Goal: Task Accomplishment & Management: Manage account settings

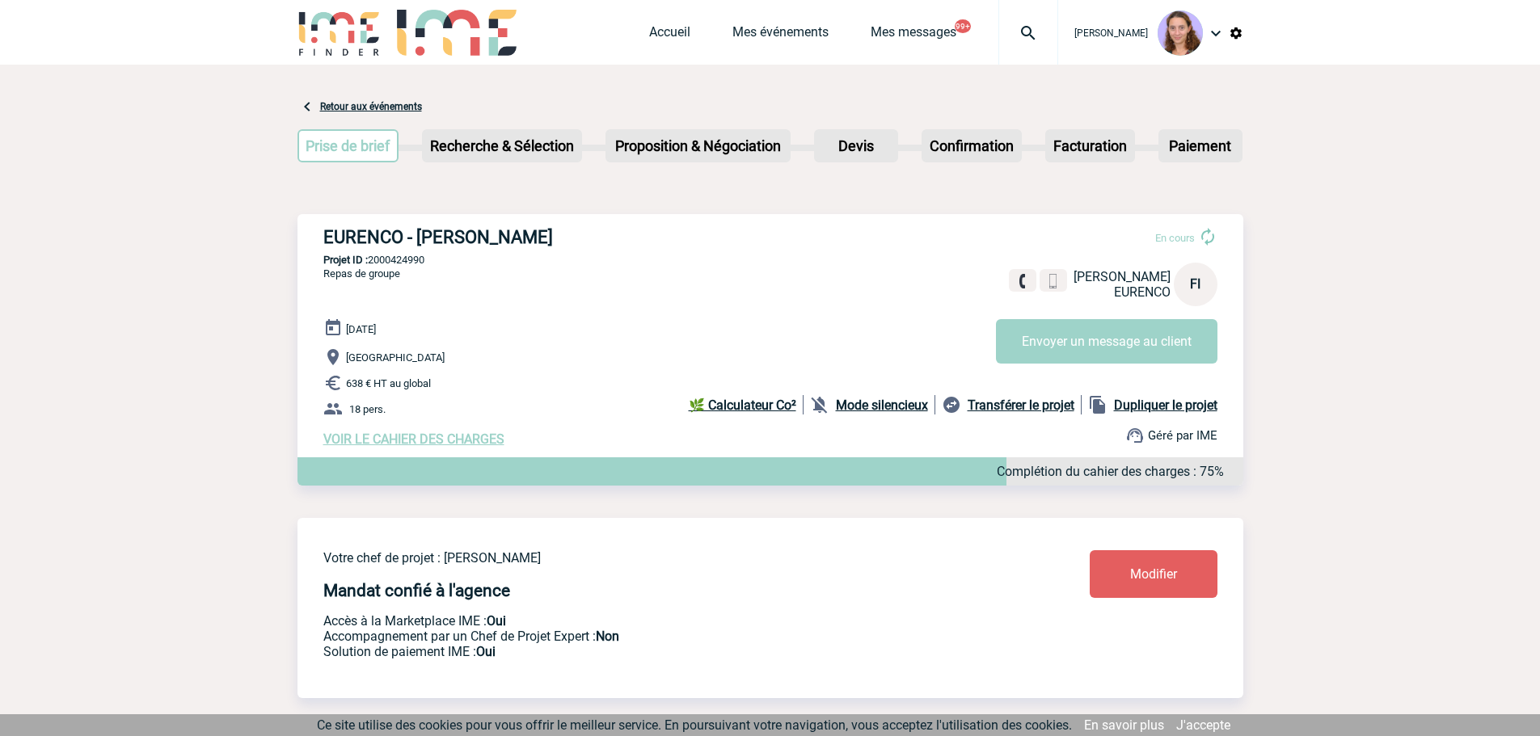
click at [685, 23] on div "Accueil Mes événements Mes messages 99+ Projet, client Projet, client" at bounding box center [853, 32] width 409 height 65
drag, startPoint x: 676, startPoint y: 28, endPoint x: 541, endPoint y: 84, distance: 146.0
click at [676, 28] on link "Accueil" at bounding box center [669, 35] width 41 height 23
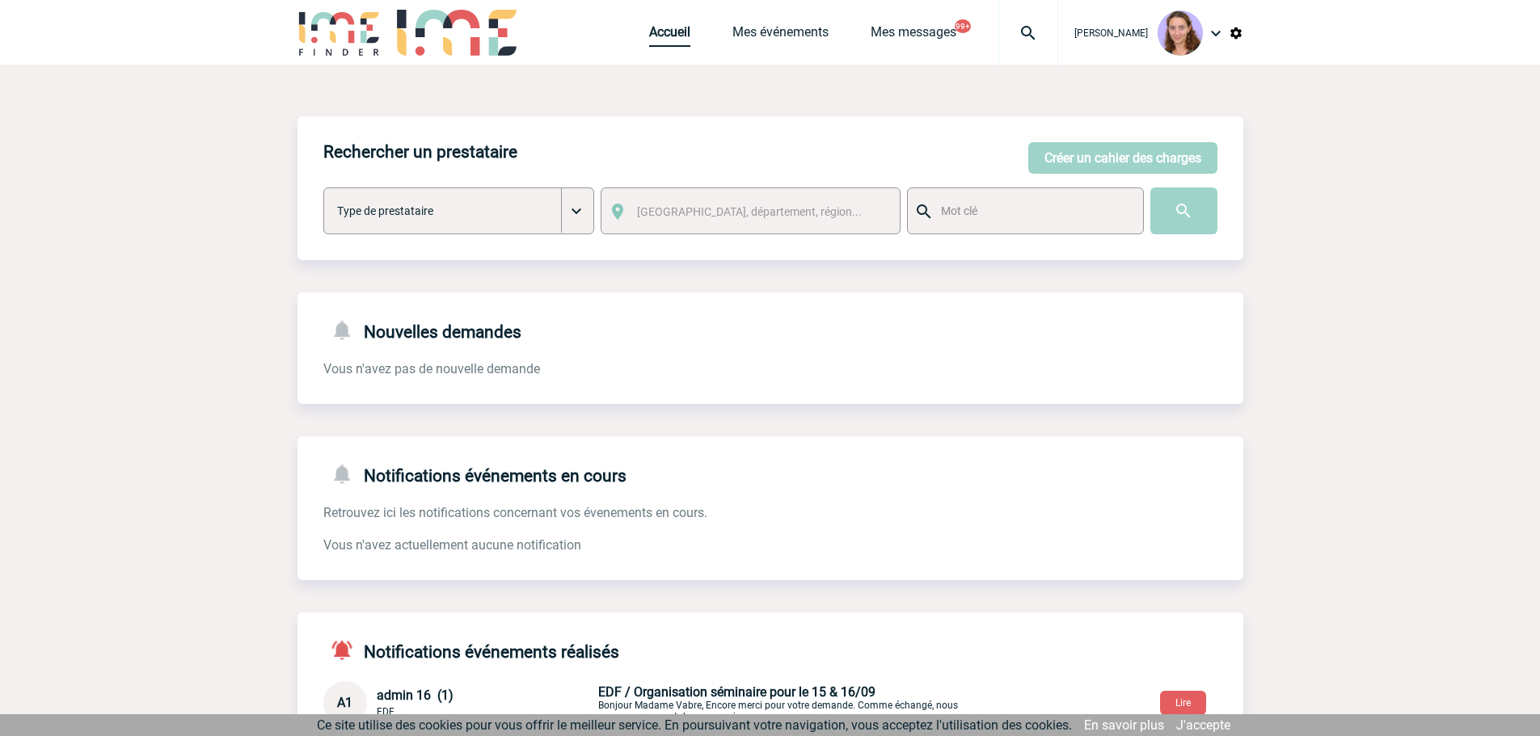
click at [676, 31] on link "Accueil" at bounding box center [669, 35] width 41 height 23
click at [1031, 45] on div at bounding box center [1028, 32] width 60 height 65
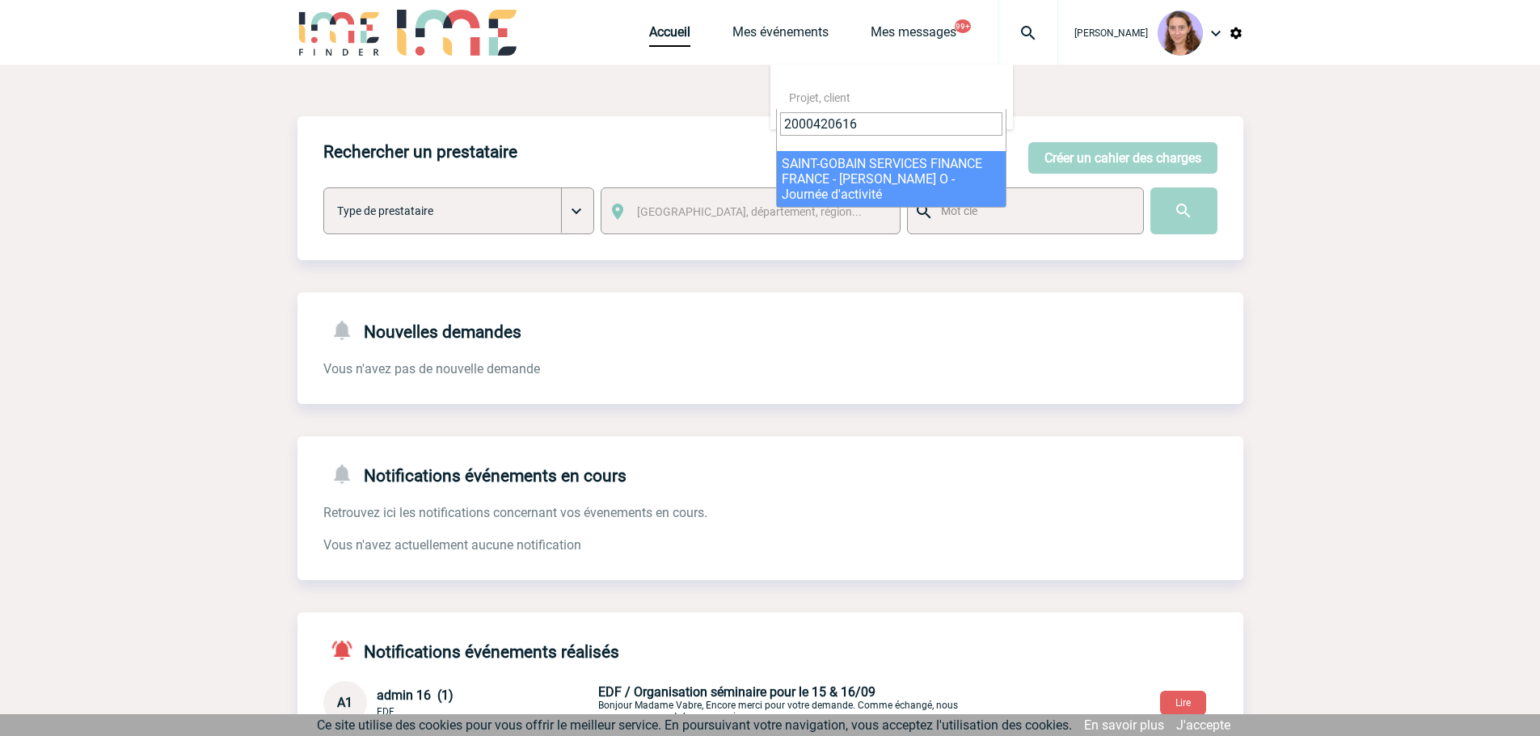
type input "2000420616"
select select "20117"
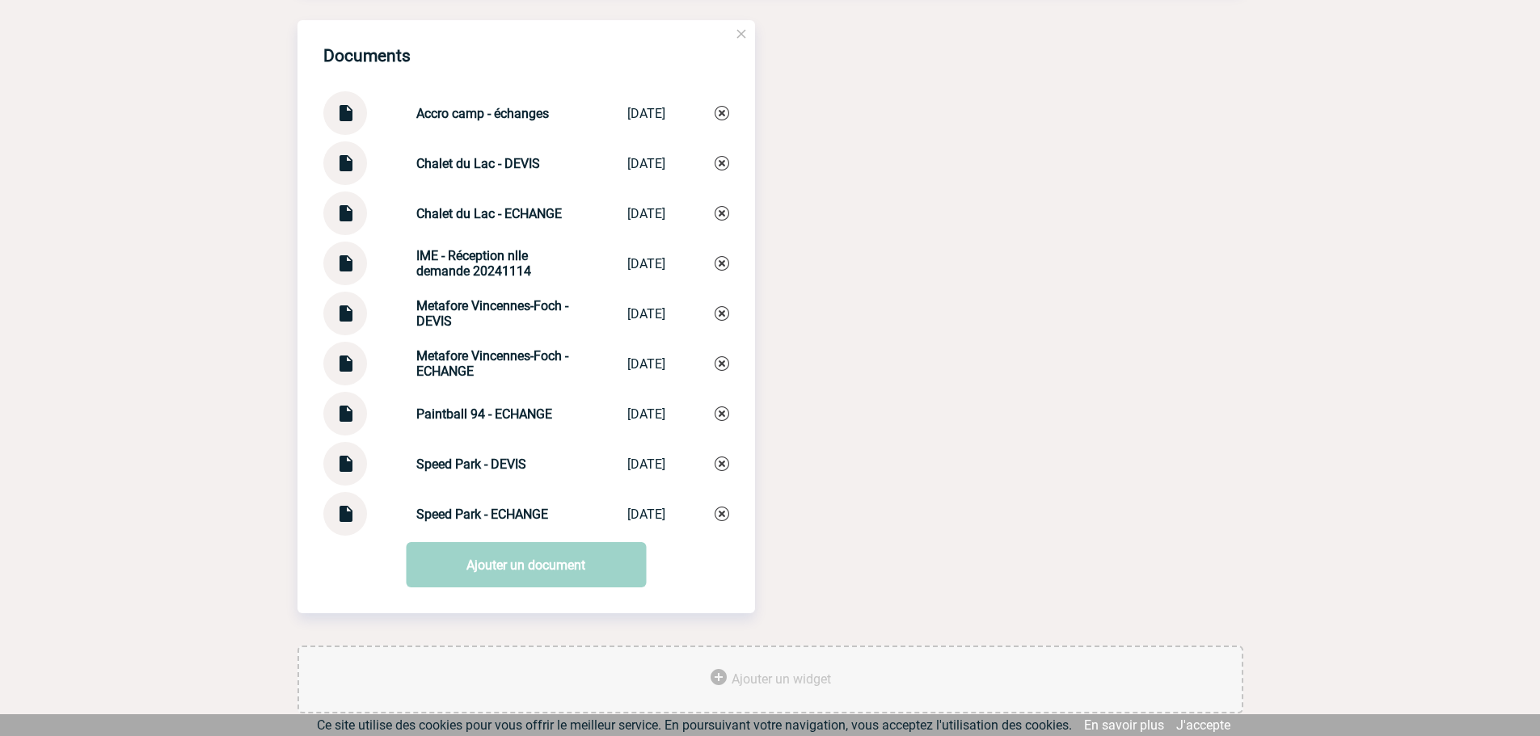
scroll to position [1826, 0]
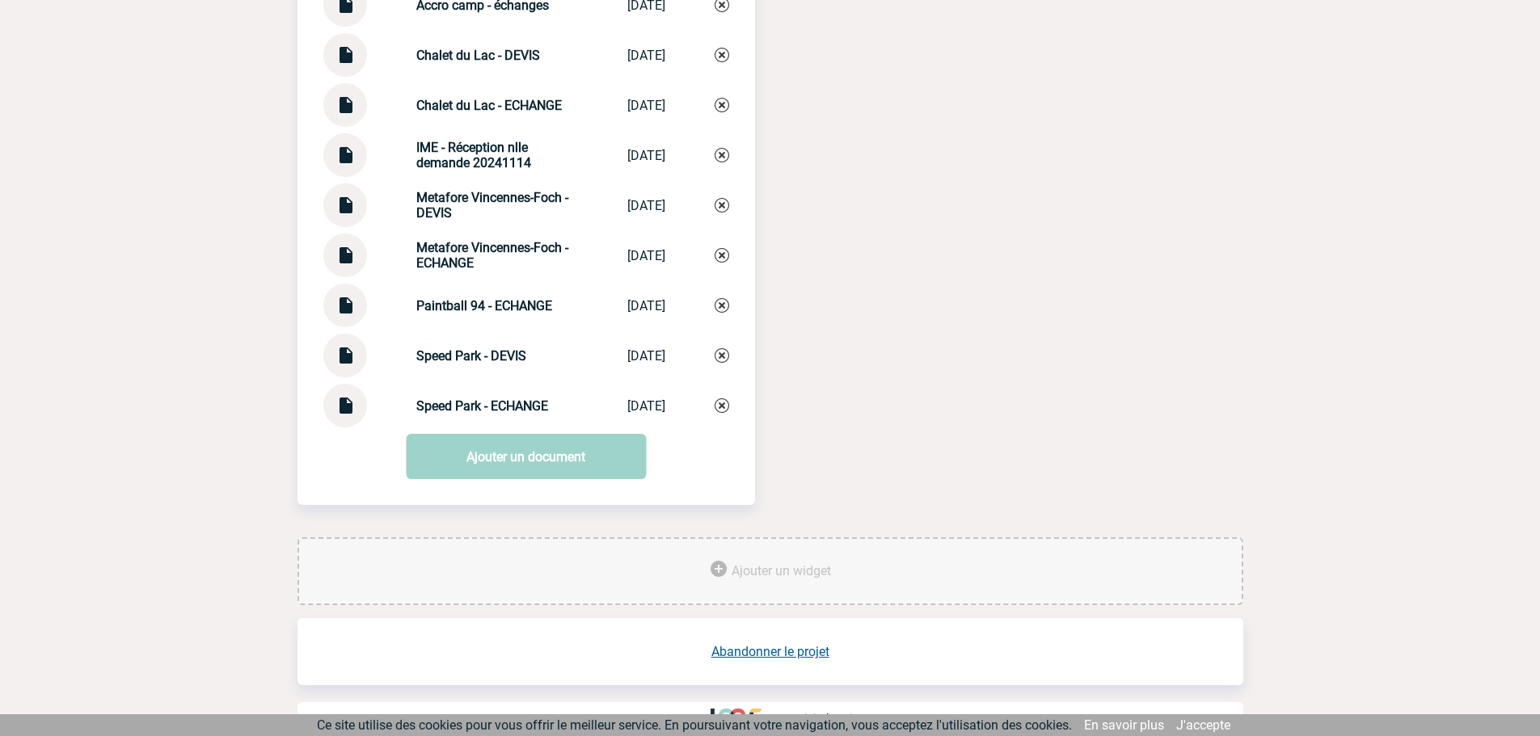
click at [788, 644] on link "Abandonner le projet" at bounding box center [770, 651] width 118 height 15
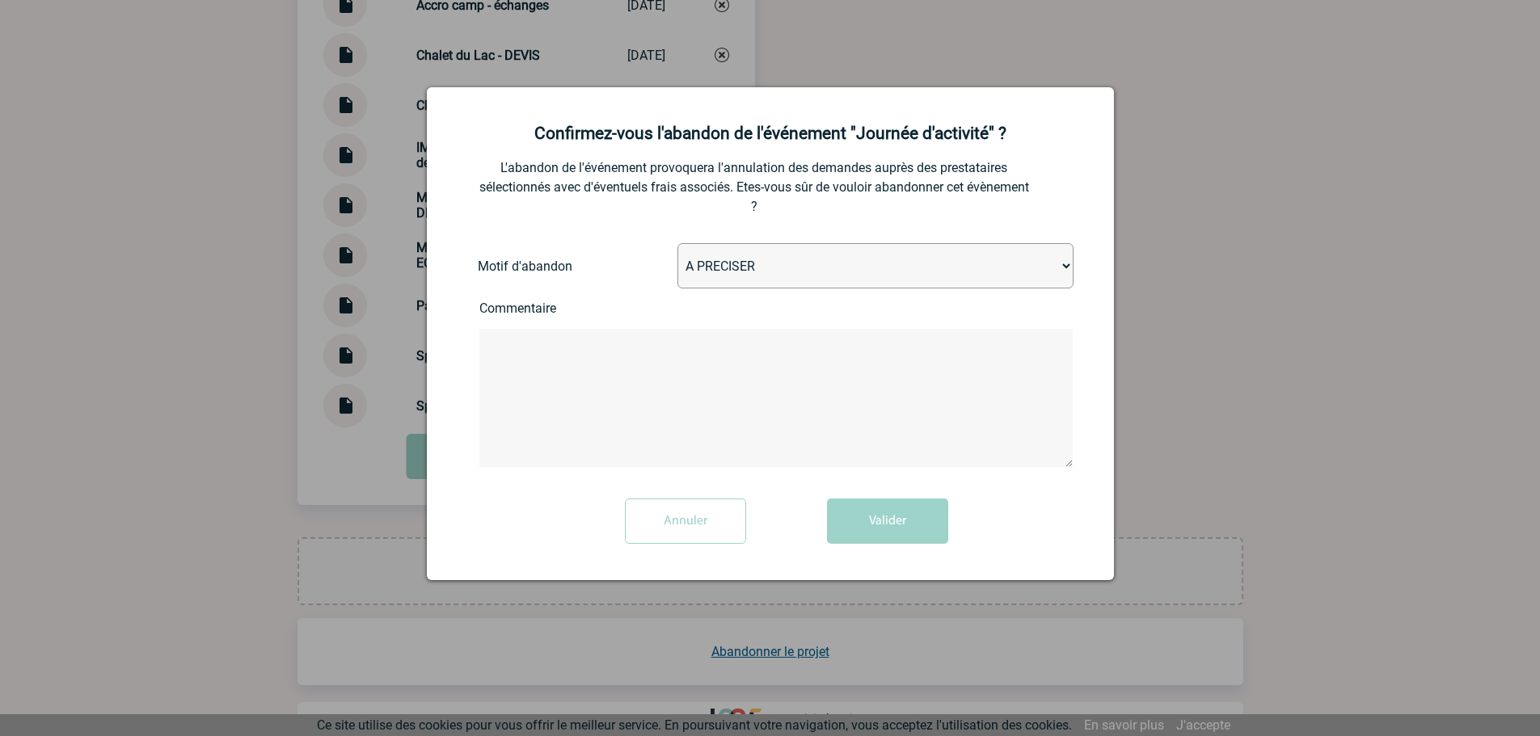
click at [729, 272] on select "A PRECISER Projet annulé Projet reporté Evénement organisé en interne A fait ap…" at bounding box center [875, 265] width 396 height 45
select select "ABANDON_PROJET_02"
click at [677, 244] on select "A PRECISER Projet annulé Projet reporté Evénement organisé en interne A fait ap…" at bounding box center [875, 265] width 396 height 45
click at [911, 516] on button "Valider" at bounding box center [887, 521] width 121 height 45
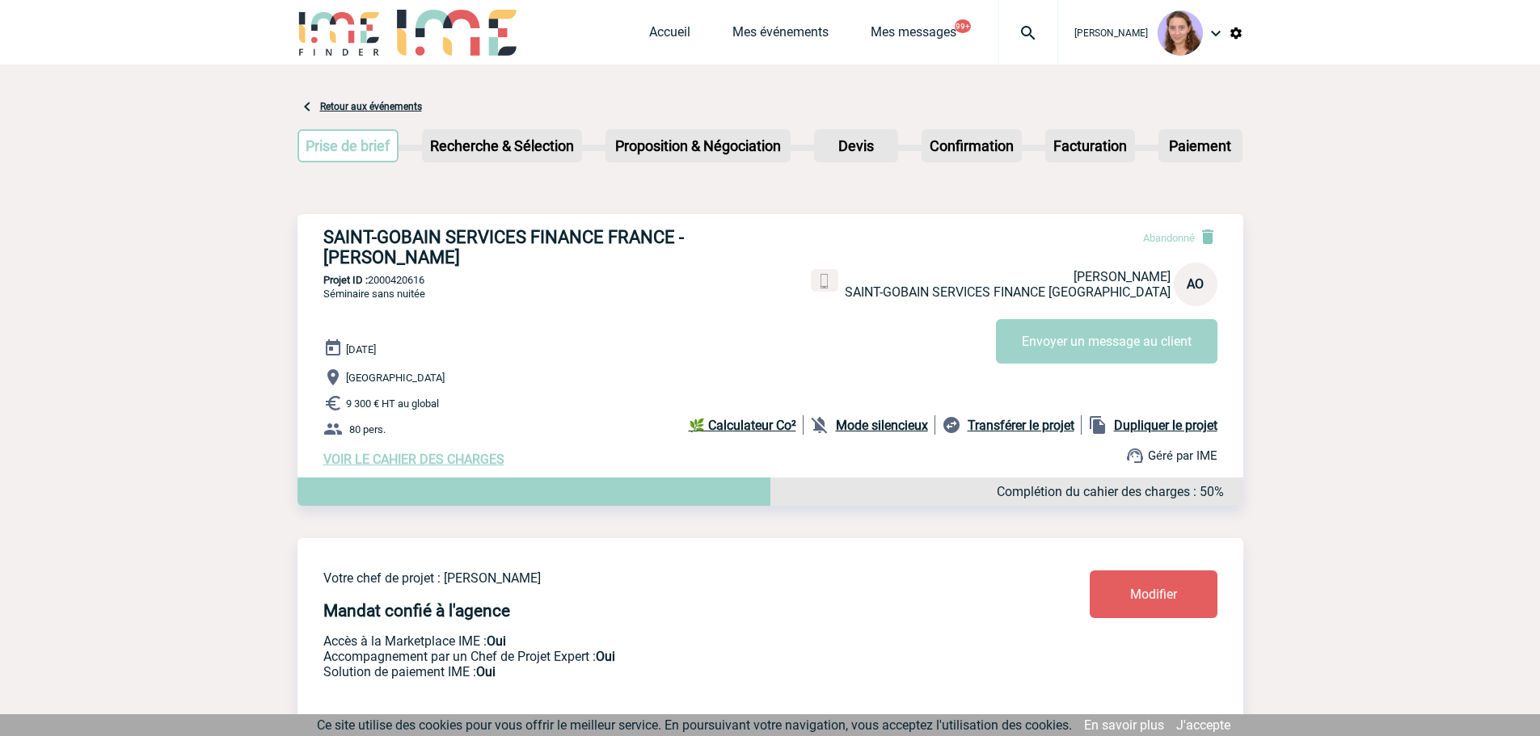
click at [1030, 28] on img at bounding box center [1028, 32] width 58 height 19
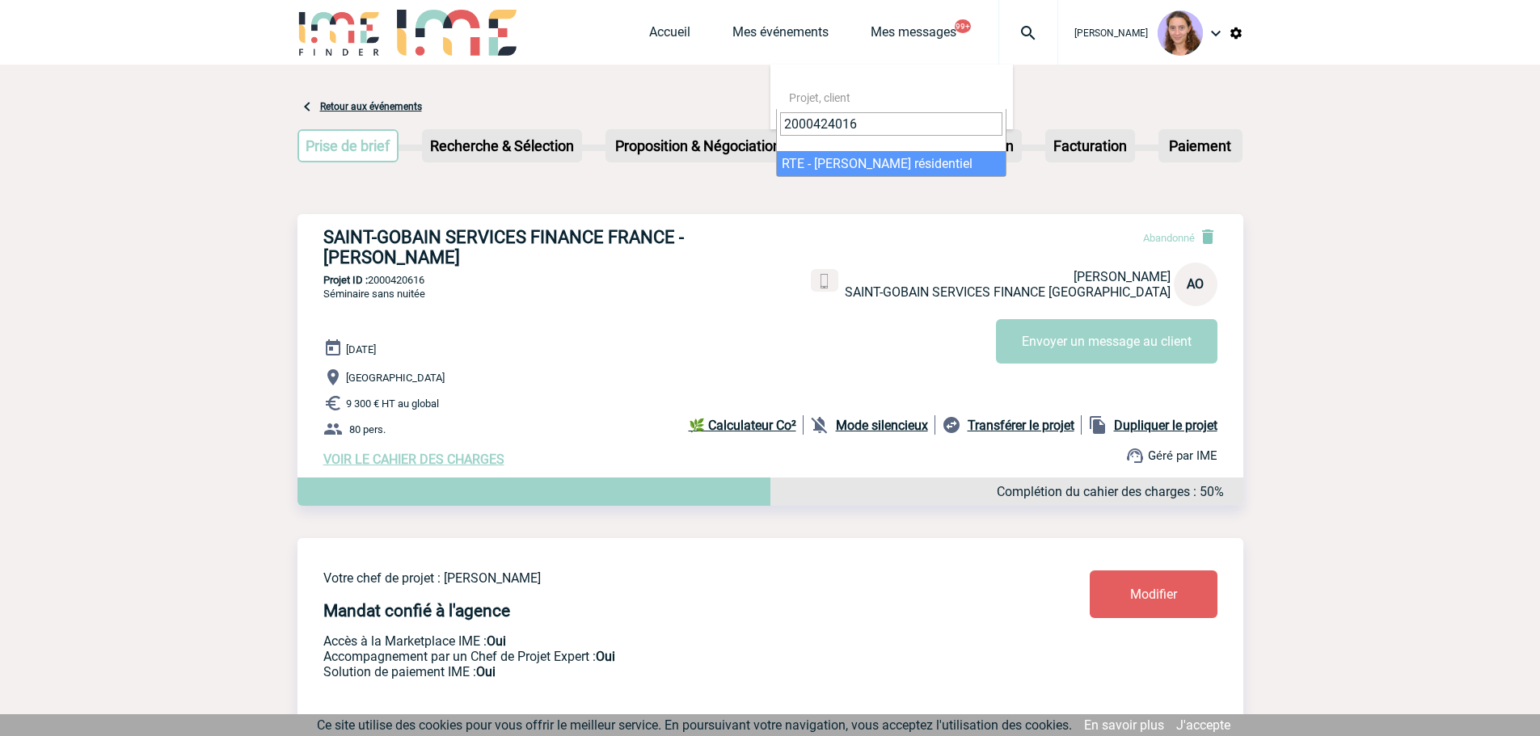
type input "2000424016"
select select "23517"
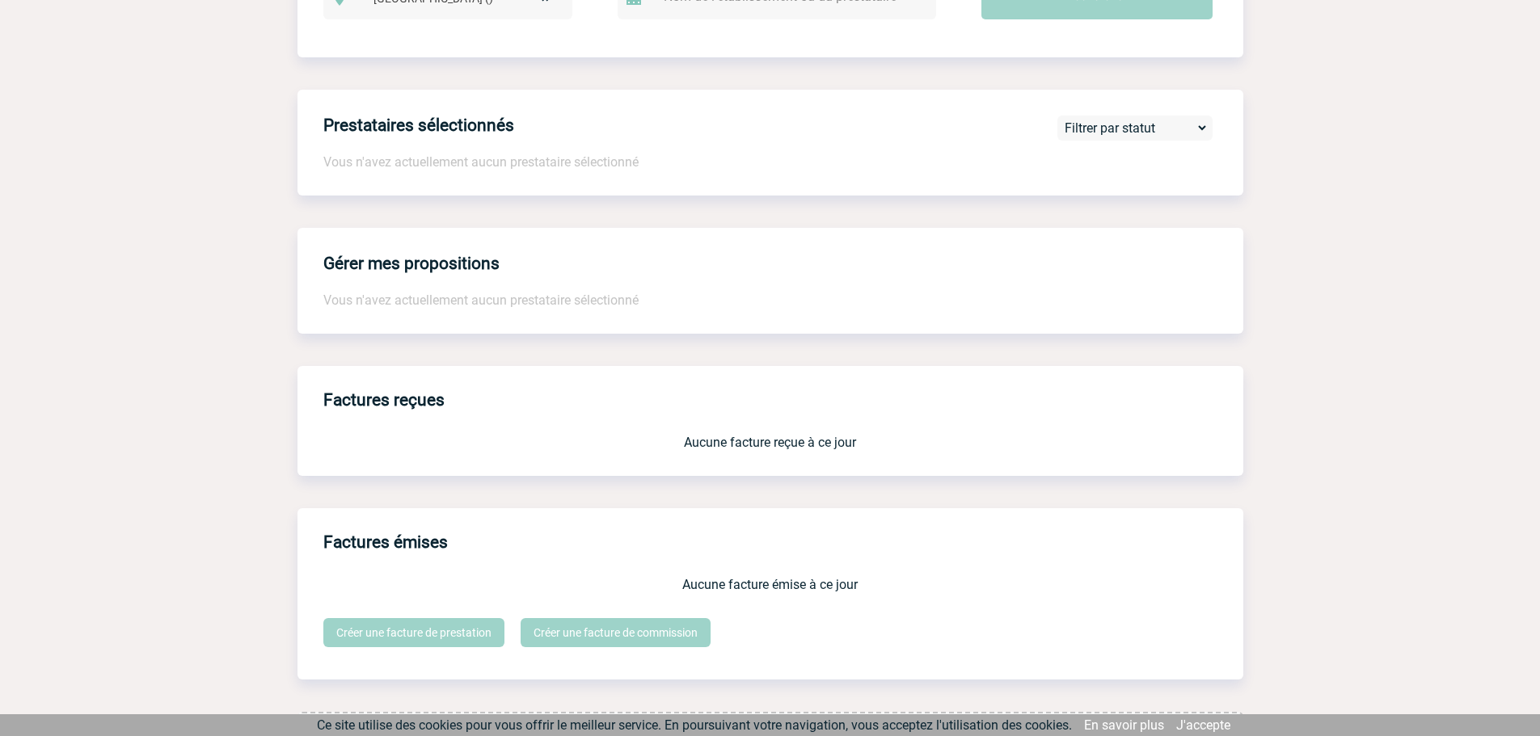
scroll to position [1186, 0]
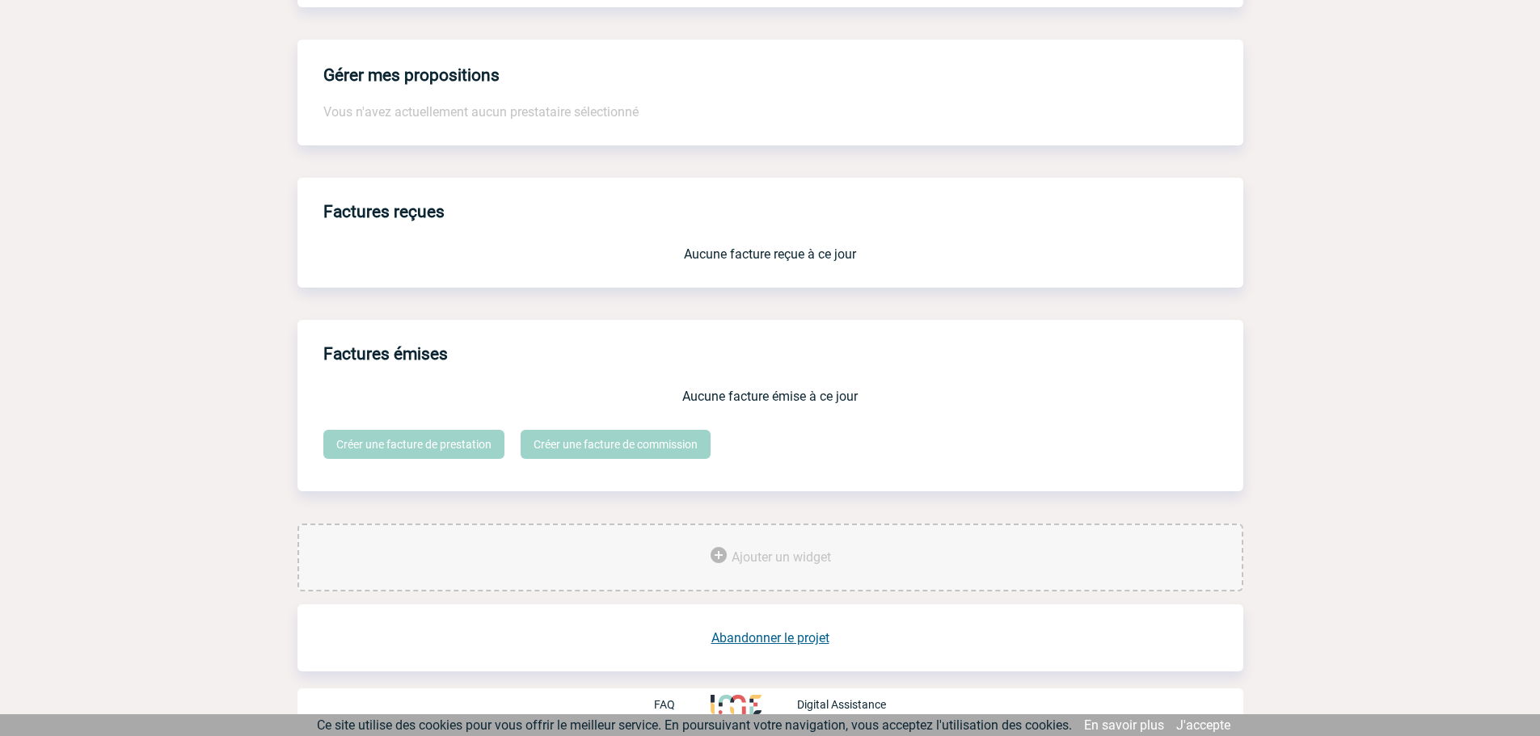
click at [765, 636] on link "Abandonner le projet" at bounding box center [770, 637] width 118 height 15
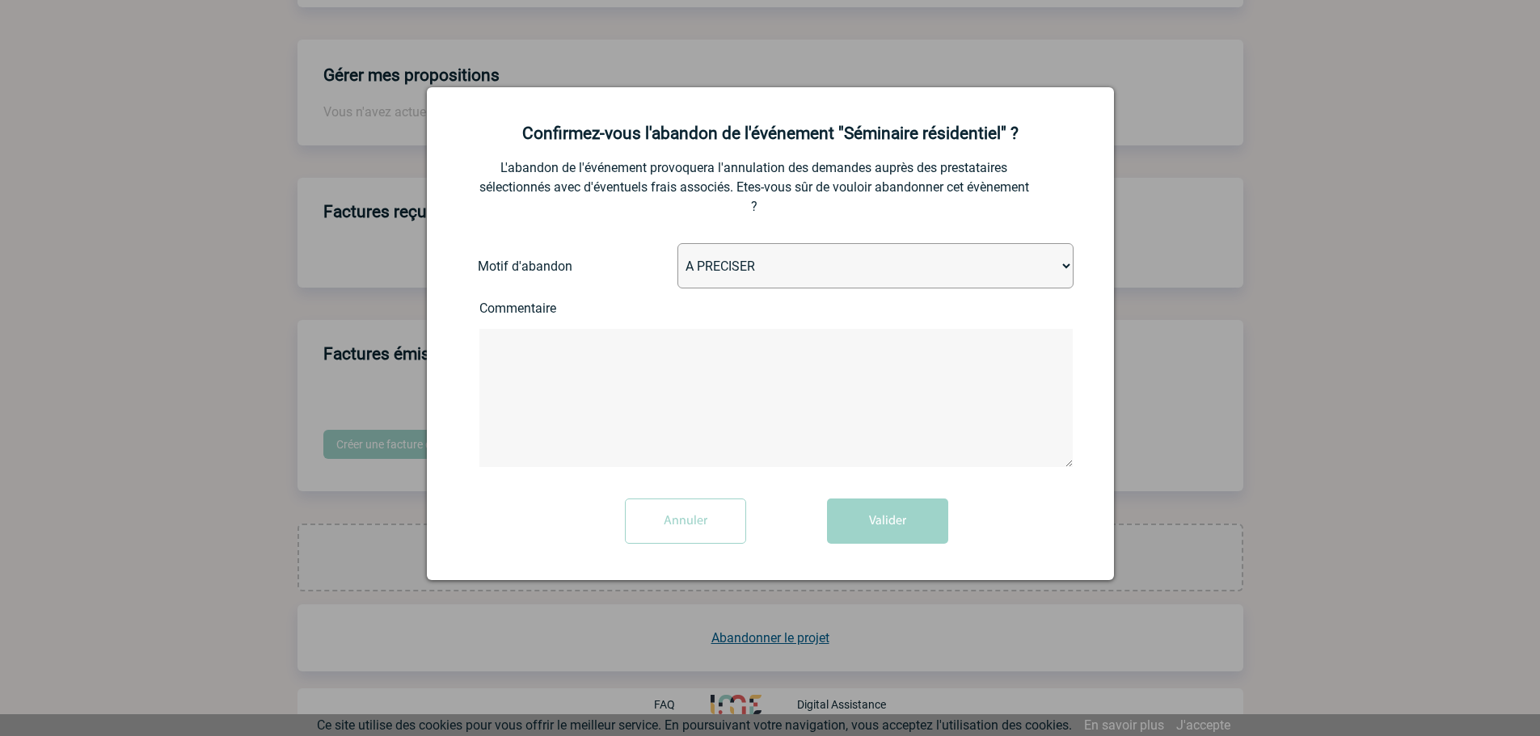
click at [697, 278] on select "A PRECISER Projet annulé Projet reporté Evénement organisé en interne A fait ap…" at bounding box center [875, 265] width 396 height 45
select select "ABANDON_PROJET_10"
click at [677, 244] on select "A PRECISER Projet annulé Projet reporté Evénement organisé en interne A fait ap…" at bounding box center [875, 265] width 396 height 45
click at [882, 518] on button "Valider" at bounding box center [887, 521] width 121 height 45
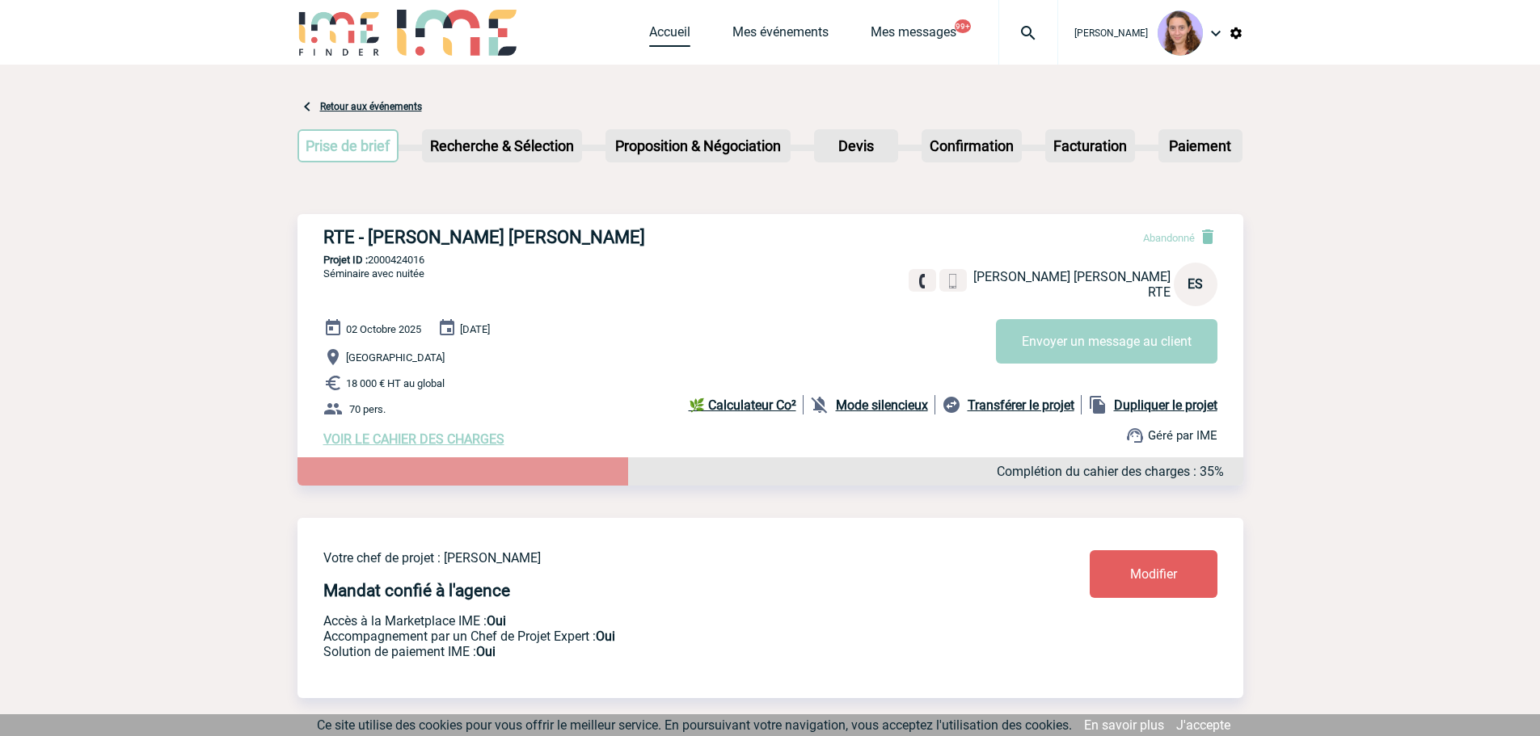
click at [673, 36] on link "Accueil" at bounding box center [669, 35] width 41 height 23
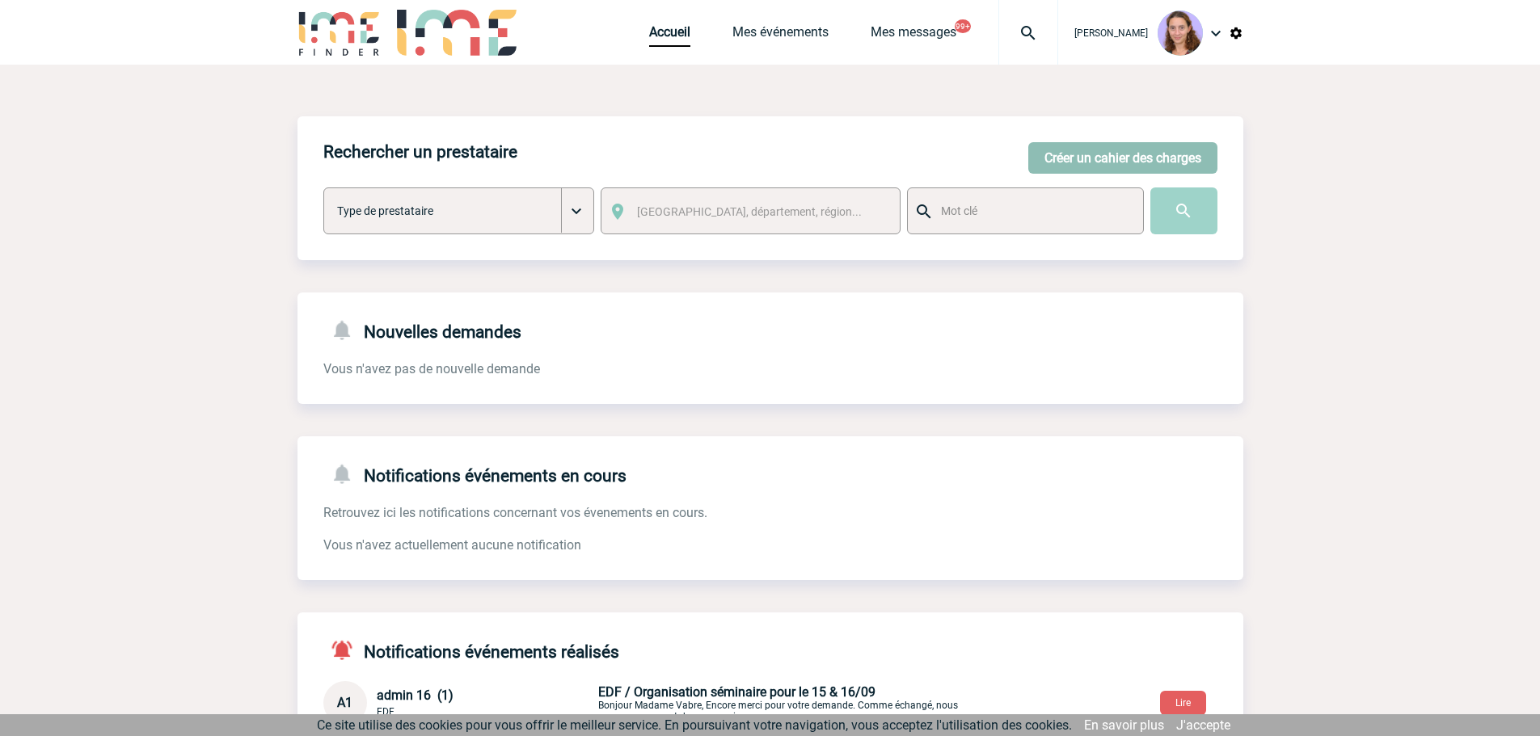
click at [1142, 166] on button "Créer un cahier des charges" at bounding box center [1122, 158] width 189 height 32
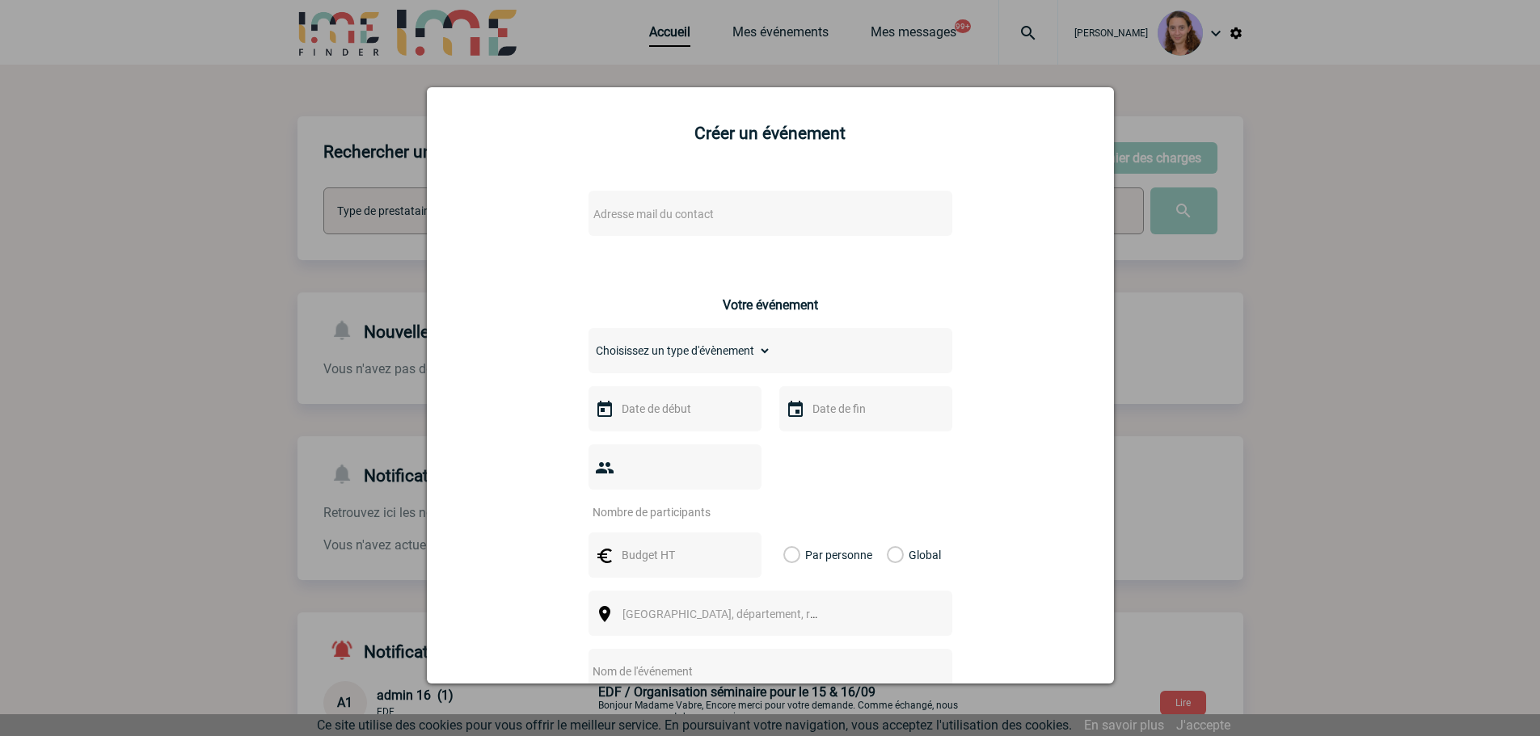
click at [693, 209] on span "Adresse mail du contact" at bounding box center [653, 214] width 120 height 13
drag, startPoint x: 677, startPoint y: 239, endPoint x: 525, endPoint y: 242, distance: 152.0
click at [525, 242] on body "Claudia MILAZZO Accueil Mes événements 99+ 99+" at bounding box center [770, 500] width 1540 height 1000
click at [791, 242] on input "sylvia.marcet@afnor.org>" at bounding box center [721, 241] width 275 height 23
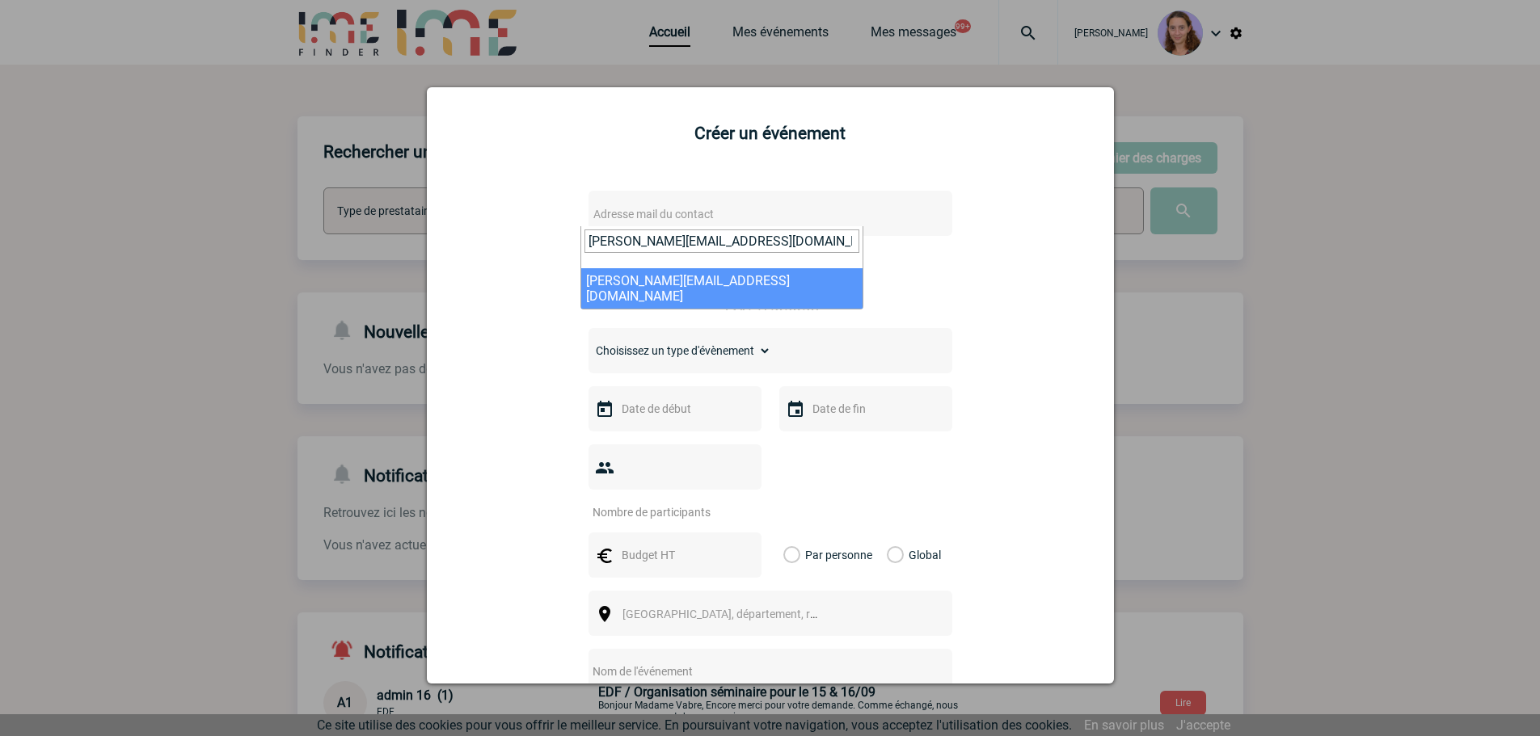
type input "sylvia.marcet@afnor.org"
select select "129337"
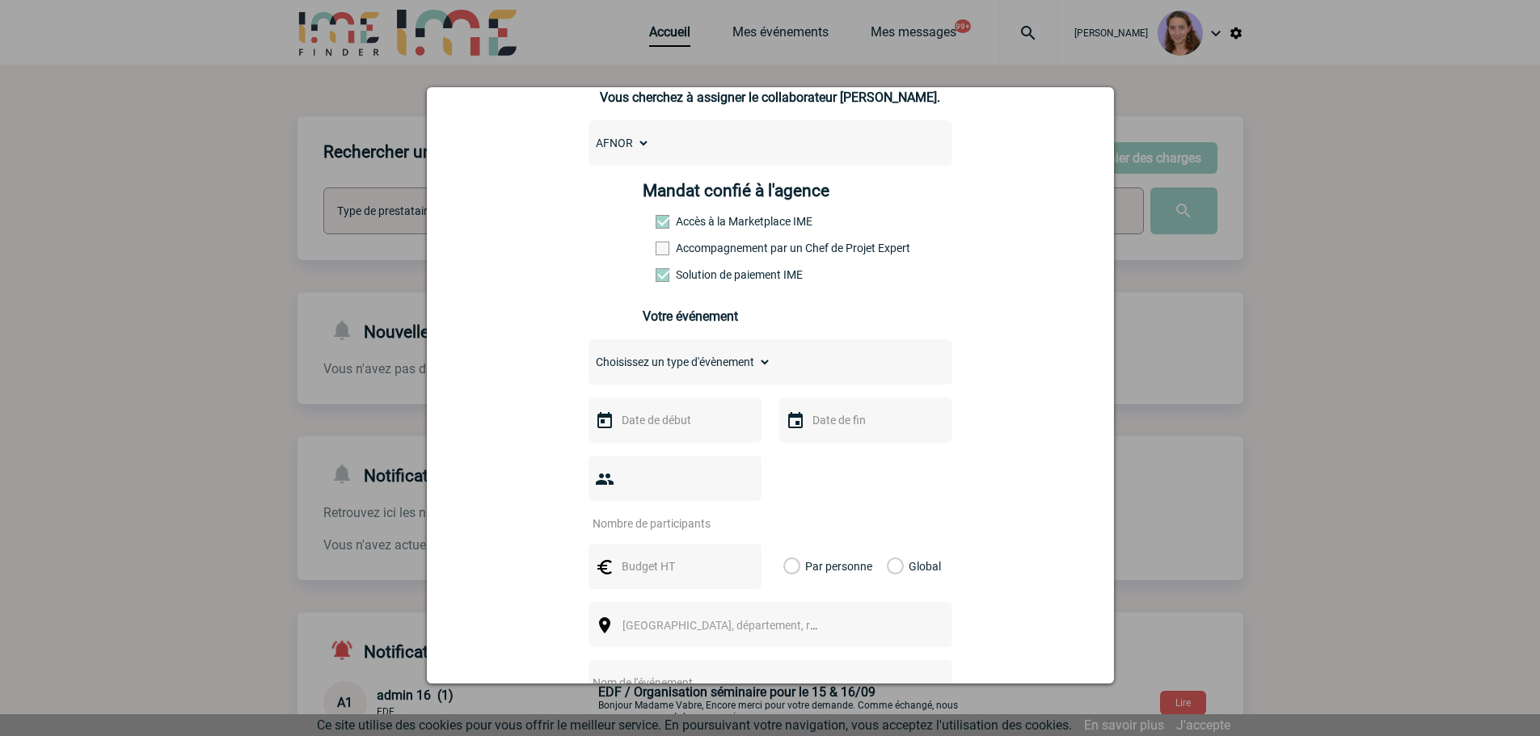
scroll to position [323, 0]
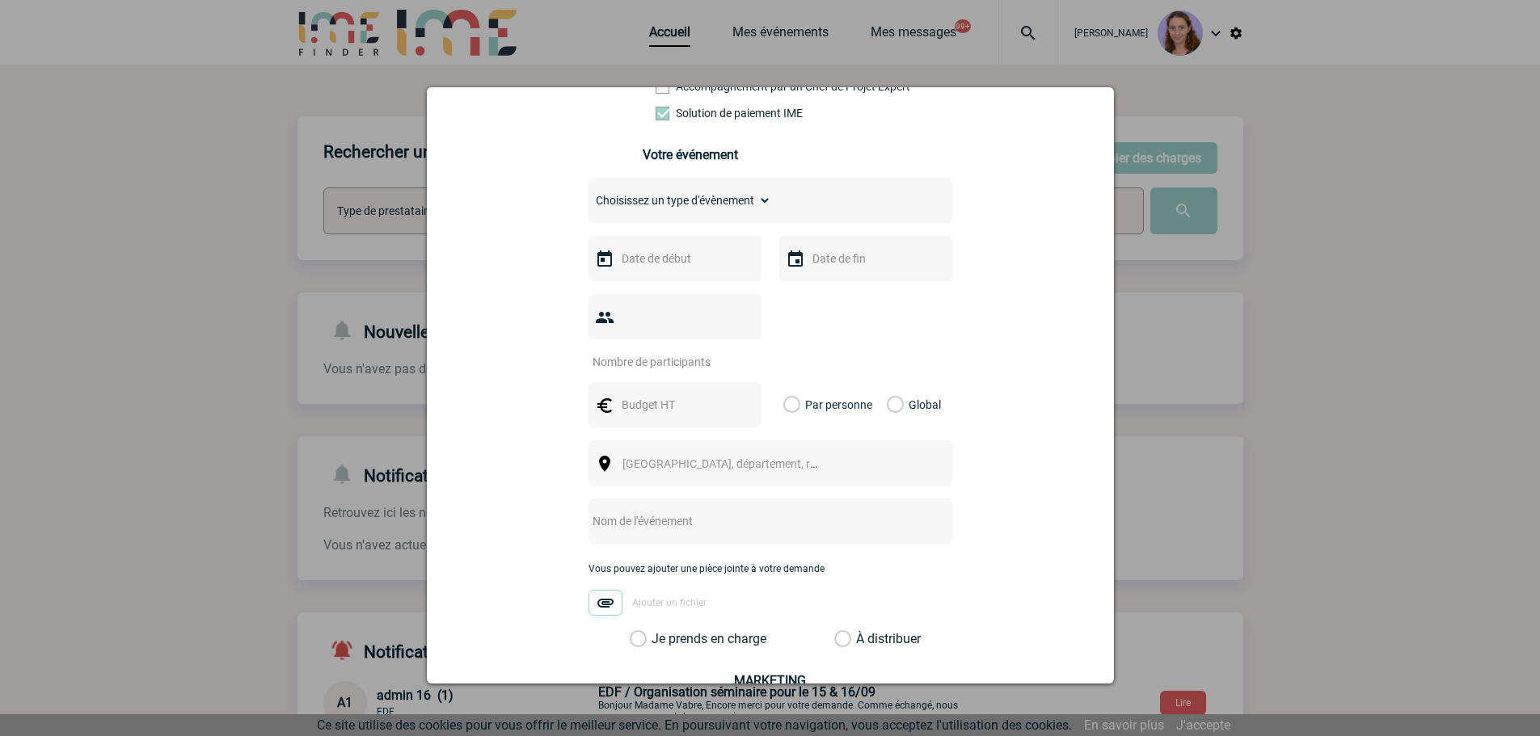
click at [637, 207] on select "Choisissez un type d'évènement Séminaire avec nuitée Séminaire sans nuitée Repa…" at bounding box center [679, 200] width 183 height 23
select select "2"
click at [588, 193] on select "Choisissez un type d'évènement Séminaire avec nuitée Séminaire sans nuitée Repa…" at bounding box center [679, 200] width 183 height 23
click at [635, 268] on input "text" at bounding box center [673, 258] width 112 height 21
click at [824, 297] on link "Suivant" at bounding box center [820, 290] width 25 height 25
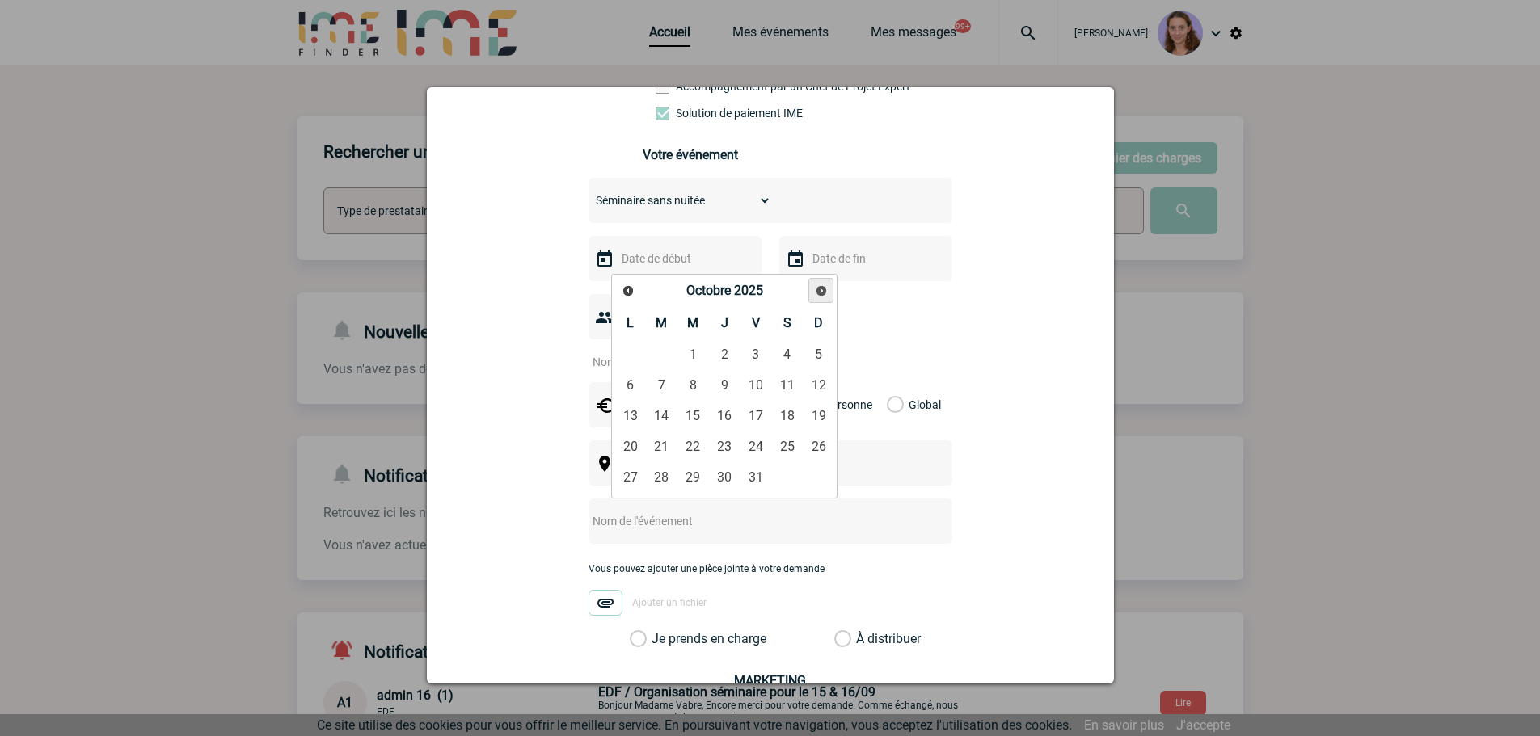
click at [824, 297] on link "Suivant" at bounding box center [820, 290] width 25 height 25
click at [719, 346] on link "4" at bounding box center [725, 354] width 30 height 29
type input "04-12-2025"
click at [666, 352] on input "number" at bounding box center [664, 362] width 152 height 21
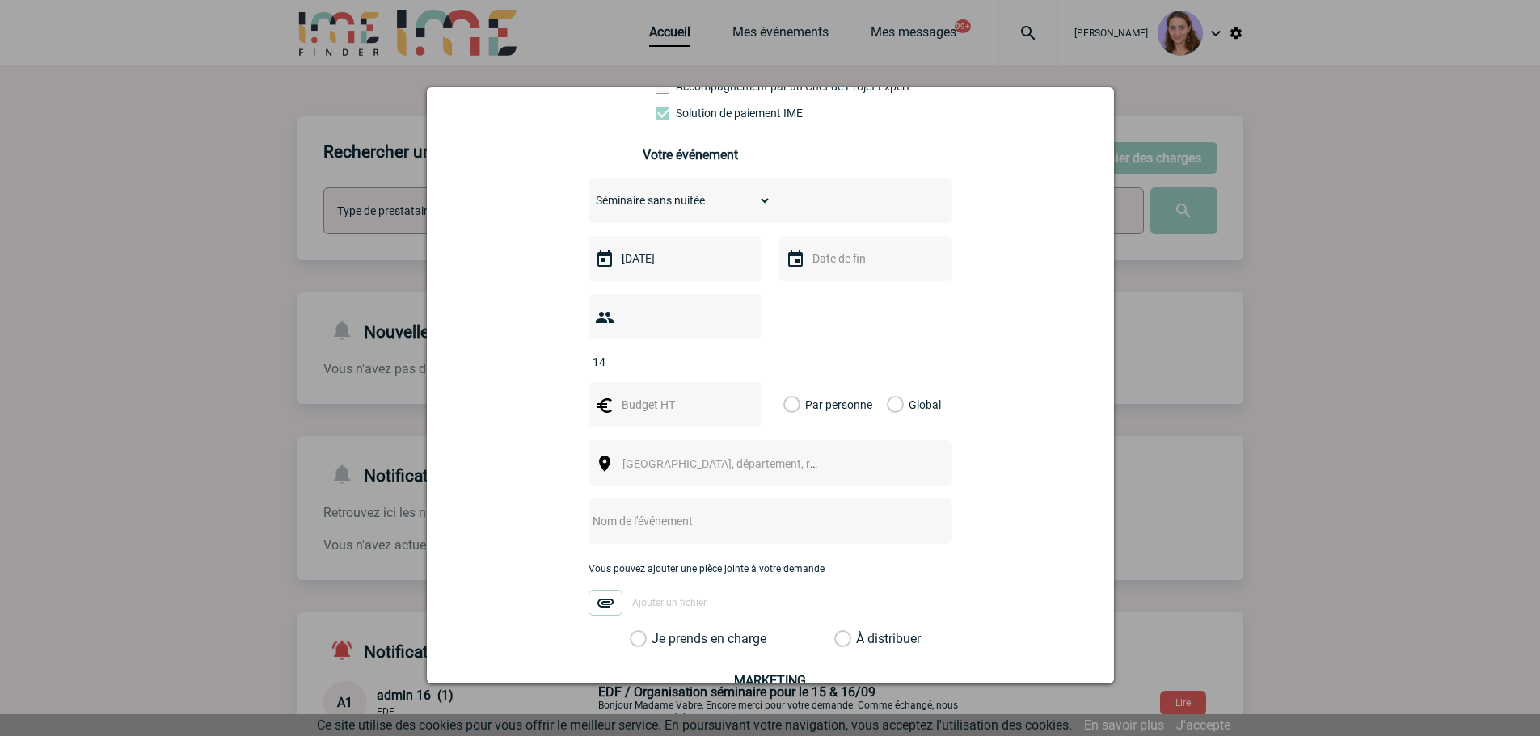
type input "14"
click at [636, 394] on input "text" at bounding box center [673, 404] width 112 height 21
type input "2100"
click at [890, 384] on label "Global" at bounding box center [892, 404] width 11 height 45
click at [0, 0] on input "Global" at bounding box center [0, 0] width 0 height 0
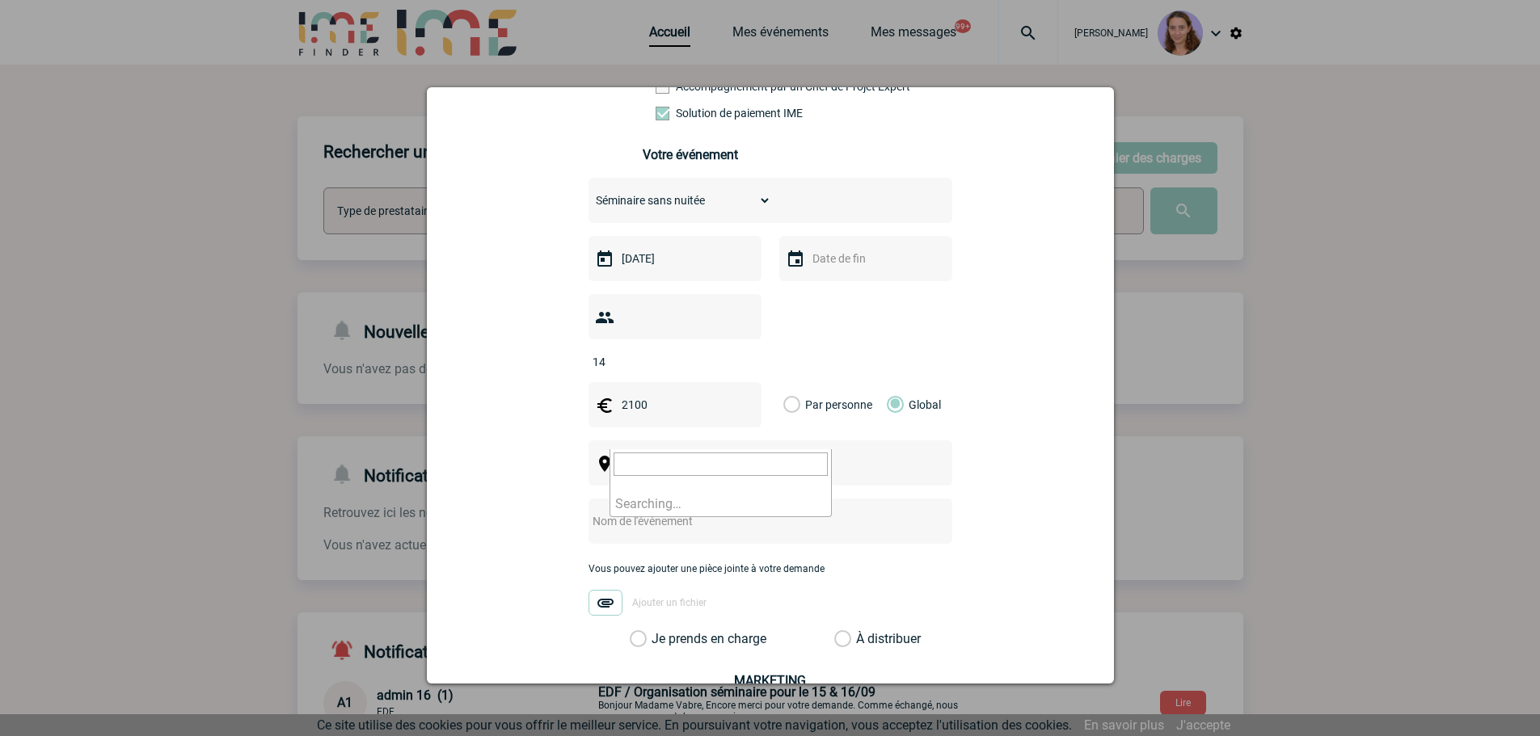
click at [647, 457] on span "[GEOGRAPHIC_DATA], département, région..." at bounding box center [734, 463] width 225 height 13
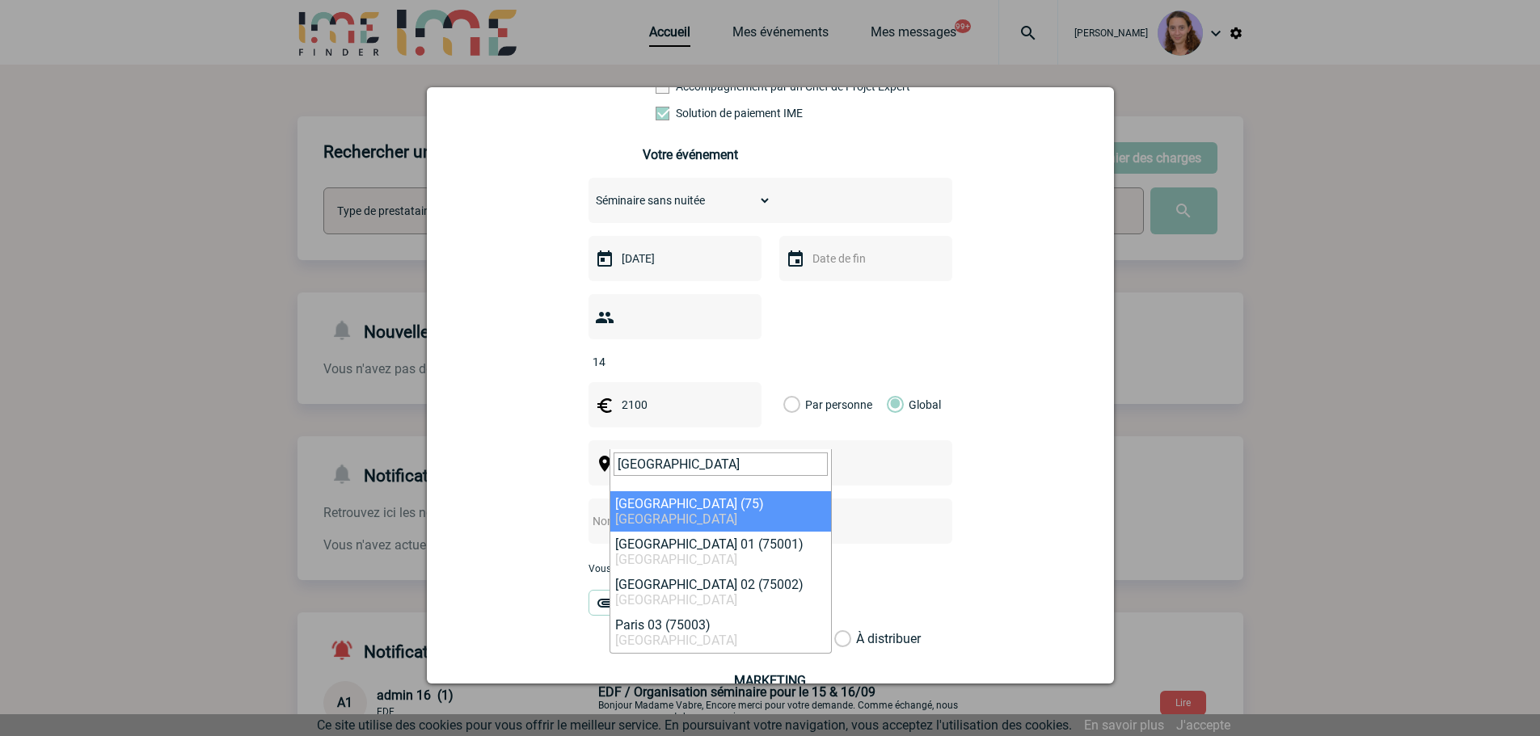
type input "paris"
select select "3"
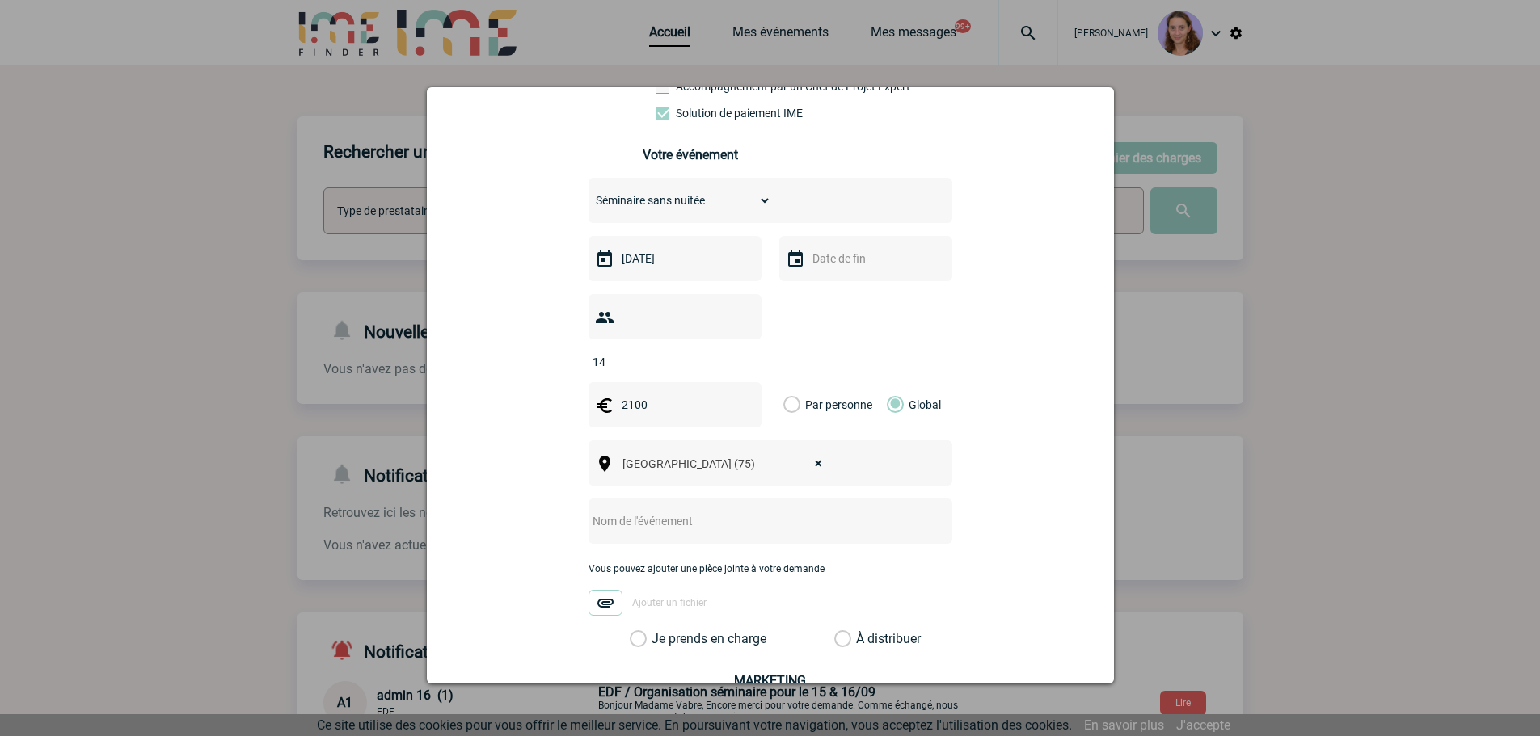
click at [681, 511] on input "text" at bounding box center [748, 521] width 321 height 21
type input "Séminaire COMET"
click at [834, 631] on label "À distribuer" at bounding box center [842, 639] width 17 height 16
click at [0, 0] on input "À distribuer" at bounding box center [0, 0] width 0 height 0
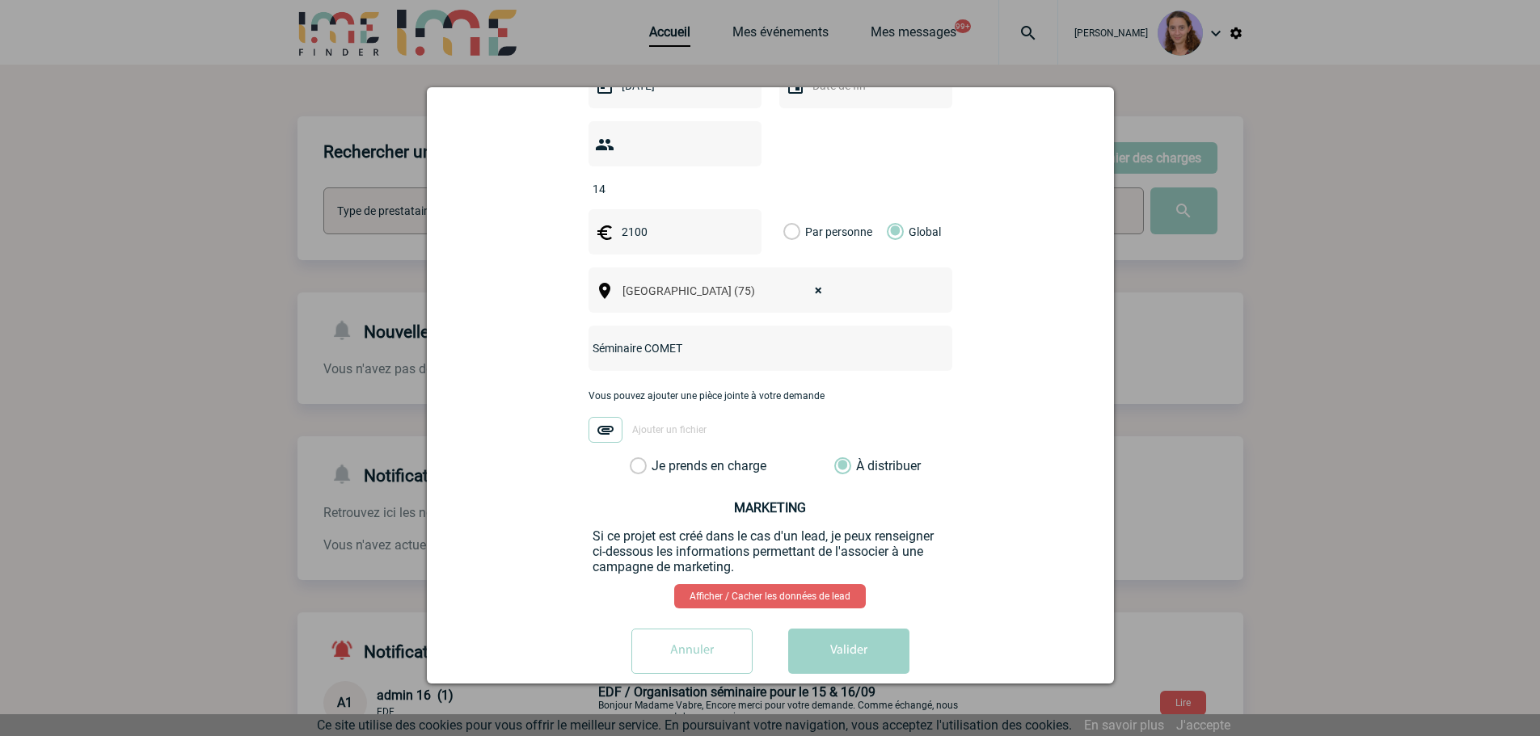
scroll to position [497, 0]
click at [862, 628] on button "Valider" at bounding box center [848, 650] width 121 height 45
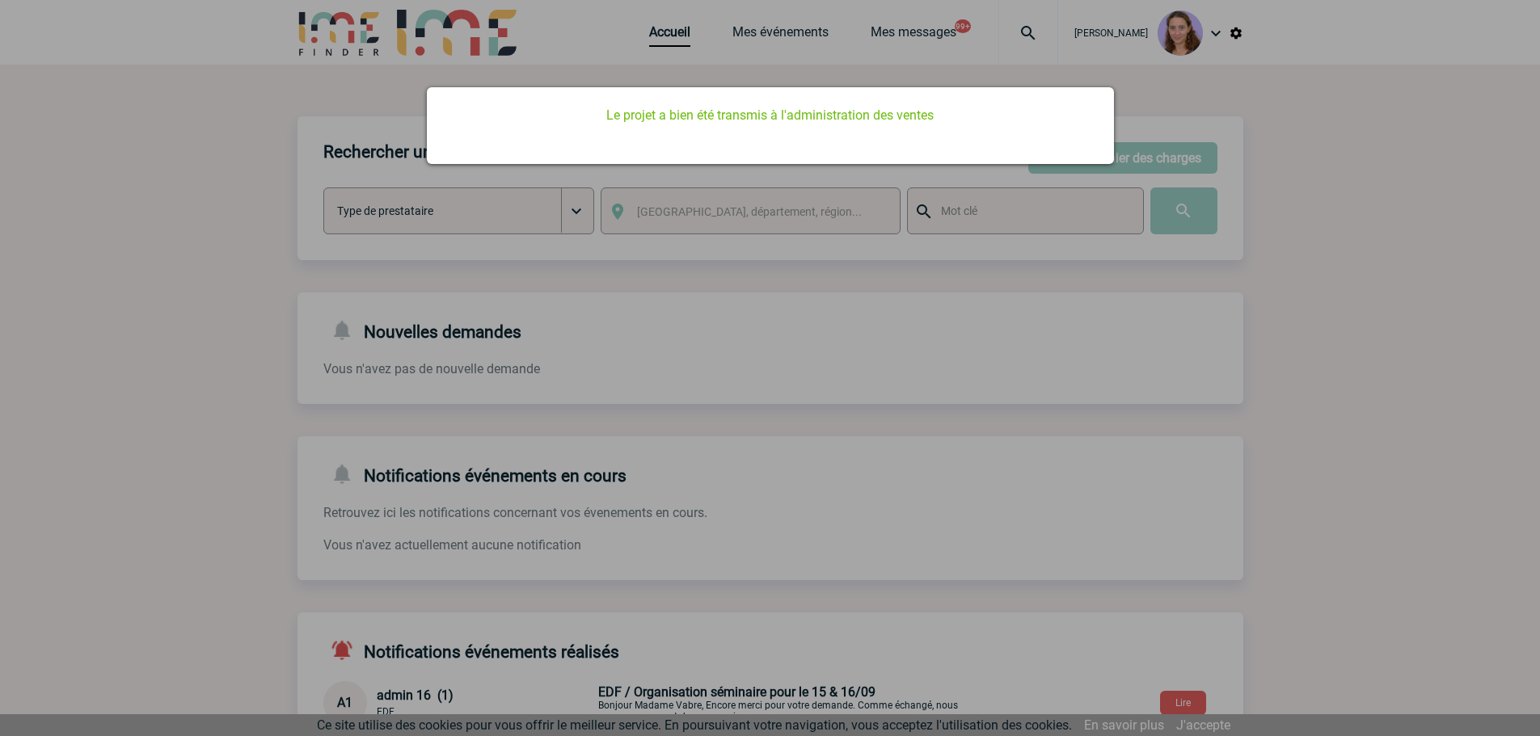
drag, startPoint x: 613, startPoint y: 67, endPoint x: 661, endPoint y: 30, distance: 61.1
click at [621, 62] on div at bounding box center [770, 368] width 1540 height 736
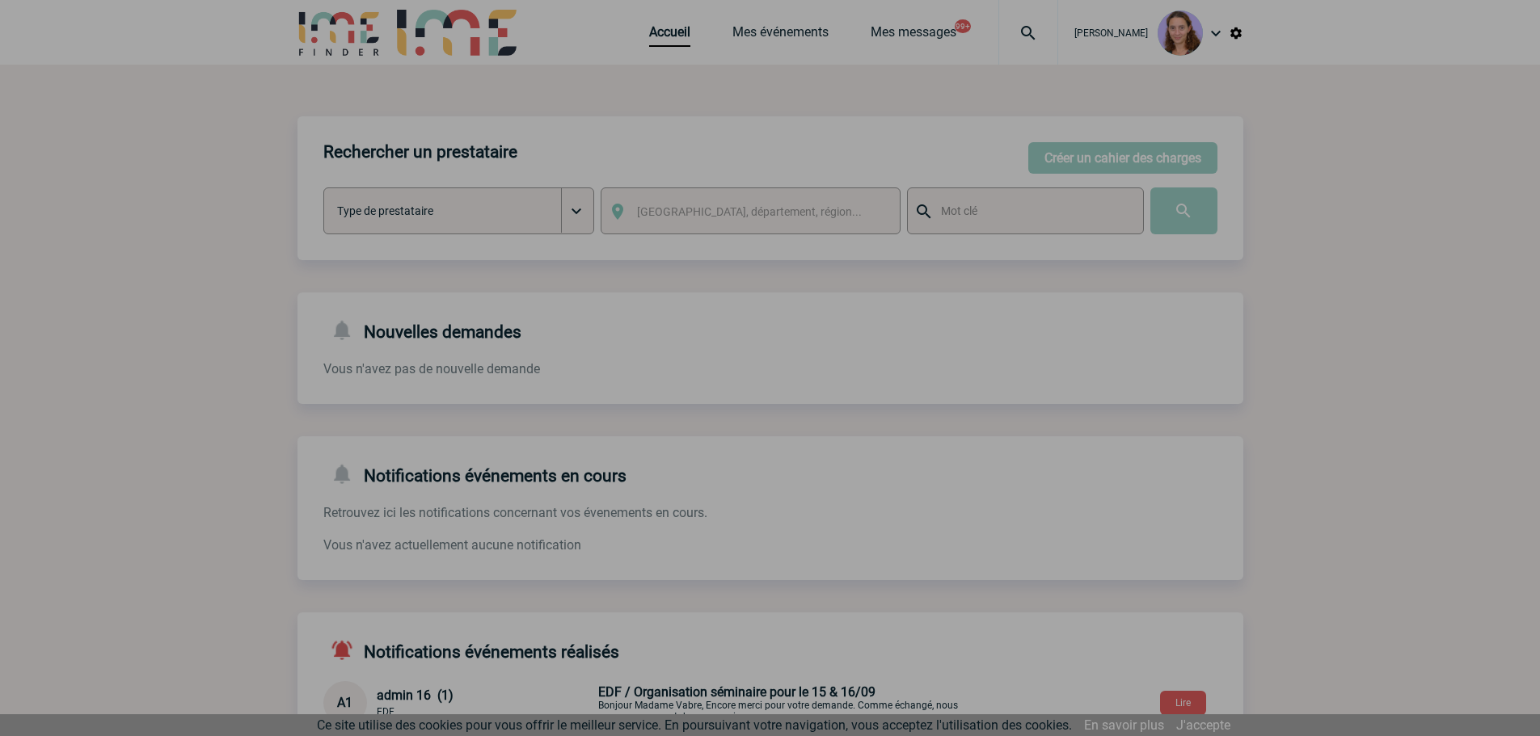
click at [661, 34] on div at bounding box center [770, 368] width 1540 height 736
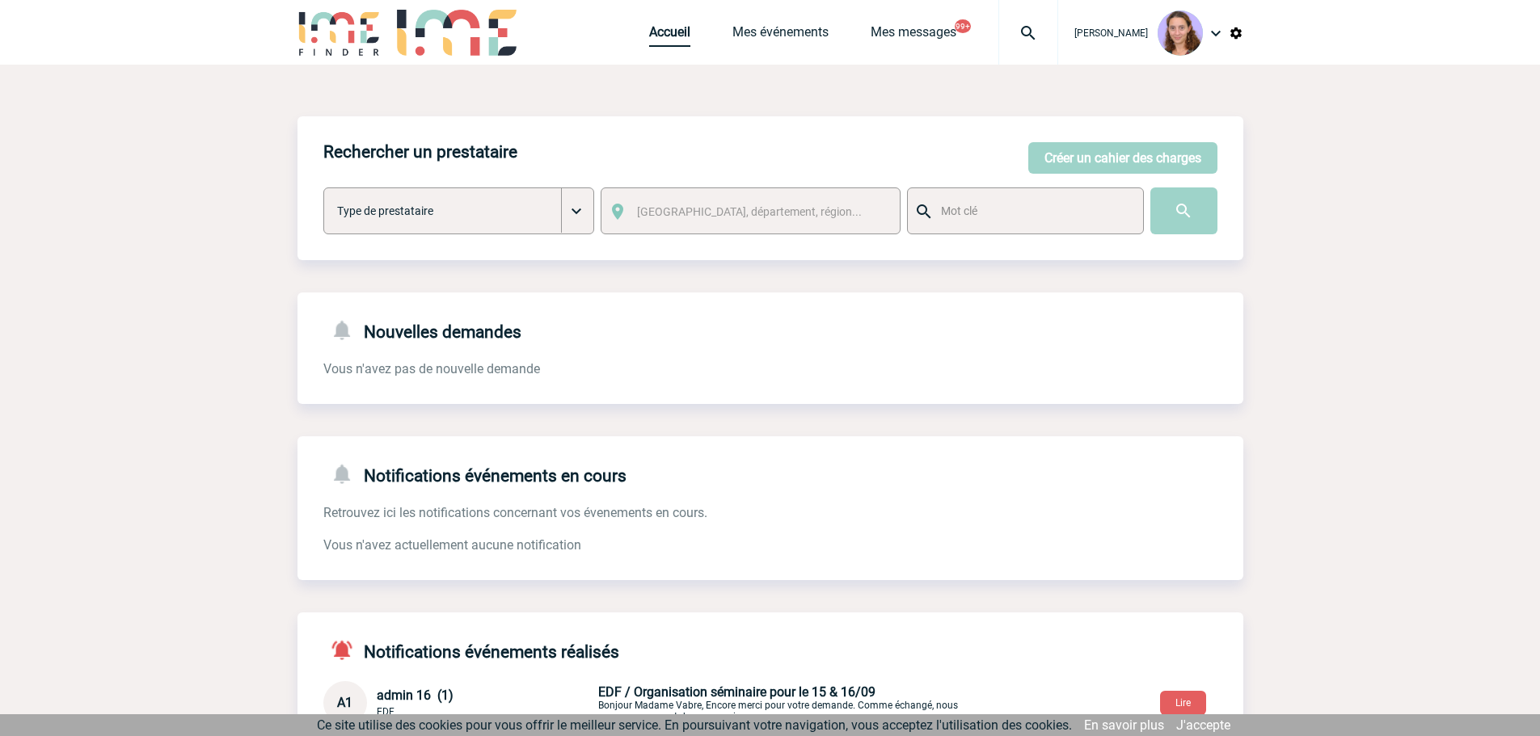
click at [659, 37] on link "Accueil" at bounding box center [669, 35] width 41 height 23
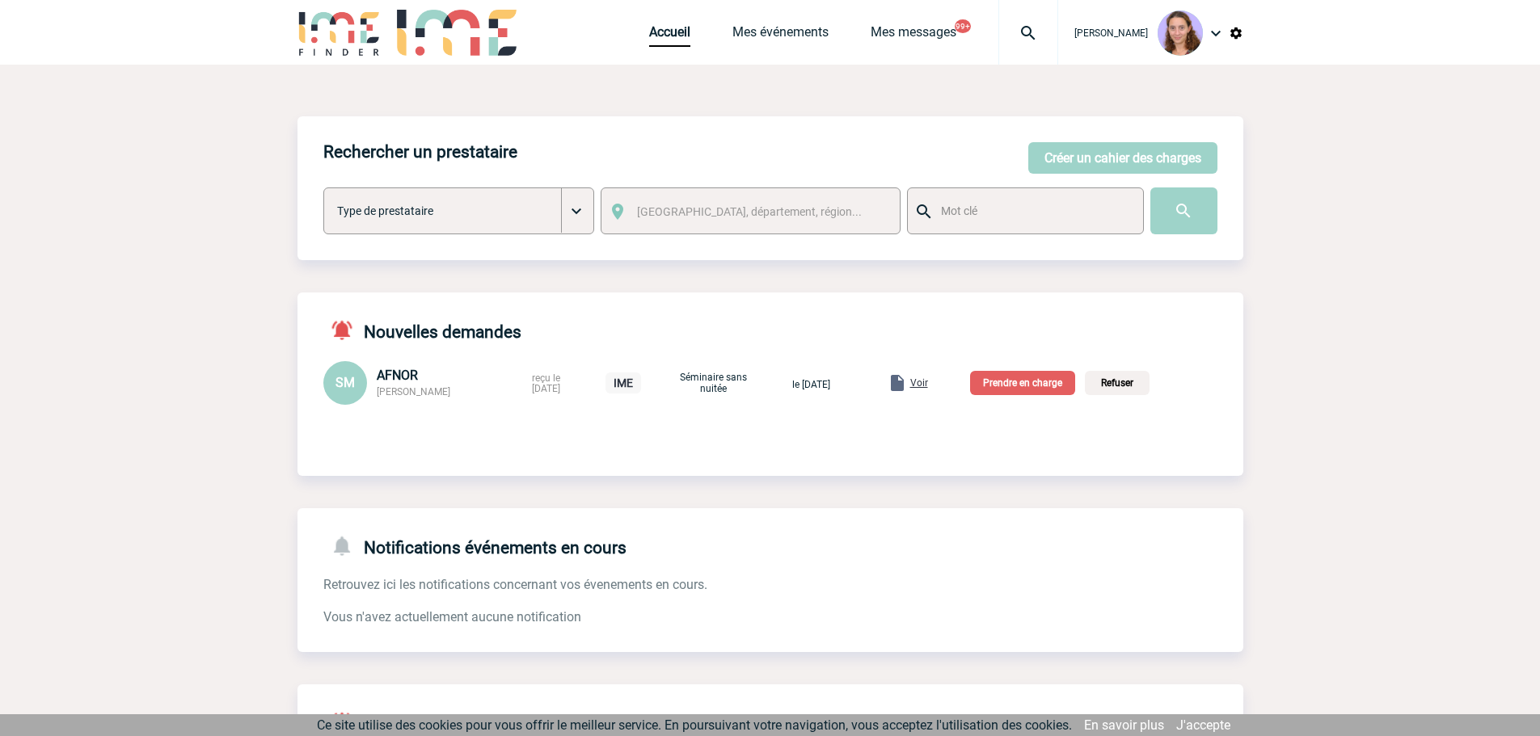
scroll to position [81, 0]
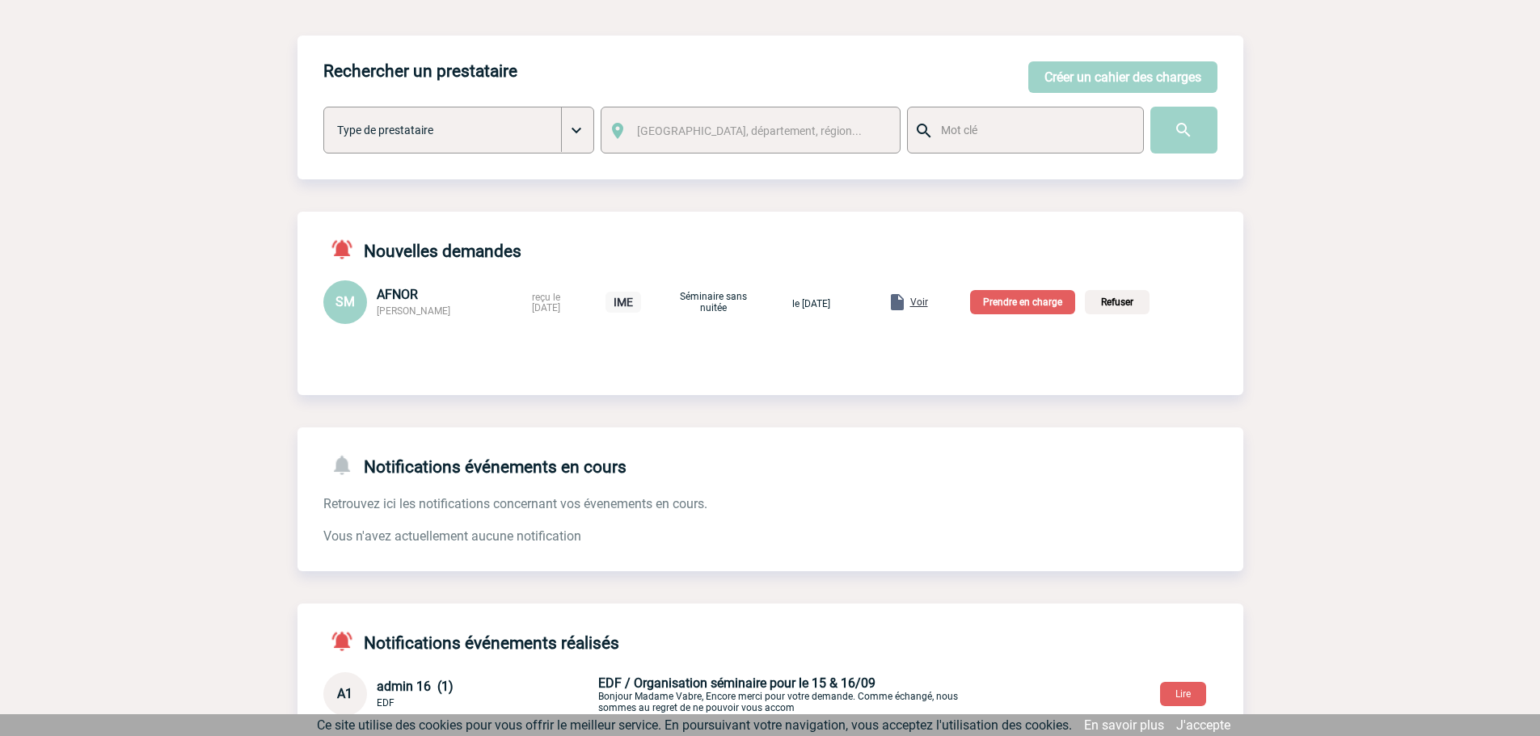
click at [928, 299] on span "Voir" at bounding box center [919, 302] width 18 height 11
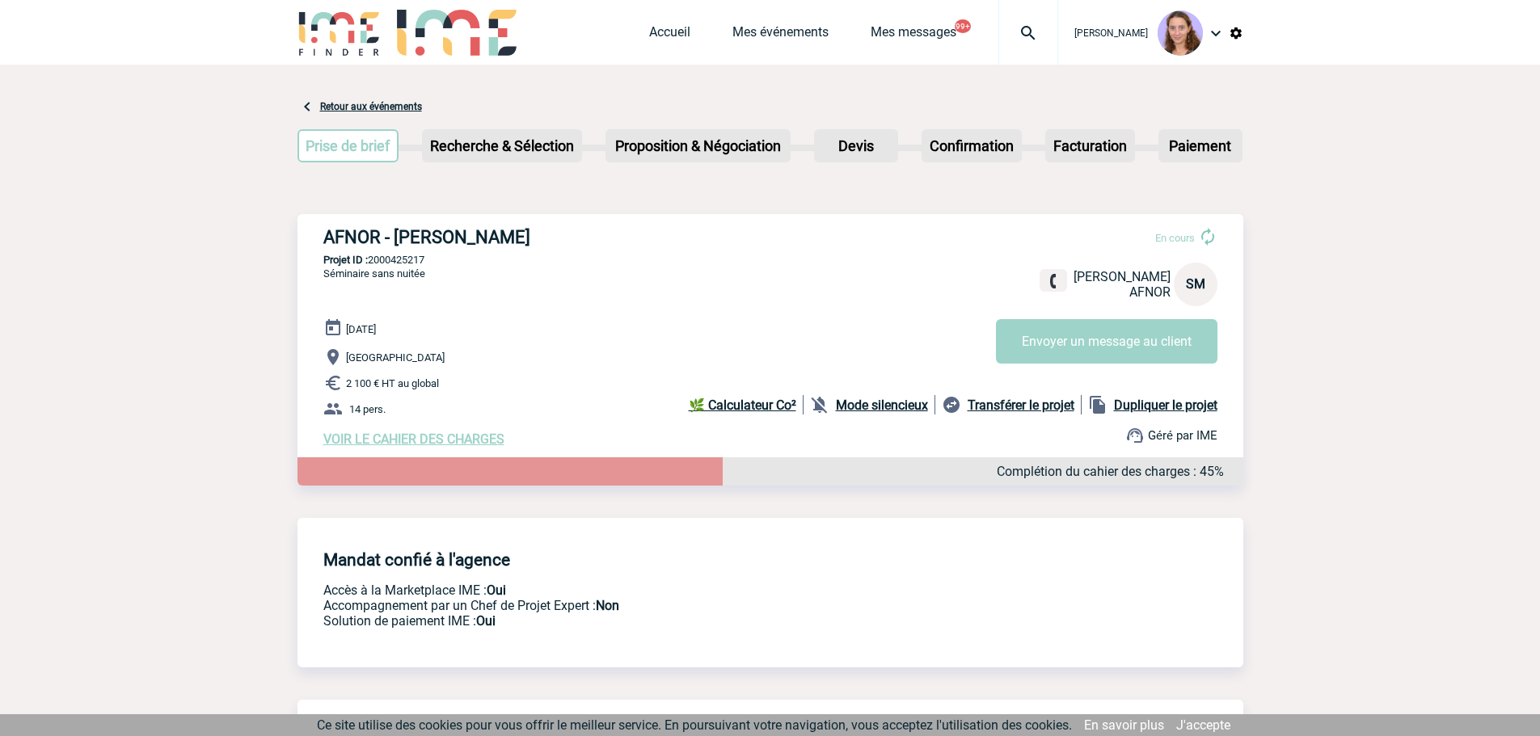
click at [419, 260] on p "Projet ID : 2000425217" at bounding box center [770, 260] width 946 height 12
copy p "2000425217"
click at [672, 24] on div "Accueil Mes événements Mes messages 99+ Projet, client Projet, client" at bounding box center [853, 32] width 409 height 65
click at [663, 31] on link "Accueil" at bounding box center [669, 35] width 41 height 23
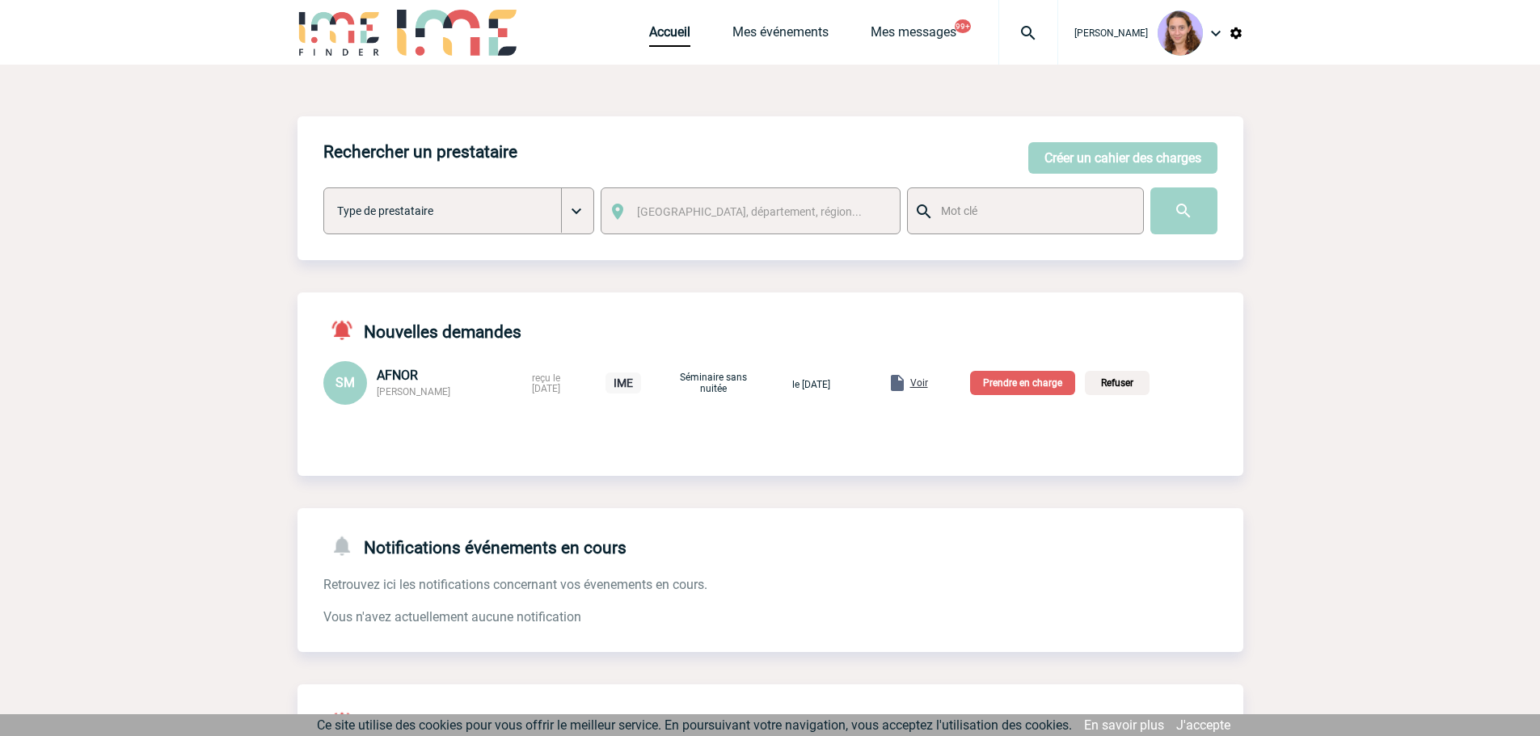
click at [1043, 387] on p "Prendre en charge" at bounding box center [1022, 383] width 105 height 24
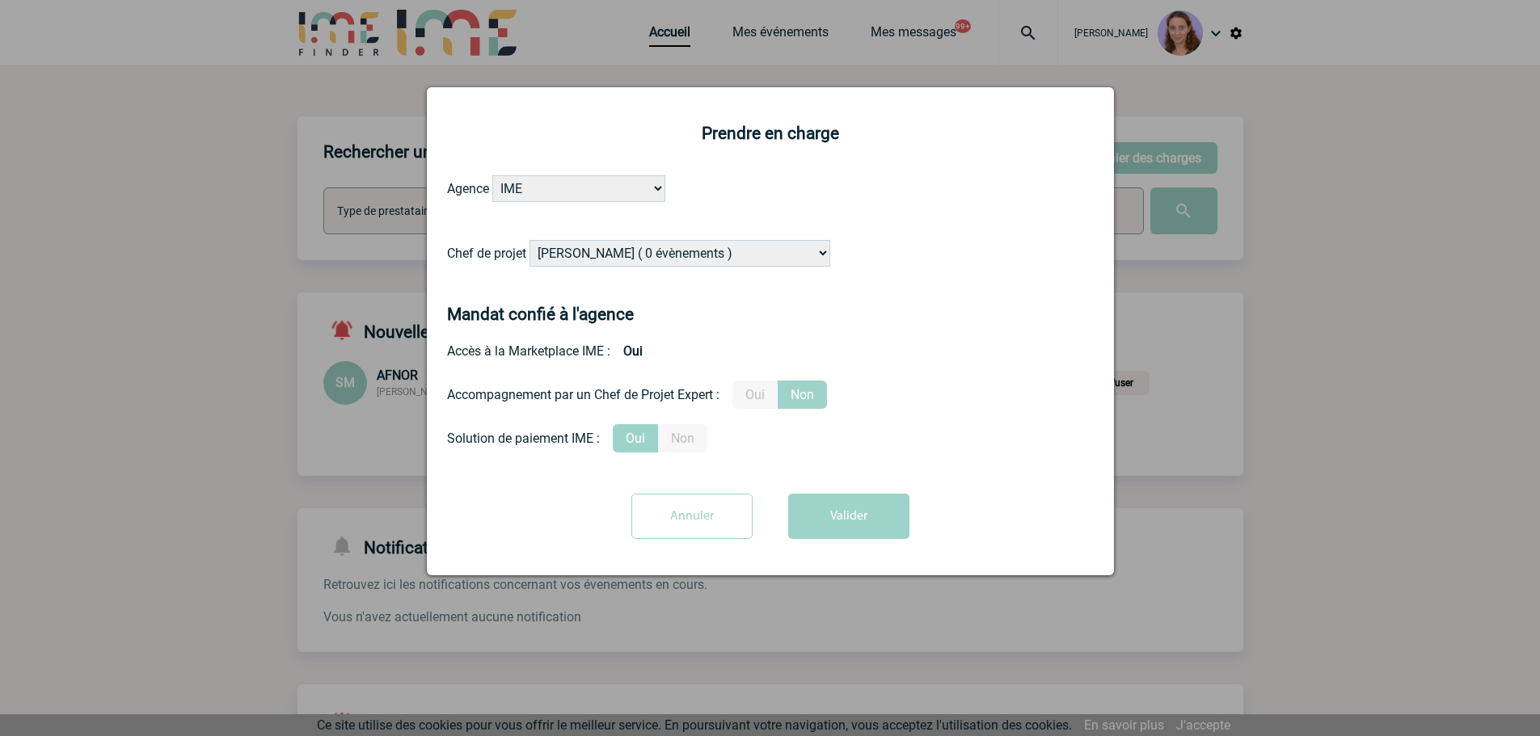
click at [555, 255] on select "Alizée VERLAGUET ( 0 évènements ) Anne GIRAUD ( 1196 évènements ) Anne-François…" at bounding box center [679, 253] width 301 height 27
select select "121547"
click at [530, 241] on select "Alizée VERLAGUET ( 0 évènements ) Anne GIRAUD ( 1196 évènements ) Anne-François…" at bounding box center [679, 253] width 301 height 27
click at [848, 525] on button "Valider" at bounding box center [848, 516] width 121 height 45
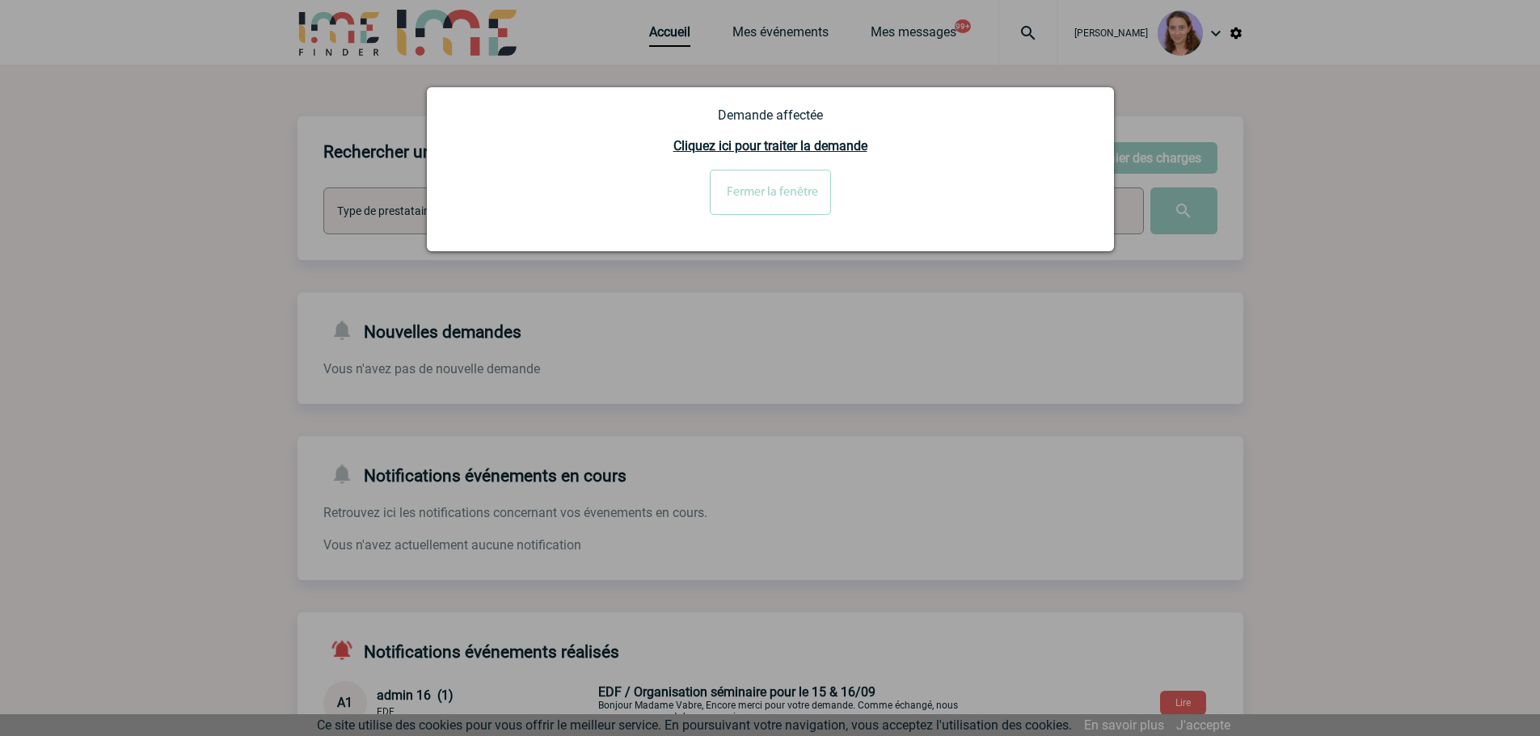
drag, startPoint x: 668, startPoint y: 29, endPoint x: 657, endPoint y: 31, distance: 11.4
click at [668, 29] on div at bounding box center [770, 368] width 1540 height 736
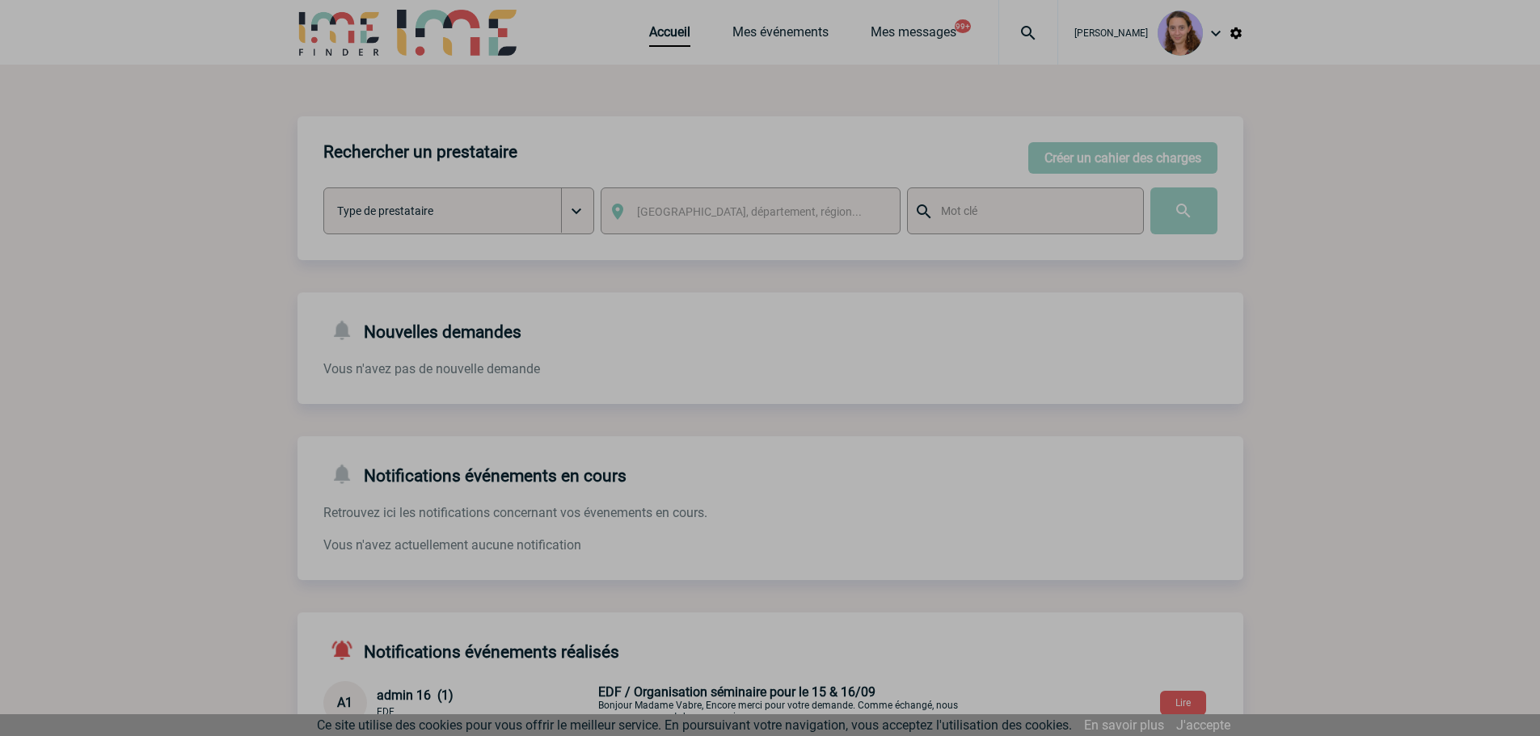
click at [656, 31] on div at bounding box center [770, 368] width 1540 height 736
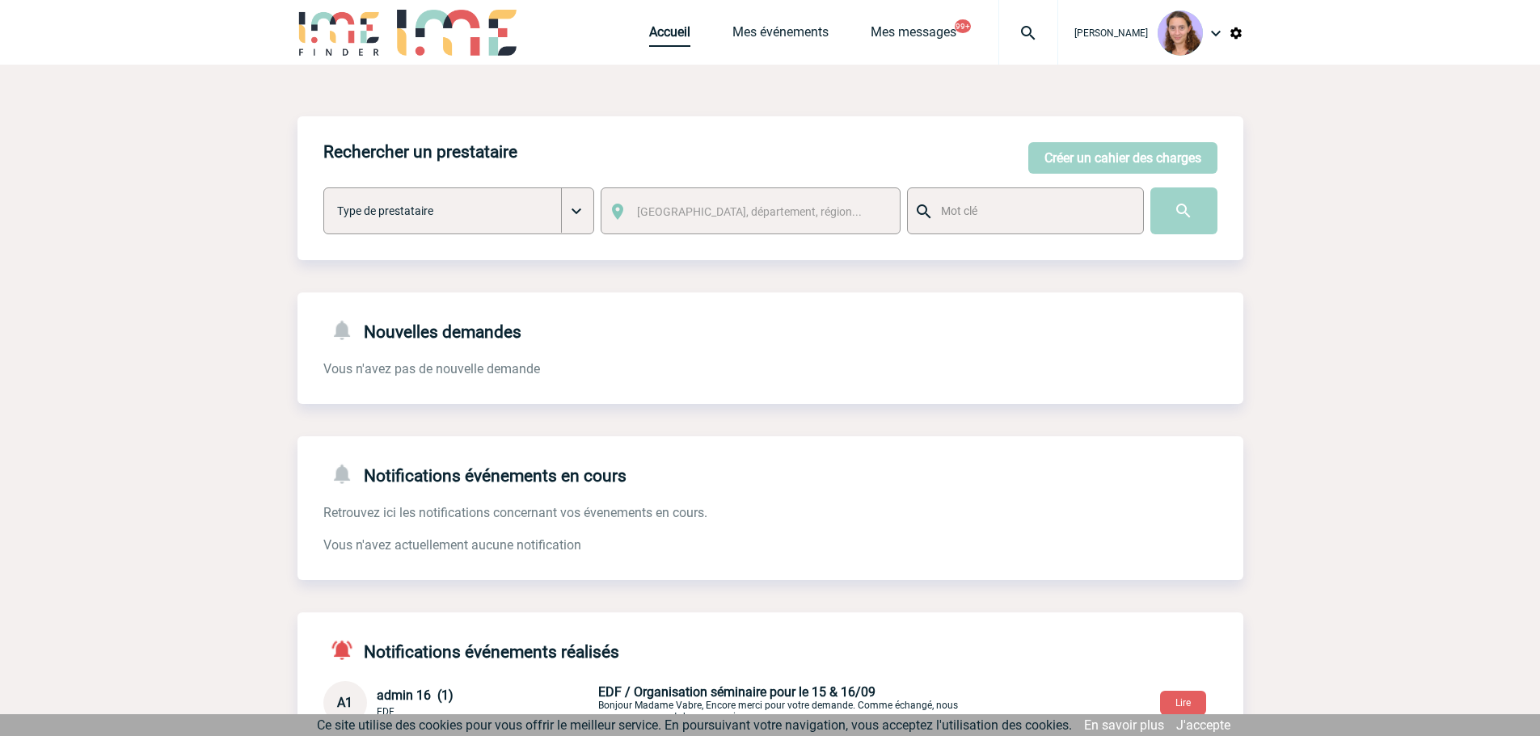
click at [656, 31] on link "Accueil" at bounding box center [669, 35] width 41 height 23
click at [1016, 16] on div at bounding box center [1028, 32] width 60 height 65
type input "2000423188"
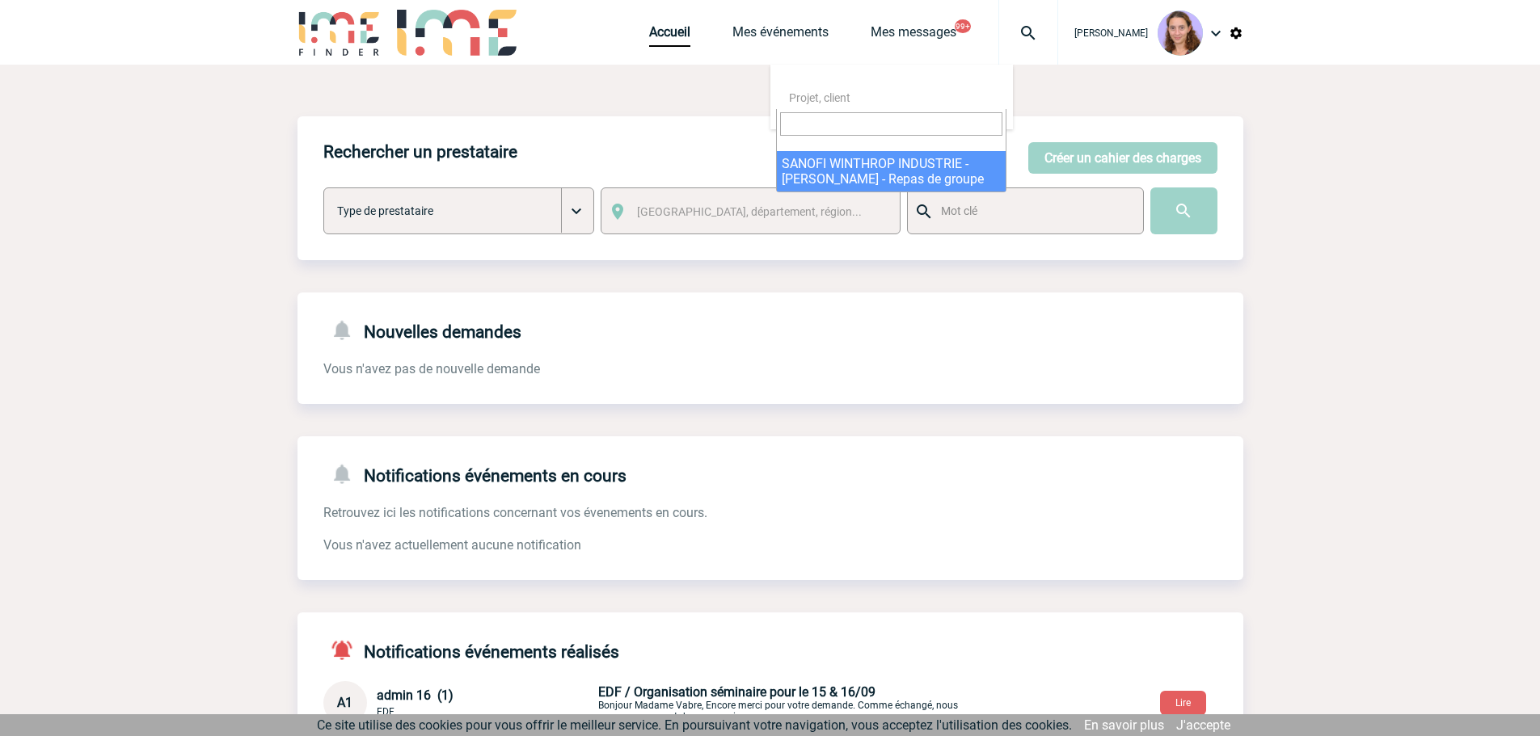
select select "22689"
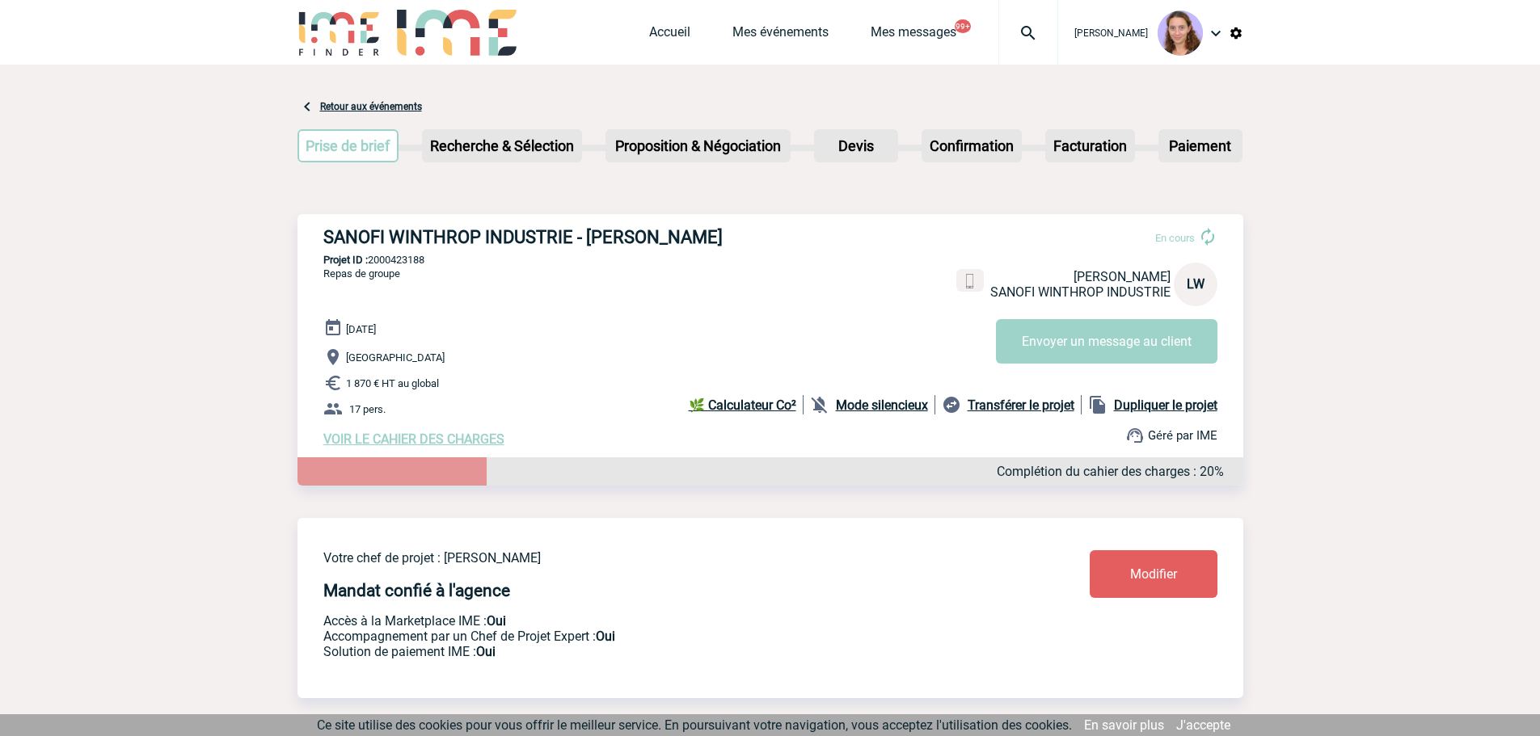
click at [1174, 570] on link "Modifier" at bounding box center [1153, 574] width 128 height 48
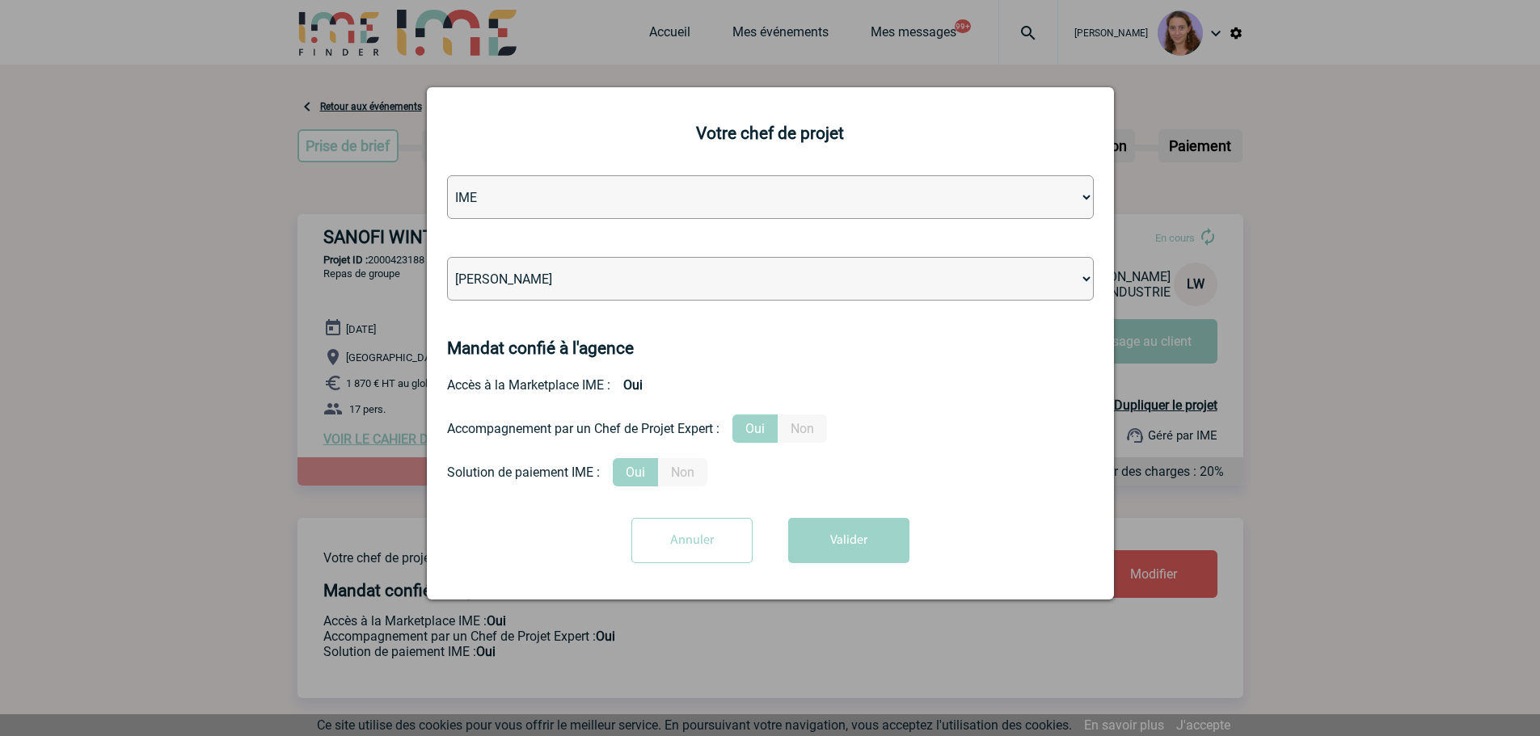
click at [590, 282] on select "[PERSON_NAME] [PERSON_NAME] [PERSON_NAME] Jean-[PERSON_NAME] [PERSON_NAME] [PER…" at bounding box center [770, 279] width 647 height 44
select select "129741"
click at [447, 258] on select "[PERSON_NAME] [PERSON_NAME] [PERSON_NAME] Jean-[PERSON_NAME] [PERSON_NAME] [PER…" at bounding box center [770, 279] width 647 height 44
click at [828, 533] on button "Valider" at bounding box center [848, 540] width 121 height 45
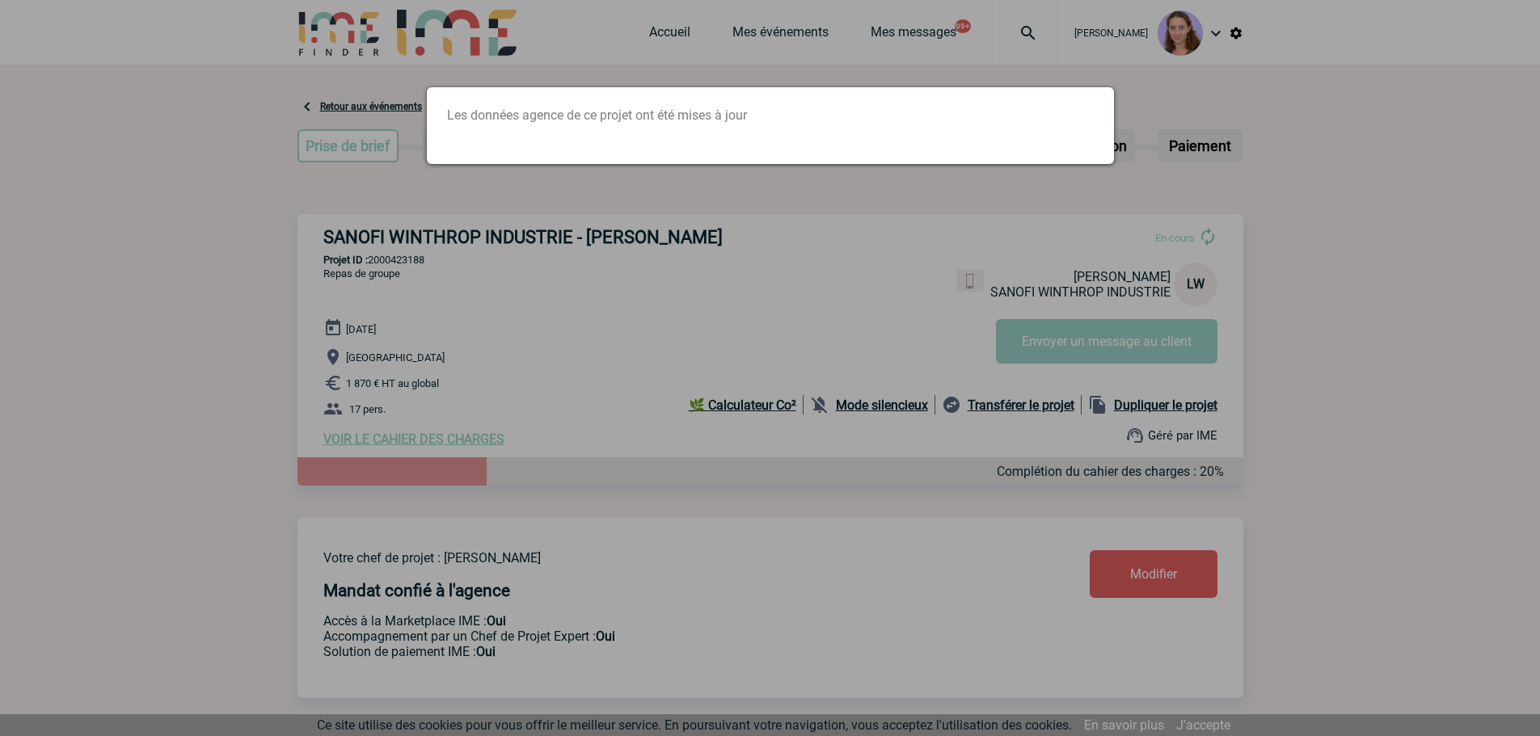
click at [1094, 34] on div at bounding box center [770, 368] width 1540 height 736
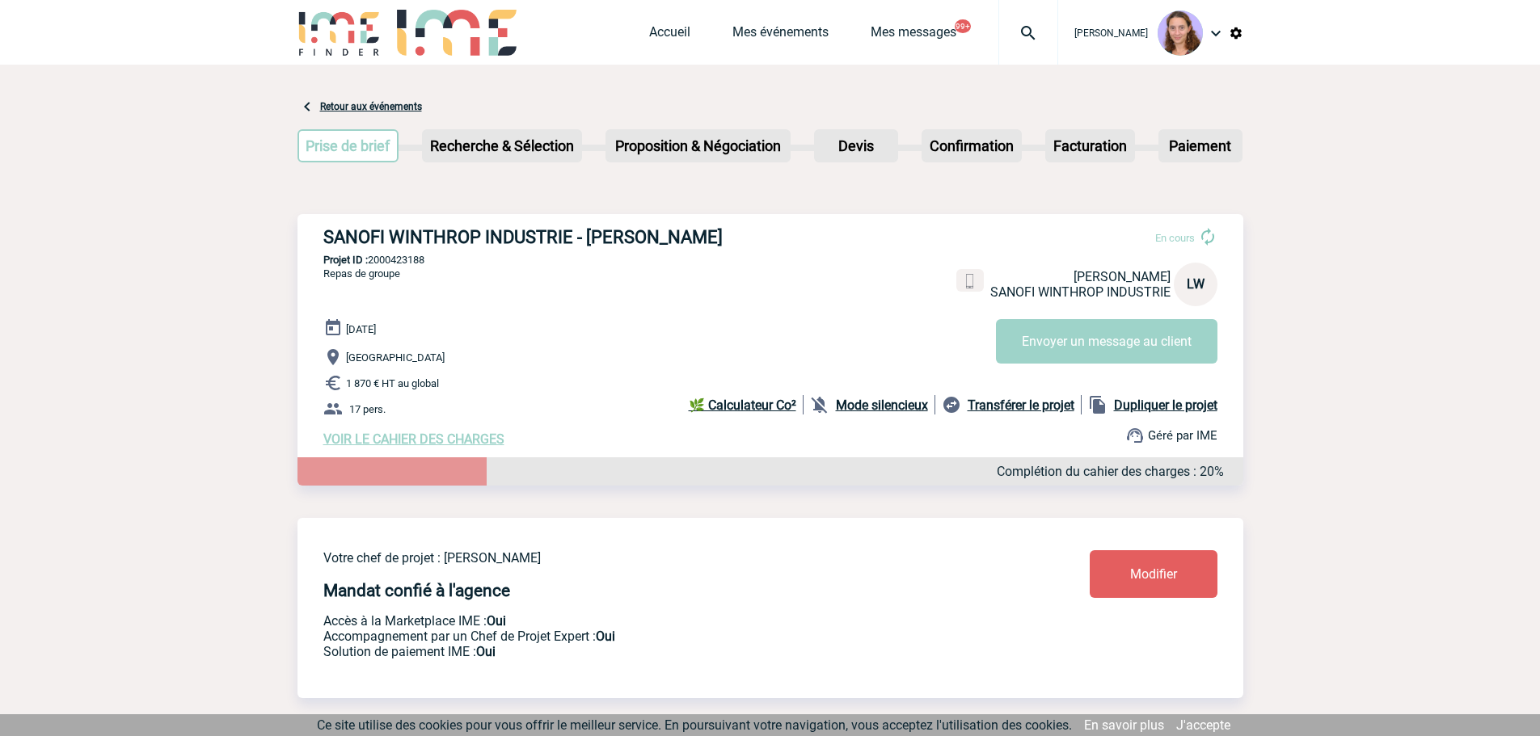
click at [1025, 30] on img at bounding box center [1028, 32] width 58 height 19
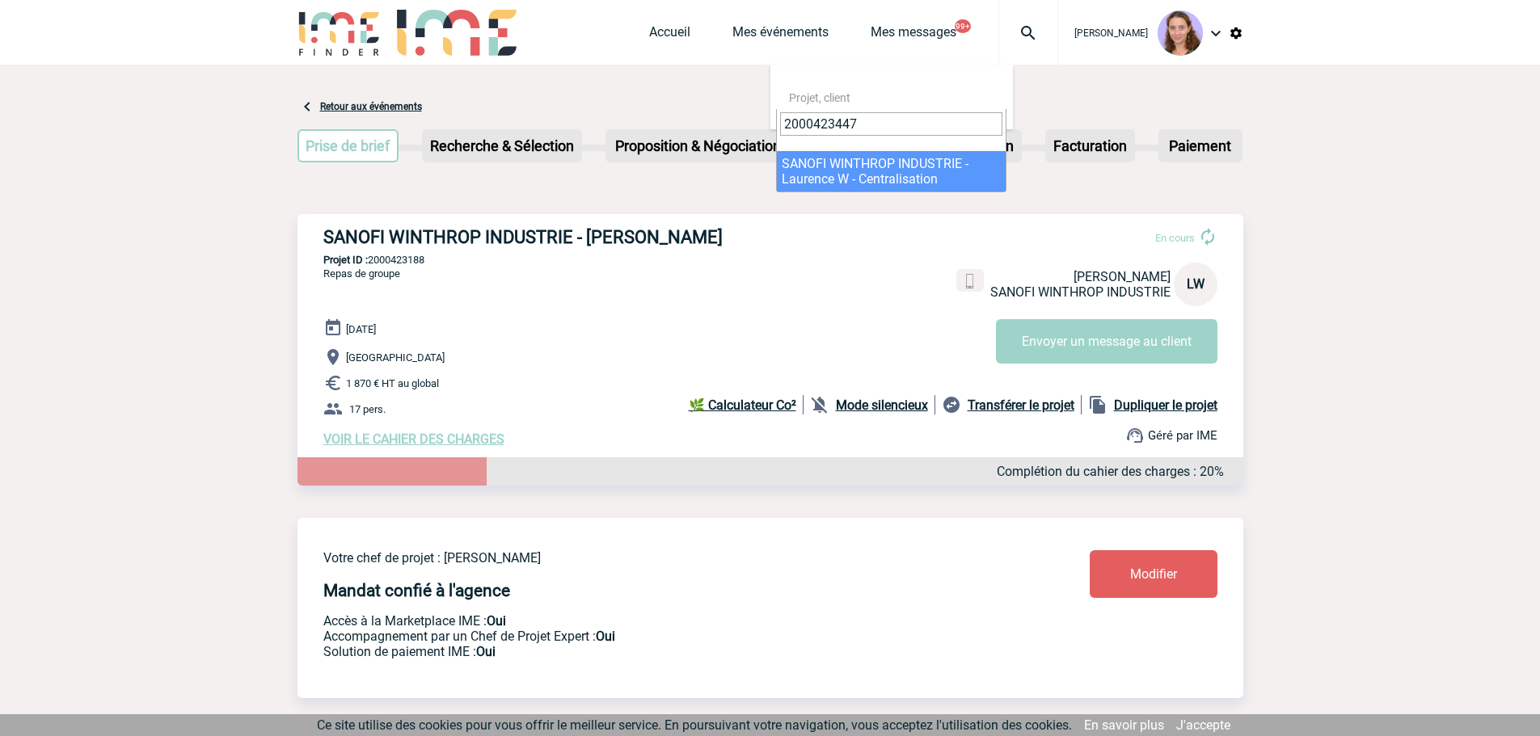
type input "2000423447"
select select "22948"
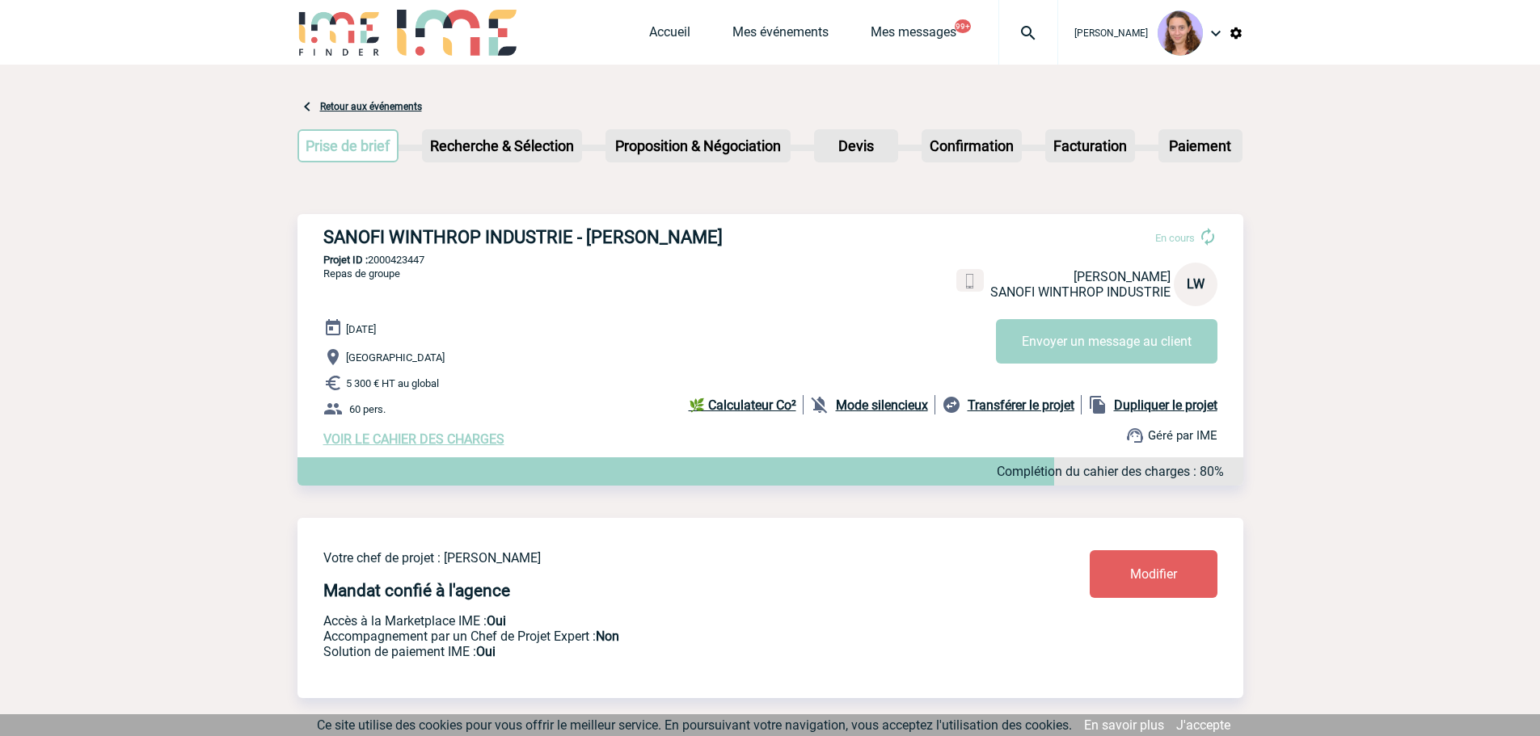
click at [1126, 585] on link "Modifier" at bounding box center [1153, 574] width 128 height 48
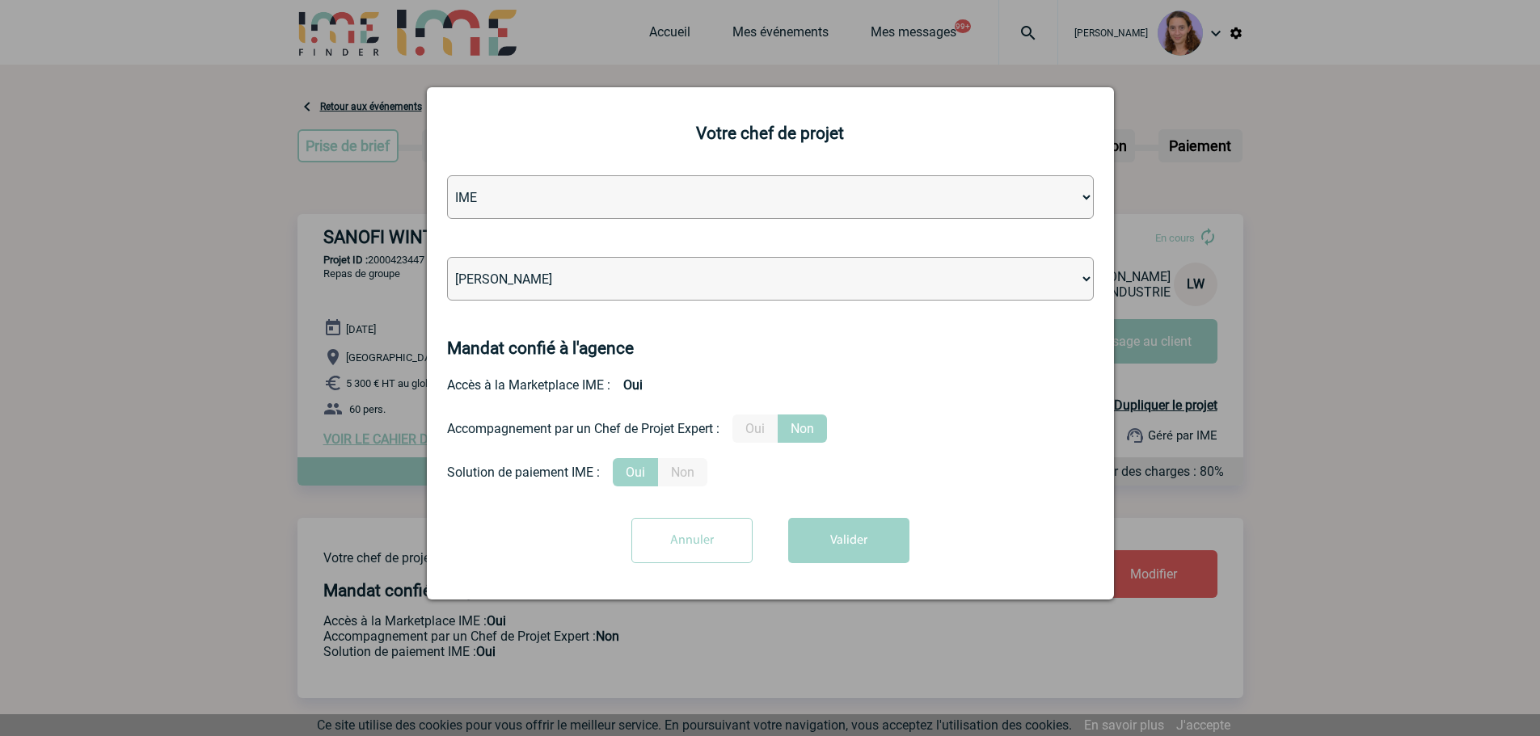
drag, startPoint x: 504, startPoint y: 235, endPoint x: 520, endPoint y: 245, distance: 18.2
click at [504, 235] on form "Agence IME IME Nantes IME Aix-Marseille Léa PITTIGLIO Yanis DE CLERCQ Victor KA…" at bounding box center [770, 375] width 647 height 400
click at [556, 268] on select "[PERSON_NAME] [PERSON_NAME] [PERSON_NAME] [PERSON_NAME] [PERSON_NAME] [PERSON_N…" at bounding box center [770, 279] width 647 height 44
select select "129741"
click at [447, 258] on select "[PERSON_NAME] [PERSON_NAME] [PERSON_NAME] [PERSON_NAME] [PERSON_NAME] [PERSON_N…" at bounding box center [770, 279] width 647 height 44
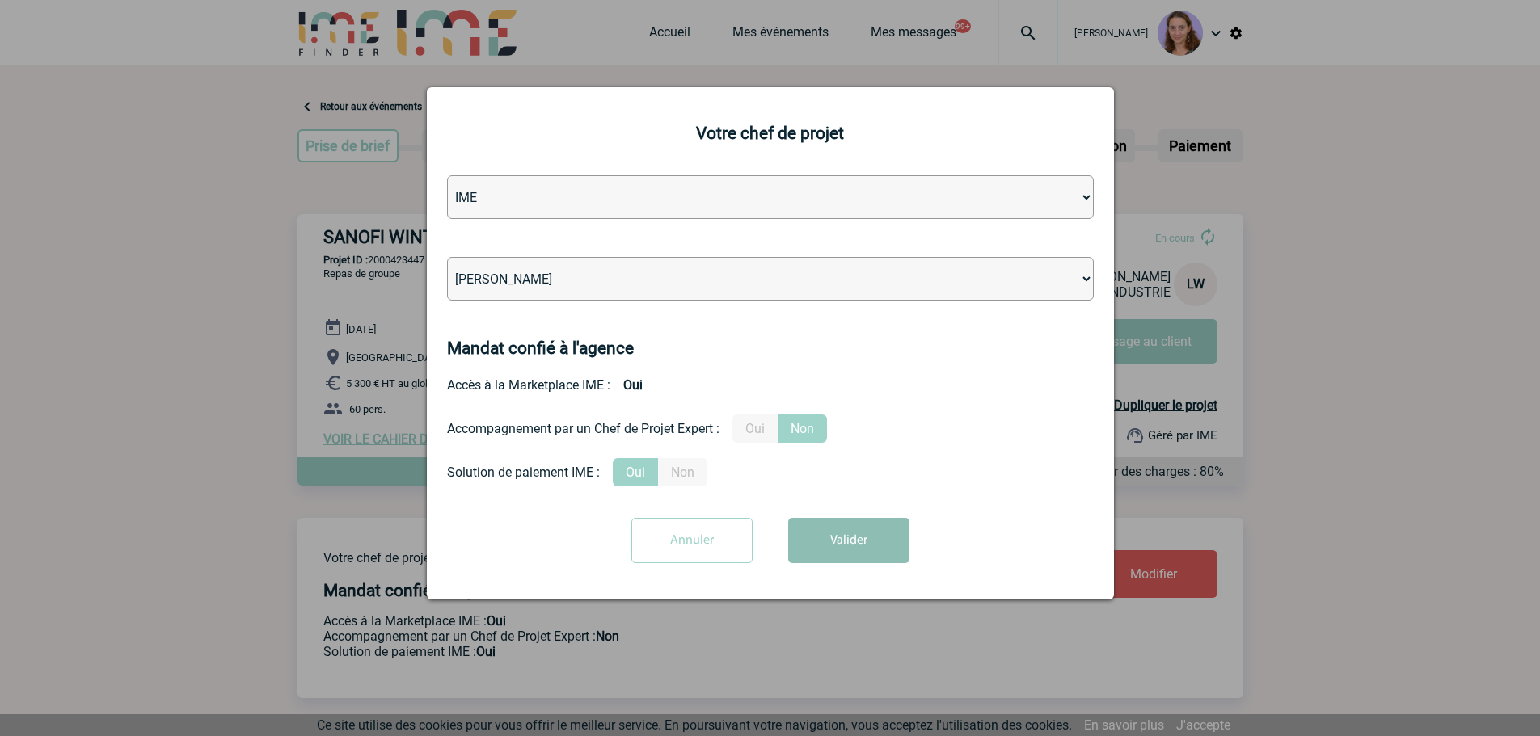
click at [859, 526] on button "Valider" at bounding box center [848, 540] width 121 height 45
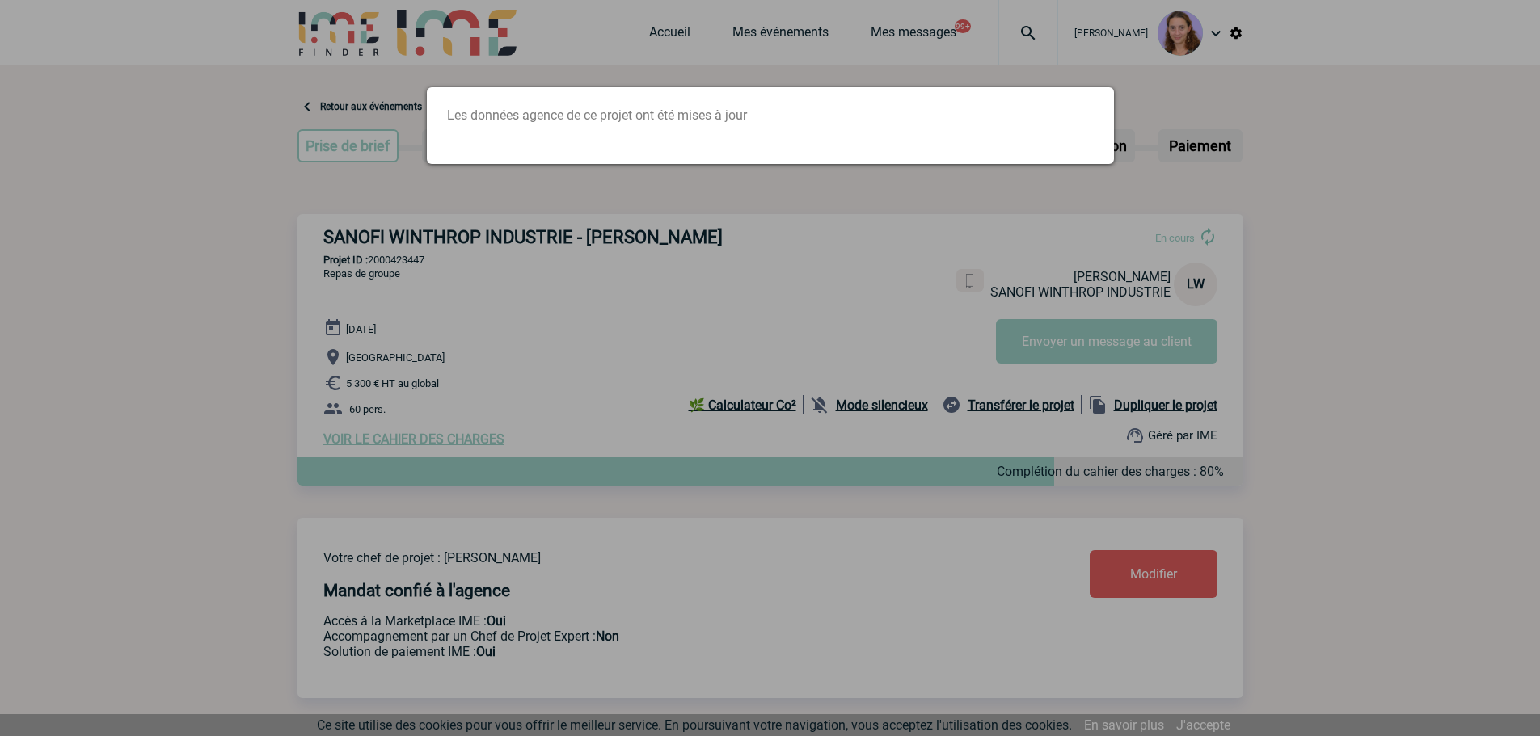
click at [989, 42] on div at bounding box center [770, 368] width 1540 height 736
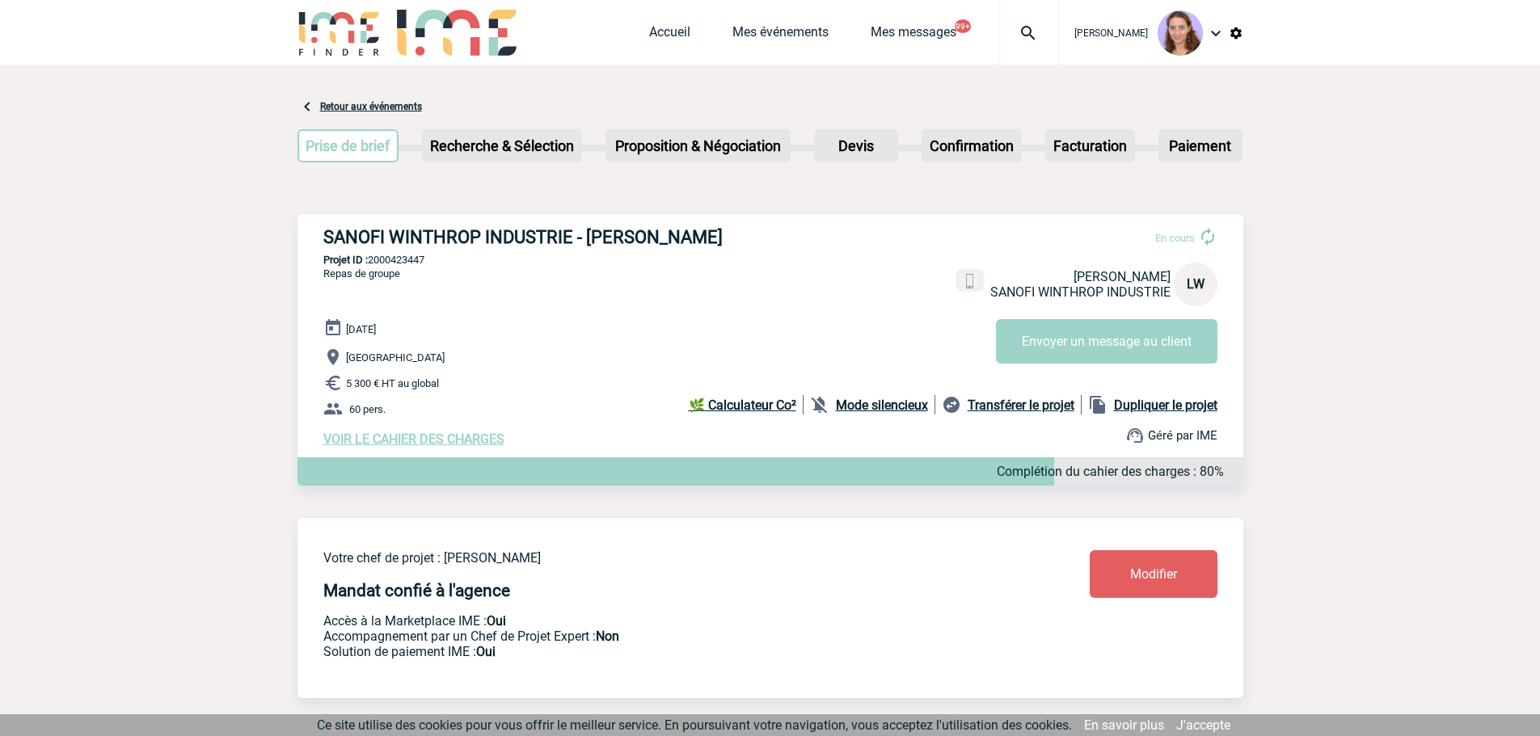
click at [1030, 38] on img at bounding box center [1028, 32] width 58 height 19
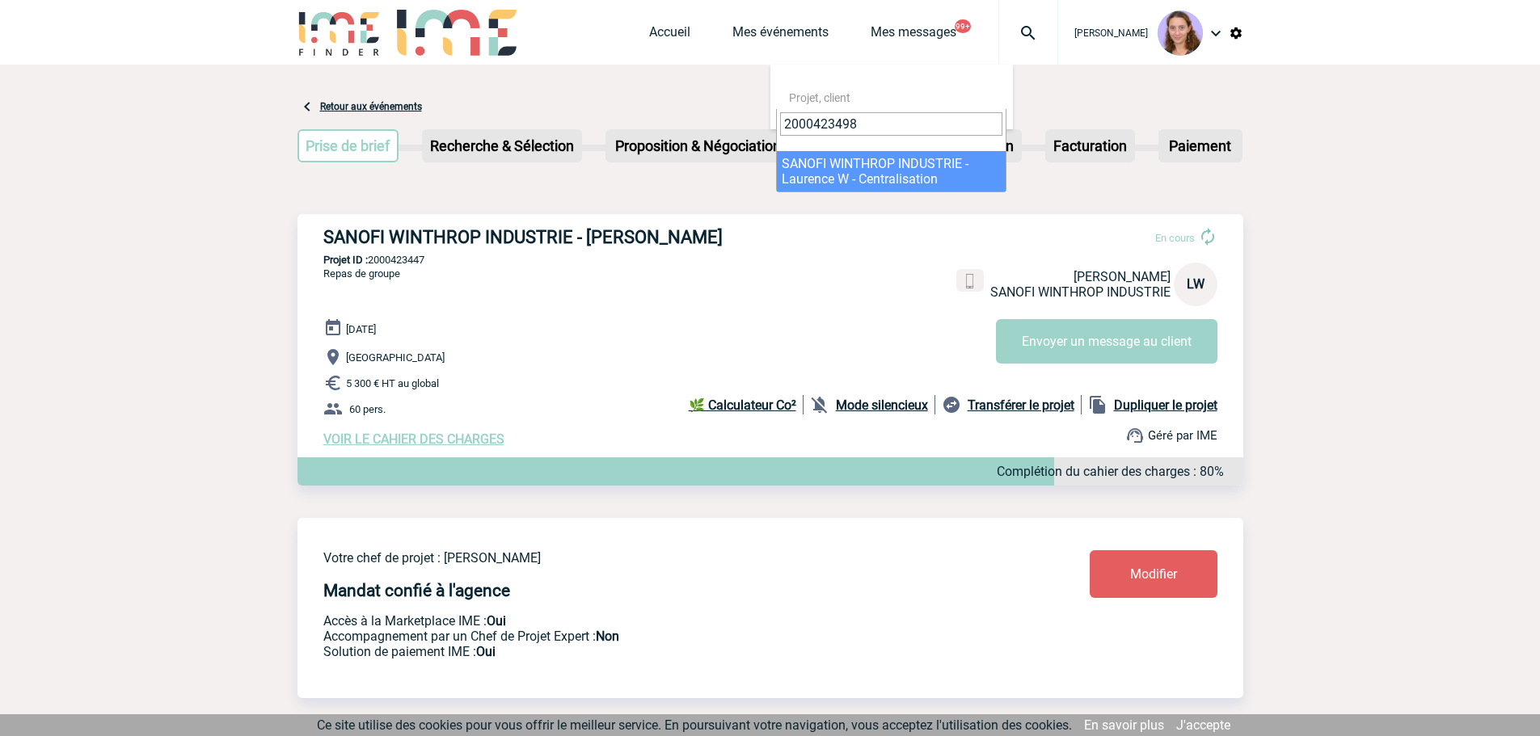
type input "2000423498"
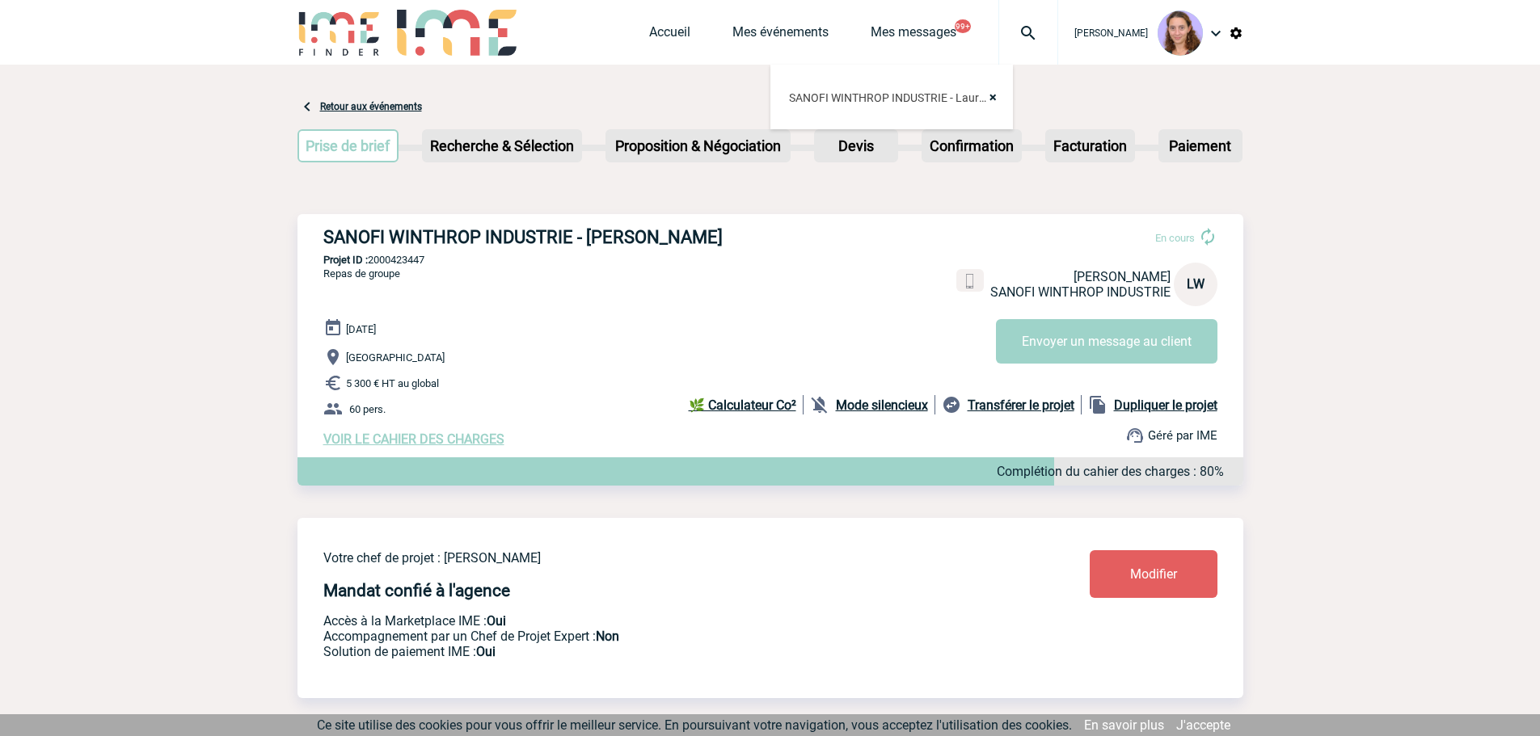
select select "22999"
drag, startPoint x: 0, startPoint y: 0, endPoint x: 922, endPoint y: 506, distance: 1051.8
click at [1153, 582] on span "Modifier" at bounding box center [1153, 574] width 47 height 15
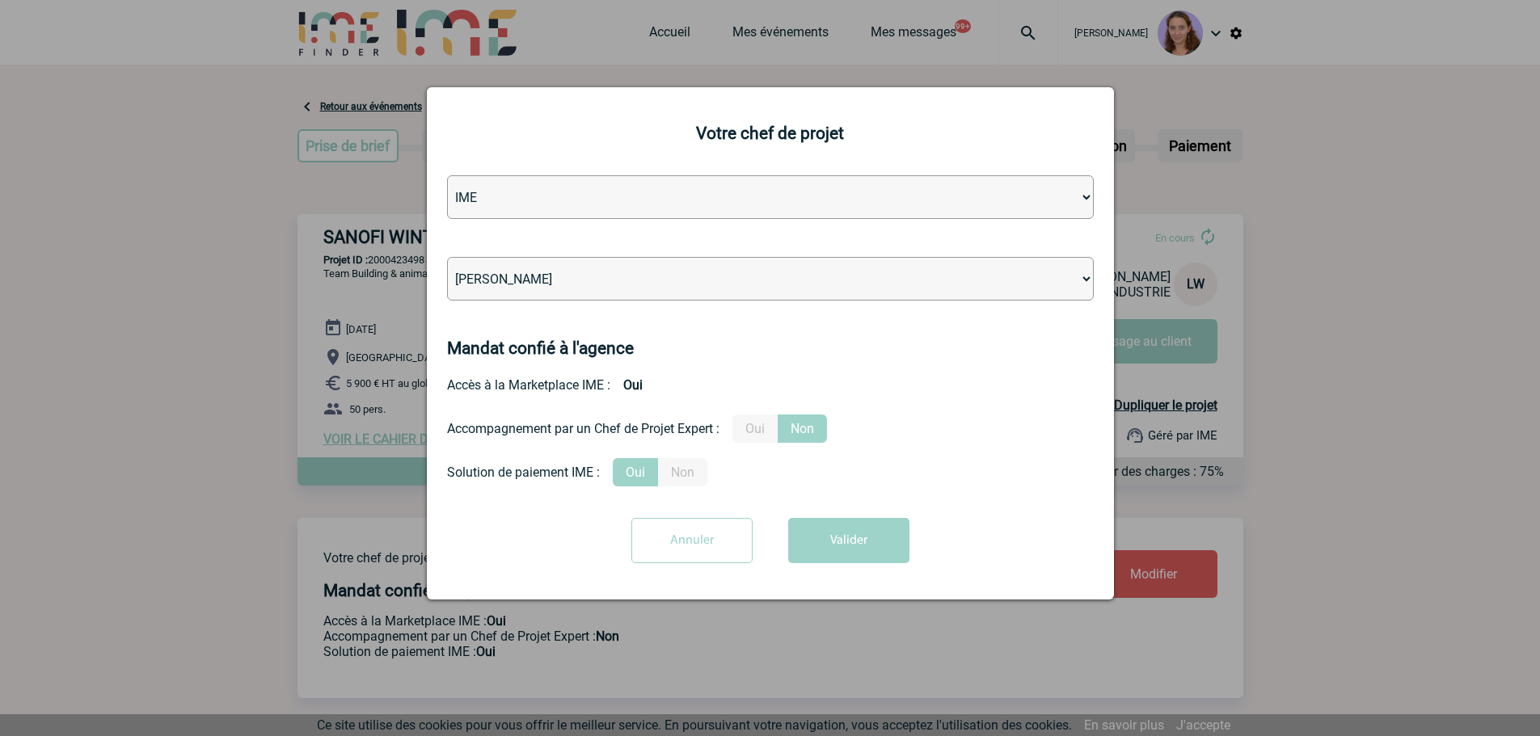
click at [530, 282] on select "[PERSON_NAME] [PERSON_NAME] [PERSON_NAME] Jean-[PERSON_NAME] [PERSON_NAME] [PER…" at bounding box center [770, 279] width 647 height 44
select select "129741"
click at [447, 258] on select "Léa PITTIGLIO Yanis DE CLERCQ Victor KALB Jean-Chris NTAMACK Stefan MILADINOVIC…" at bounding box center [770, 279] width 647 height 44
click at [889, 557] on button "Valider" at bounding box center [848, 540] width 121 height 45
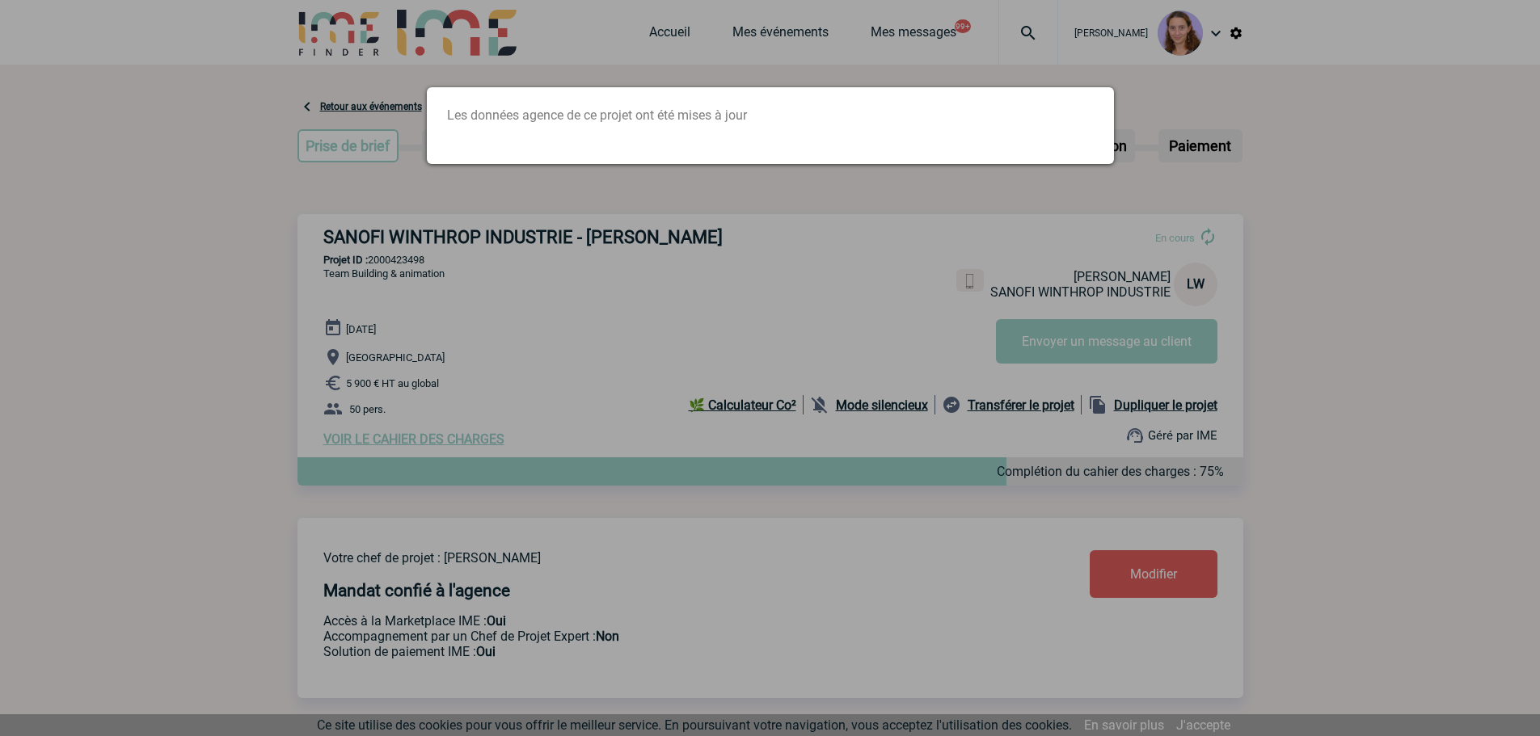
click at [651, 263] on div at bounding box center [770, 368] width 1540 height 736
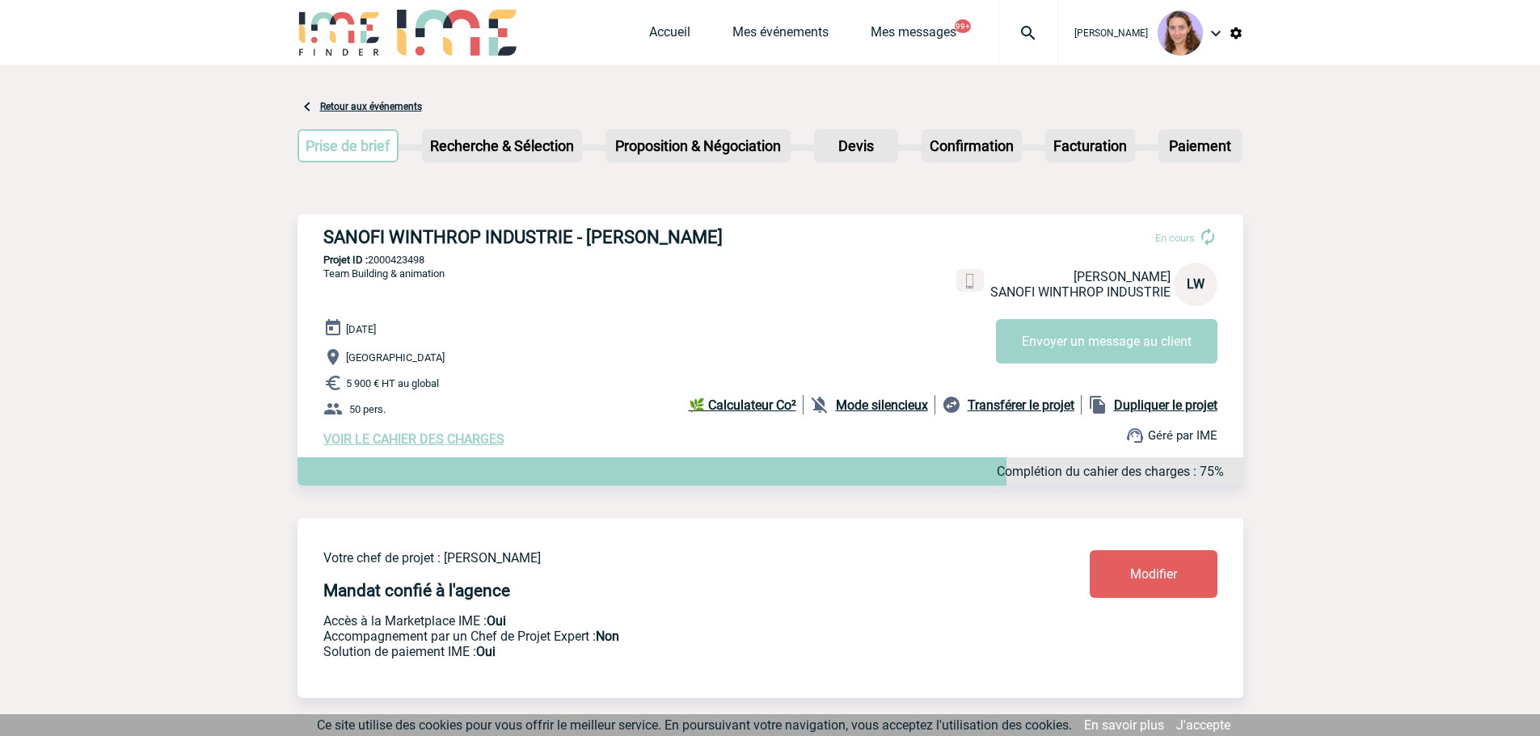
click at [1022, 39] on img at bounding box center [1028, 32] width 58 height 19
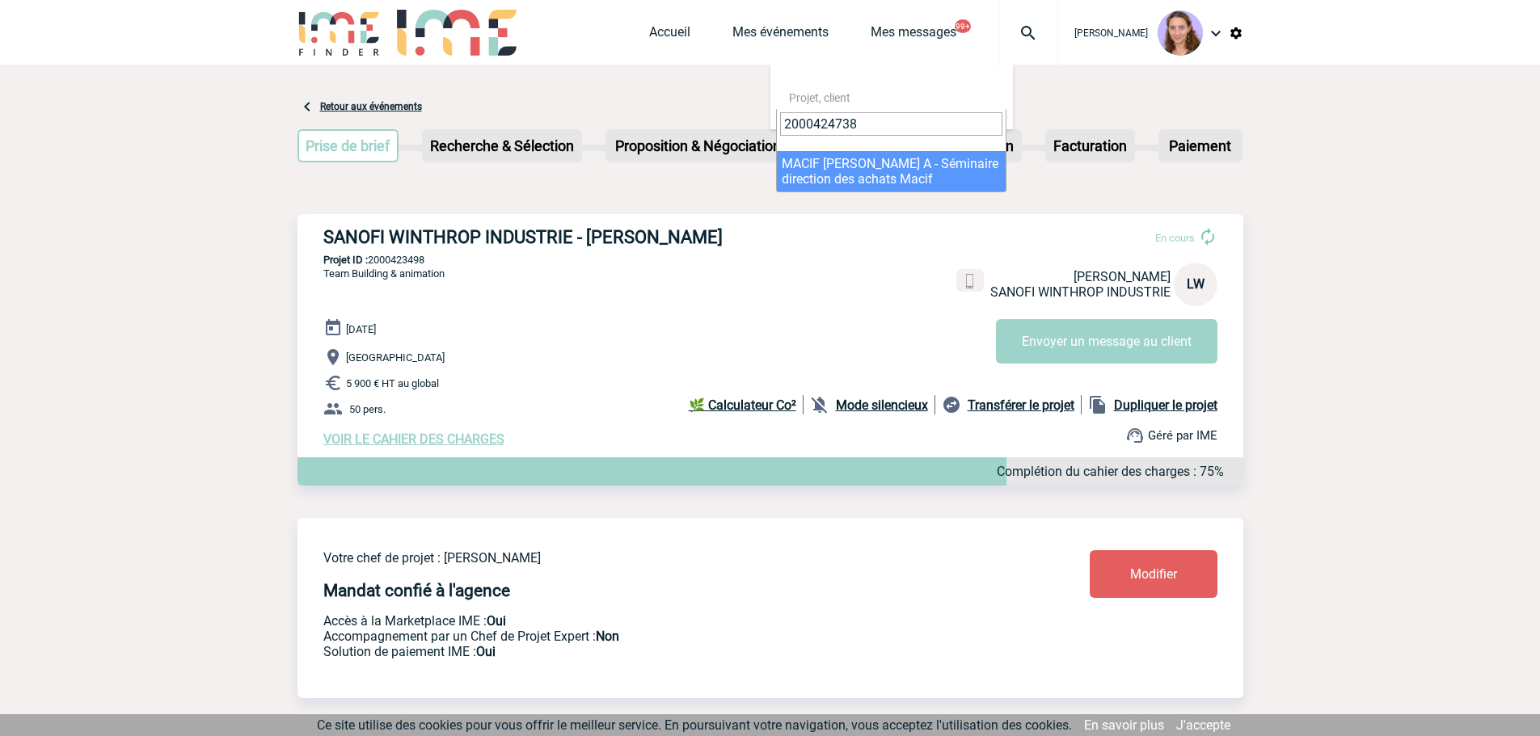
type input "2000424738"
select select "24239"
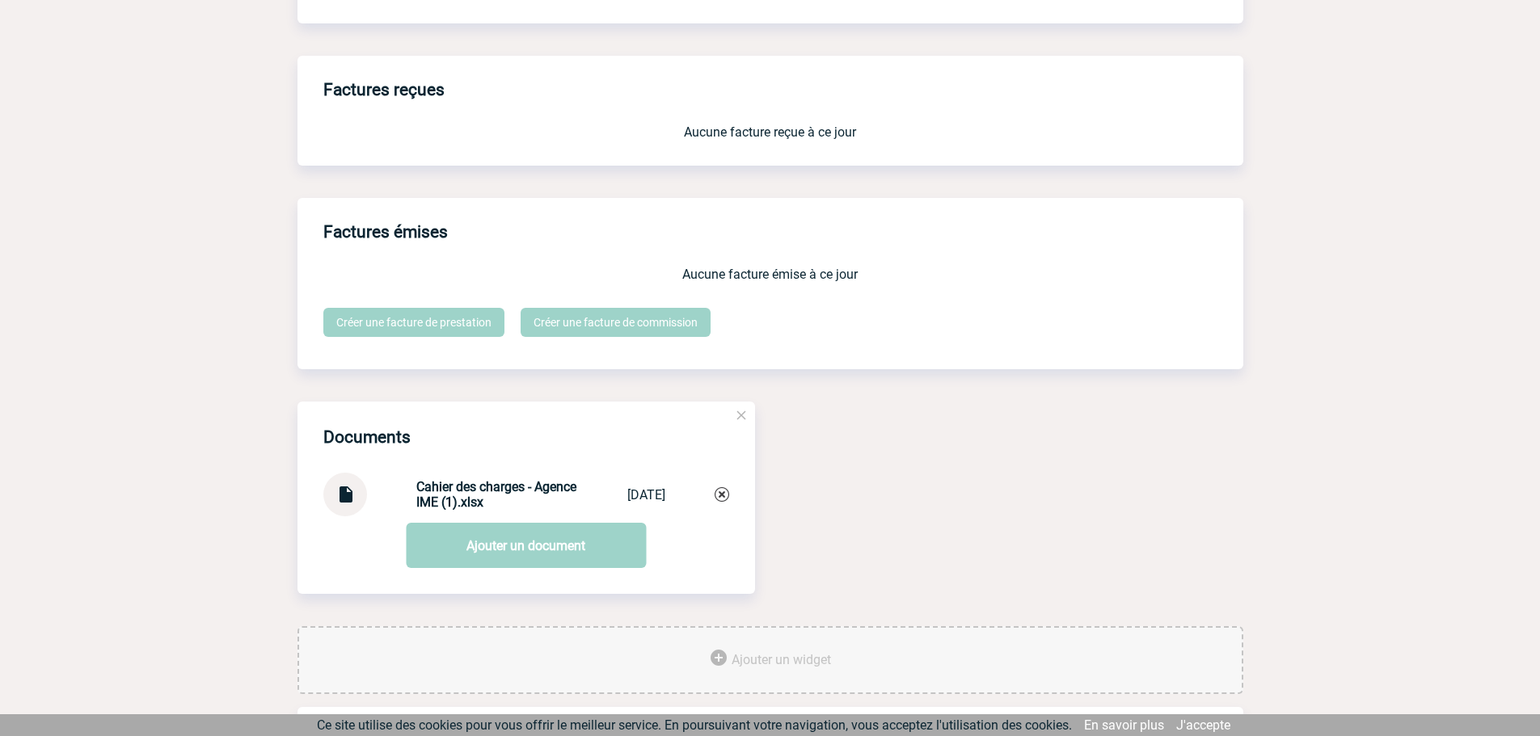
scroll to position [1412, 0]
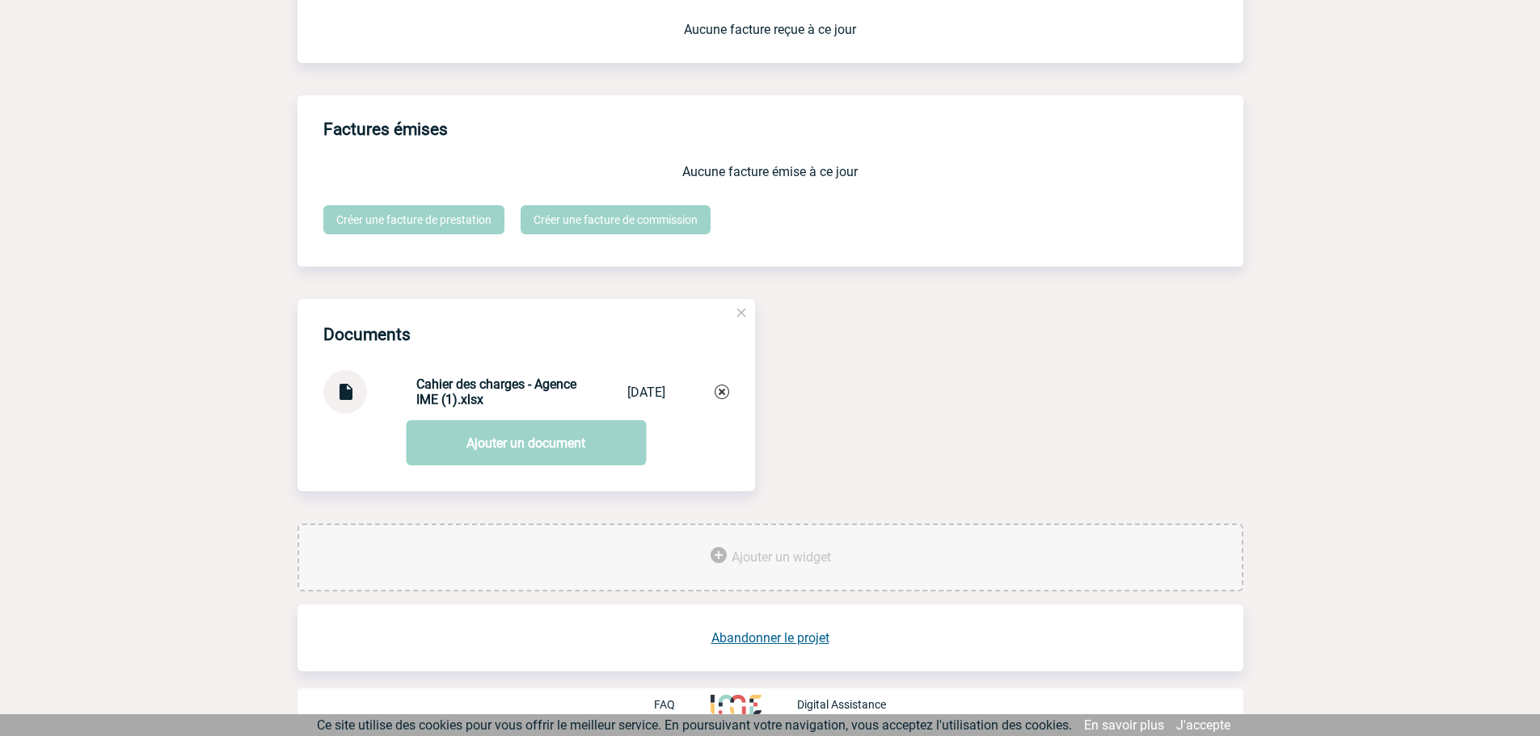
click at [791, 632] on link "Abandonner le projet" at bounding box center [770, 637] width 118 height 15
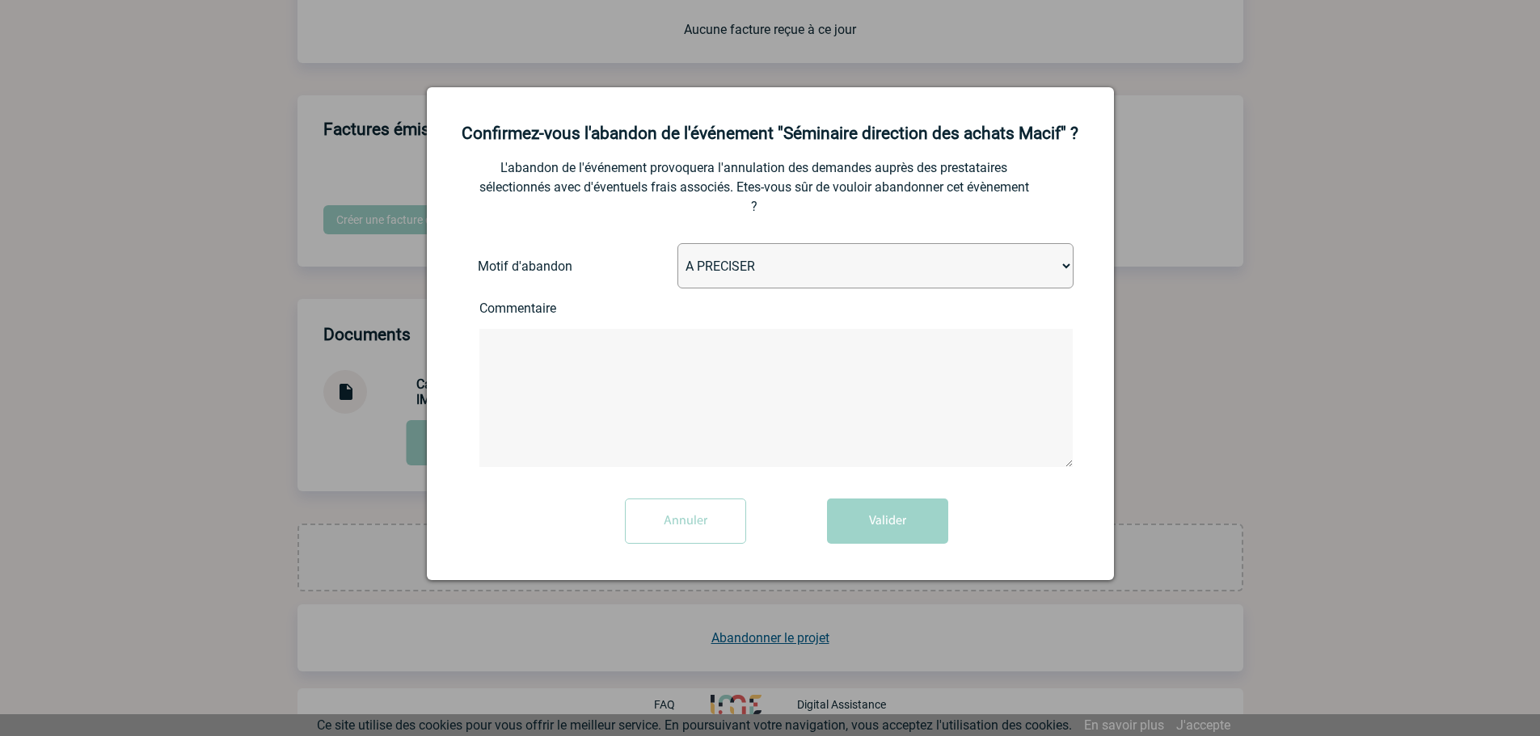
drag, startPoint x: 891, startPoint y: 266, endPoint x: 890, endPoint y: 277, distance: 11.4
click at [891, 266] on select "A PRECISER Projet annulé Projet reporté Evénement organisé en interne A fait ap…" at bounding box center [875, 265] width 396 height 45
select select "ABANDON_PROJET_02"
click at [677, 244] on select "A PRECISER Projet annulé Projet reporté Evénement organisé en interne A fait ap…" at bounding box center [875, 265] width 396 height 45
drag, startPoint x: 912, startPoint y: 533, endPoint x: 892, endPoint y: 537, distance: 20.6
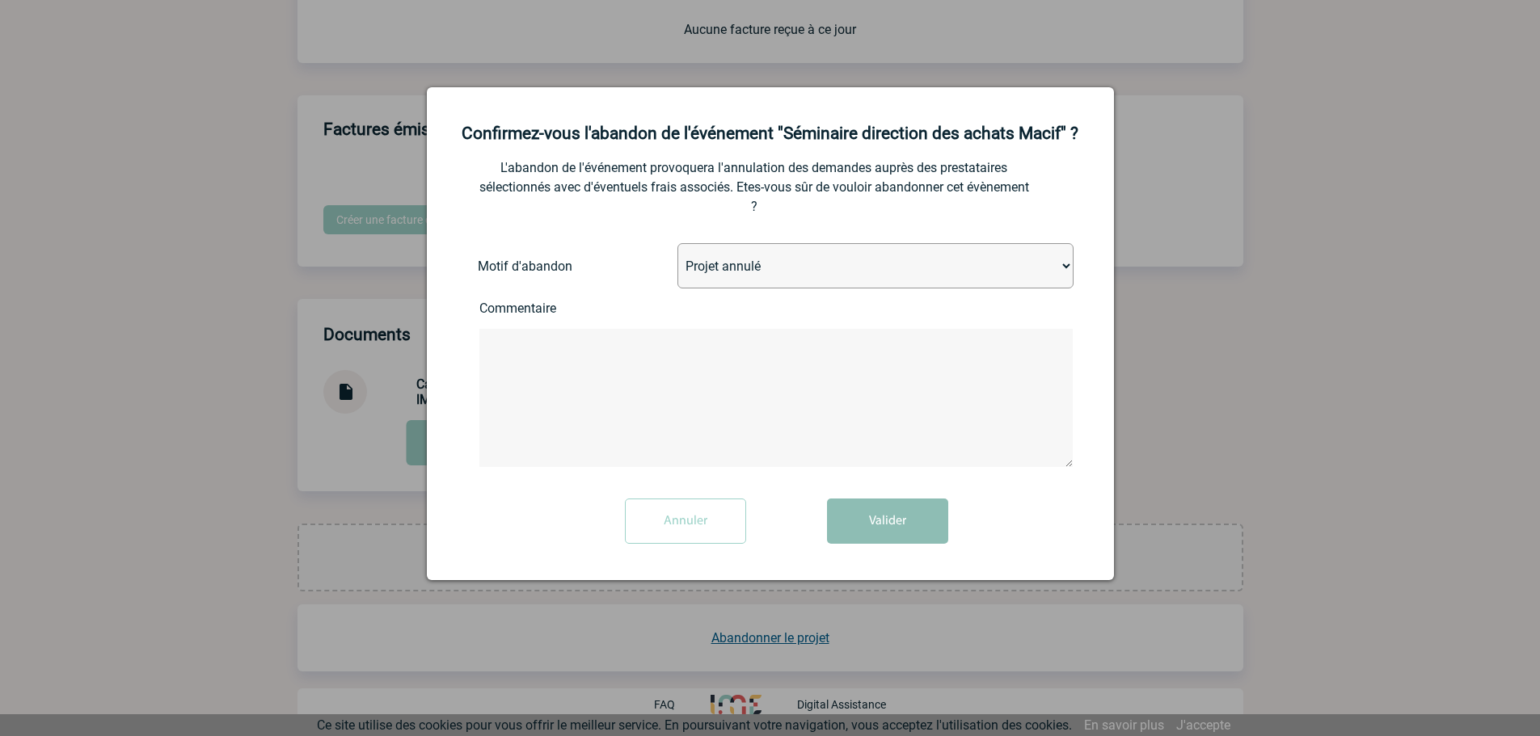
click at [911, 533] on button "Valider" at bounding box center [887, 521] width 121 height 45
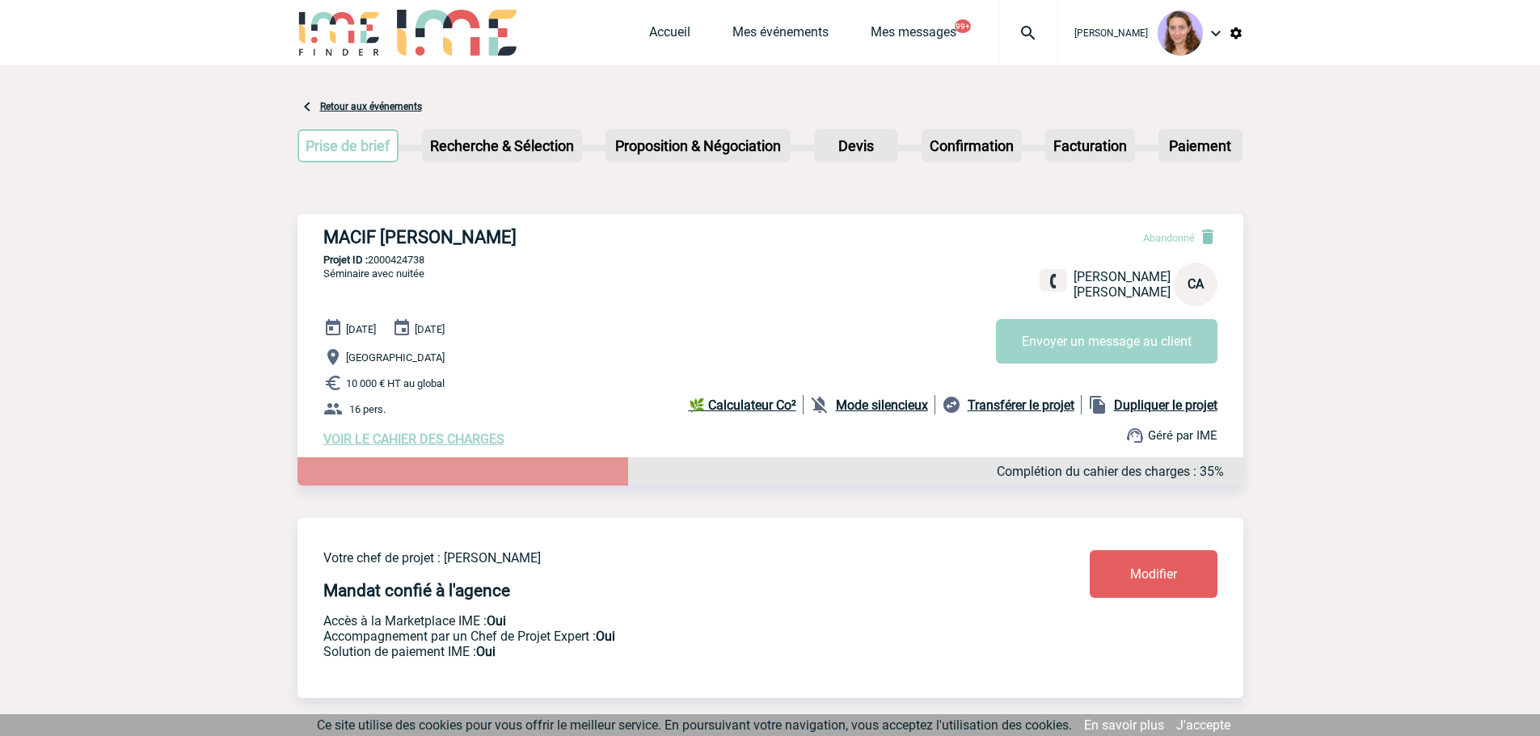
click at [1004, 41] on img at bounding box center [1028, 32] width 58 height 19
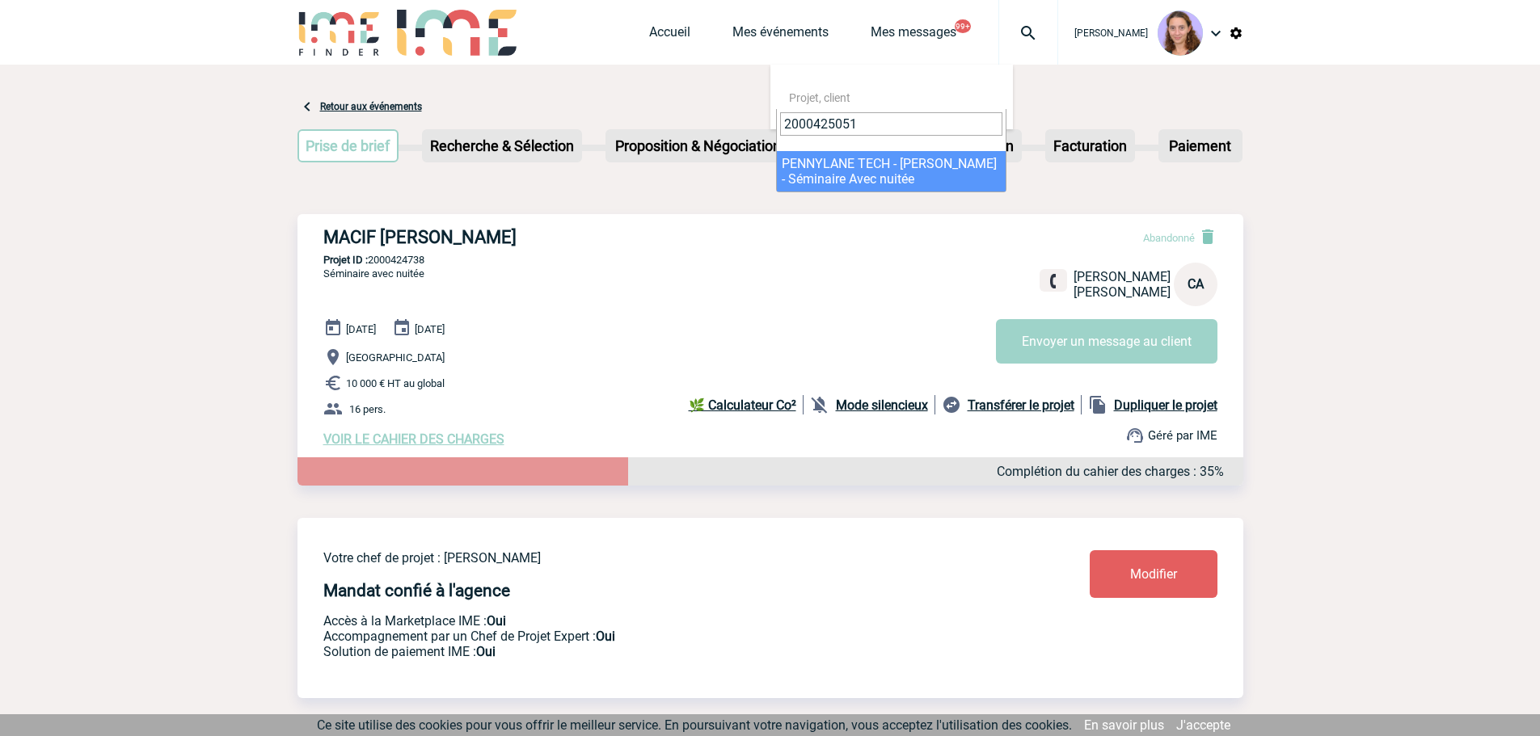
type input "2000425051"
select select "24552"
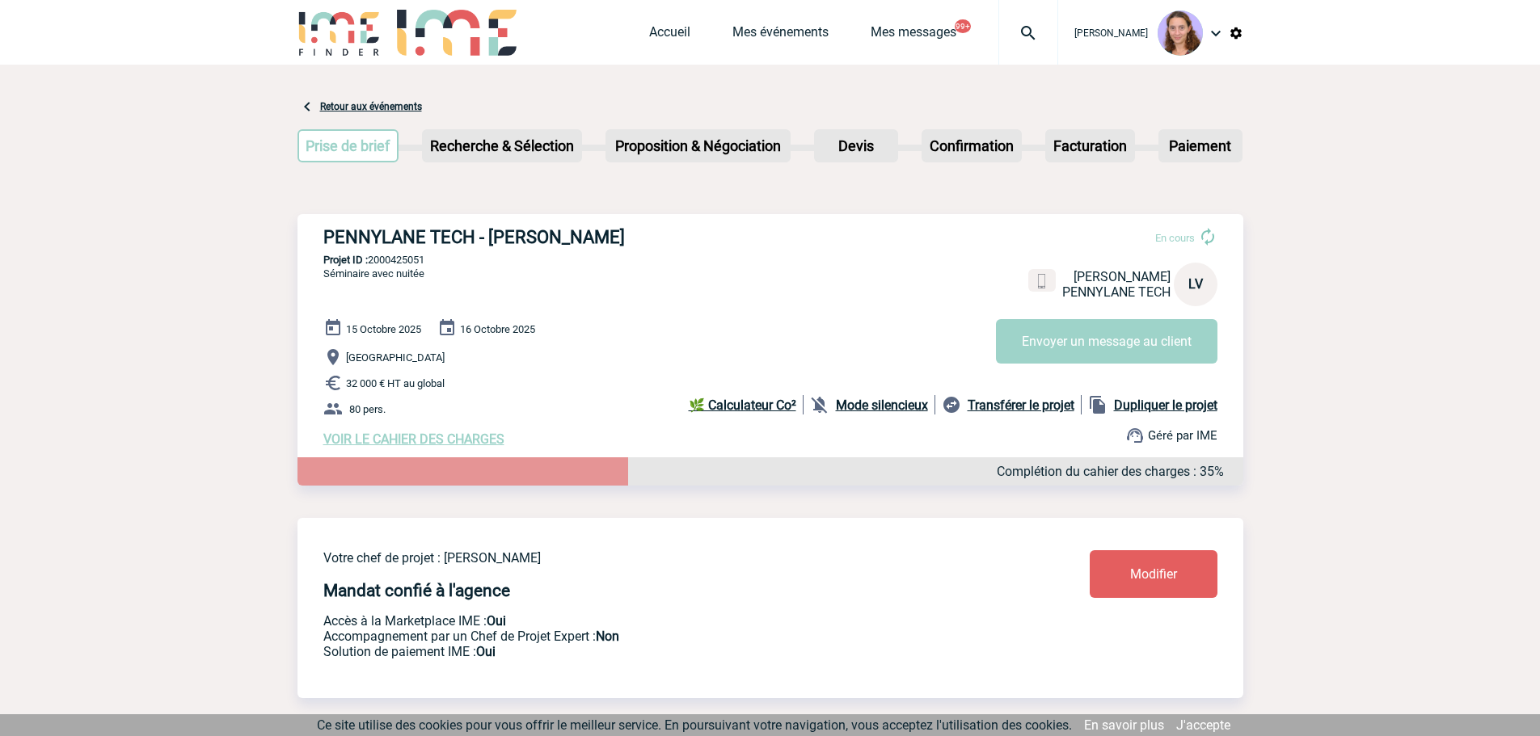
click at [1166, 566] on link "Modifier" at bounding box center [1153, 574] width 128 height 48
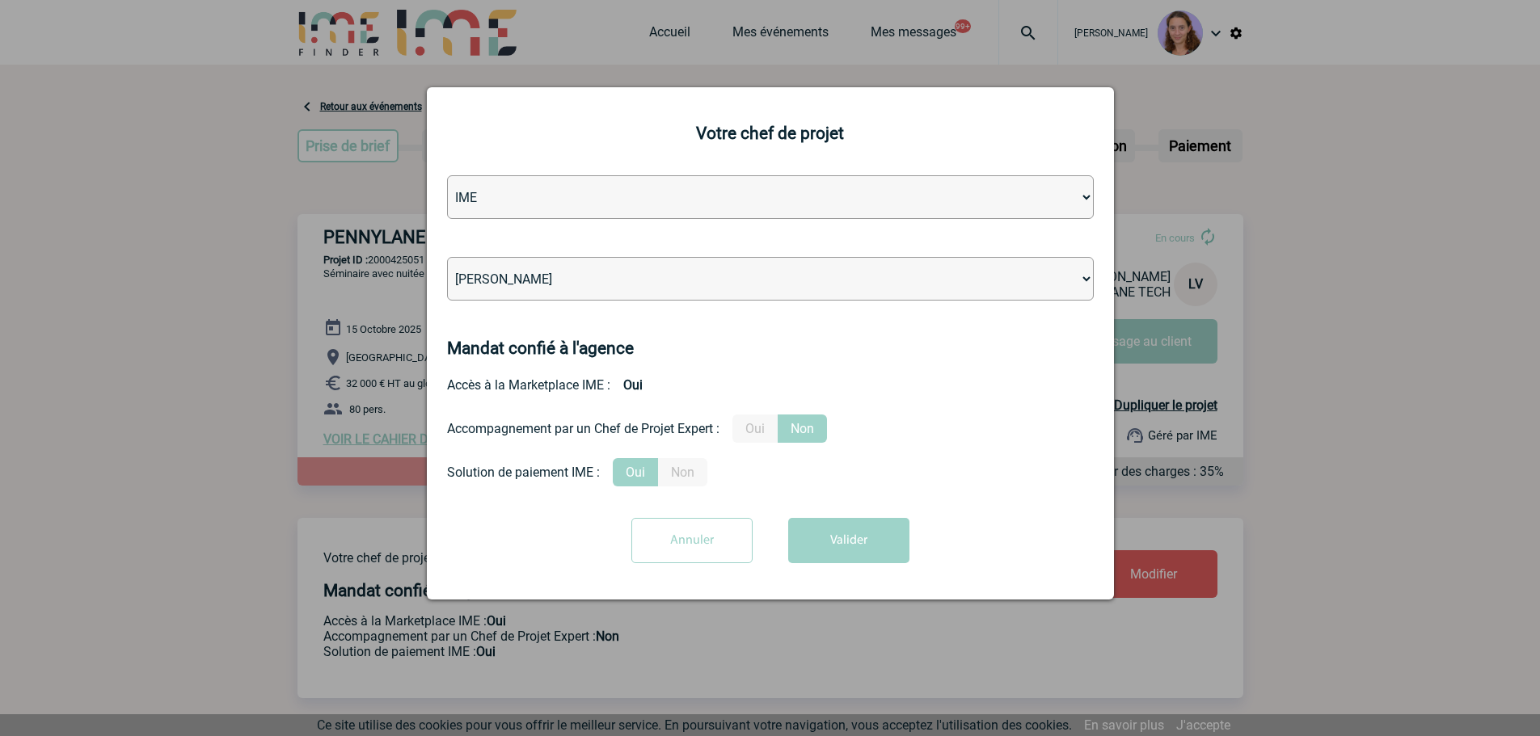
click at [577, 289] on select "[PERSON_NAME] [PERSON_NAME] [PERSON_NAME] [PERSON_NAME] [PERSON_NAME] [PERSON_N…" at bounding box center [770, 279] width 647 height 44
select select "101028"
click at [447, 258] on select "Léa PITTIGLIO Yanis DE CLERCQ Victor KALB Jean-Chris NTAMACK Stefan MILADINOVIC…" at bounding box center [770, 279] width 647 height 44
click at [861, 537] on button "Valider" at bounding box center [848, 540] width 121 height 45
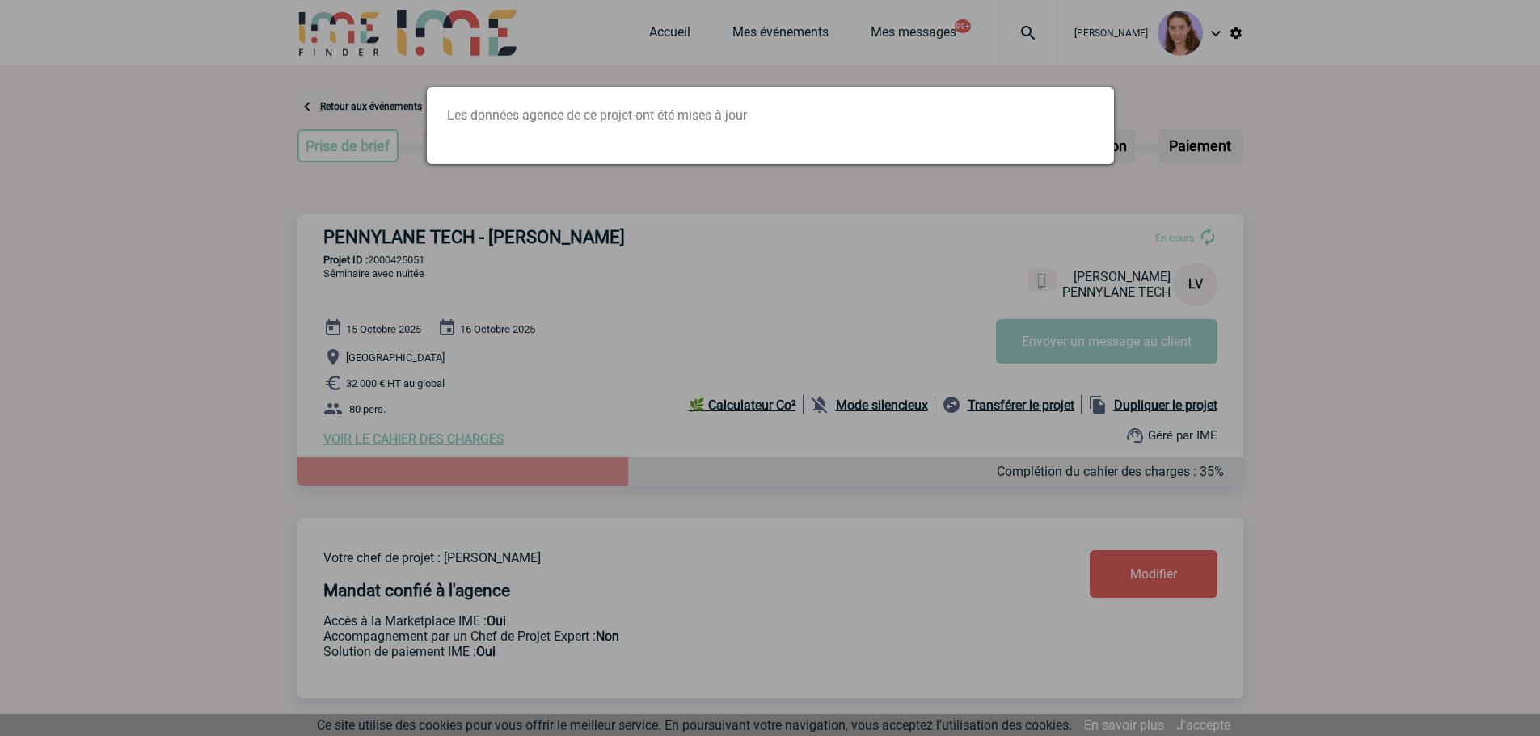
click at [693, 39] on div at bounding box center [770, 368] width 1540 height 736
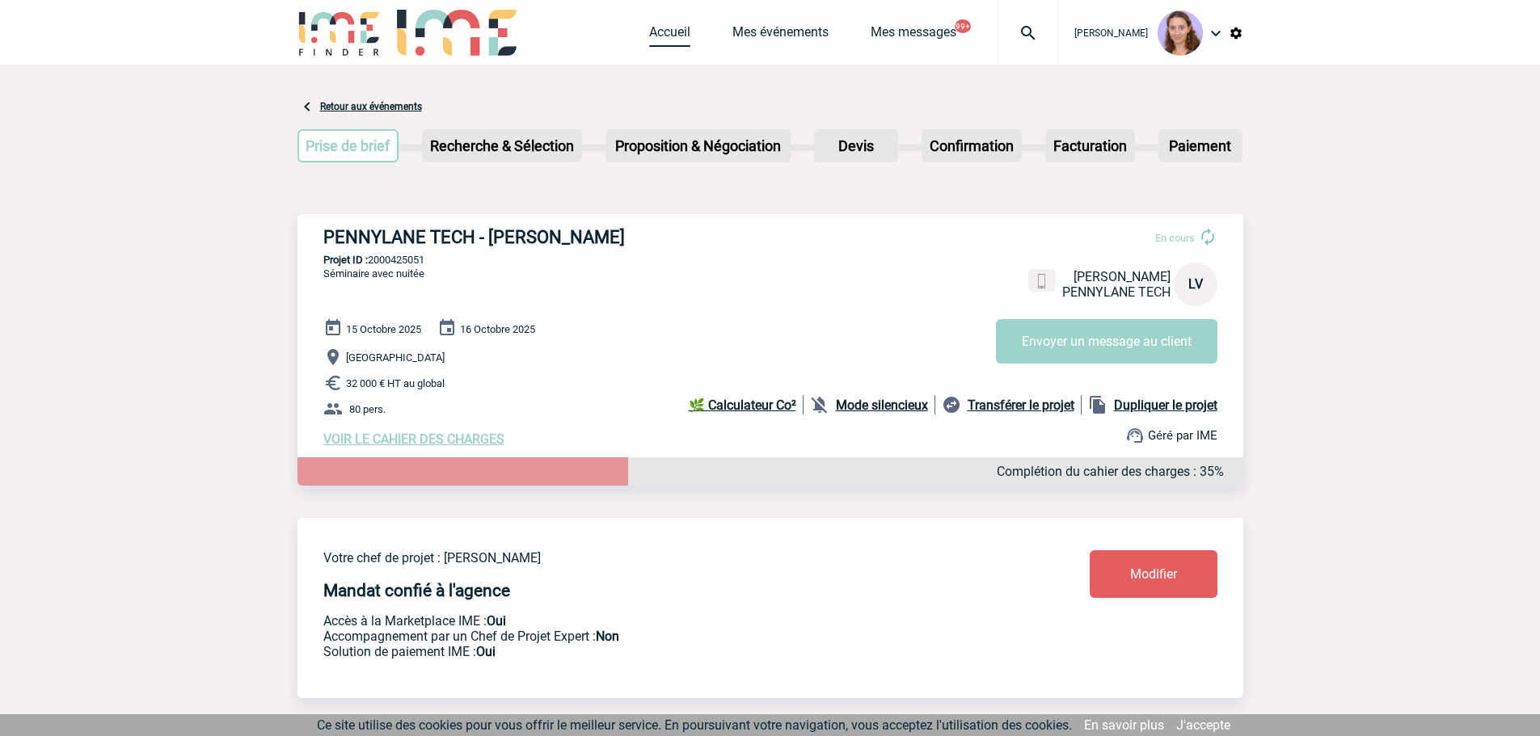
click at [662, 29] on link "Accueil" at bounding box center [669, 35] width 41 height 23
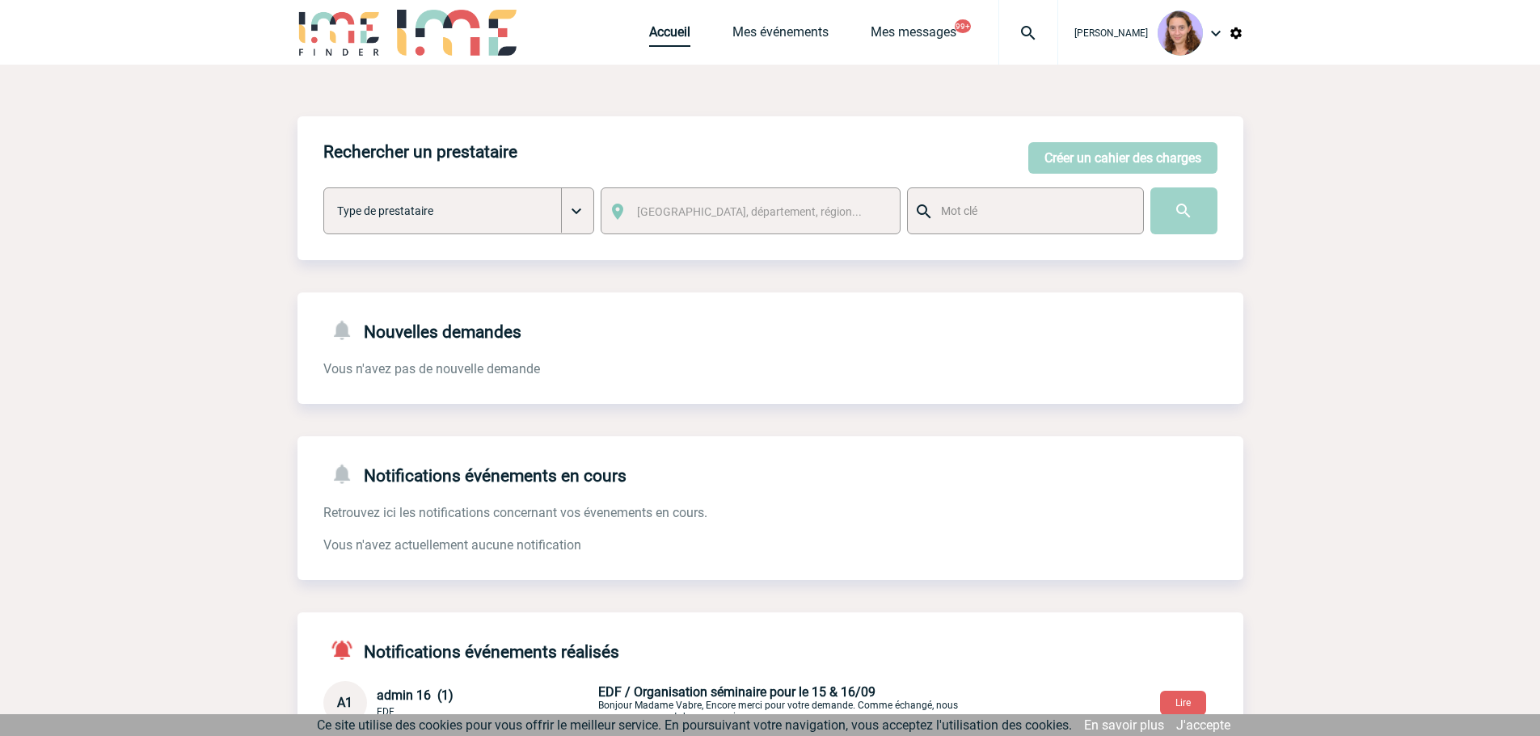
click at [668, 31] on link "Accueil" at bounding box center [669, 35] width 41 height 23
click at [660, 27] on link "Accueil" at bounding box center [669, 35] width 41 height 23
click at [1083, 154] on button "Créer un cahier des charges" at bounding box center [1122, 158] width 189 height 32
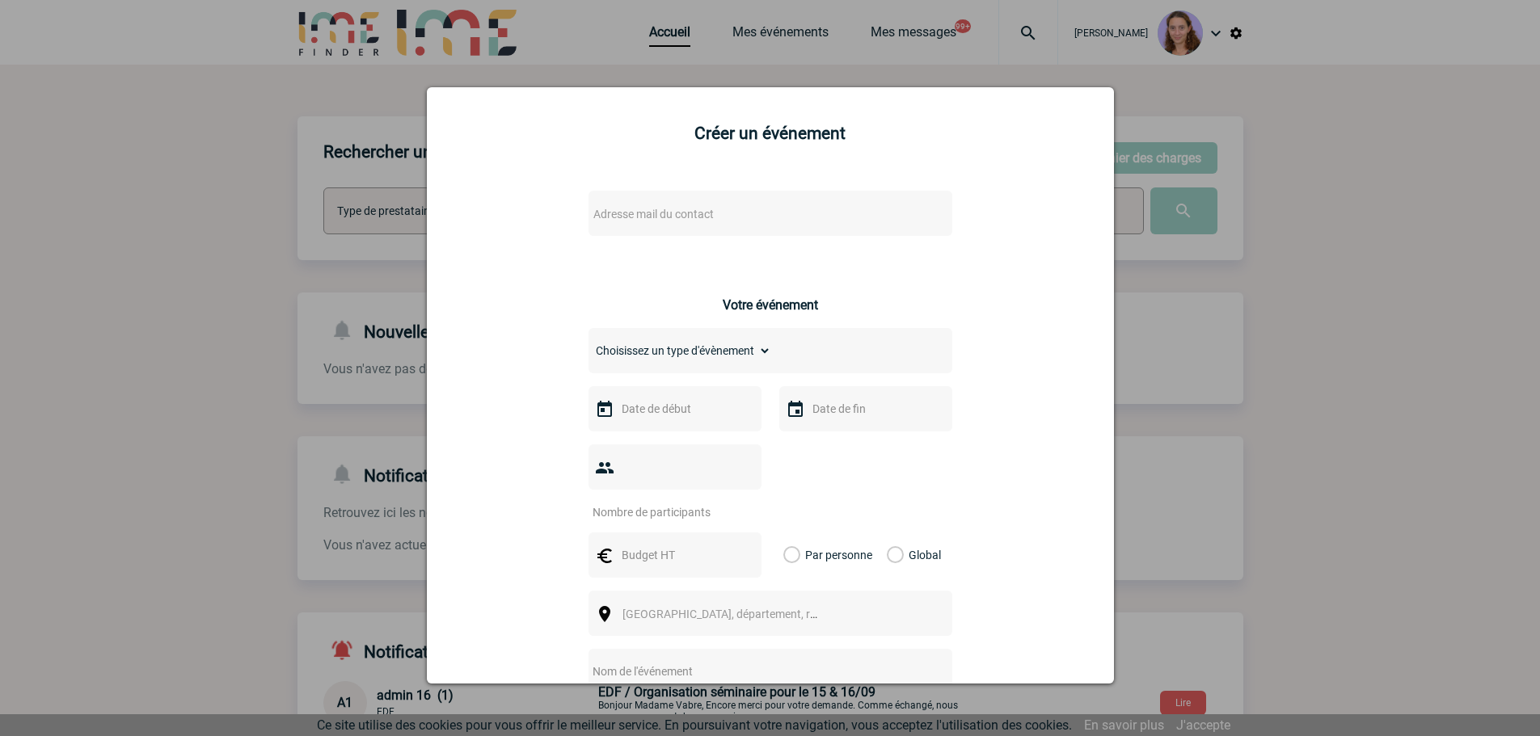
click at [654, 214] on span "Adresse mail du contact" at bounding box center [653, 214] width 120 height 13
drag, startPoint x: 688, startPoint y: 239, endPoint x: 516, endPoint y: 231, distance: 171.5
click at [516, 231] on body "Claudia MILAZZO Accueil Mes événements 99+ 99+" at bounding box center [770, 500] width 1540 height 1000
click at [756, 235] on input "frederique.thai@sanofi.com>" at bounding box center [721, 241] width 275 height 23
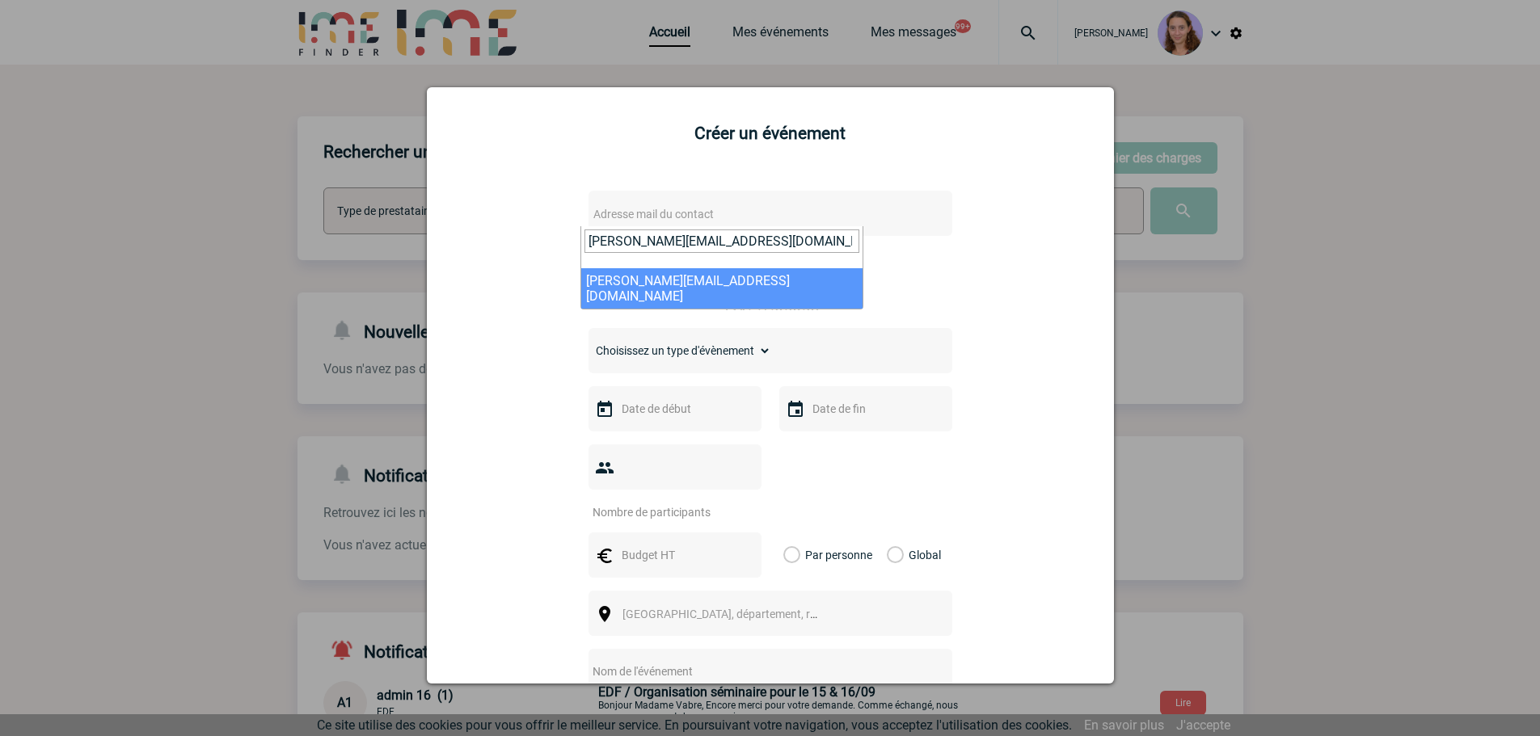
type input "frederique.thai@sanofi.com"
select select "122089"
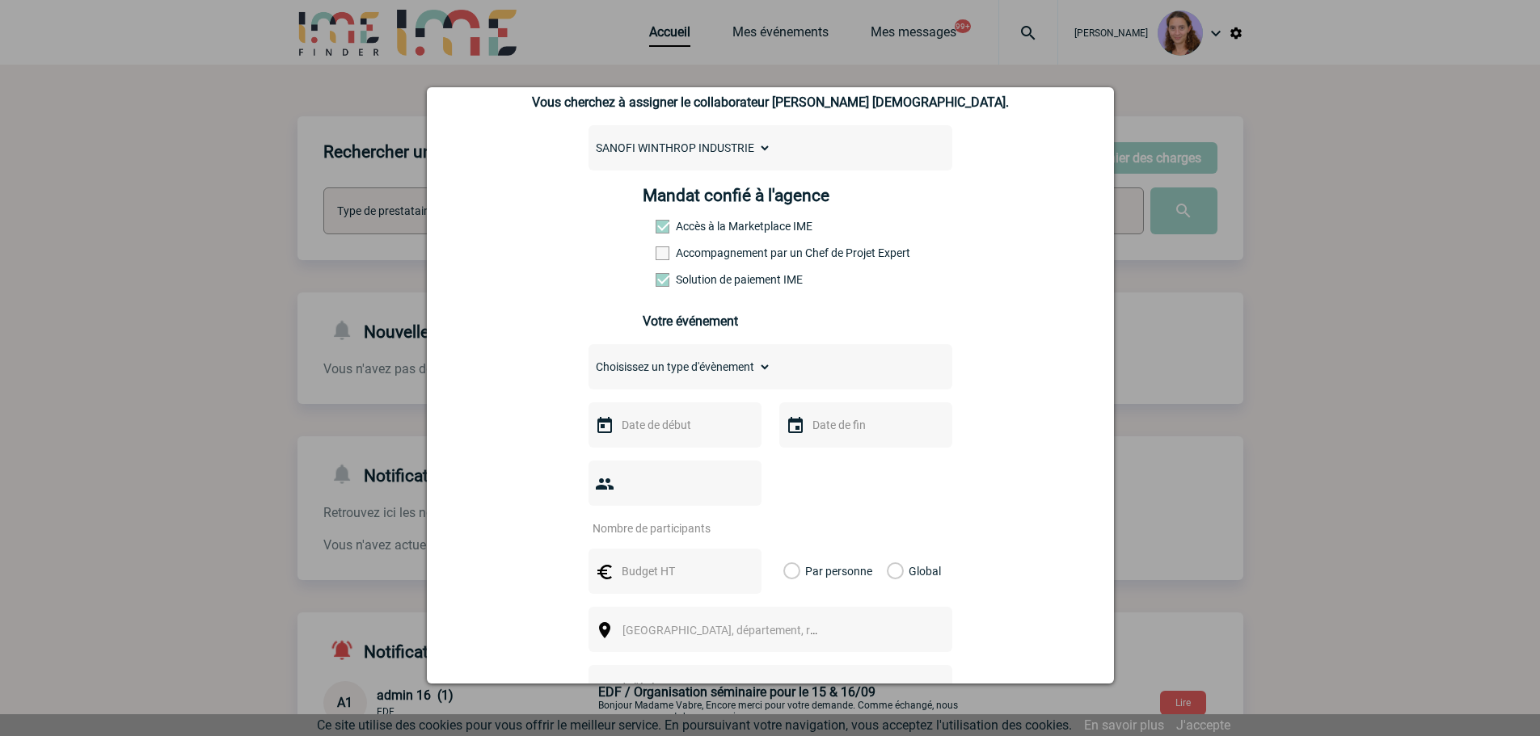
scroll to position [162, 0]
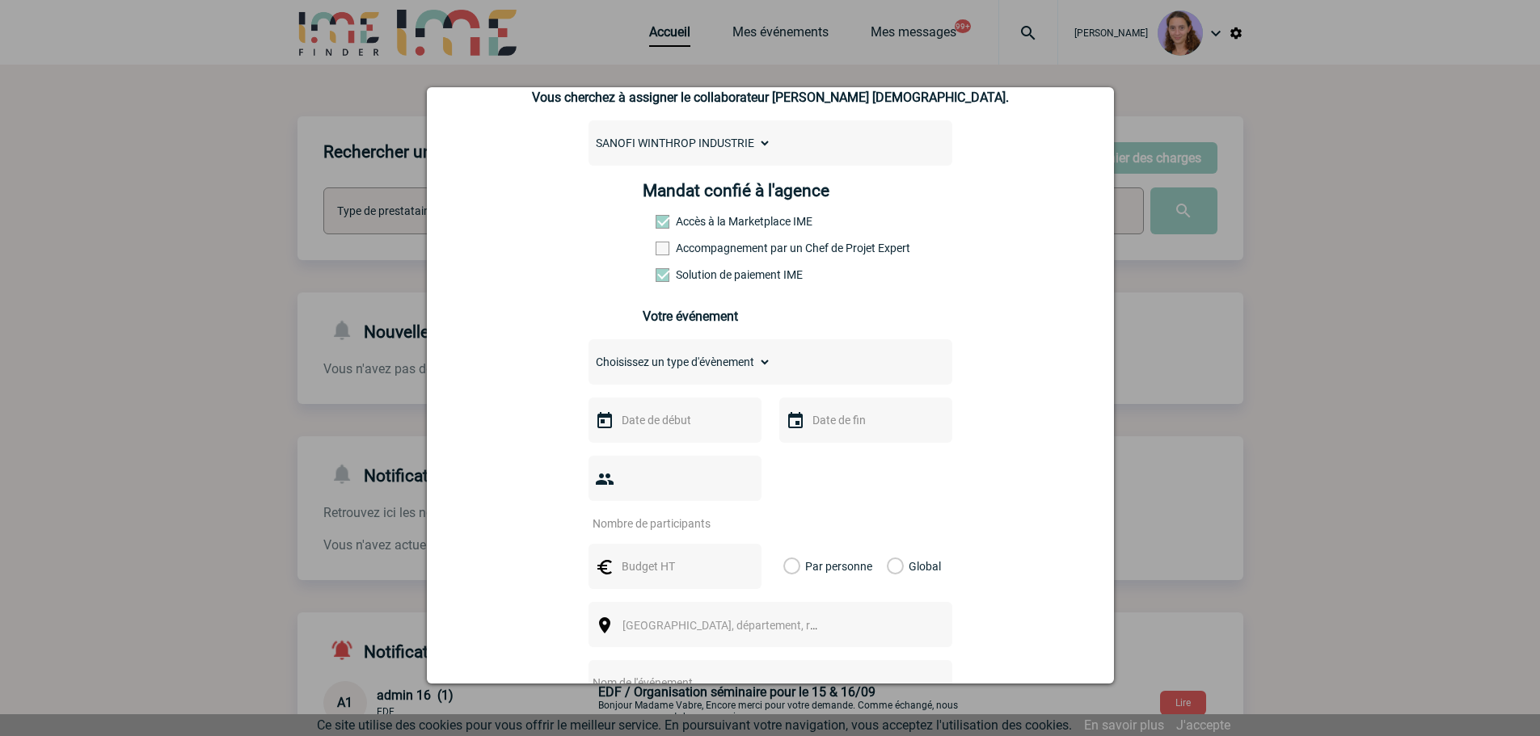
drag, startPoint x: 635, startPoint y: 365, endPoint x: 635, endPoint y: 375, distance: 10.5
click at [635, 365] on select "Choisissez un type d'évènement Séminaire avec nuitée Séminaire sans nuitée Repa…" at bounding box center [679, 362] width 183 height 23
select select "3"
click at [588, 355] on select "Choisissez un type d'évènement Séminaire avec nuitée Séminaire sans nuitée Repa…" at bounding box center [679, 362] width 183 height 23
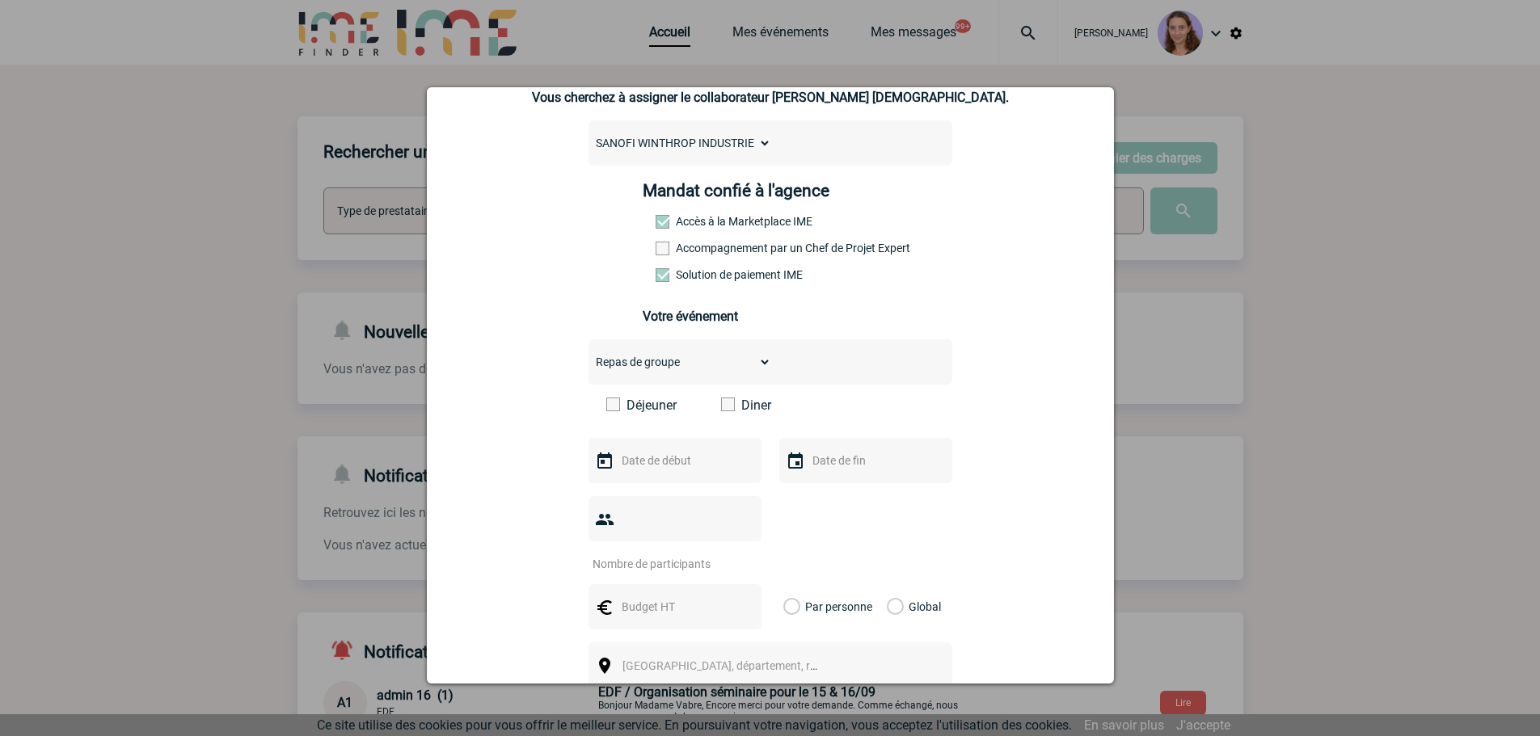
click at [721, 404] on span at bounding box center [728, 405] width 14 height 14
click at [0, 0] on input "Diner" at bounding box center [0, 0] width 0 height 0
click at [643, 461] on input "text" at bounding box center [673, 460] width 112 height 21
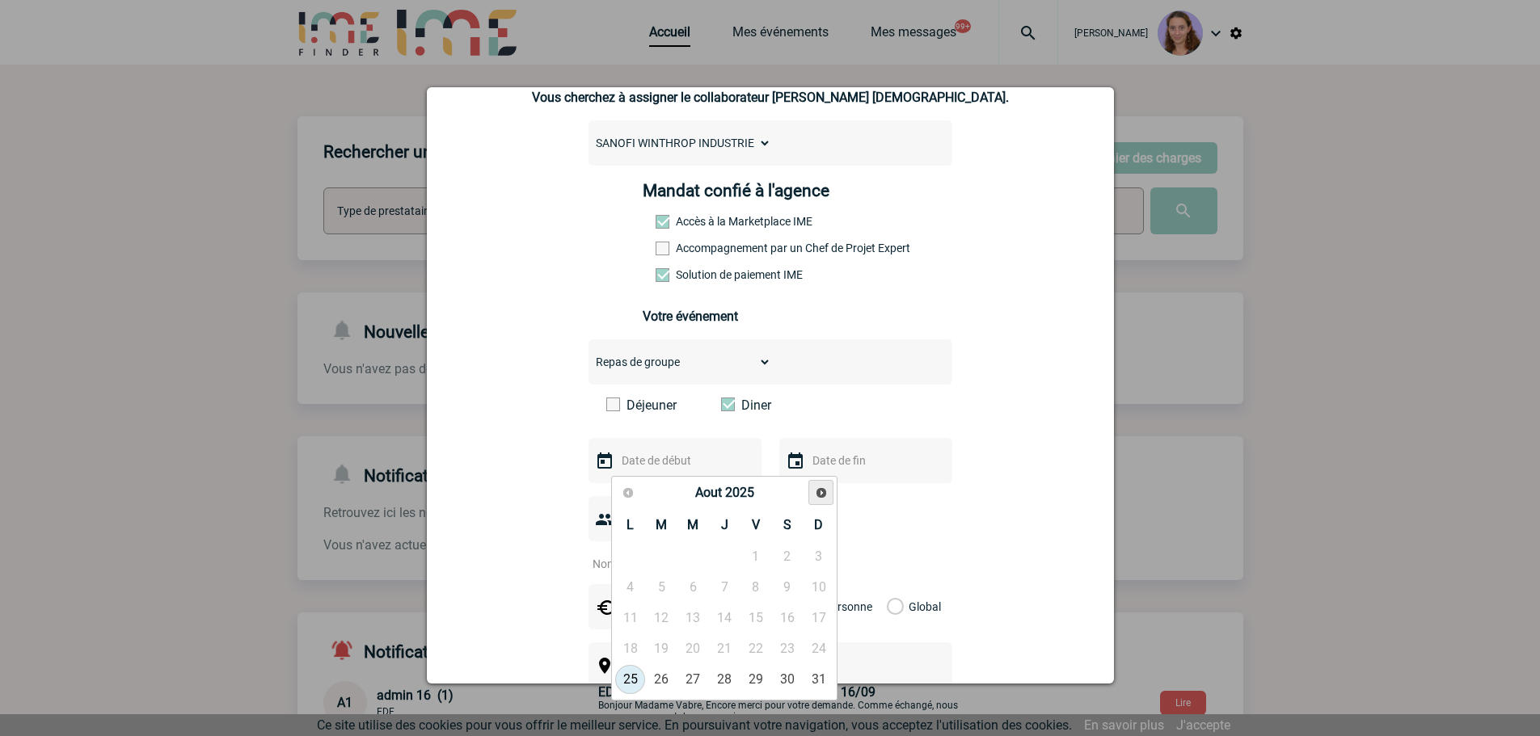
click at [825, 496] on span "Suivant" at bounding box center [821, 493] width 13 height 13
click at [633, 589] on link "6" at bounding box center [630, 587] width 30 height 29
type input "06-10-2025"
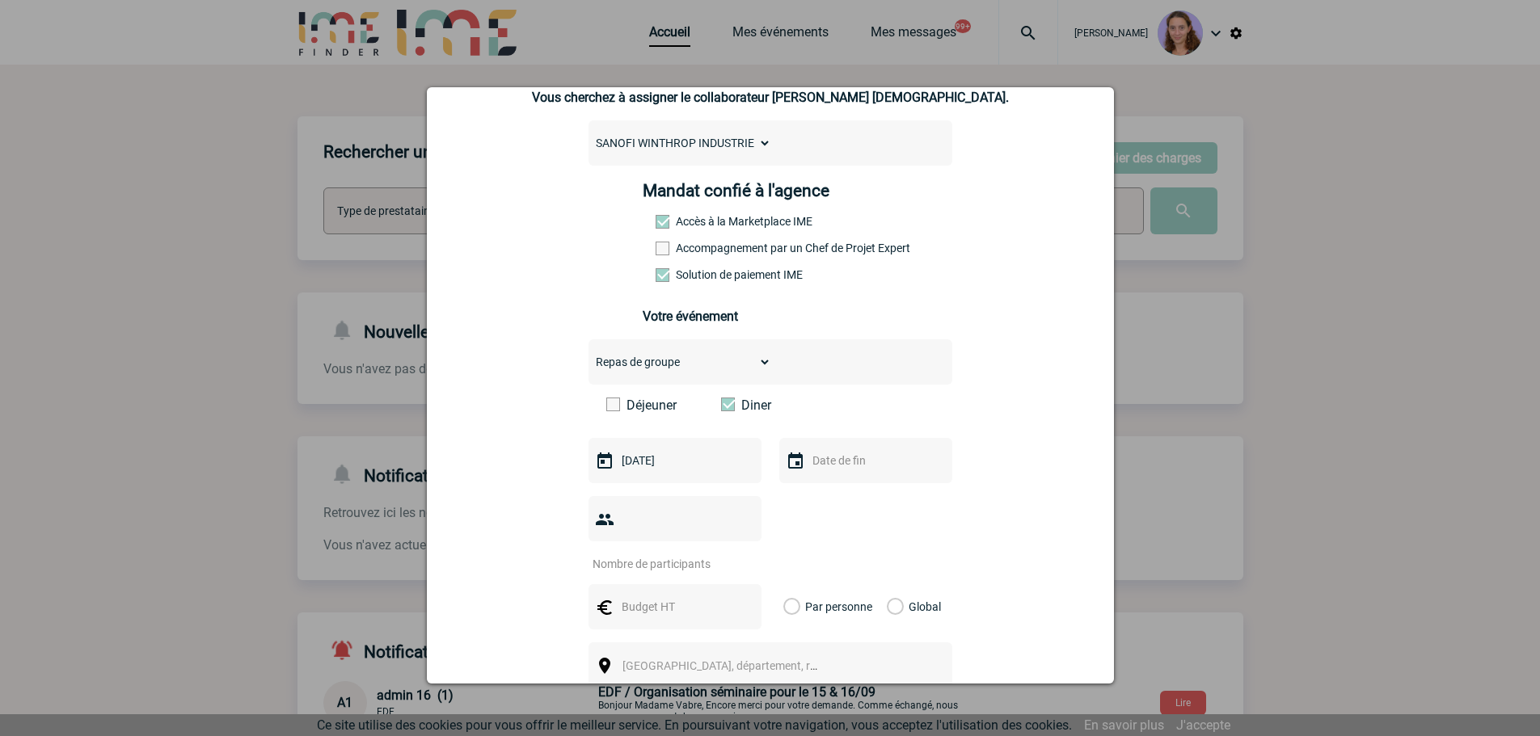
click at [636, 554] on input "number" at bounding box center [664, 564] width 152 height 21
type input "40"
click at [662, 596] on input "text" at bounding box center [673, 606] width 112 height 21
type input "3200"
click at [893, 584] on div "Global" at bounding box center [911, 606] width 54 height 45
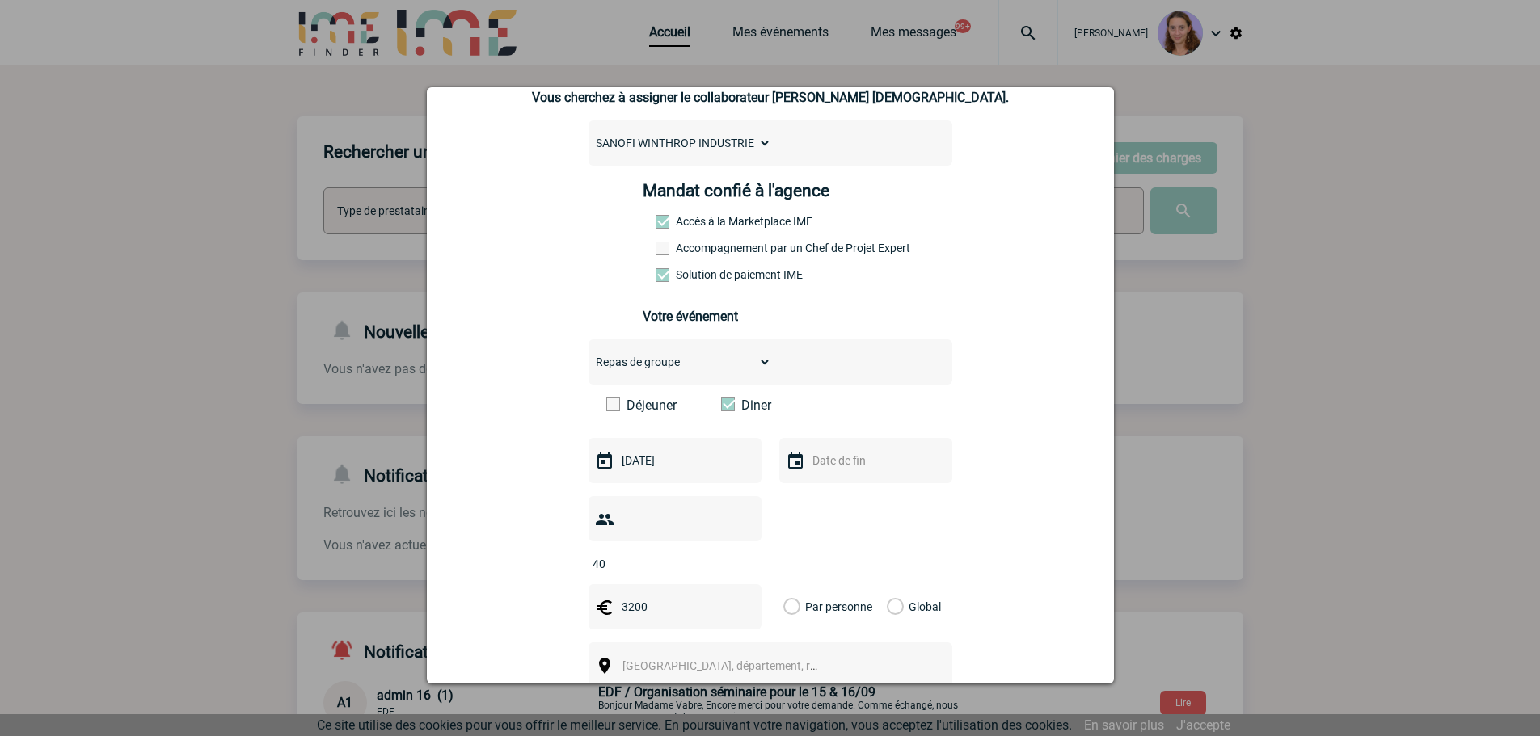
click at [894, 584] on label "Global" at bounding box center [892, 606] width 11 height 45
click at [0, 0] on input "Global" at bounding box center [0, 0] width 0 height 0
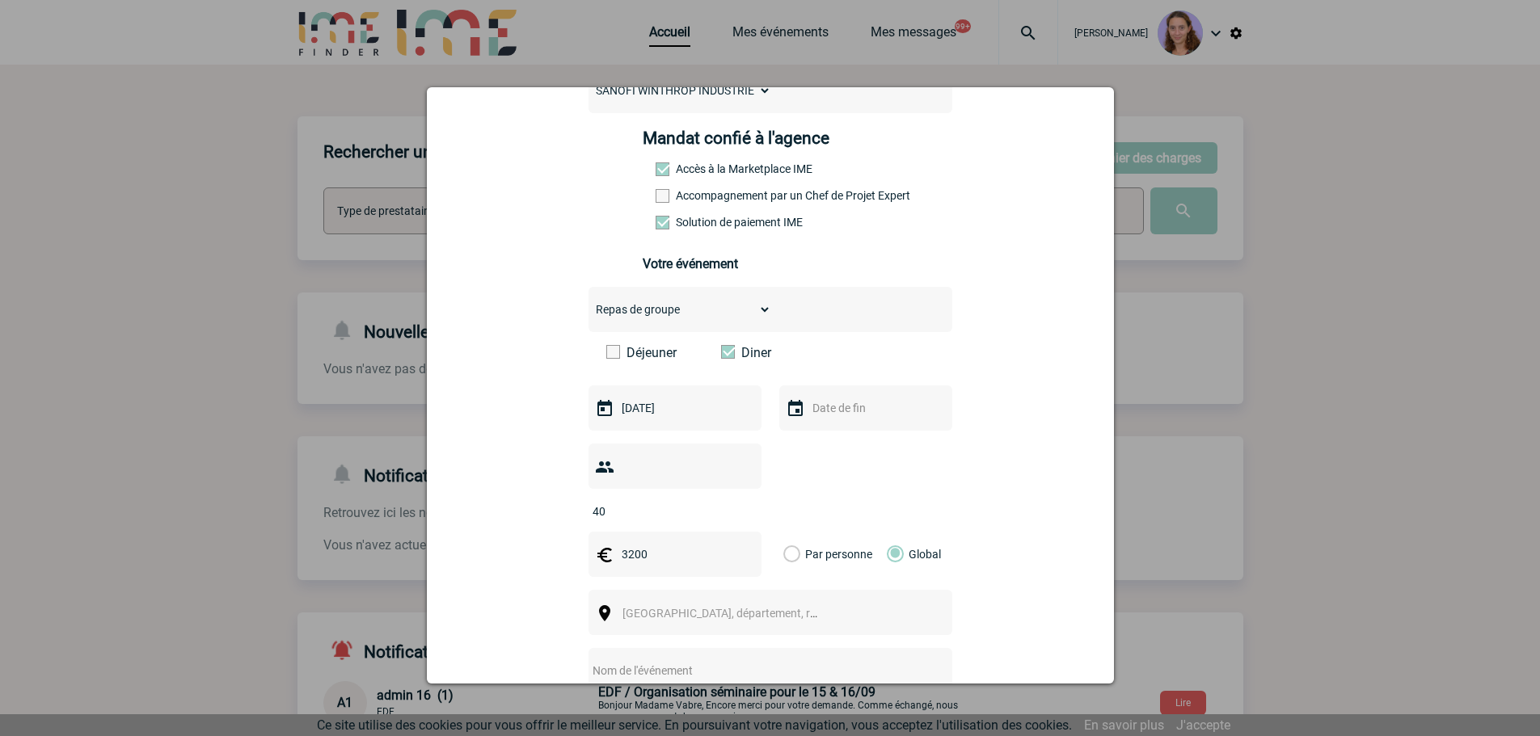
scroll to position [242, 0]
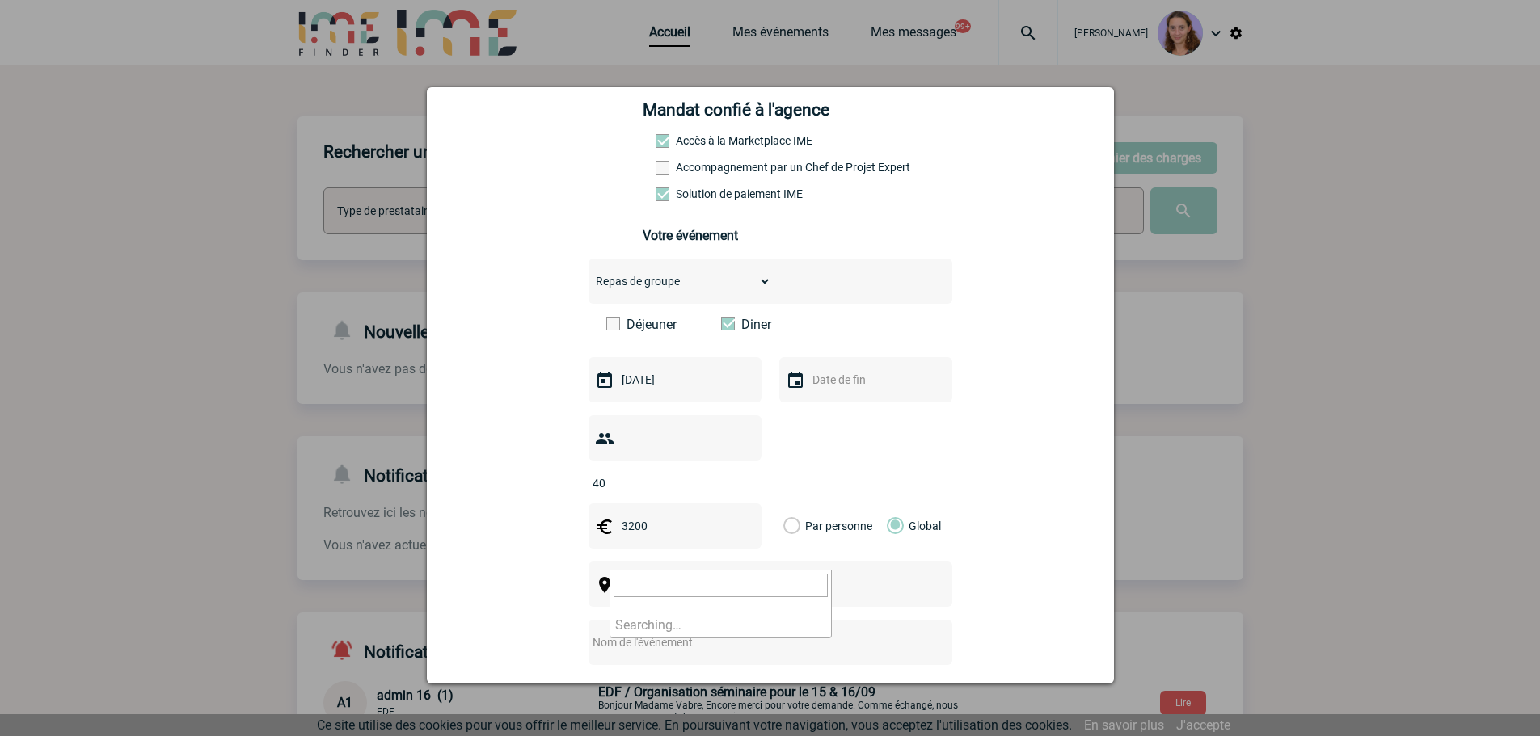
click at [824, 574] on span "Ville, département, région..." at bounding box center [727, 585] width 222 height 23
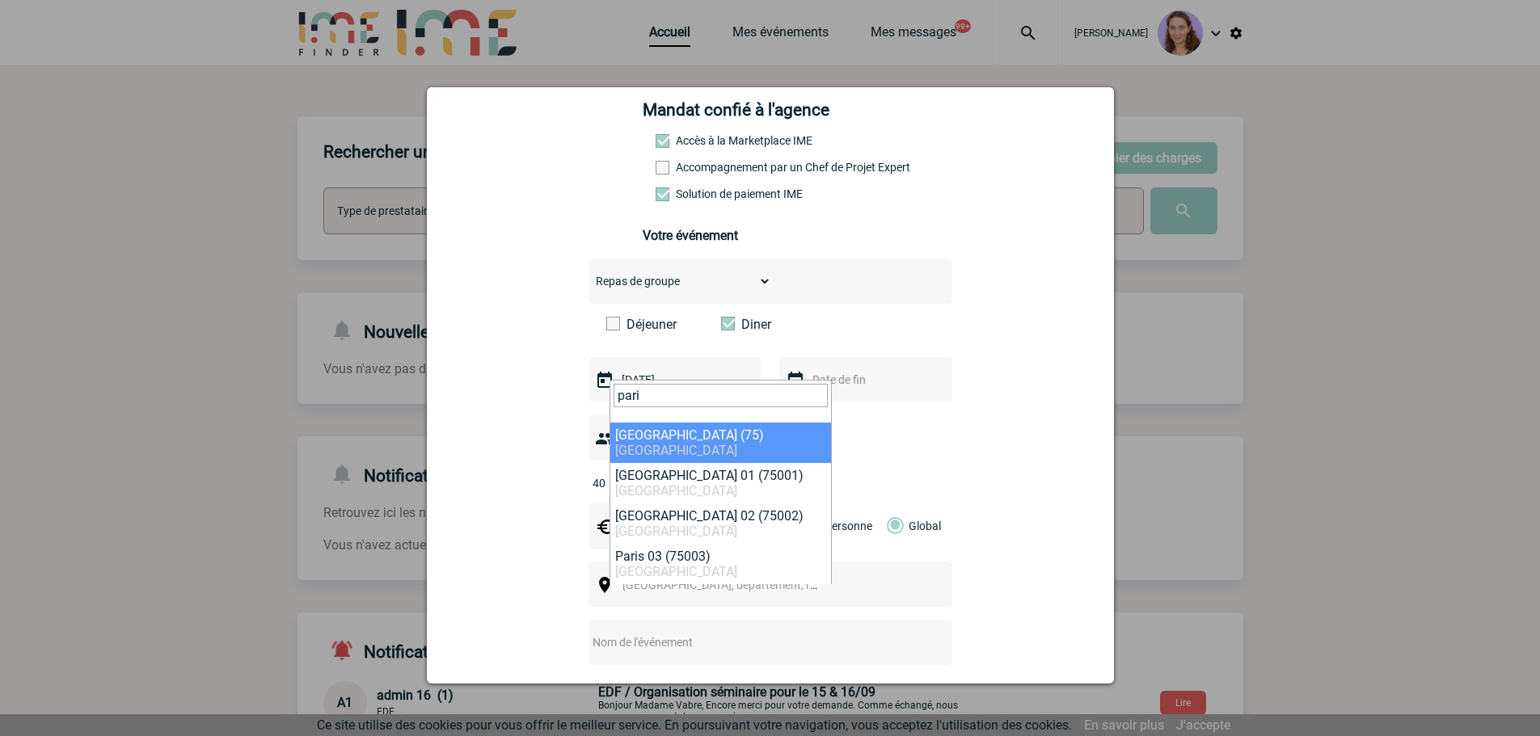
type input "pari"
select select "3"
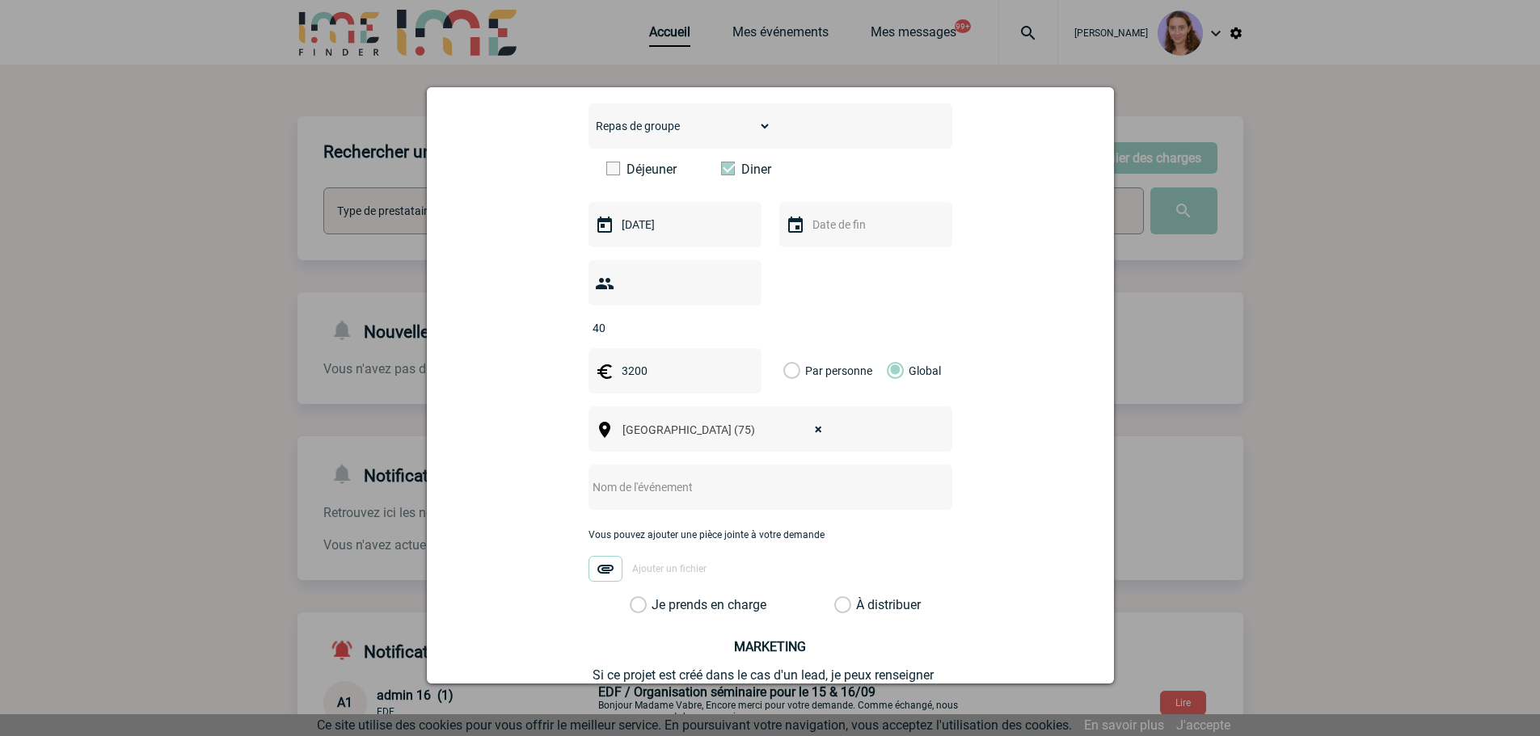
scroll to position [404, 0]
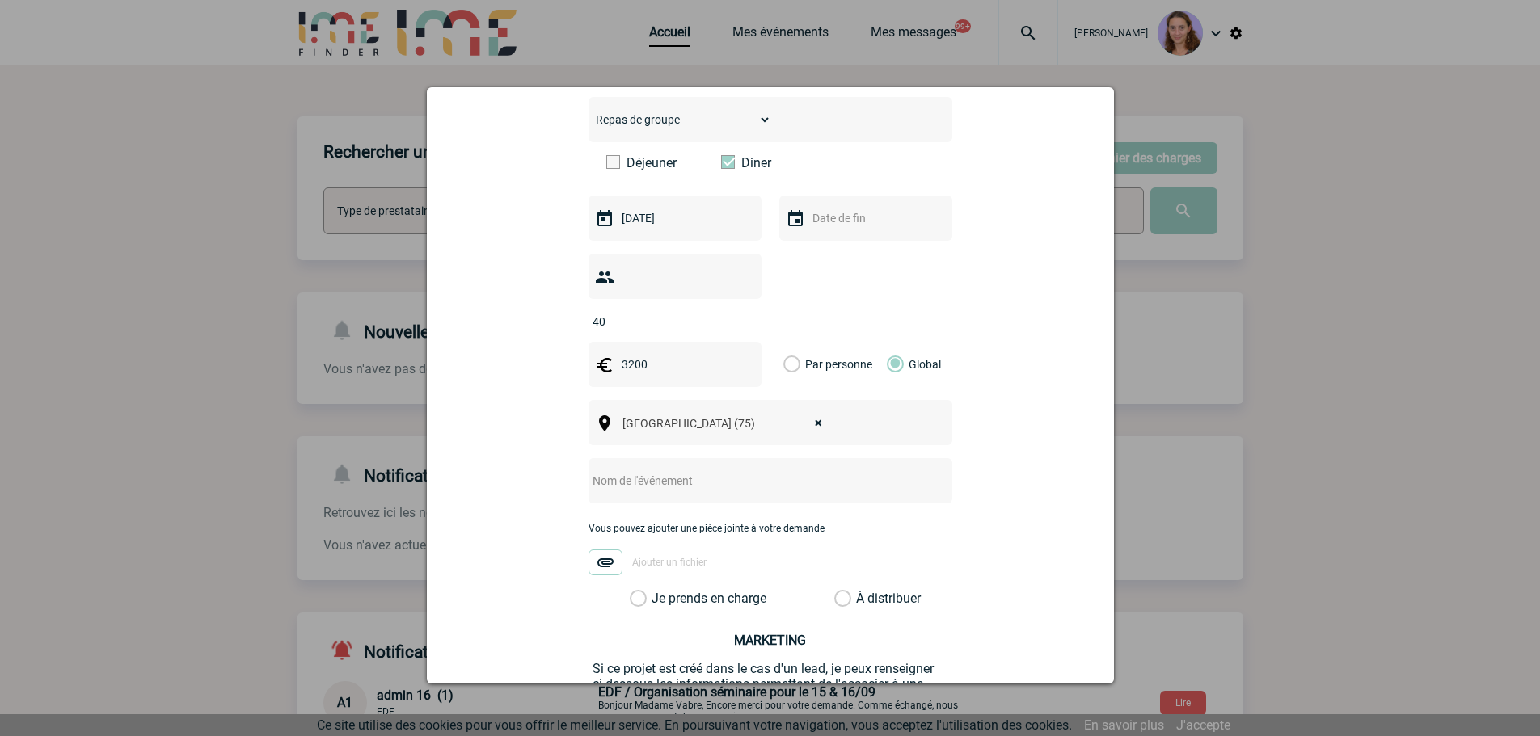
click at [634, 470] on input "text" at bounding box center [748, 480] width 321 height 21
type input "Diner Sanofi"
click at [842, 591] on label "À distribuer" at bounding box center [842, 599] width 17 height 16
click at [0, 0] on input "À distribuer" at bounding box center [0, 0] width 0 height 0
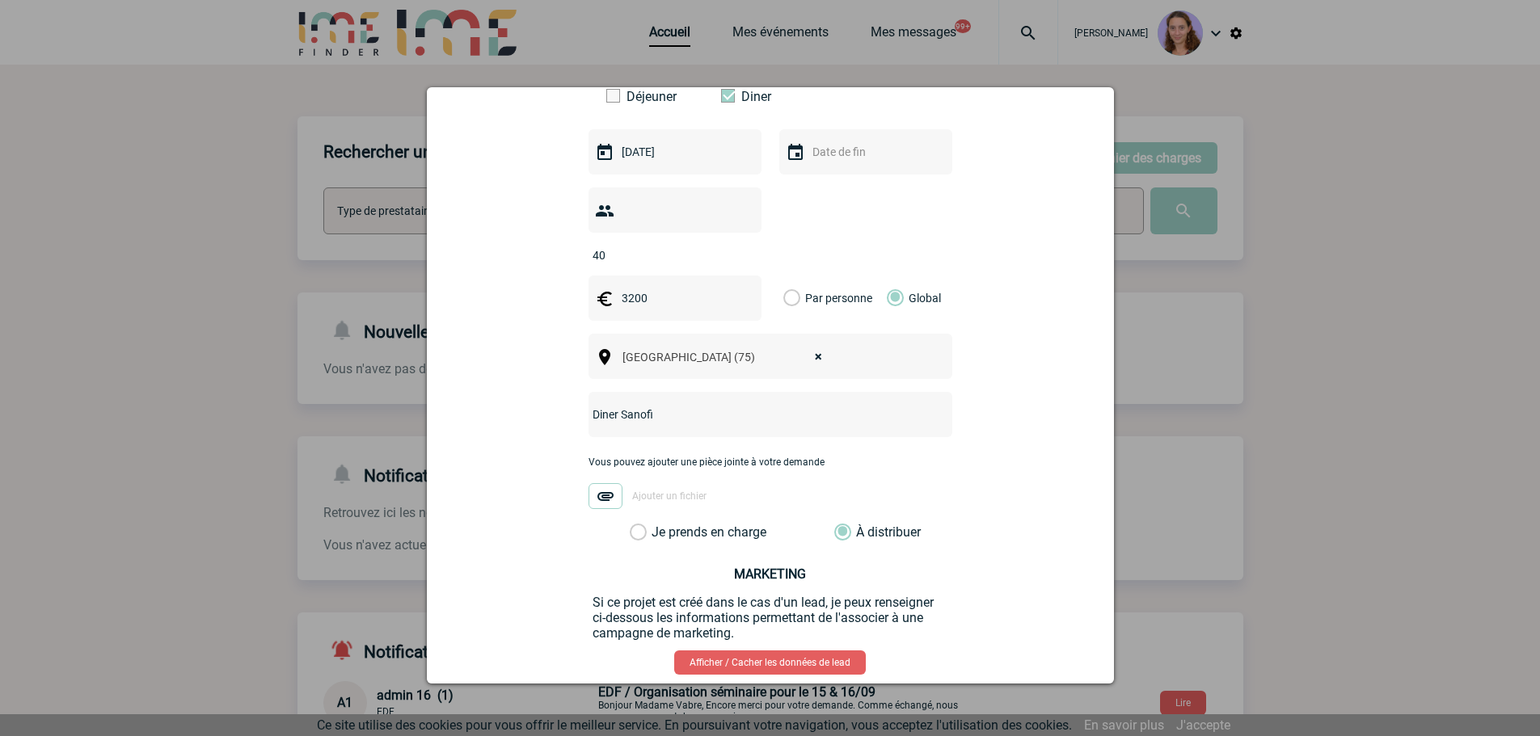
scroll to position [537, 0]
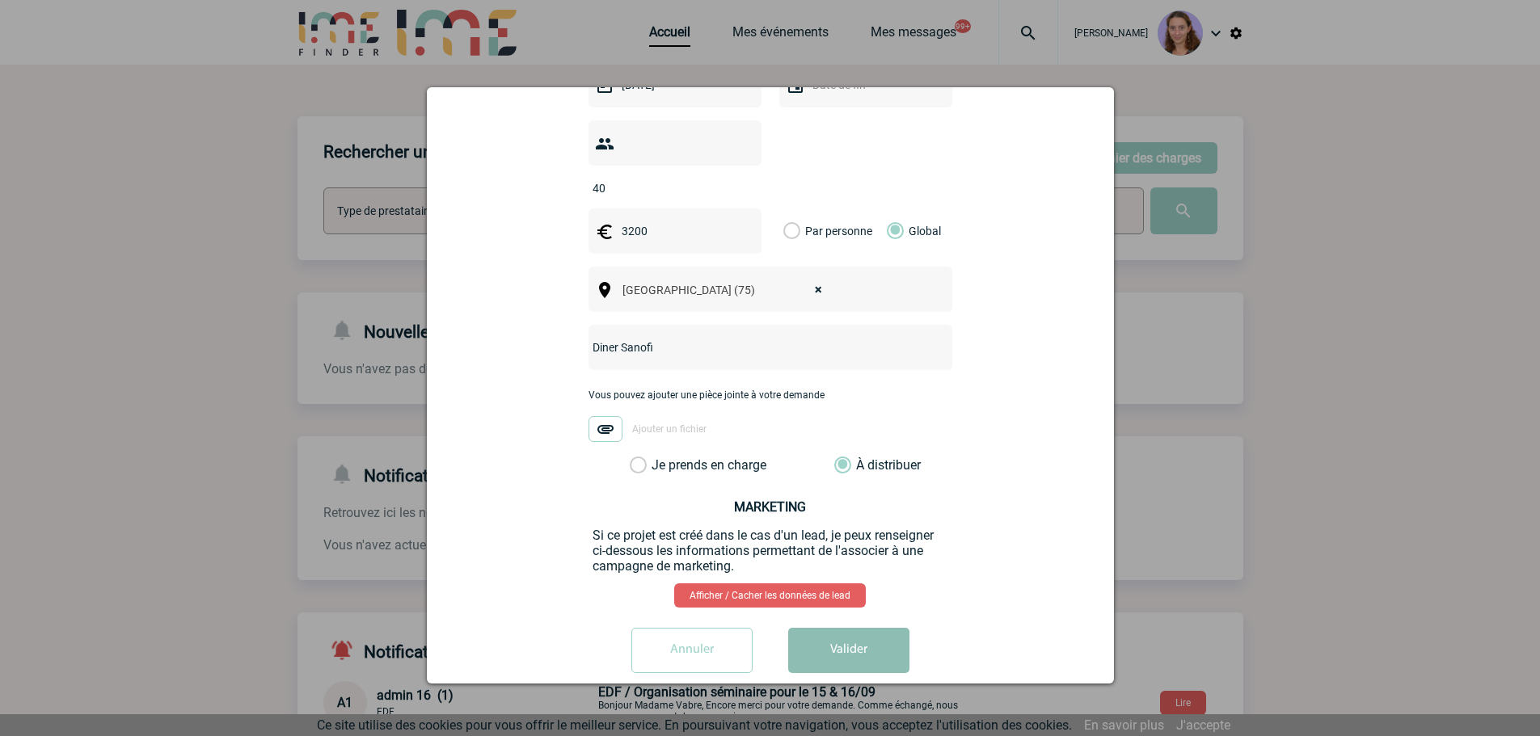
click at [868, 628] on button "Valider" at bounding box center [848, 650] width 121 height 45
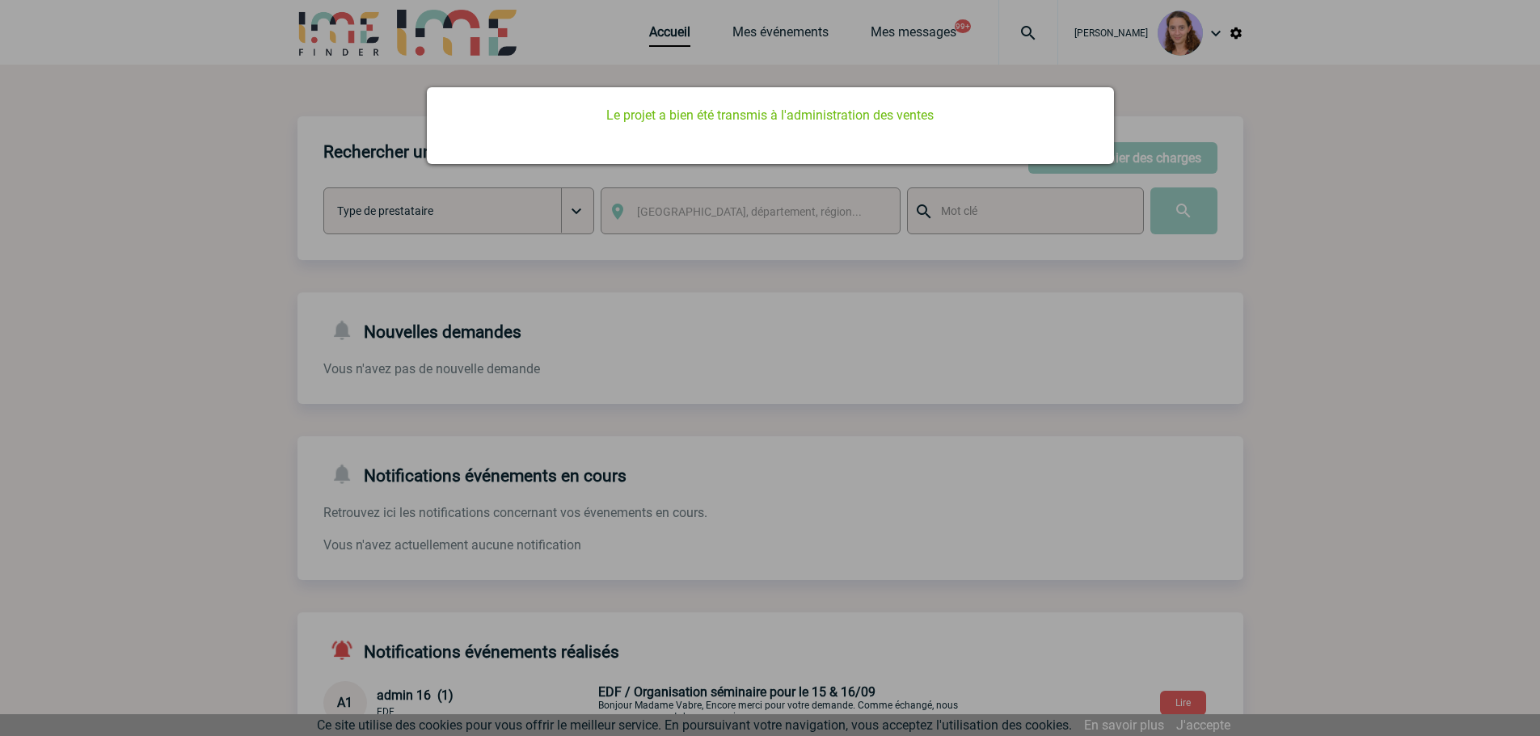
scroll to position [0, 0]
click at [735, 304] on div at bounding box center [770, 368] width 1540 height 736
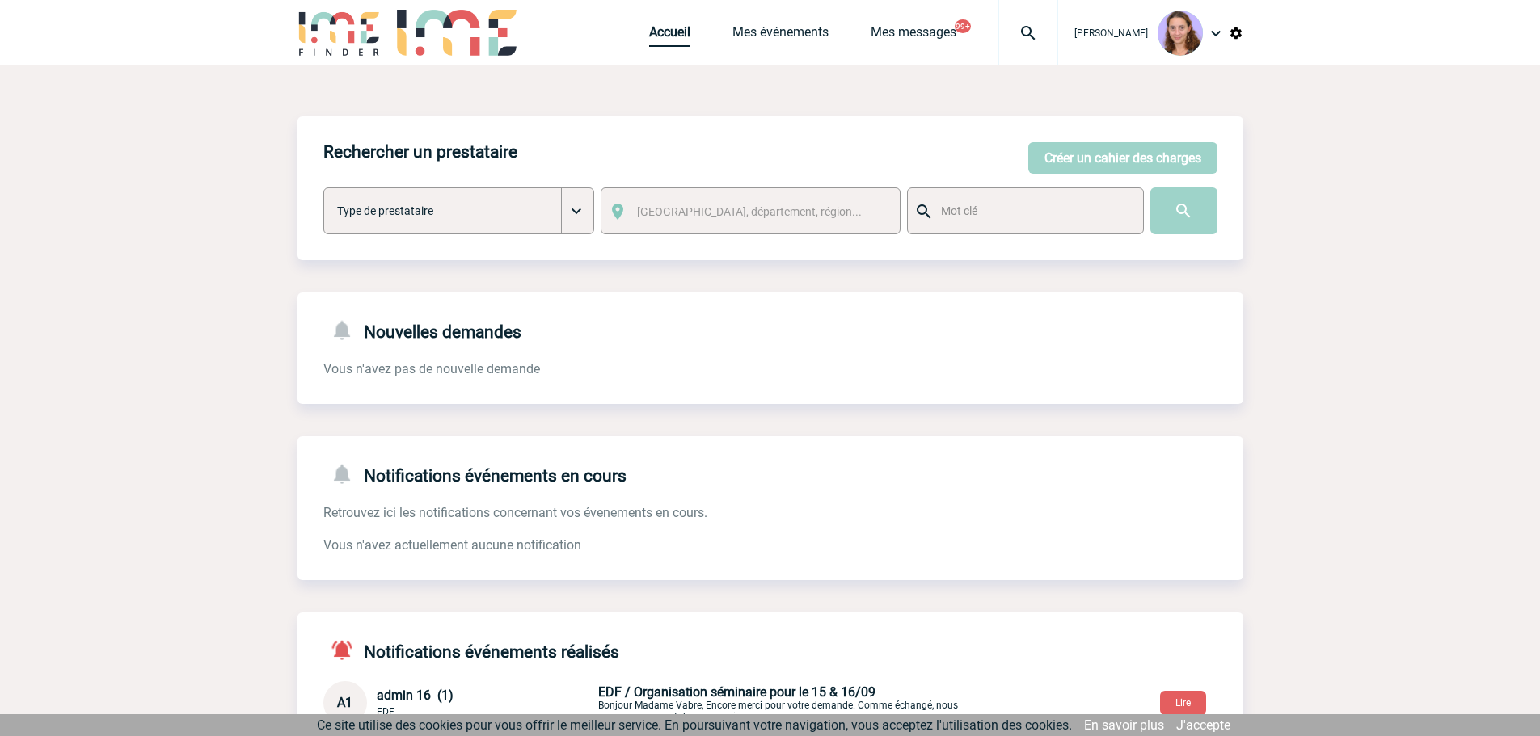
drag, startPoint x: 674, startPoint y: 30, endPoint x: 635, endPoint y: 46, distance: 42.0
click at [674, 29] on link "Accueil" at bounding box center [669, 35] width 41 height 23
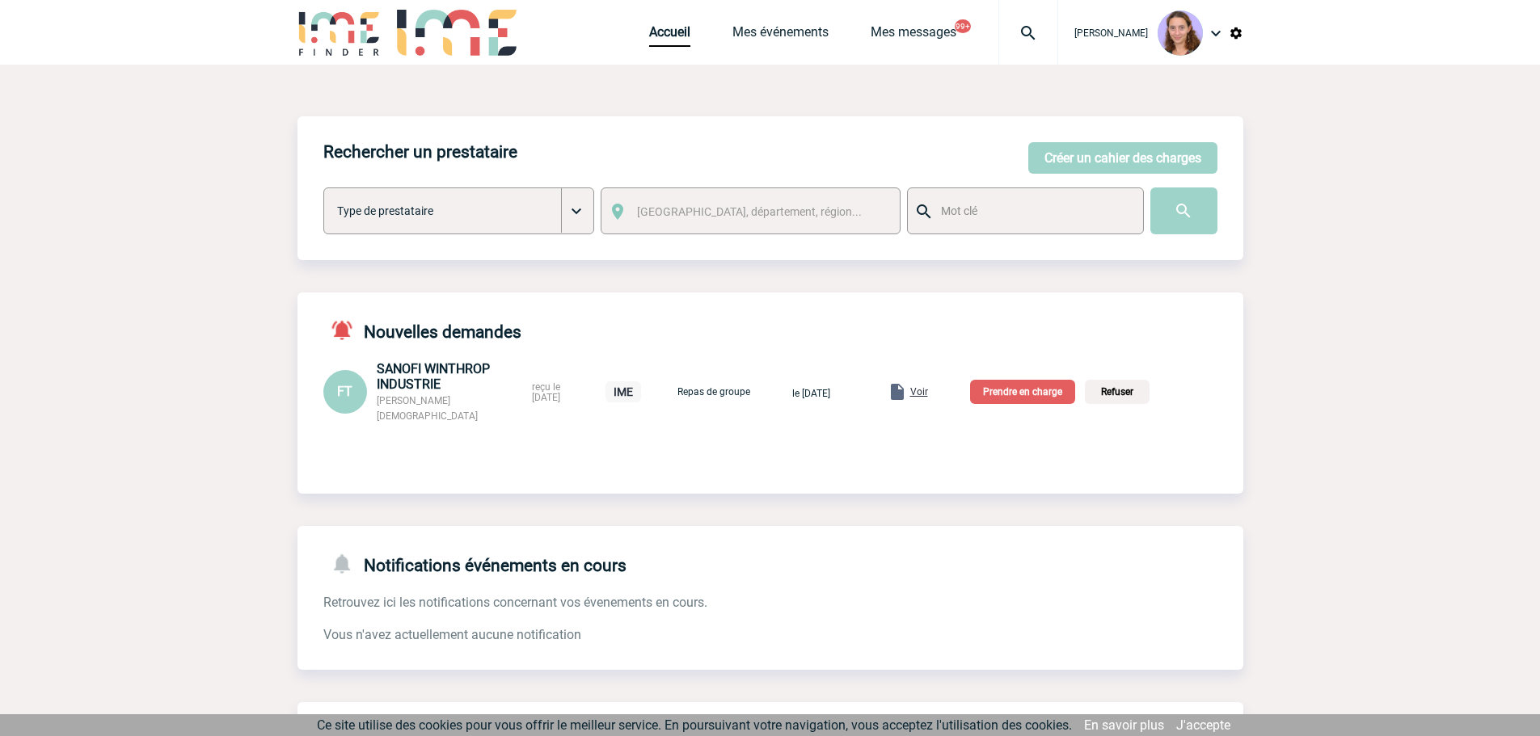
click at [928, 386] on span "Voir" at bounding box center [919, 391] width 18 height 11
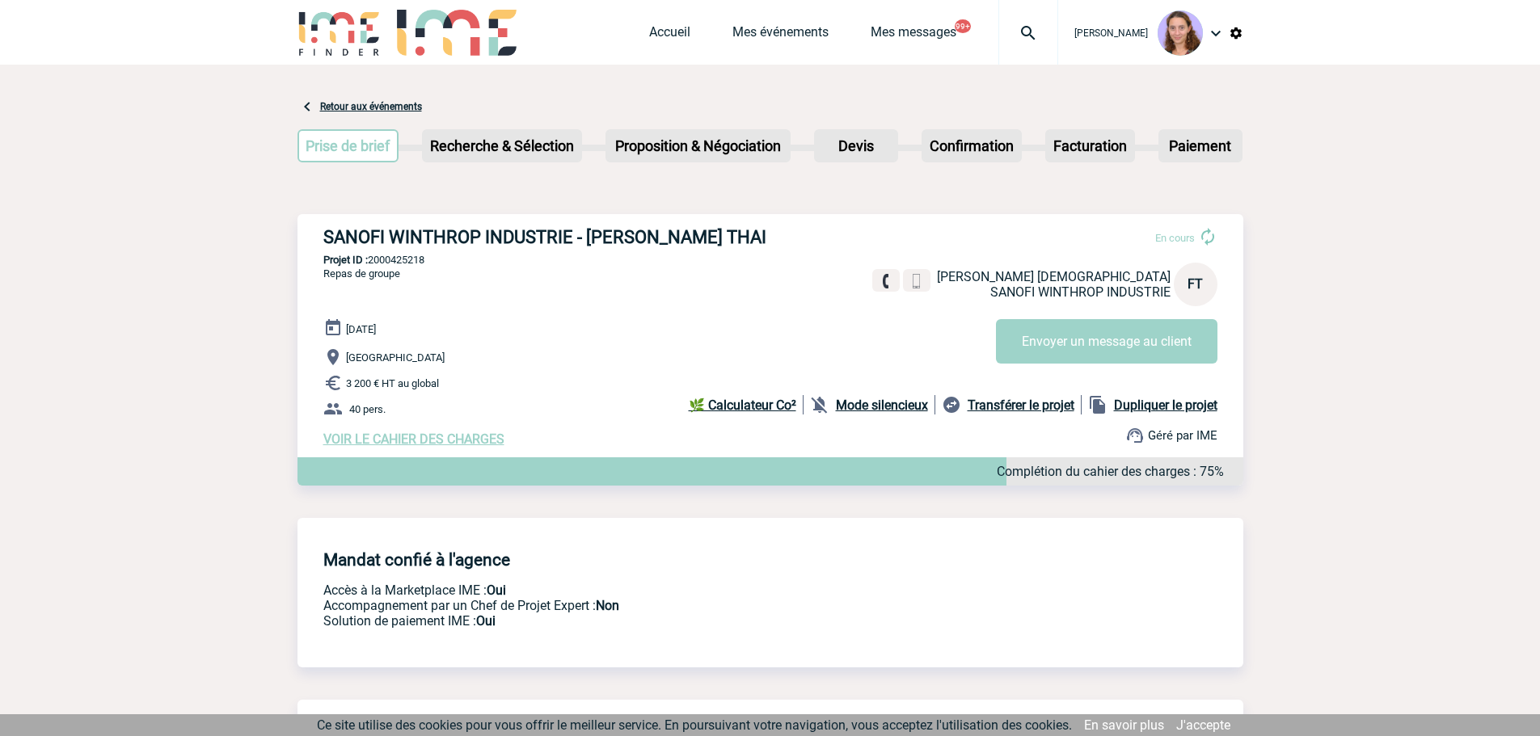
click at [394, 261] on p "Projet ID : 2000425218" at bounding box center [770, 260] width 946 height 12
copy p "2000425218"
click at [657, 27] on link "Accueil" at bounding box center [669, 35] width 41 height 23
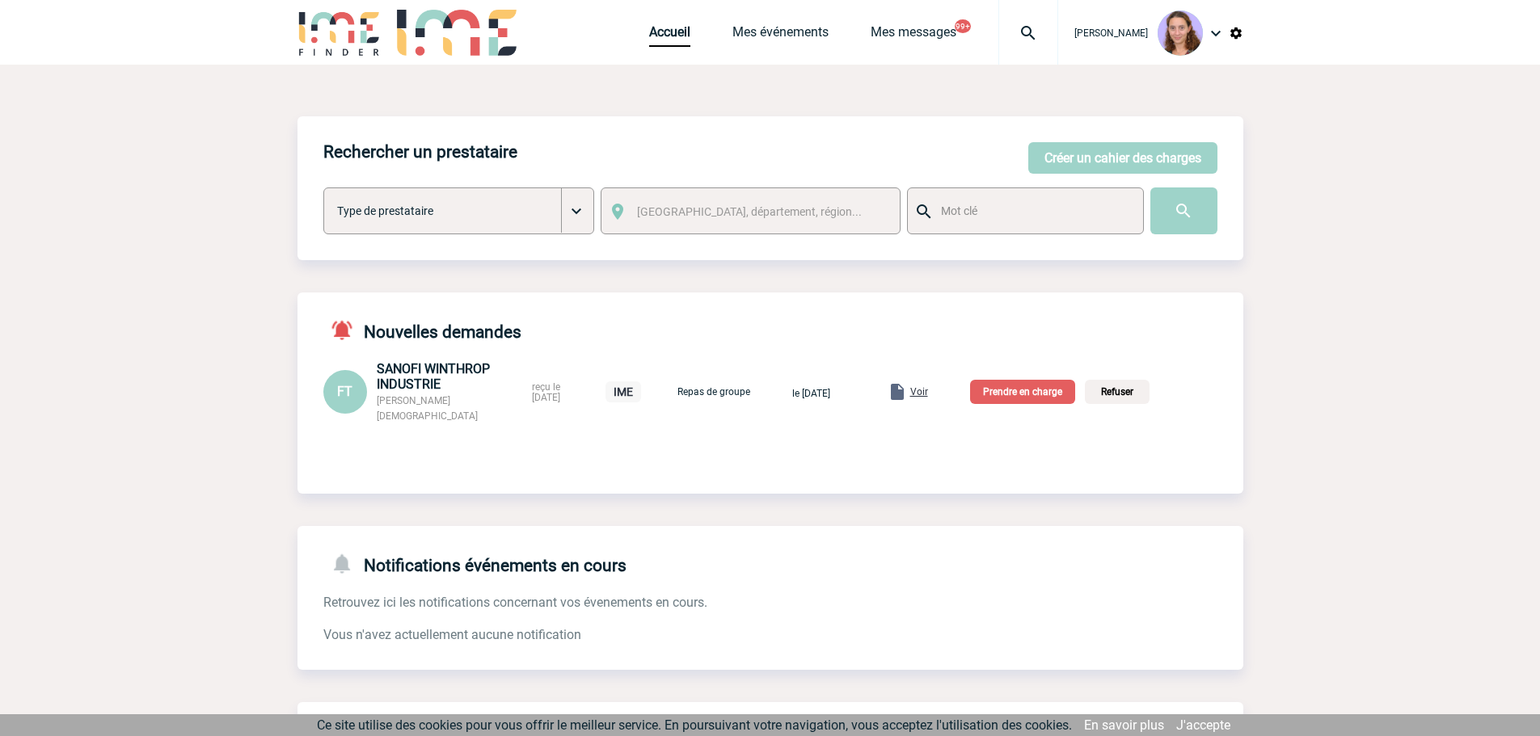
click at [1062, 381] on p "Prendre en charge" at bounding box center [1022, 392] width 105 height 24
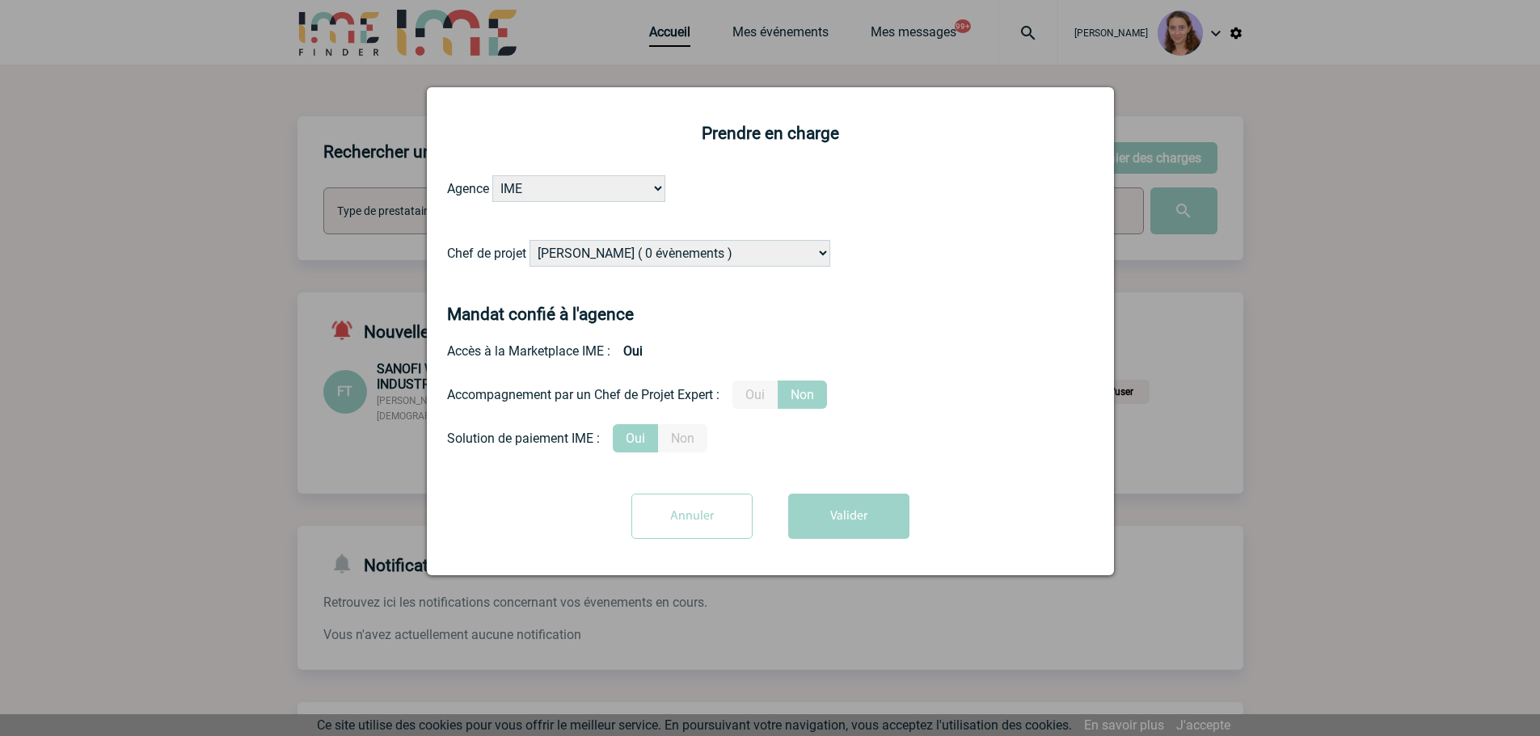
click at [542, 251] on select "[PERSON_NAME] ( 0 évènements ) [PERSON_NAME] ( 1196 évènements ) [PERSON_NAME] …" at bounding box center [679, 253] width 301 height 27
select select "131235"
click at [530, 241] on select "[PERSON_NAME] ( 0 évènements ) [PERSON_NAME] ( 1196 évènements ) [PERSON_NAME] …" at bounding box center [679, 253] width 301 height 27
click at [823, 531] on button "Valider" at bounding box center [848, 516] width 121 height 45
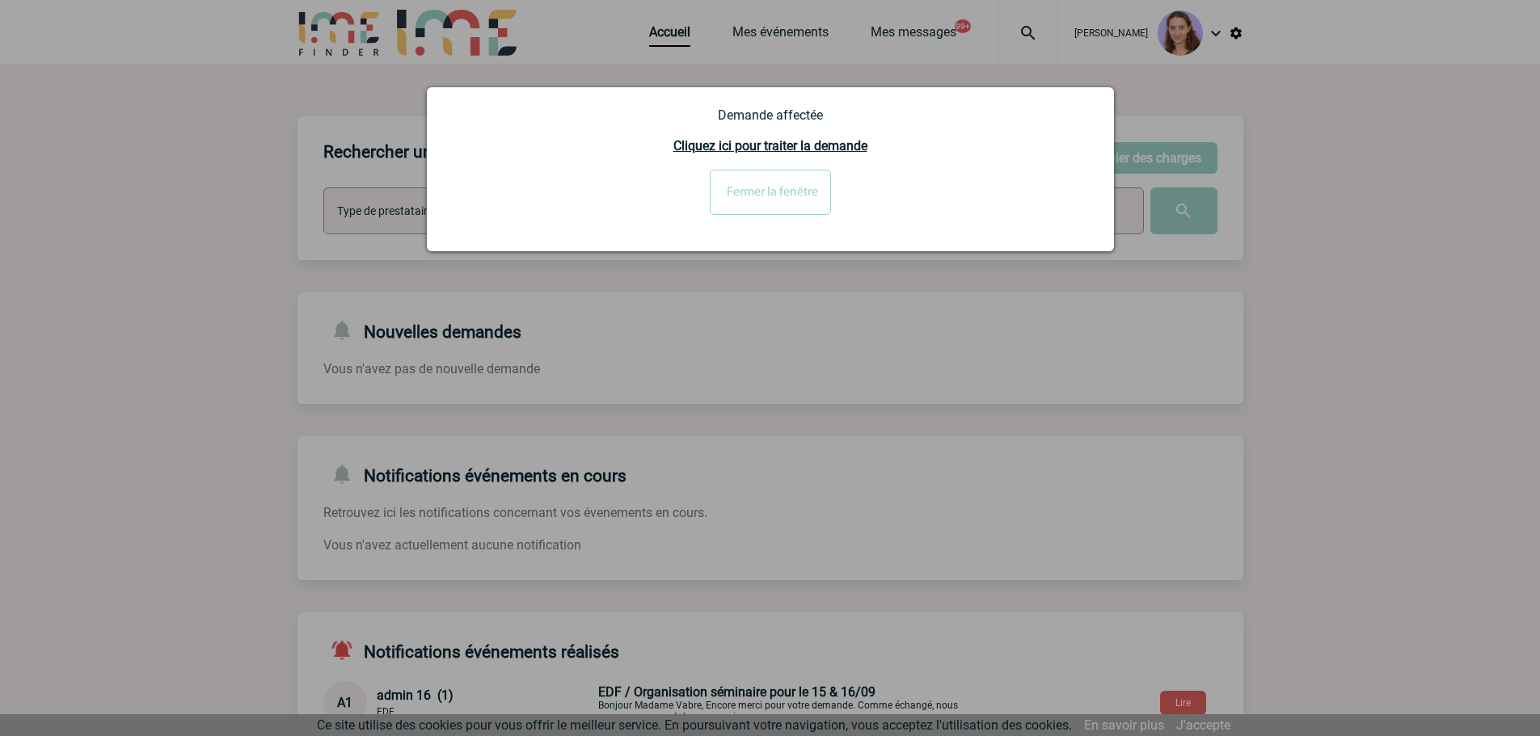
click at [813, 196] on input "Fermer la fenêtre" at bounding box center [770, 192] width 121 height 45
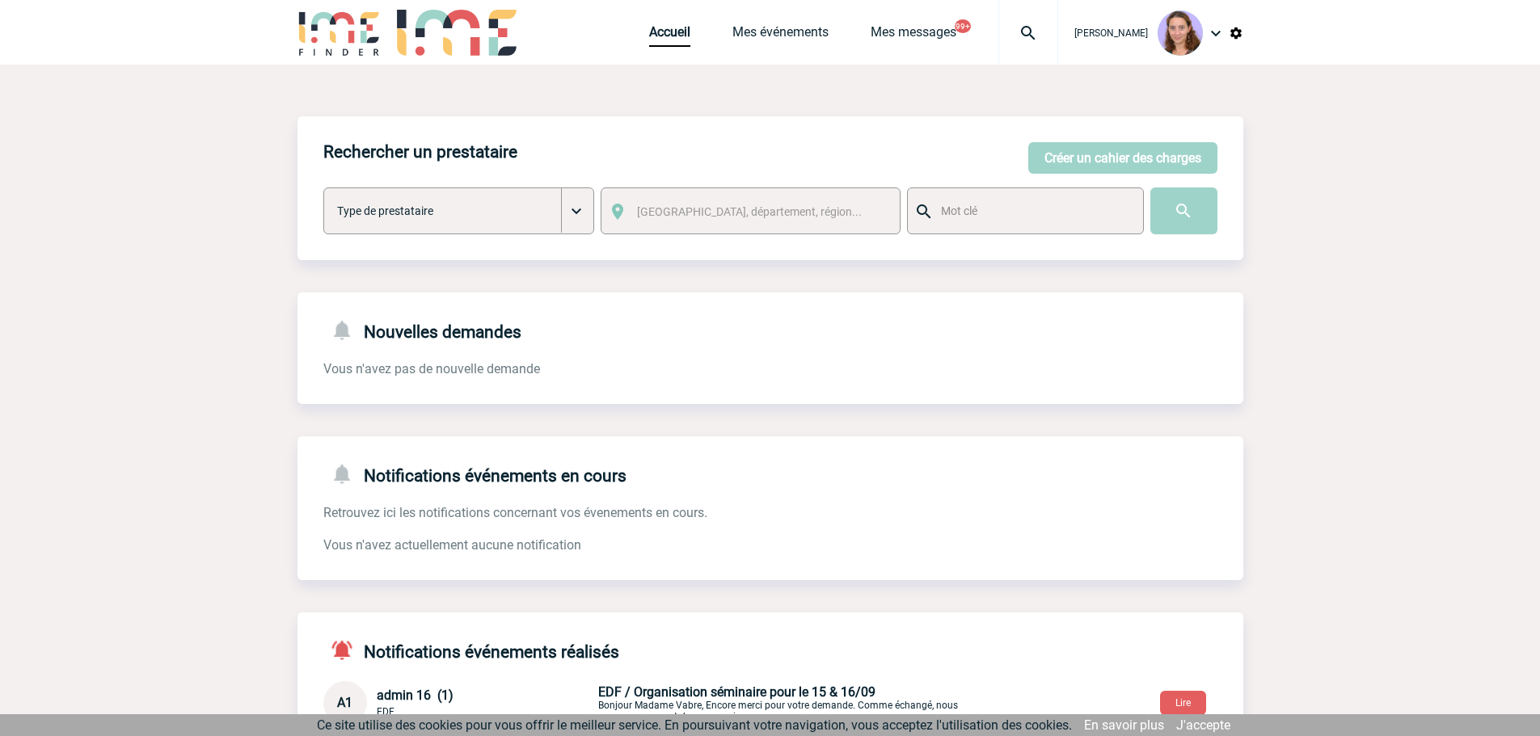
drag, startPoint x: 1025, startPoint y: 34, endPoint x: 1006, endPoint y: 34, distance: 18.6
click at [1025, 34] on img at bounding box center [1028, 32] width 58 height 19
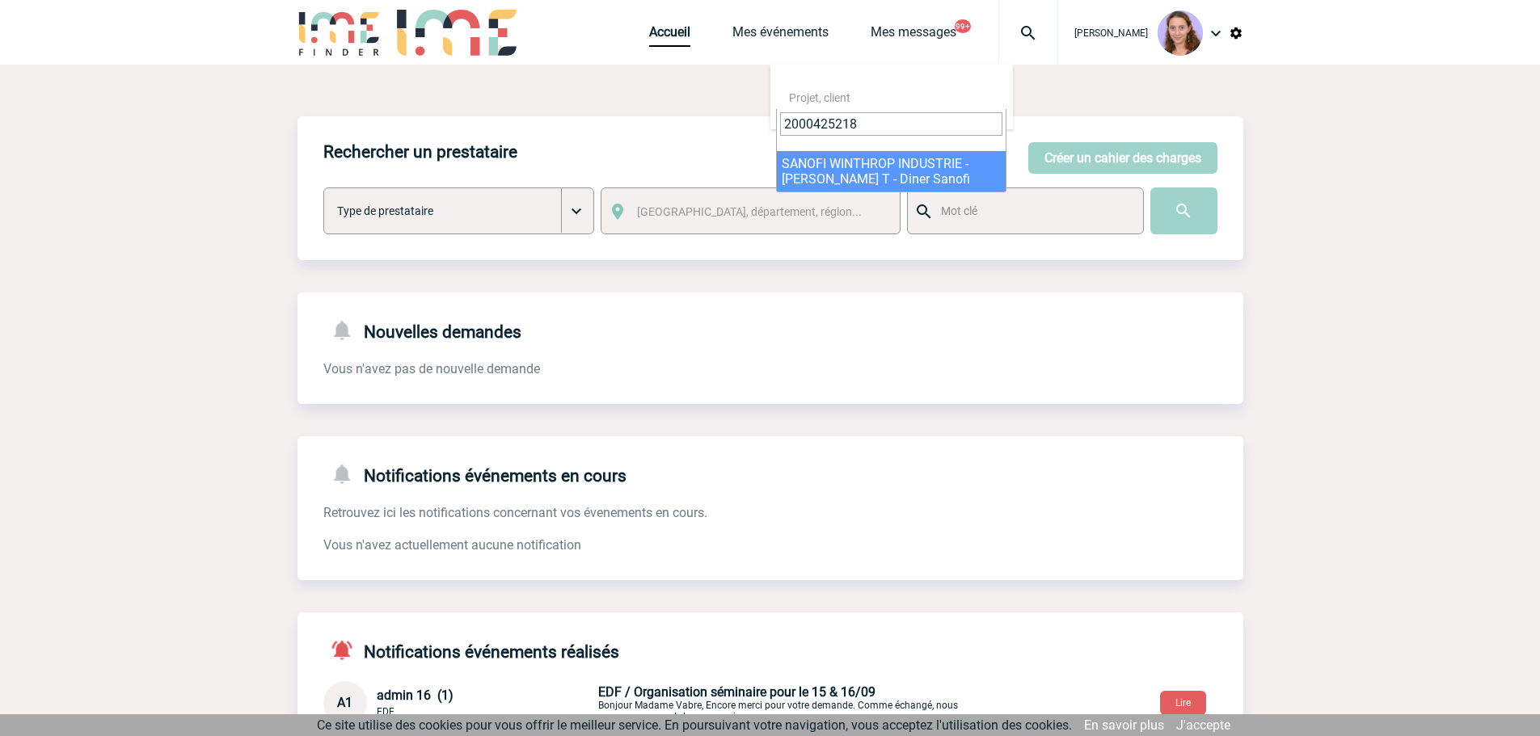
type input "2000425218"
select select "24719"
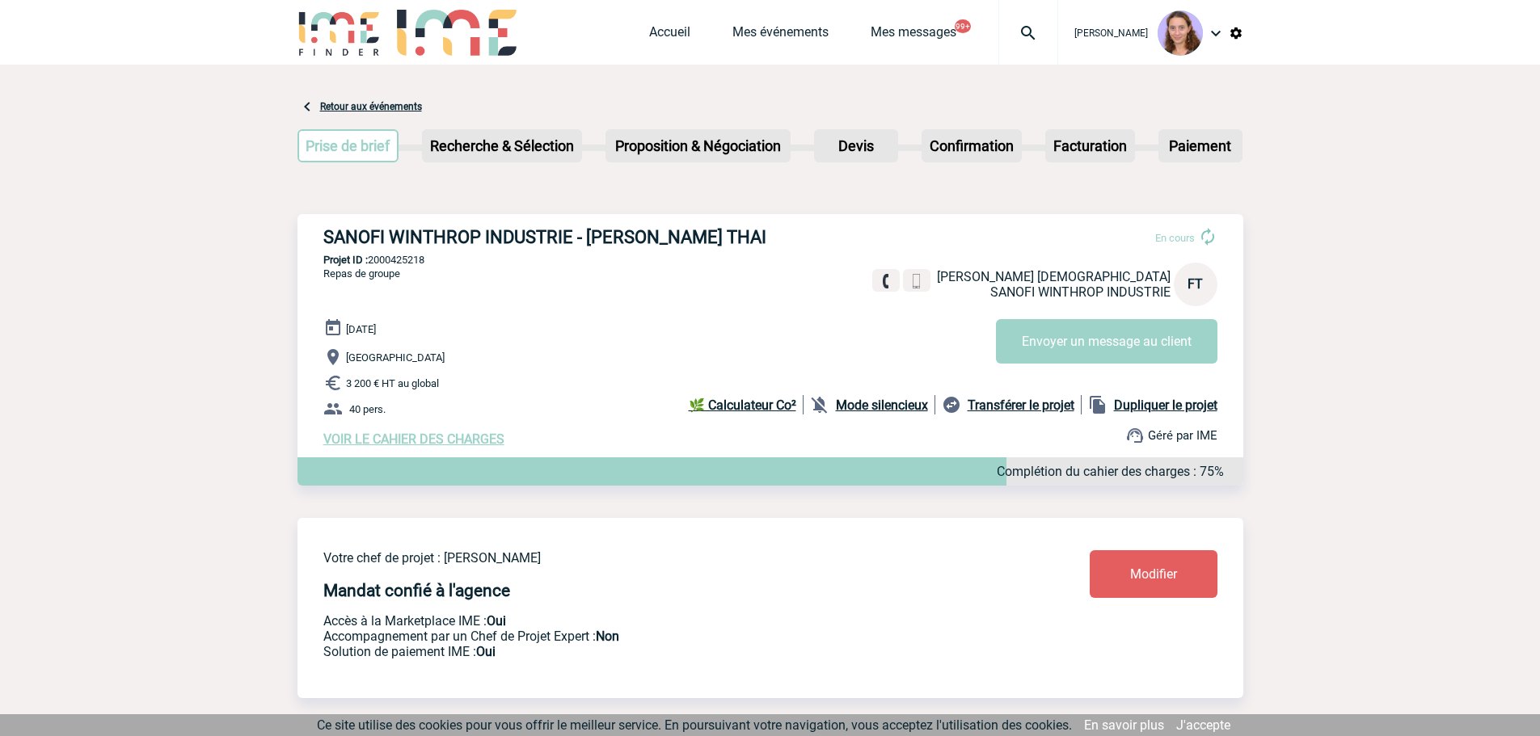
drag, startPoint x: 328, startPoint y: 238, endPoint x: 438, endPoint y: 254, distance: 111.1
click at [438, 254] on div "SANOFI WINTHROP INDUSTRIE - [PERSON_NAME] THAI En cours [PERSON_NAME] THAI SANO…" at bounding box center [770, 337] width 946 height 246
copy div "SANOFI WINTHROP INDUSTRIE - [PERSON_NAME] THAI En cours [PERSON_NAME] THAI SANO…"
click at [552, 217] on div "SANOFI WINTHROP INDUSTRIE - [PERSON_NAME] THAI En cours [PERSON_NAME] THAI SANO…" at bounding box center [770, 337] width 946 height 246
click at [595, 244] on h3 "SANOFI WINTHROP INDUSTRIE - [PERSON_NAME] THAI" at bounding box center [565, 237] width 485 height 20
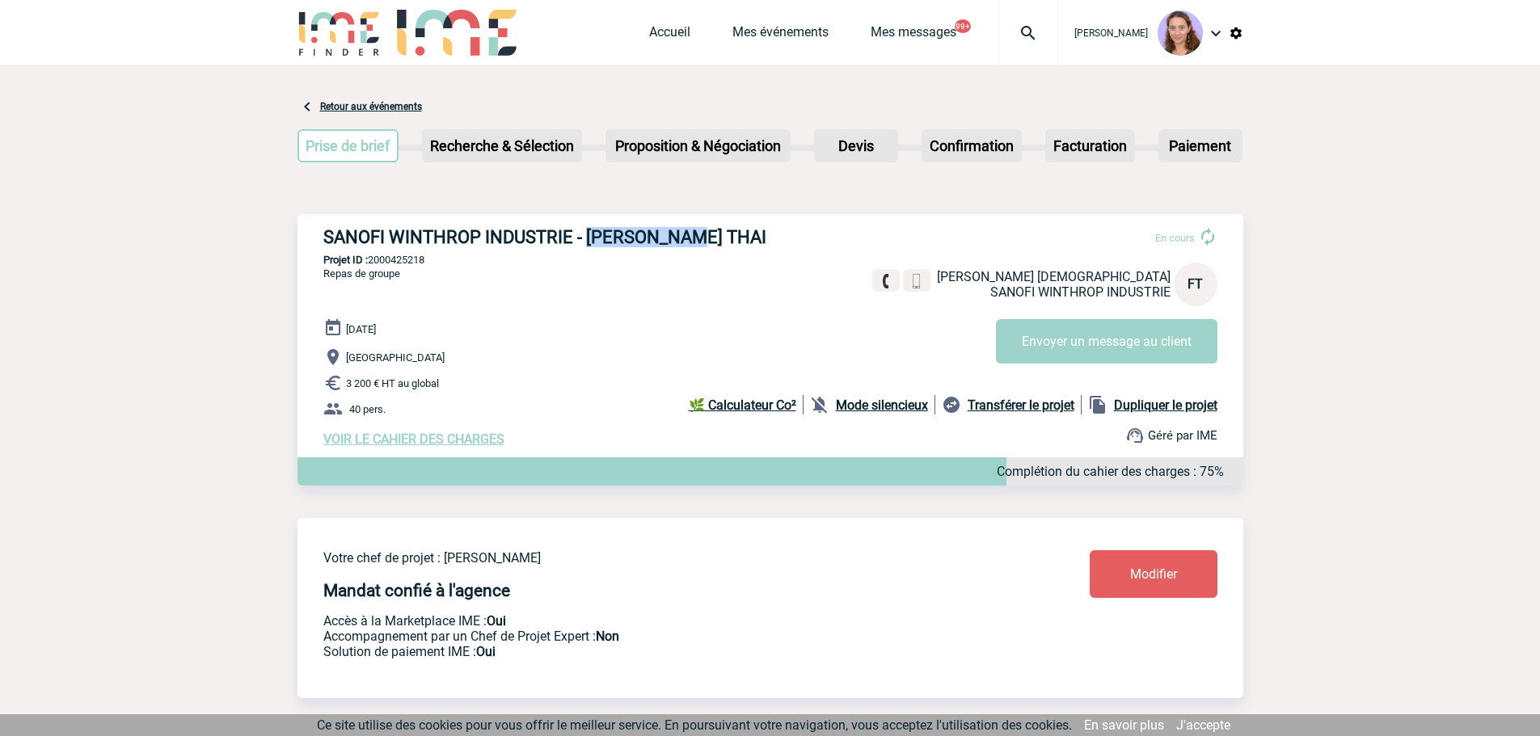
click at [595, 244] on h3 "SANOFI WINTHROP INDUSTRIE - [PERSON_NAME] THAI" at bounding box center [565, 237] width 485 height 20
copy div "SANOFI WINTHROP INDUSTRIE - [PERSON_NAME] THAI"
click at [651, 33] on link "Accueil" at bounding box center [669, 35] width 41 height 23
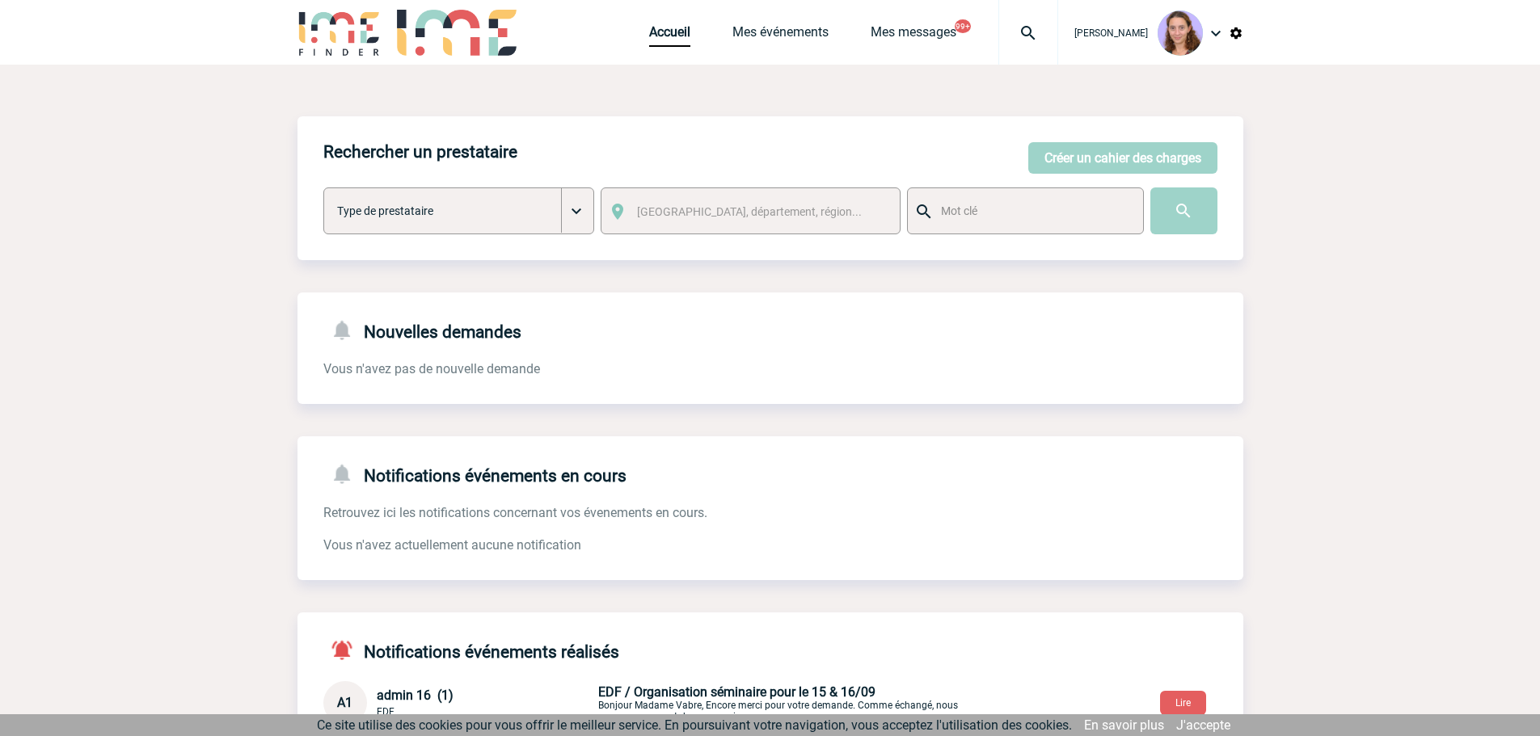
click at [1020, 36] on img at bounding box center [1028, 32] width 58 height 19
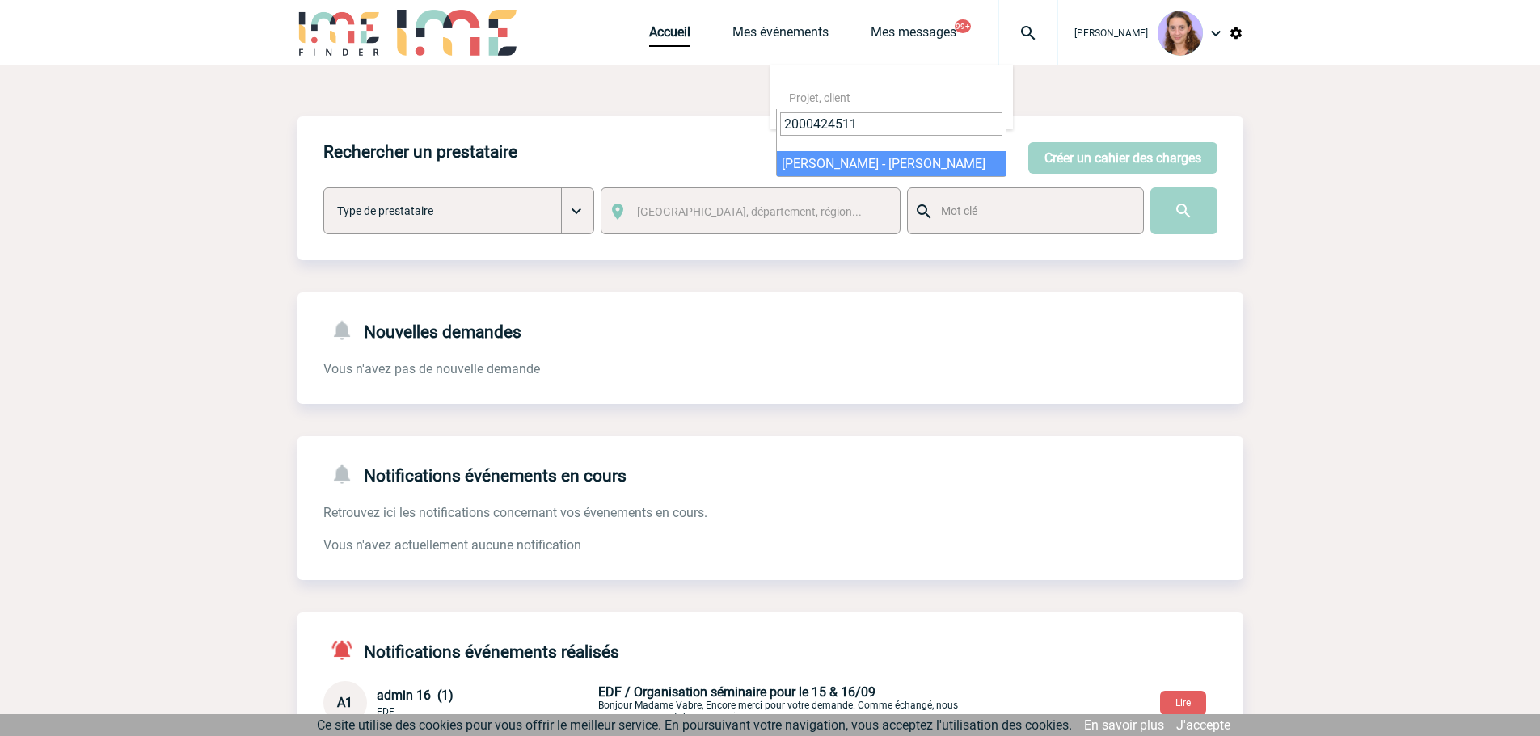
type input "2000424511"
select select "24012"
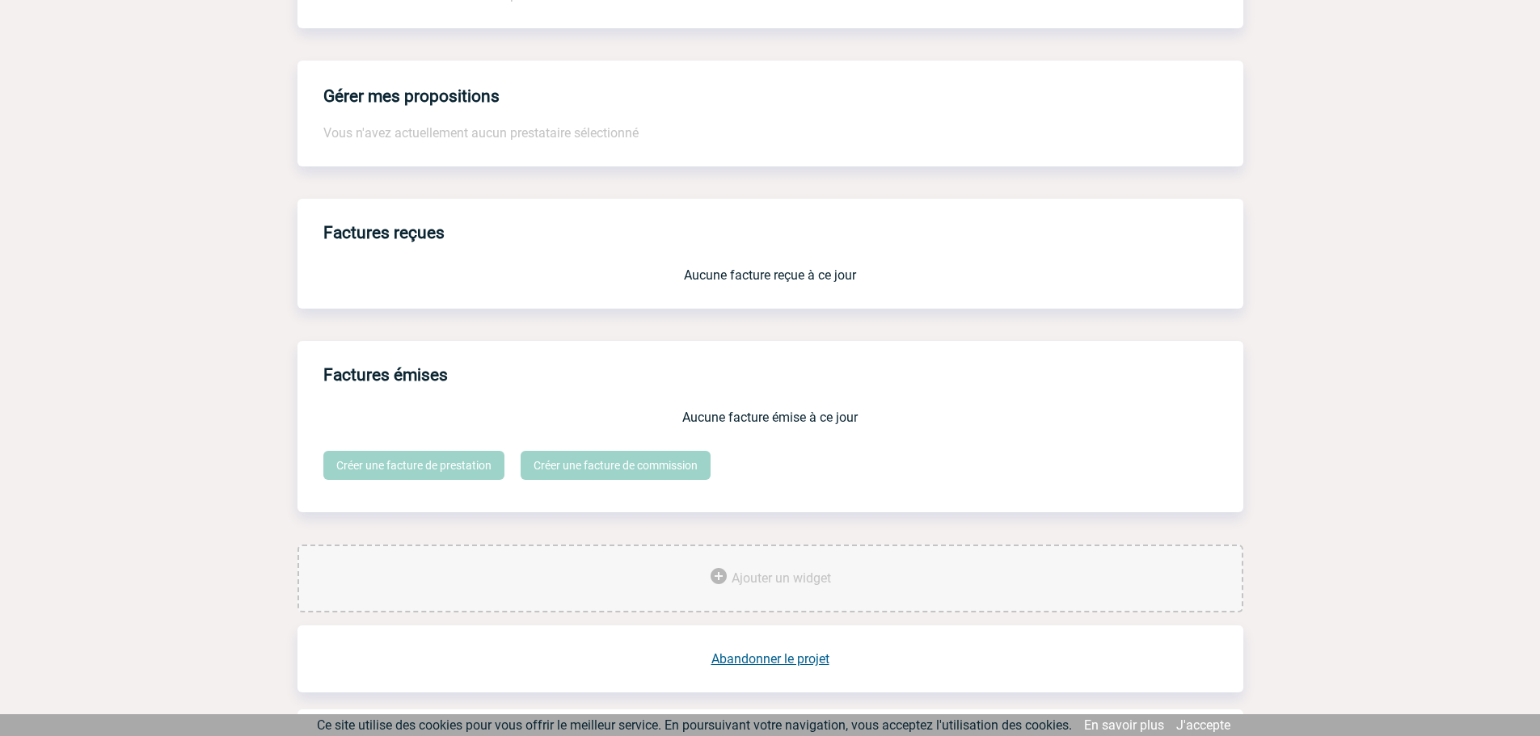
scroll to position [1186, 0]
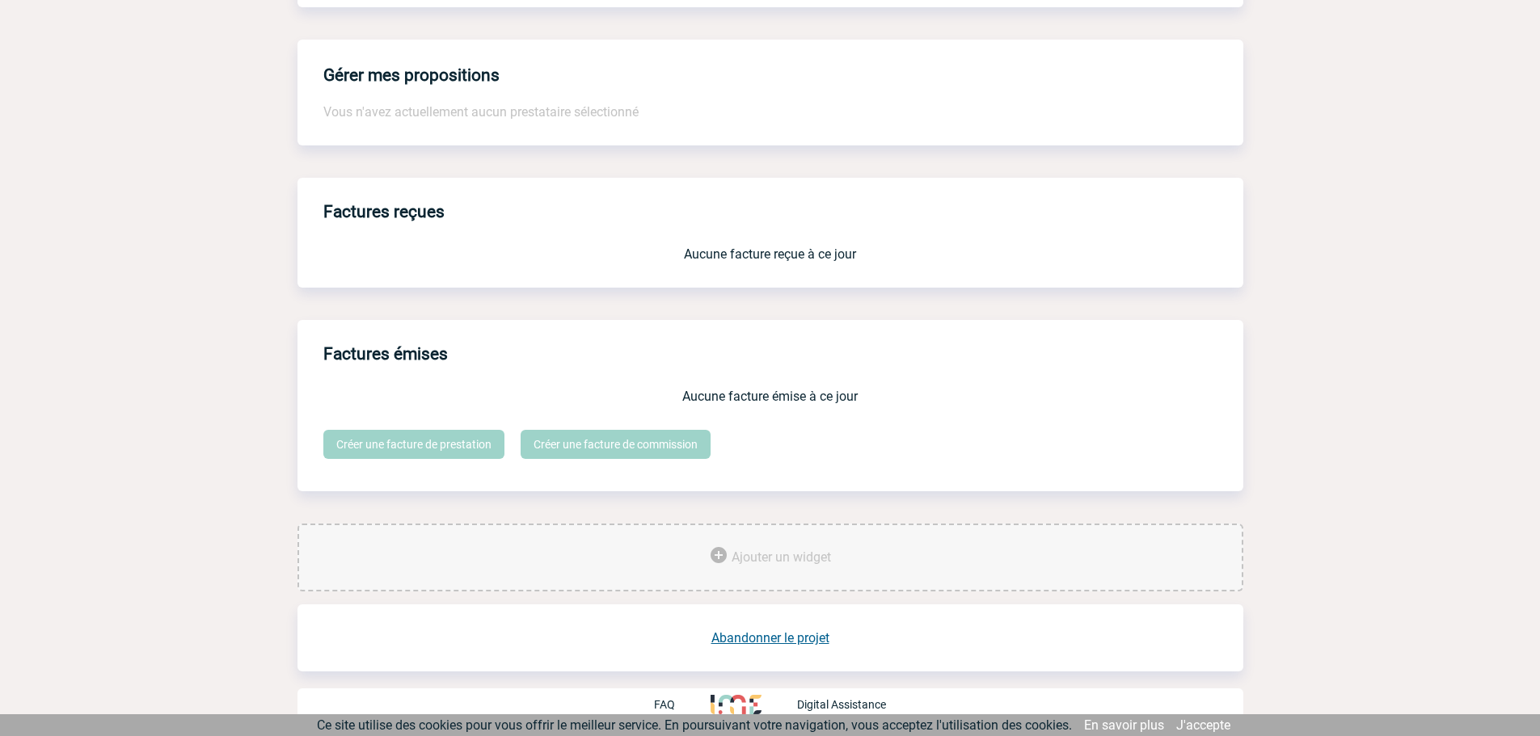
click at [773, 638] on link "Abandonner le projet" at bounding box center [770, 637] width 118 height 15
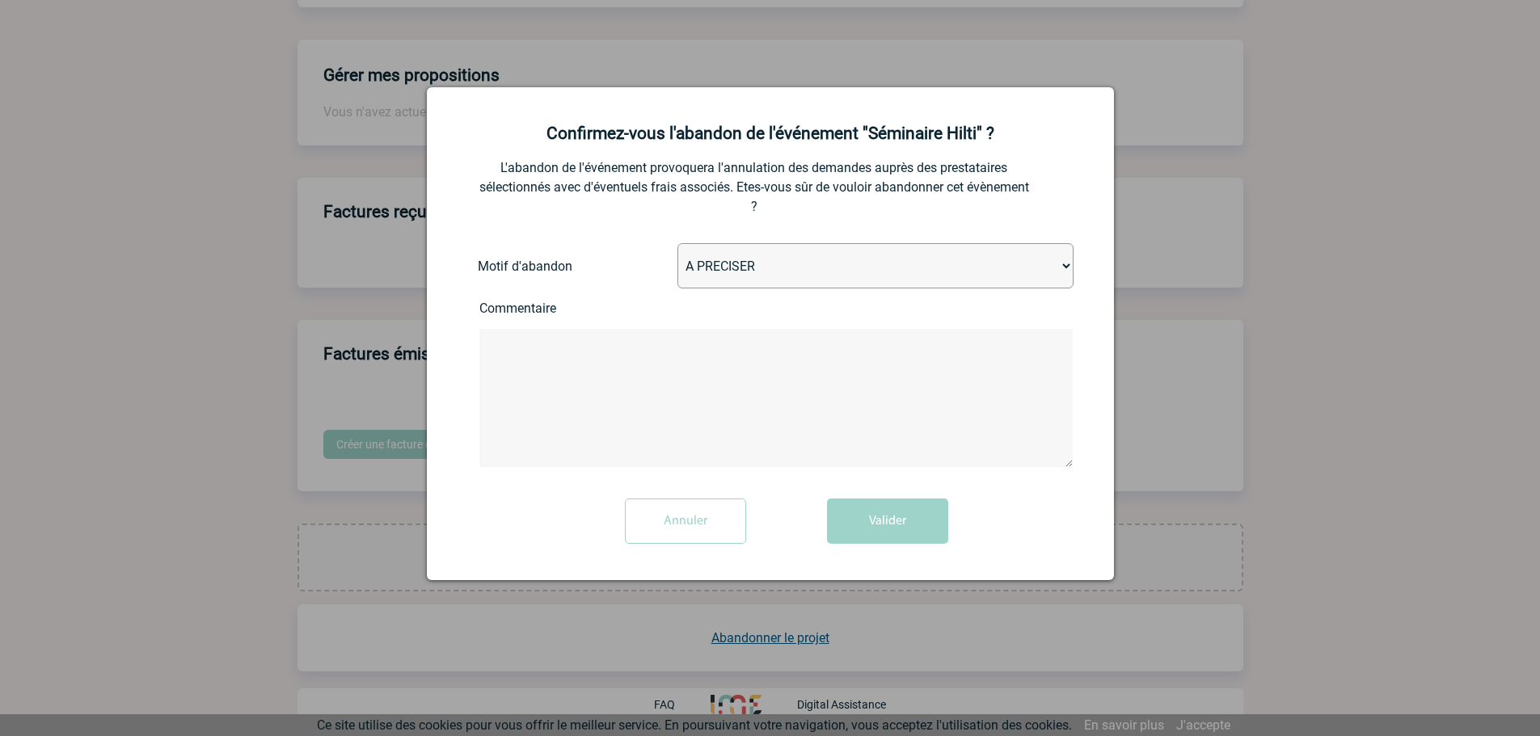
drag, startPoint x: 715, startPoint y: 274, endPoint x: 718, endPoint y: 285, distance: 11.6
click at [715, 274] on select "A PRECISER Projet annulé Projet reporté Evénement organisé en interne A fait ap…" at bounding box center [875, 265] width 396 height 45
select select "ABANDON_PROJET_10"
click at [677, 244] on select "A PRECISER Projet annulé Projet reporté Evénement organisé en interne A fait ap…" at bounding box center [875, 265] width 396 height 45
click at [624, 381] on textarea at bounding box center [775, 398] width 593 height 138
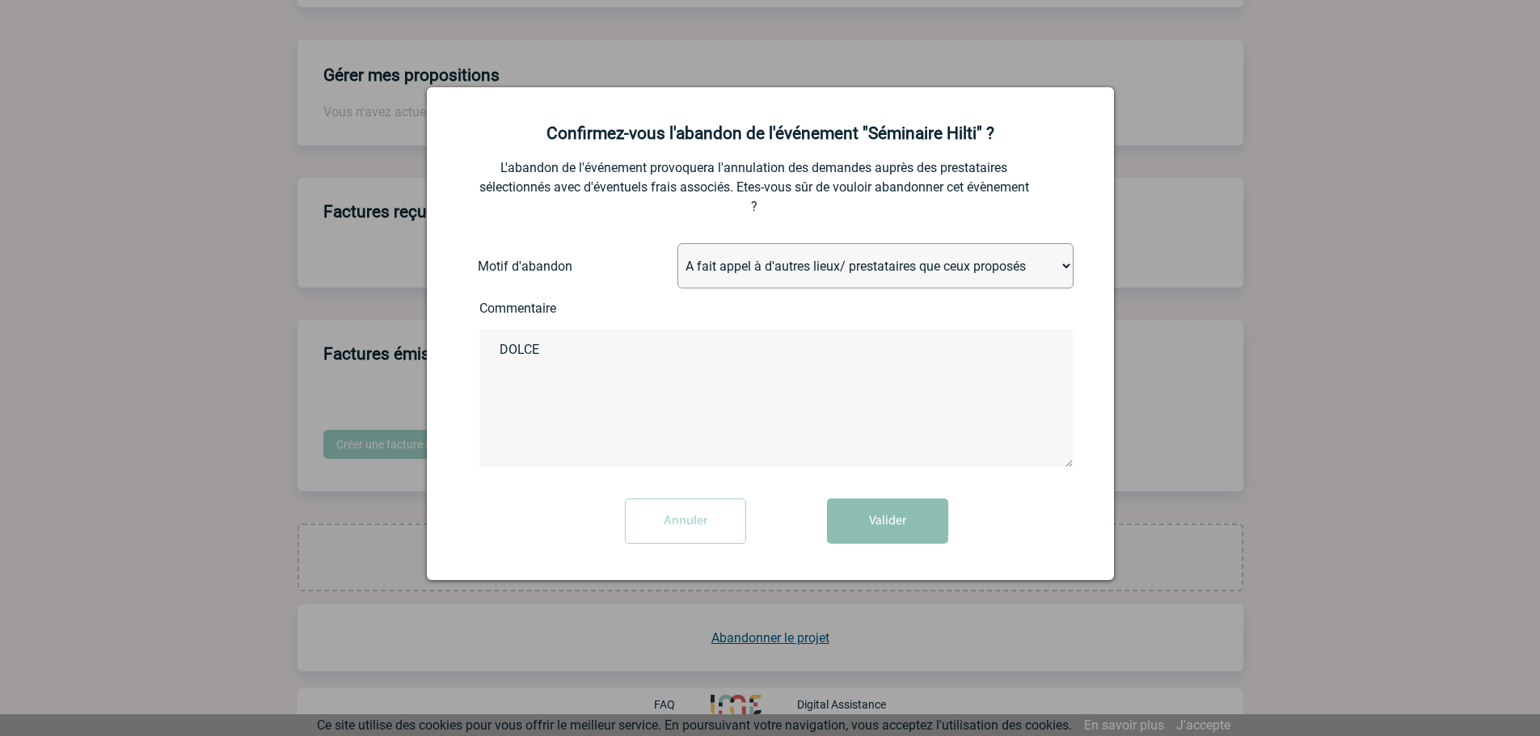
type textarea "DOLCE"
click at [944, 515] on button "Valider" at bounding box center [887, 521] width 121 height 45
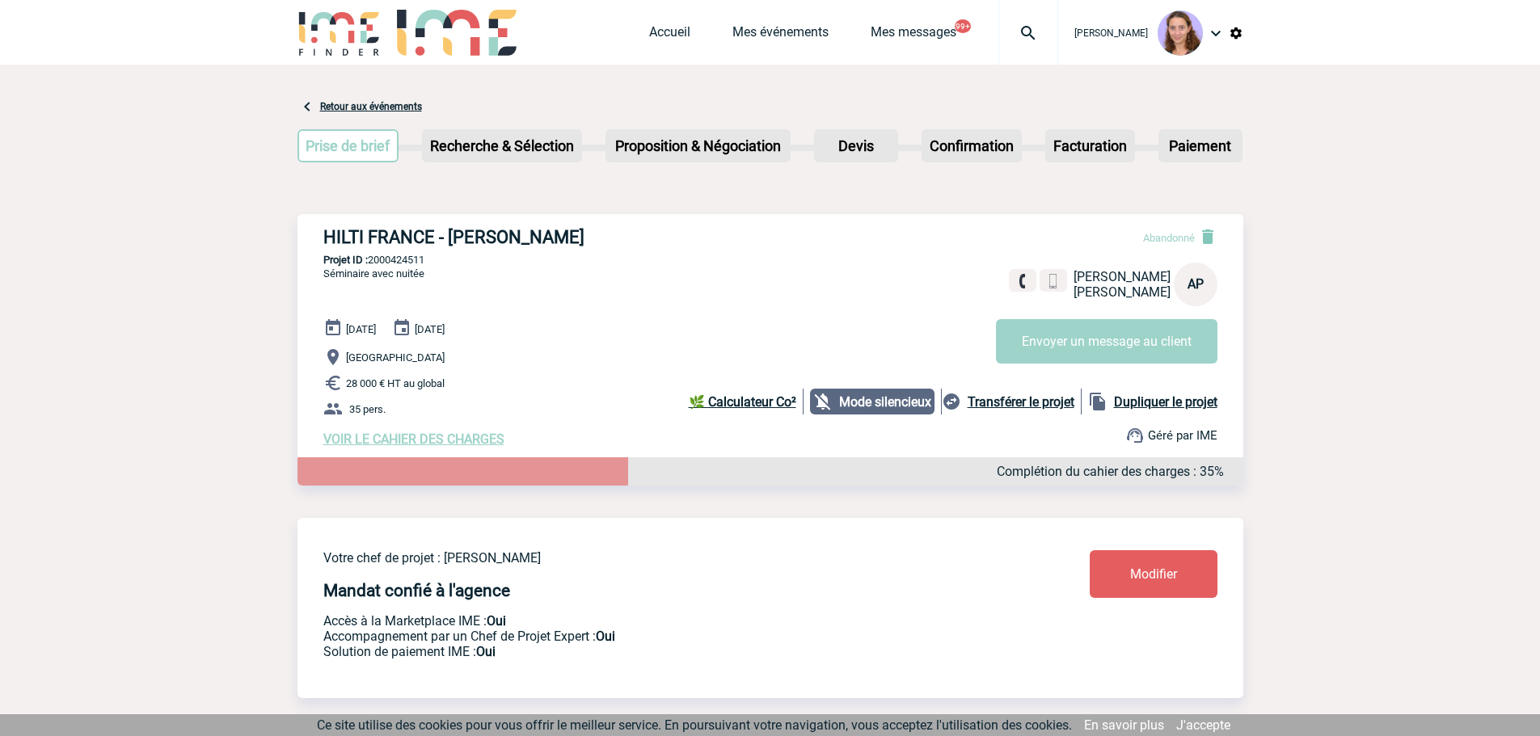
click at [1017, 28] on img at bounding box center [1028, 32] width 58 height 19
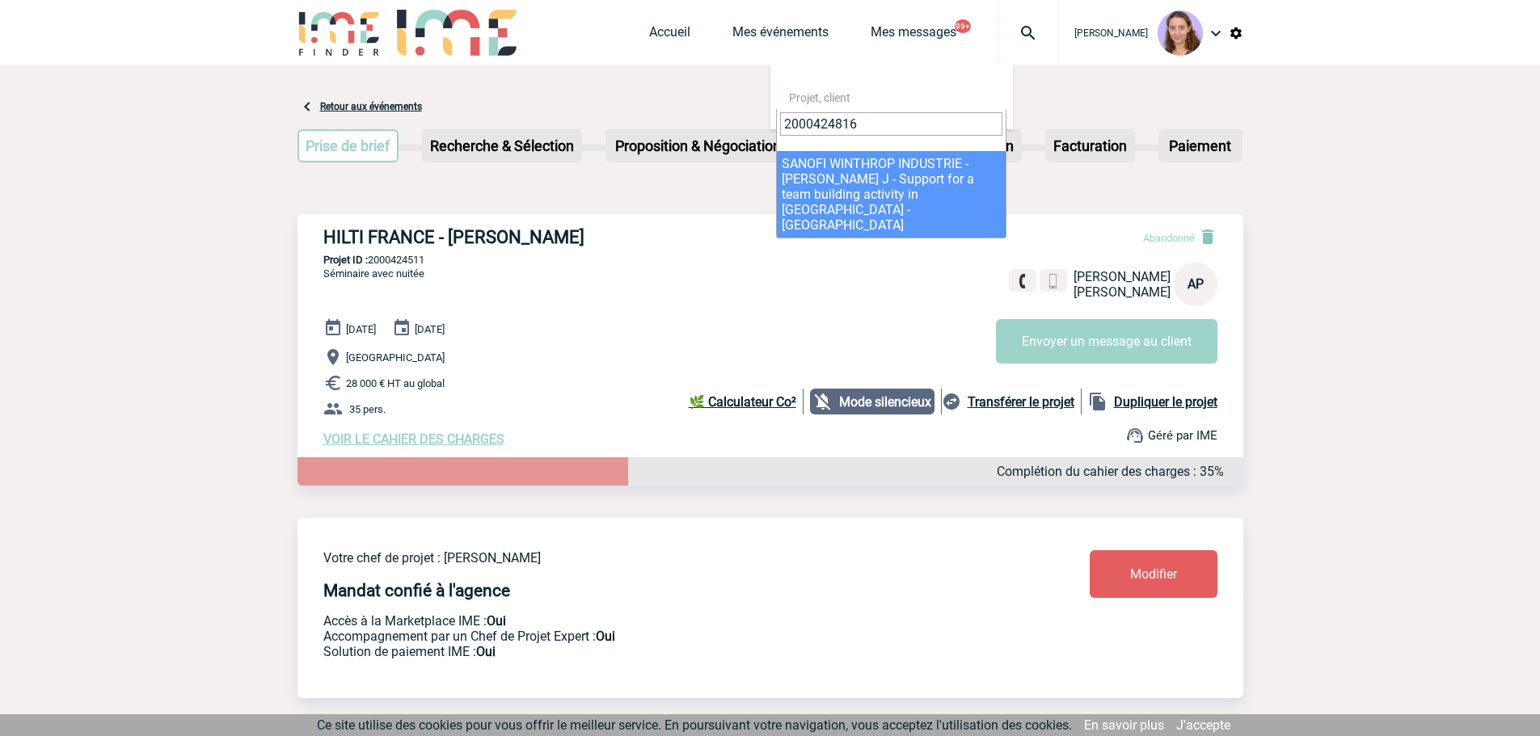
type input "2000424816"
select select "24317"
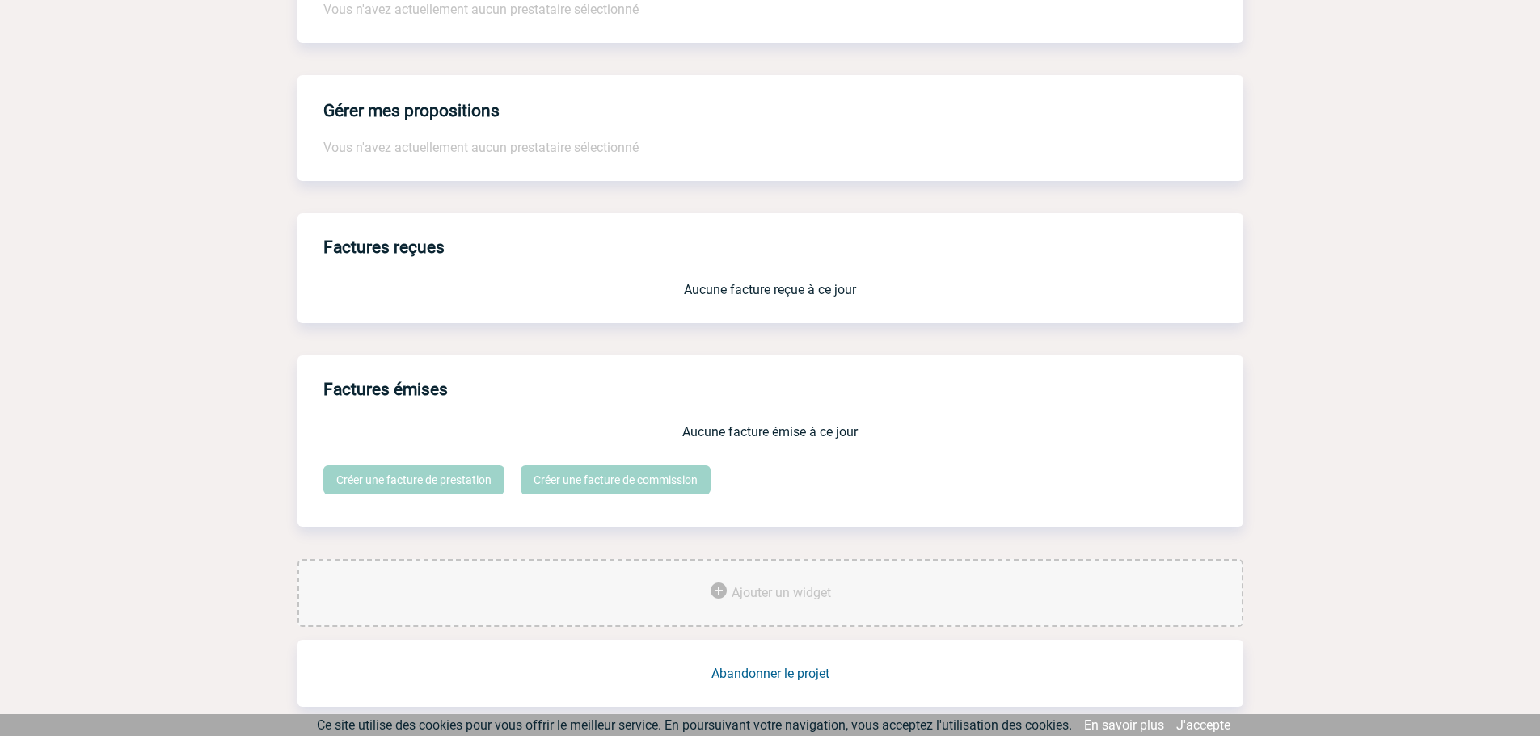
scroll to position [1186, 0]
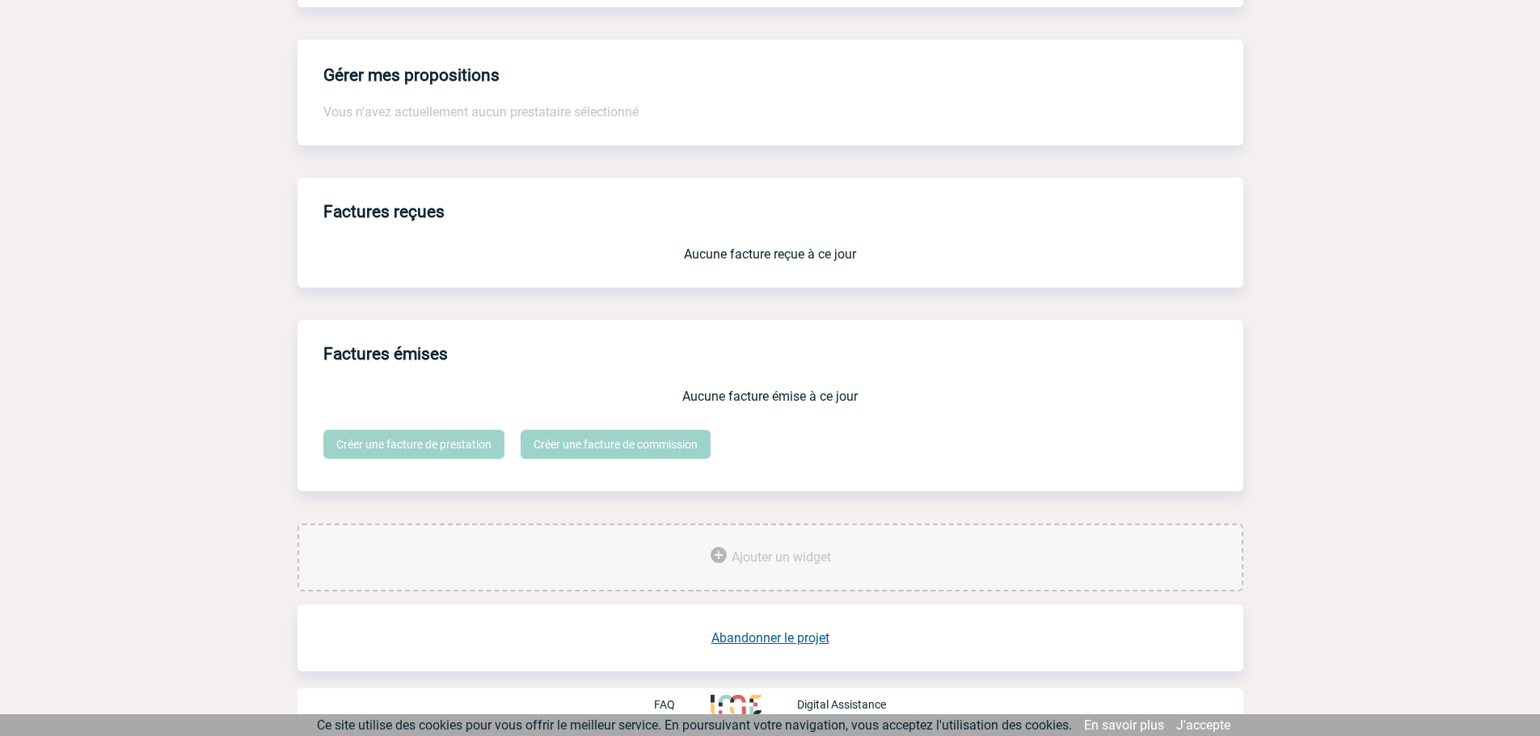
click at [717, 638] on link "Abandonner le projet" at bounding box center [770, 637] width 118 height 15
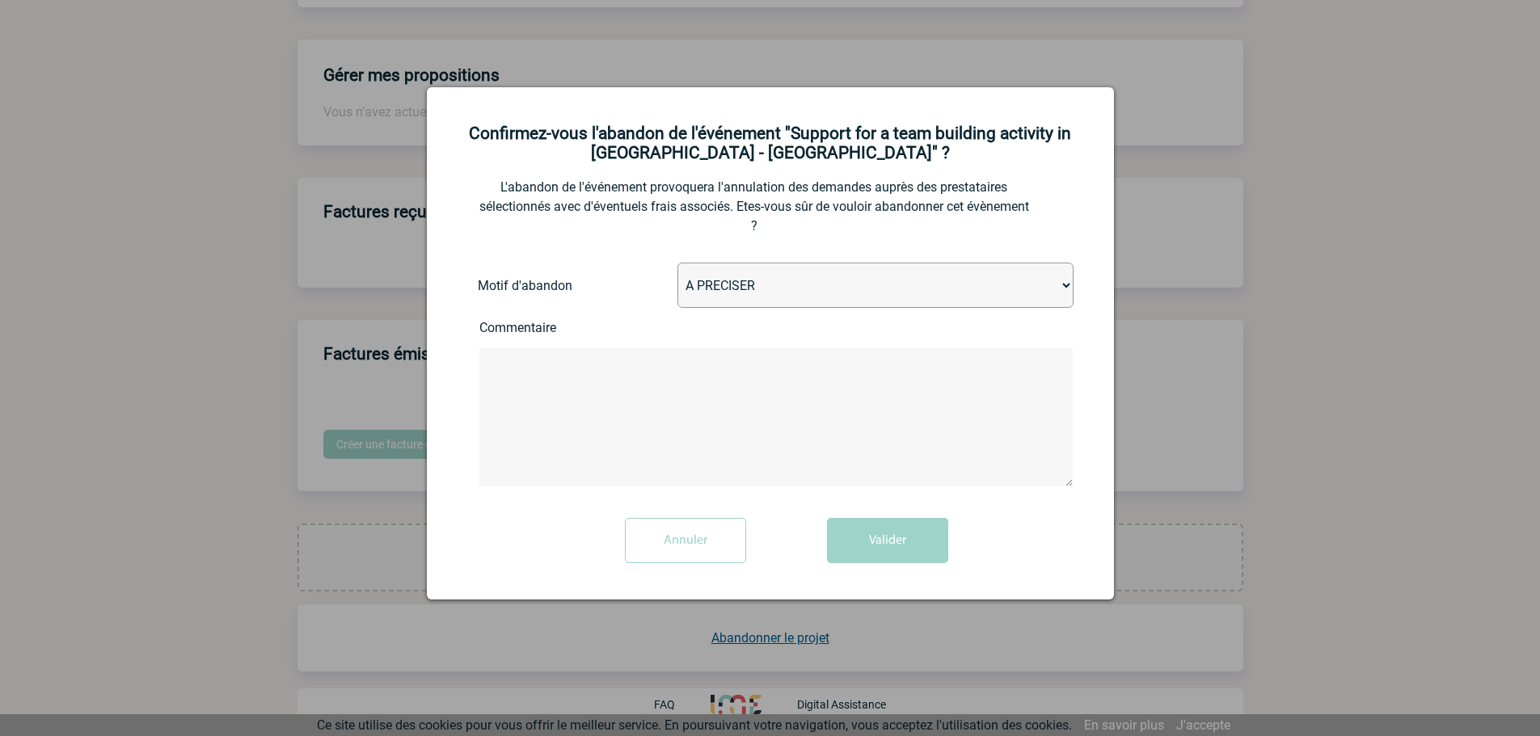
click at [686, 291] on select "A PRECISER Projet annulé Projet reporté Evénement organisé en interne A fait ap…" at bounding box center [875, 285] width 396 height 45
select select "ABANDON_PROJET_03"
click at [677, 264] on select "A PRECISER Projet annulé Projet reporté Evénement organisé en interne A fait ap…" at bounding box center [875, 285] width 396 height 45
click at [916, 519] on form "L'abandon de l'événement provoquera l'annulation des demandes auprès des presta…" at bounding box center [770, 385] width 647 height 381
click at [904, 544] on button "Valider" at bounding box center [887, 540] width 121 height 45
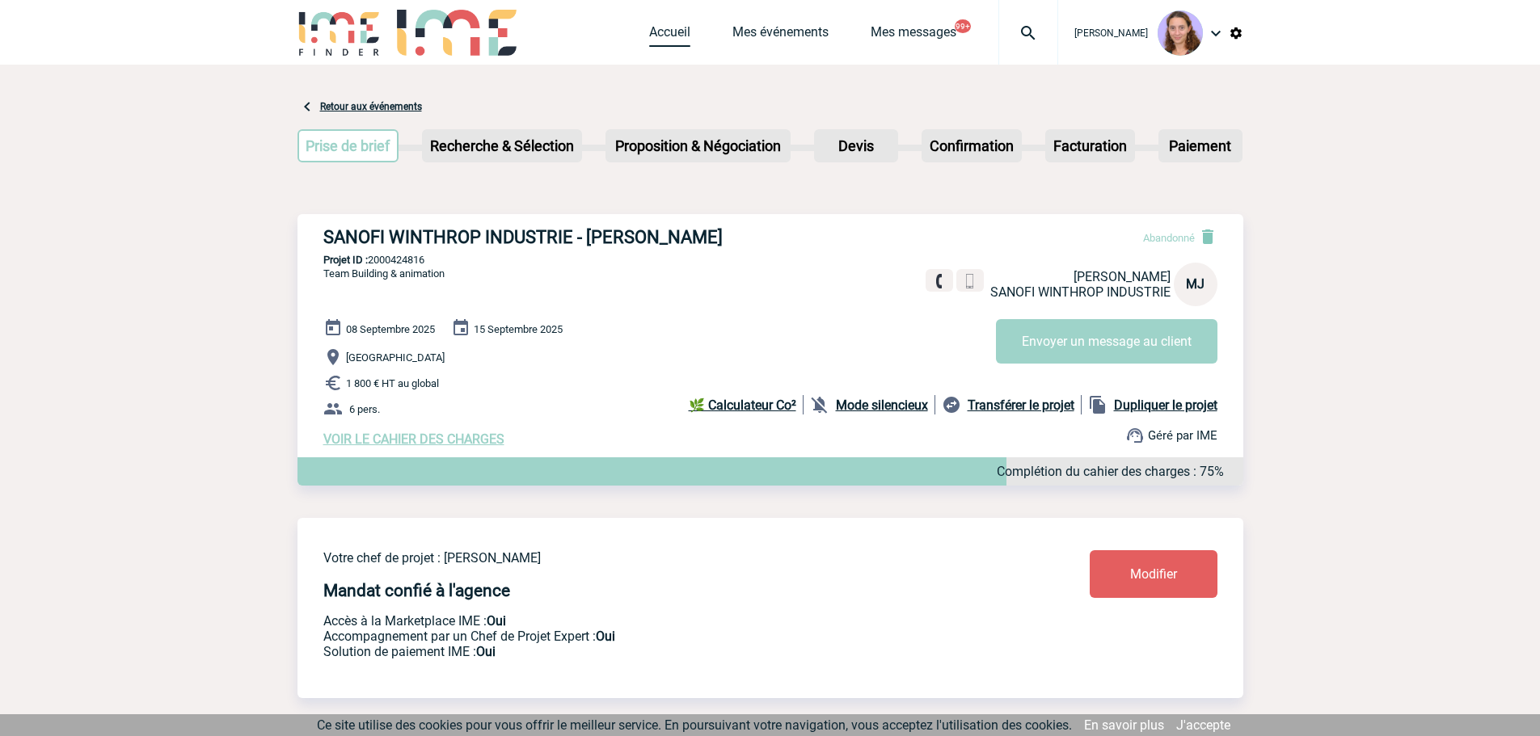
click at [664, 31] on link "Accueil" at bounding box center [669, 35] width 41 height 23
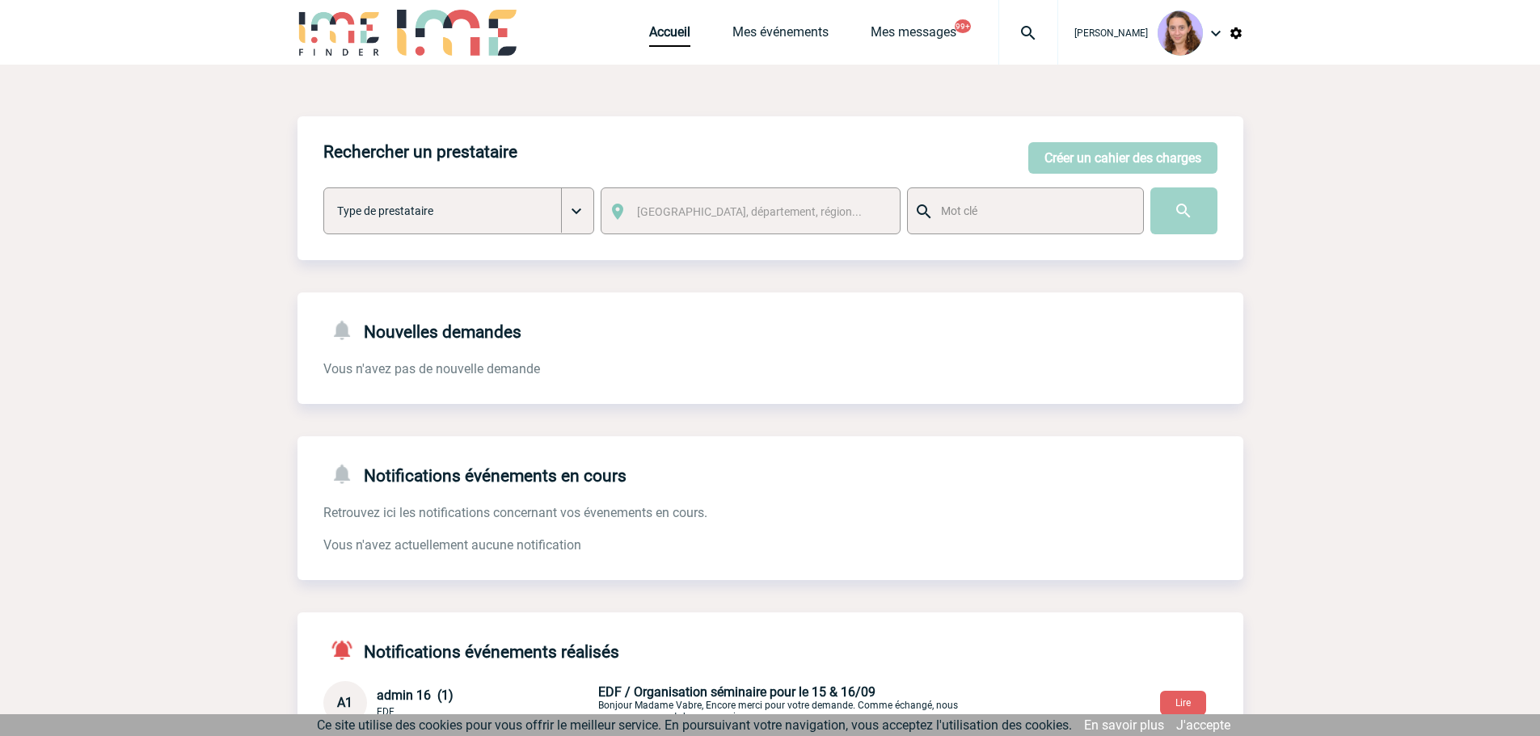
click at [1044, 13] on div at bounding box center [1028, 32] width 60 height 65
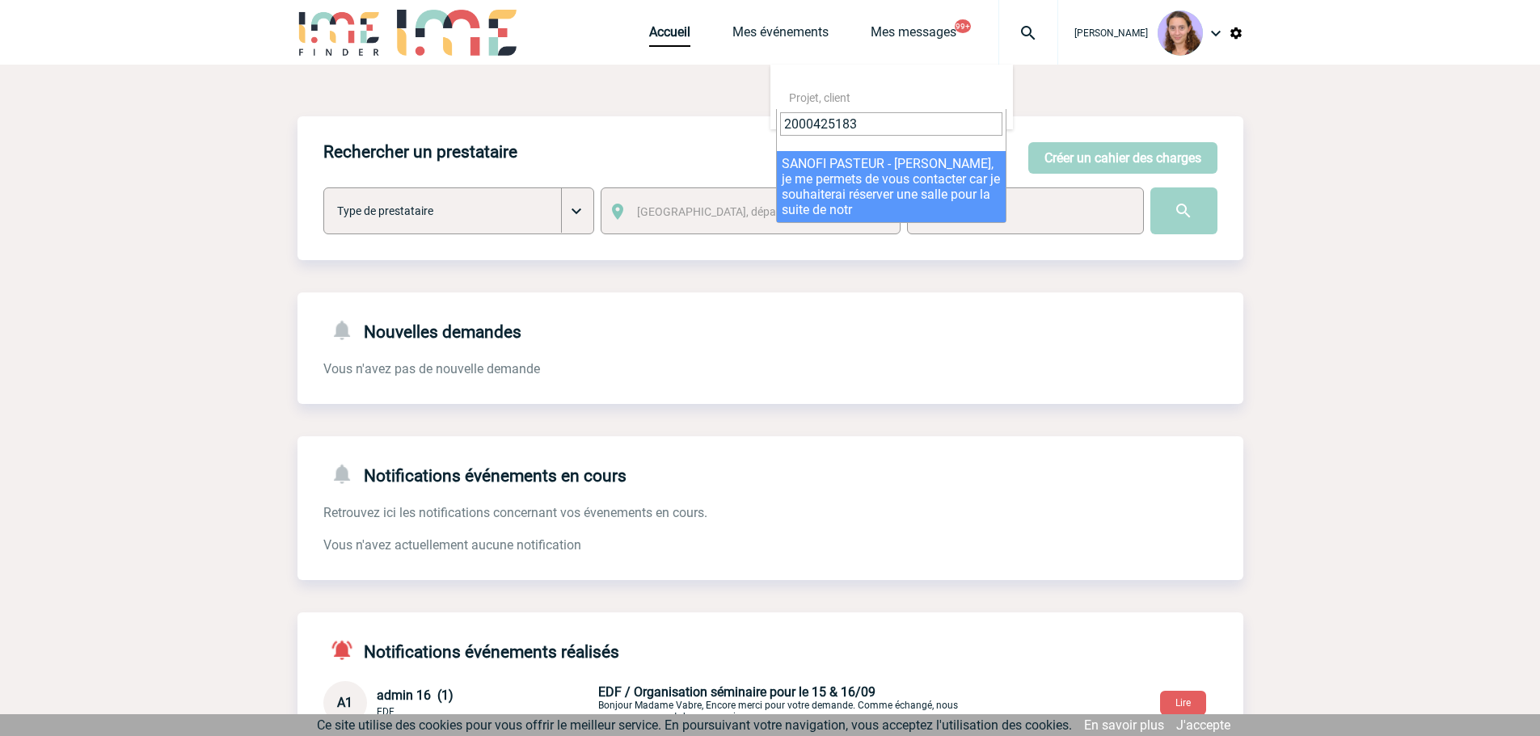
type input "2000425183"
select select "24684"
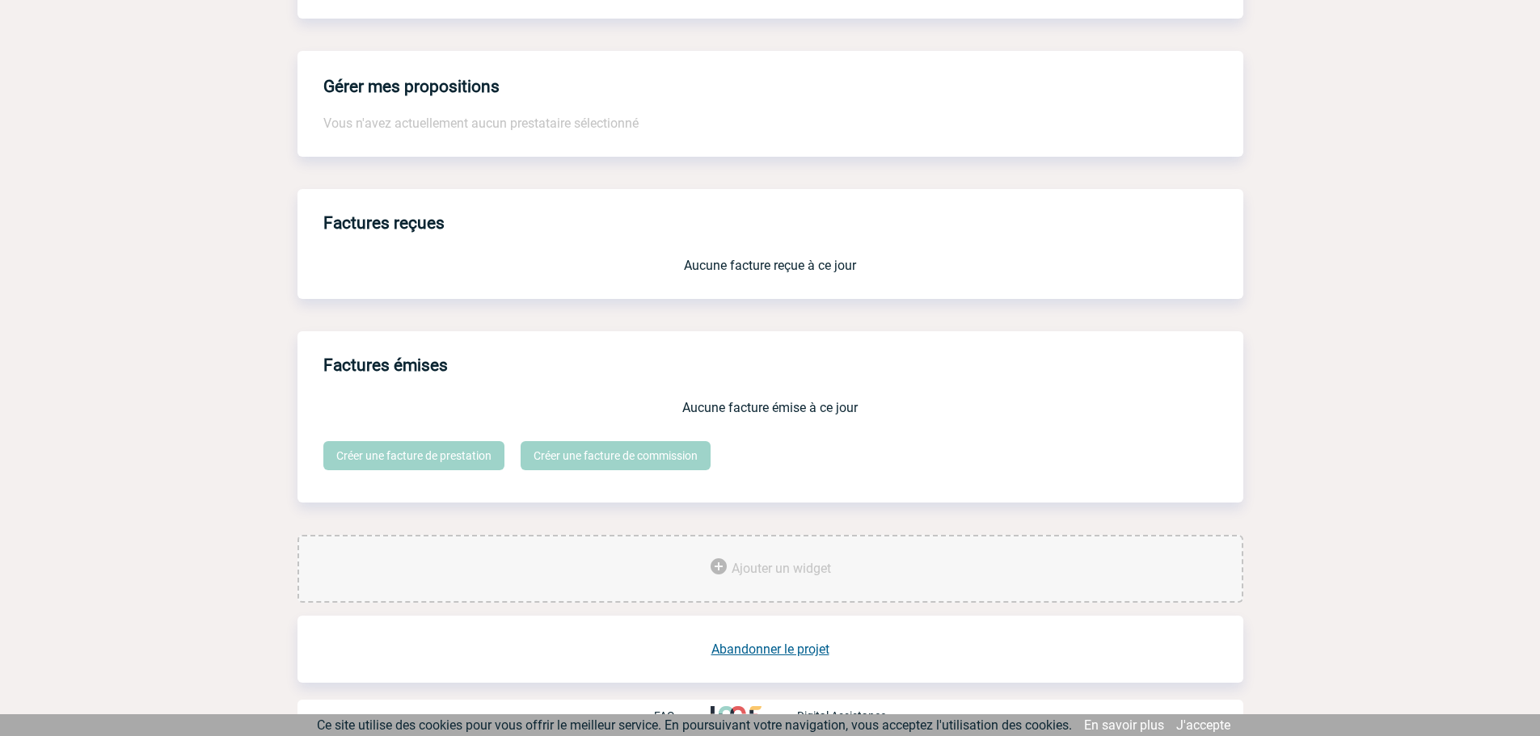
scroll to position [1186, 0]
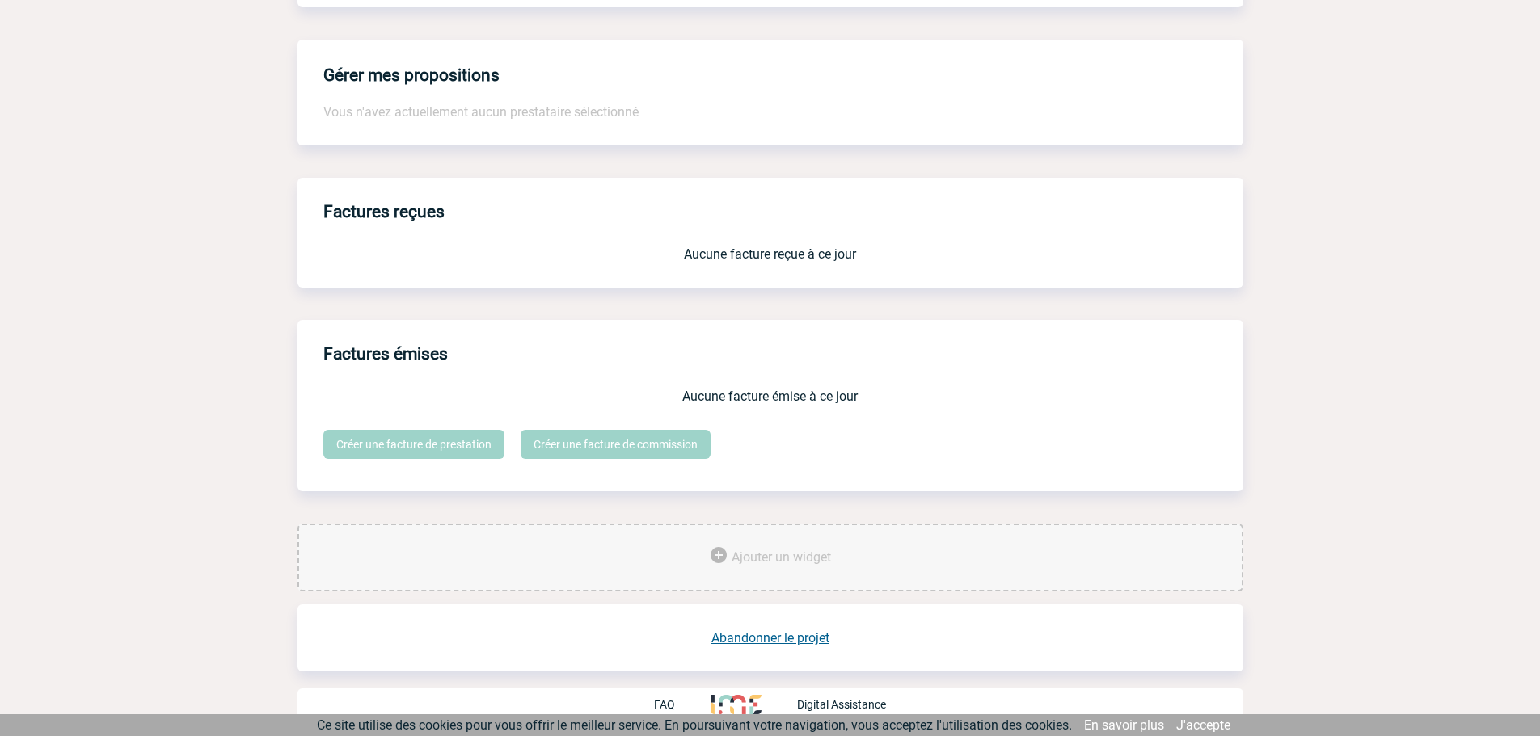
click at [747, 634] on link "Abandonner le projet" at bounding box center [770, 637] width 118 height 15
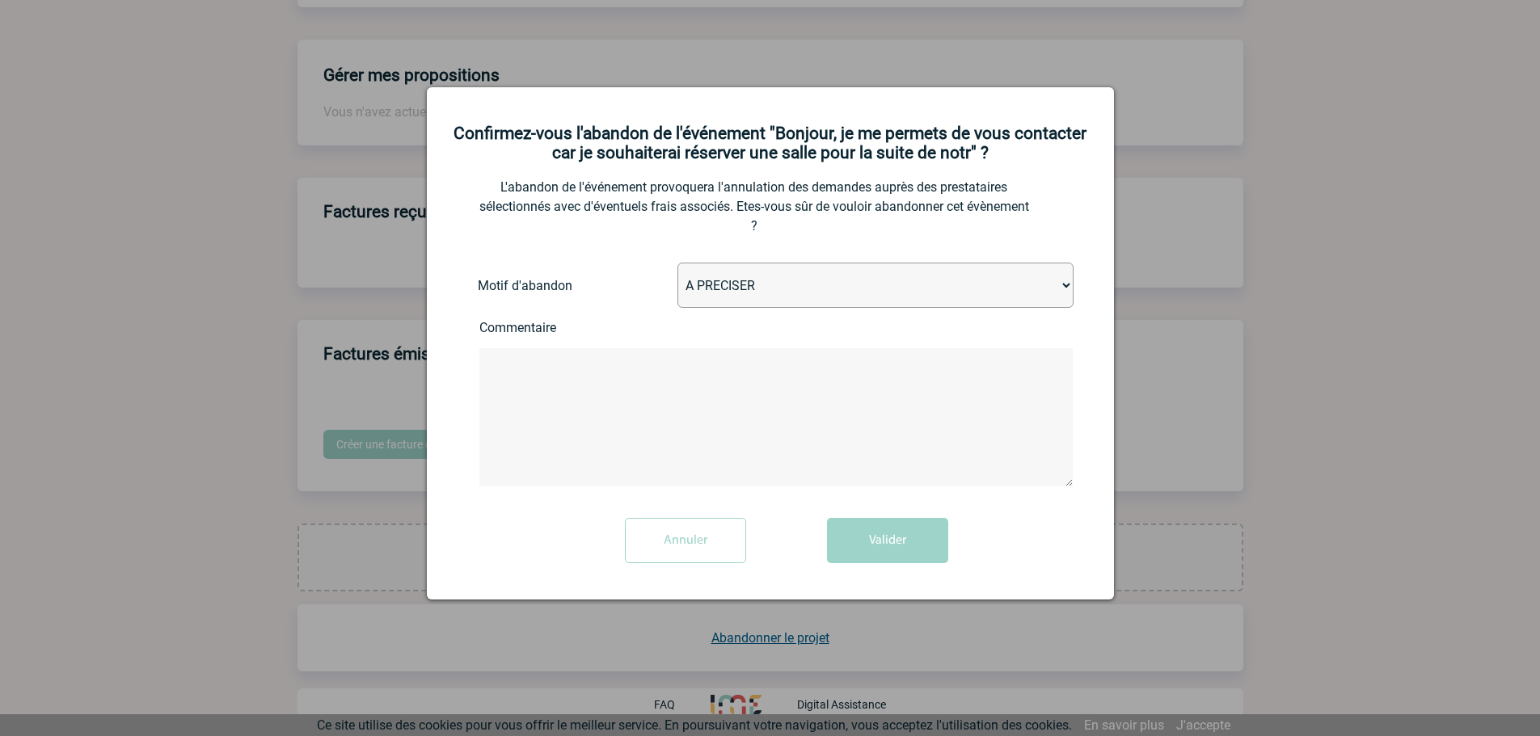
drag, startPoint x: 723, startPoint y: 283, endPoint x: 726, endPoint y: 293, distance: 10.2
click at [723, 283] on select "A PRECISER Projet annulé Projet reporté Evénement organisé en interne A fait ap…" at bounding box center [875, 285] width 396 height 45
select select "ABANDON_PROJET_15"
click at [677, 264] on select "A PRECISER Projet annulé Projet reporté Evénement organisé en interne A fait ap…" at bounding box center [875, 285] width 396 height 45
click at [663, 454] on textarea at bounding box center [775, 417] width 593 height 138
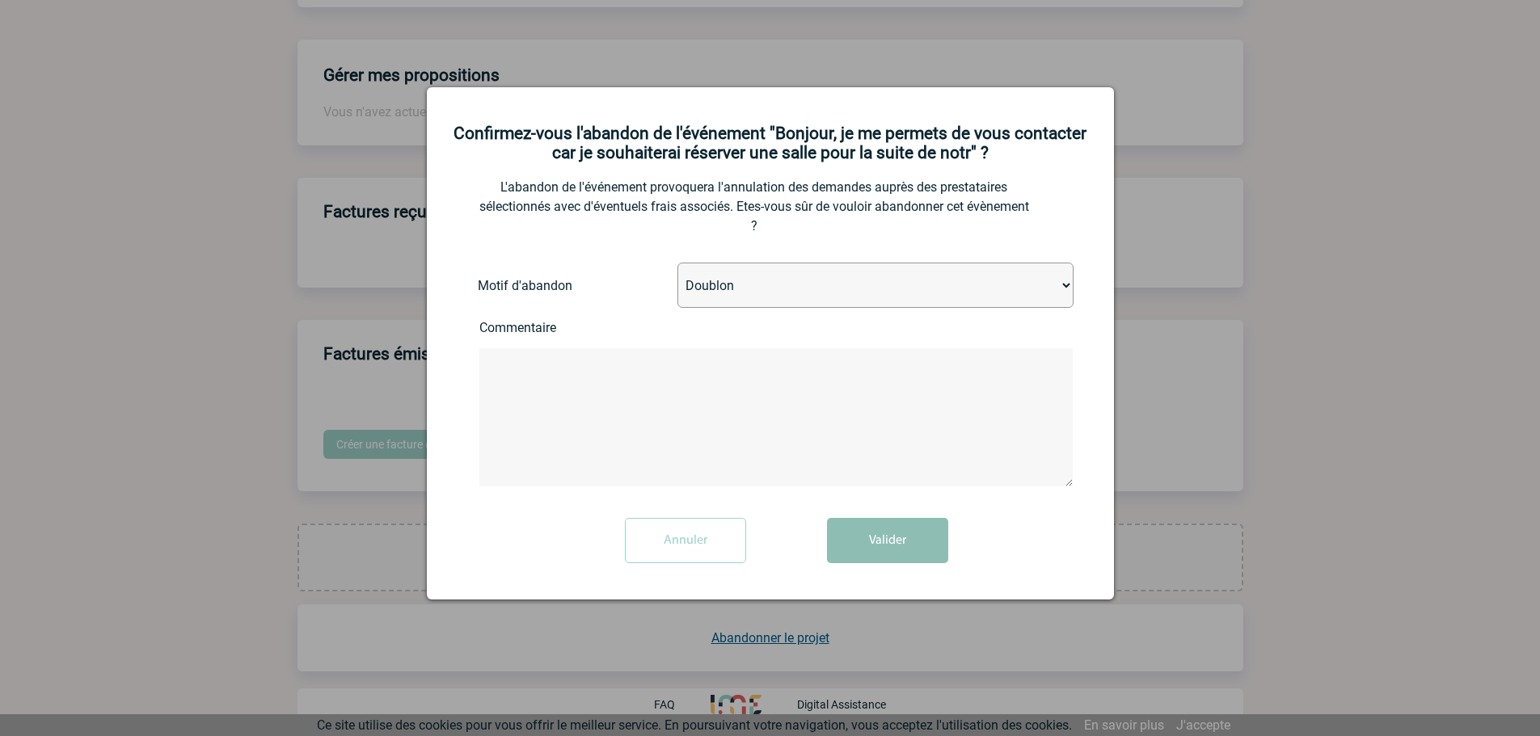
paste textarea "2000424882"
type textarea "2000424882"
click at [866, 554] on button "Valider" at bounding box center [887, 540] width 121 height 45
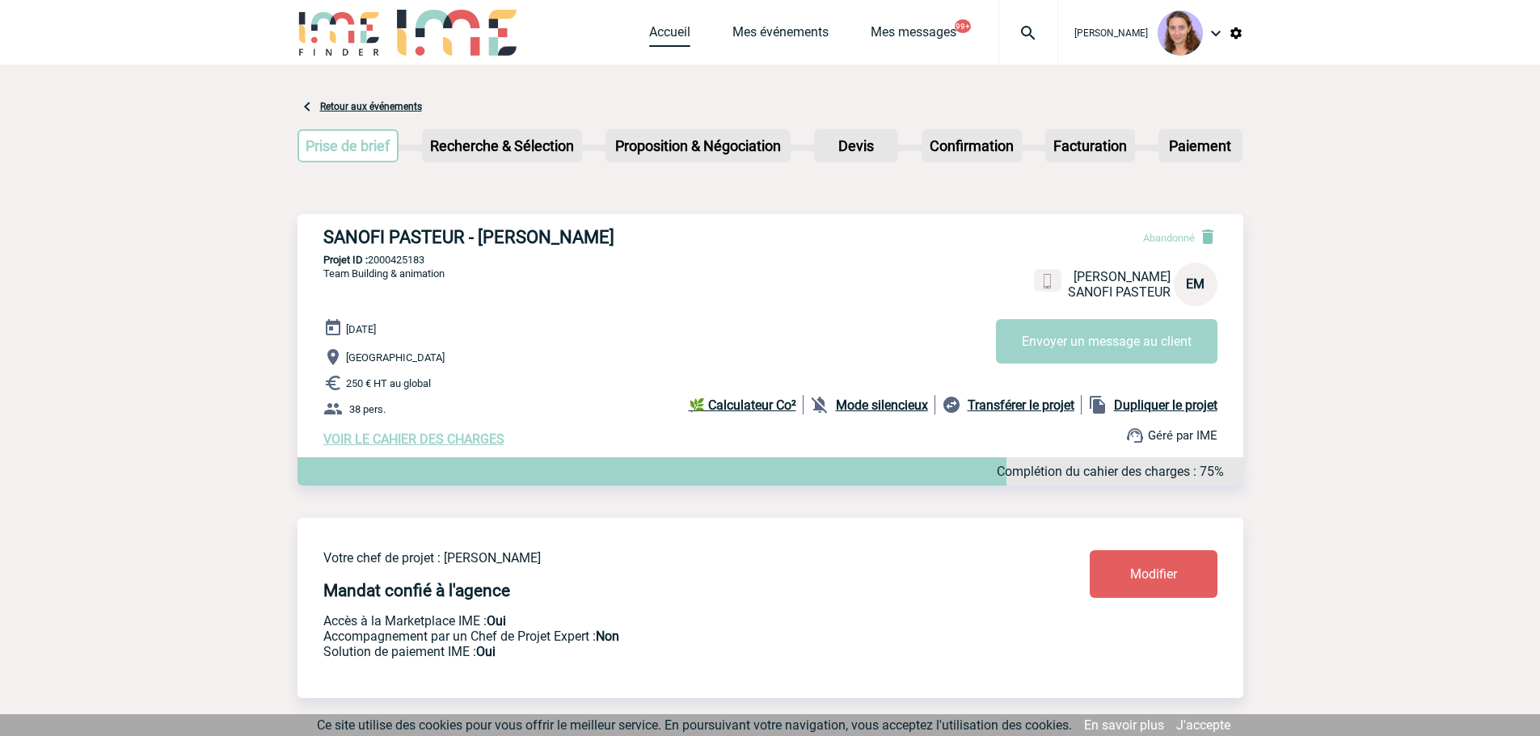
click at [669, 27] on link "Accueil" at bounding box center [669, 35] width 41 height 23
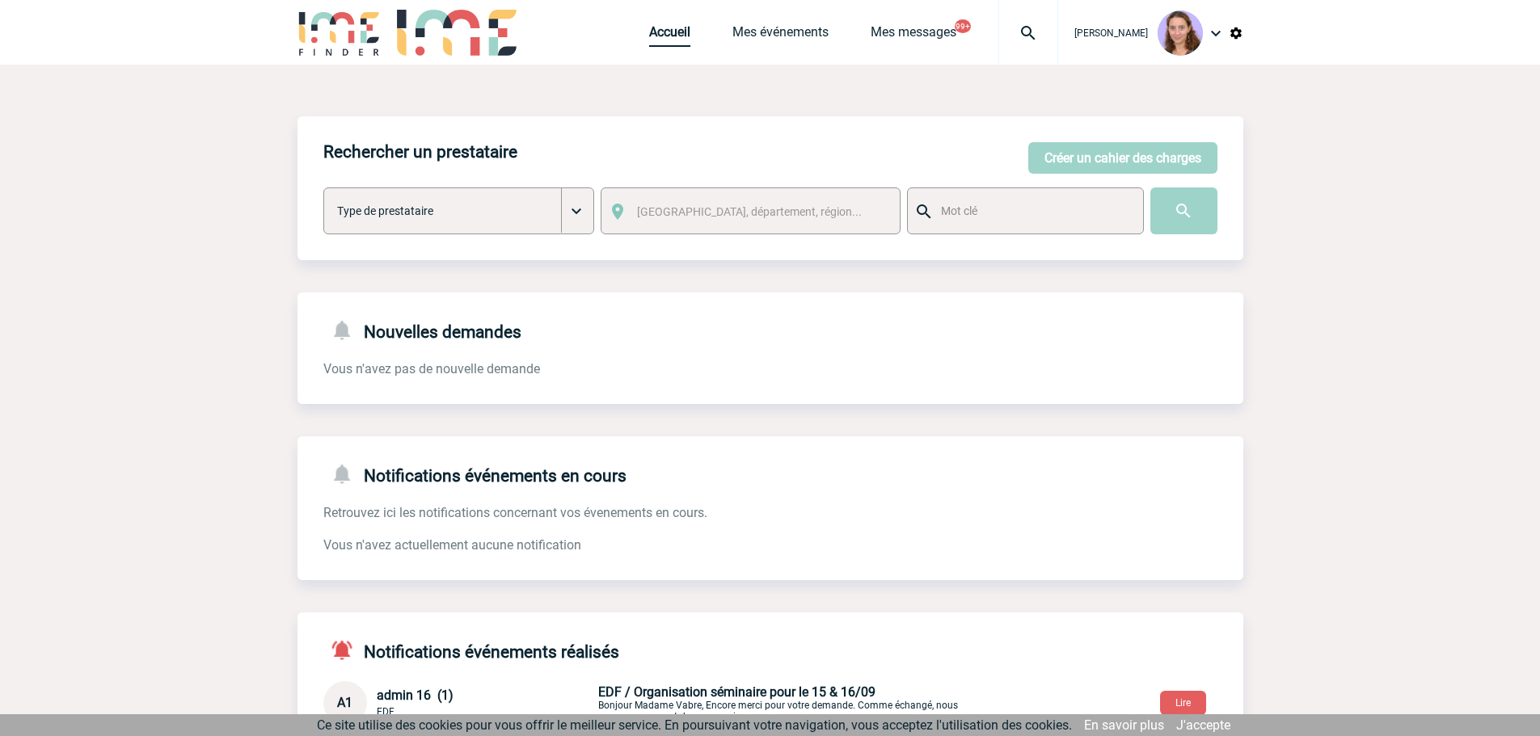
drag, startPoint x: 665, startPoint y: 36, endPoint x: 640, endPoint y: 44, distance: 26.3
click at [665, 36] on link "Accueil" at bounding box center [669, 35] width 41 height 23
click at [1026, 41] on img at bounding box center [1028, 32] width 58 height 19
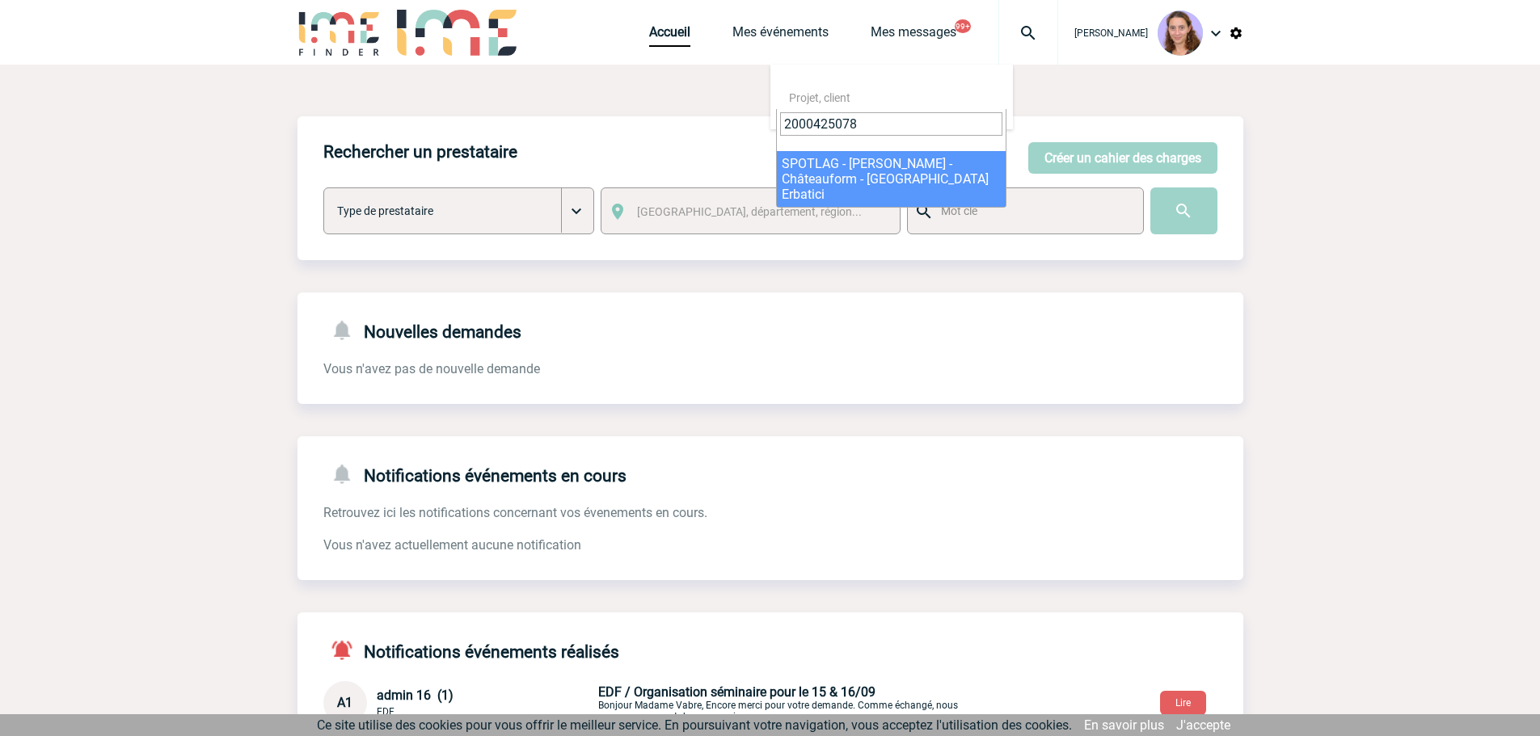
type input "2000425078"
select select "24579"
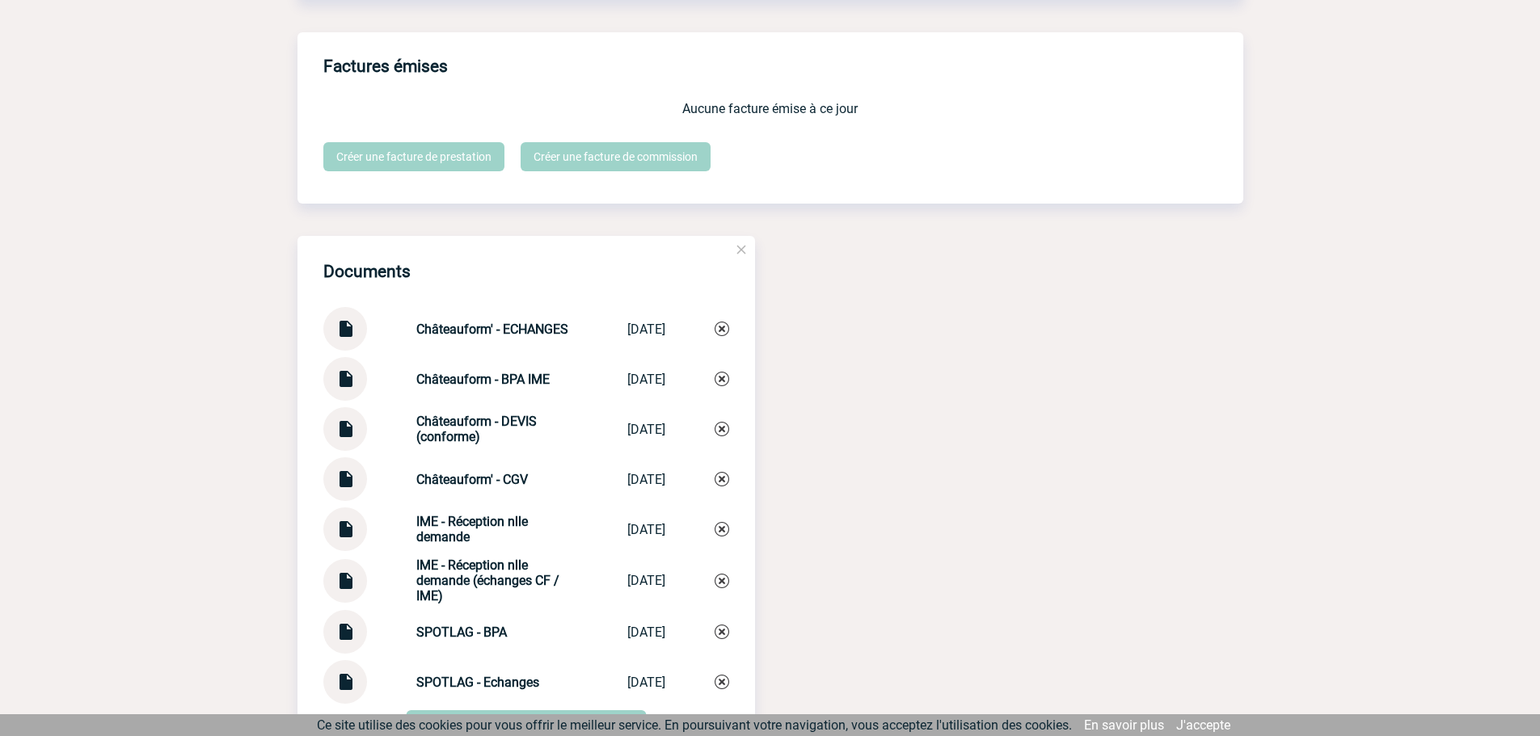
scroll to position [1361, 0]
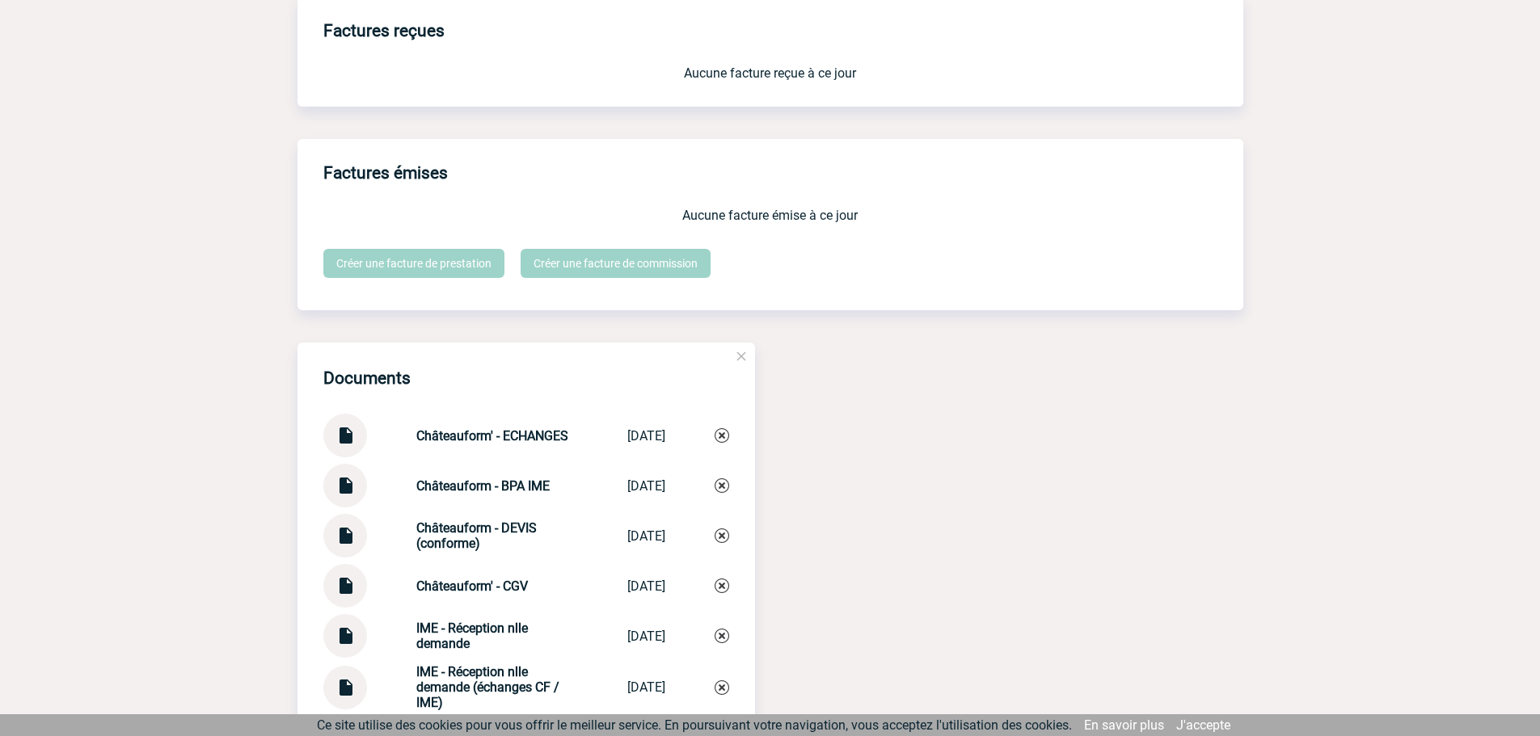
click at [516, 440] on strong "Châteauform' - ECHANGES" at bounding box center [492, 435] width 152 height 15
copy div "Châteauform' - ECHANGES Châteauform' ..."
click at [719, 436] on img at bounding box center [721, 435] width 15 height 15
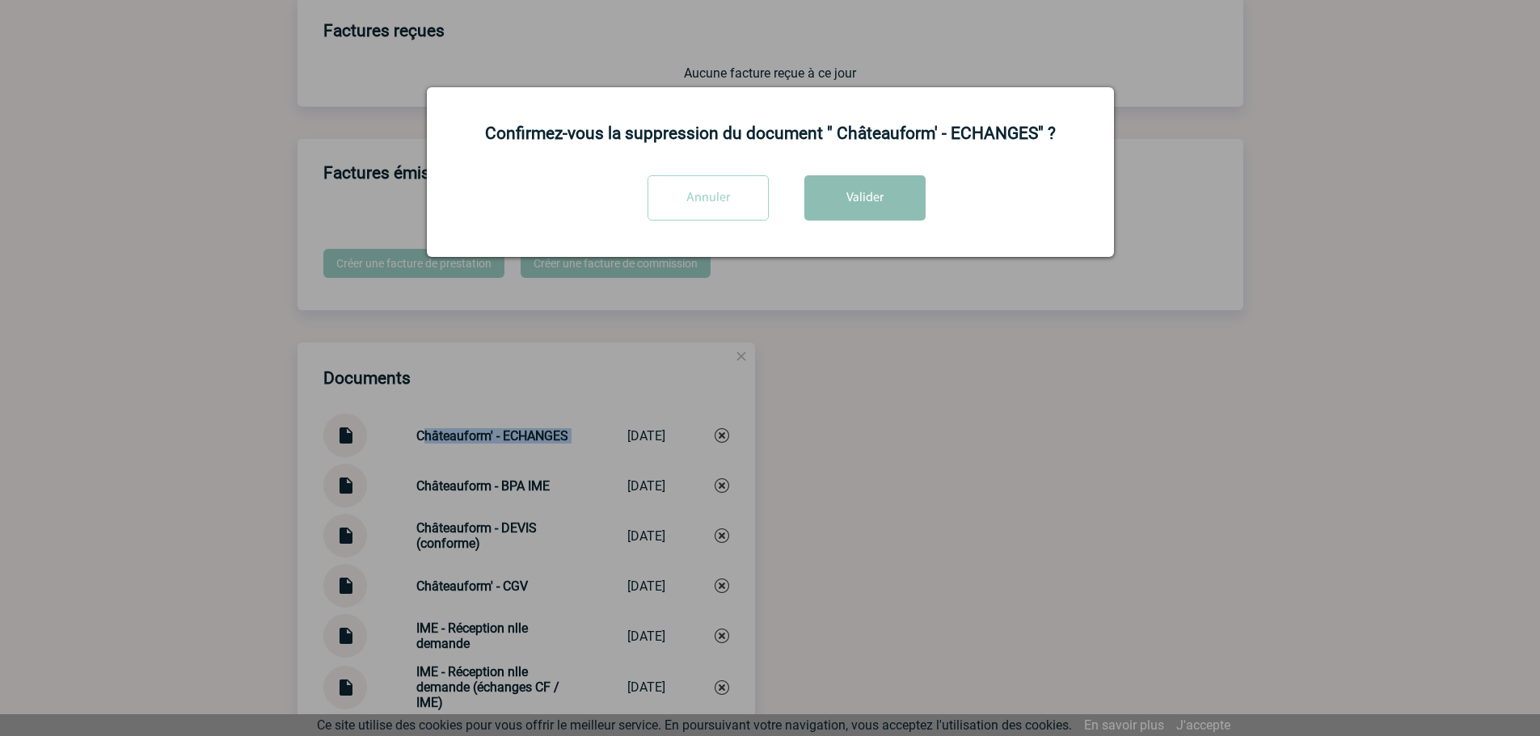
click at [855, 205] on button "Valider" at bounding box center [864, 197] width 121 height 45
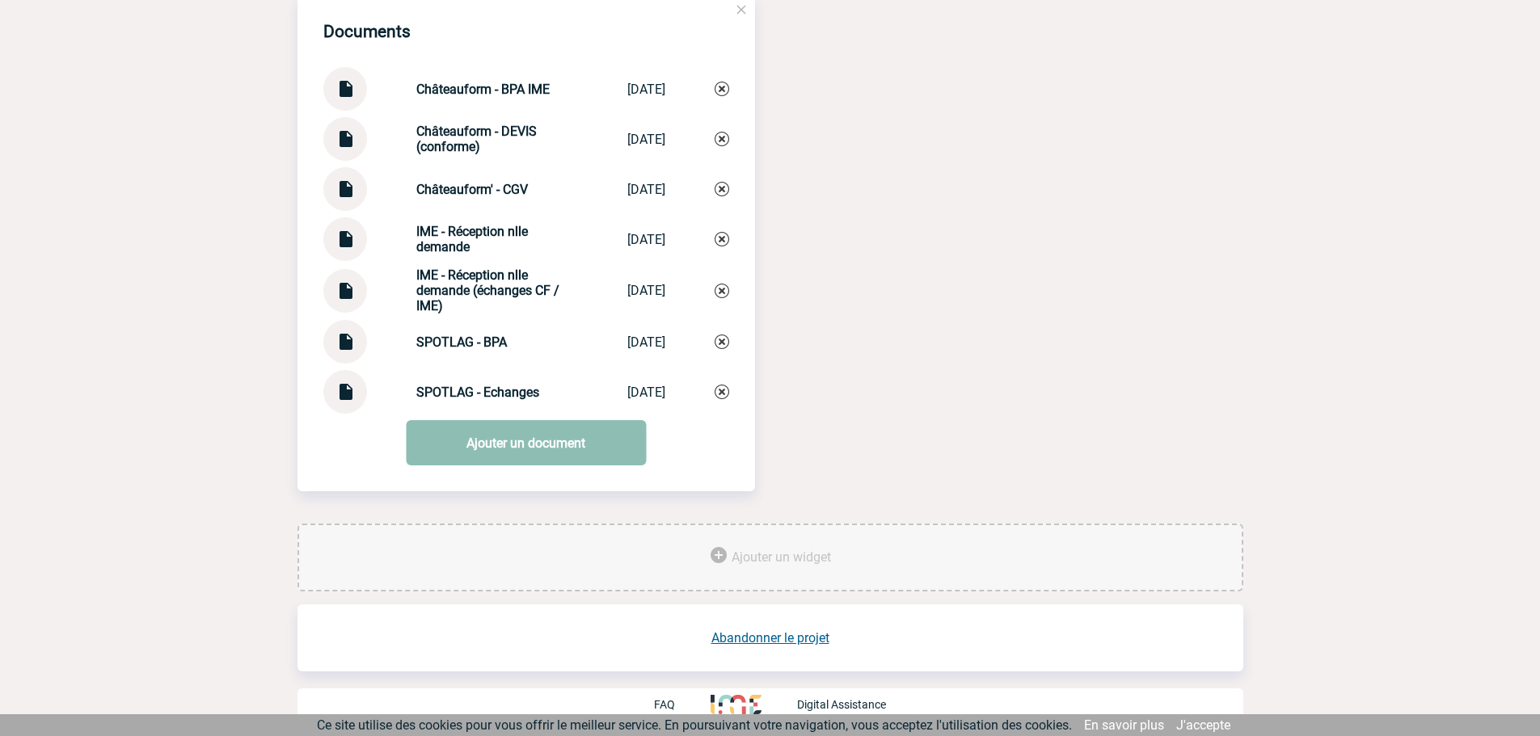
click at [533, 445] on link "Ajouter un document" at bounding box center [526, 442] width 240 height 45
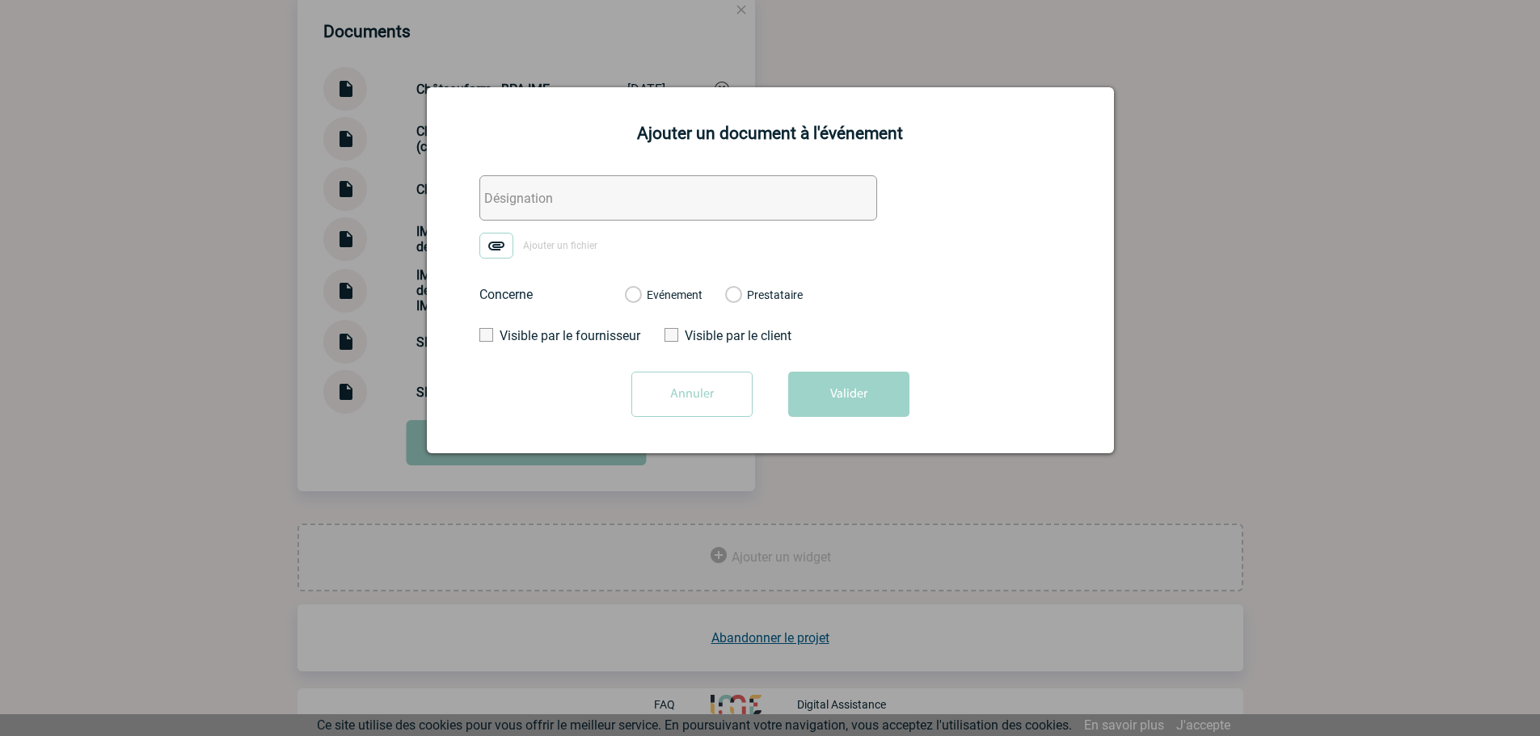
click at [513, 202] on input "text" at bounding box center [678, 197] width 398 height 45
paste input "Châteauform' - ECHANGES"
type input "Châteauform' - ECHANGES"
click at [498, 230] on form "Châteauform' - ECHANGES Ajouter un fichier Concerne Evénement Prestataire Visib…" at bounding box center [770, 302] width 647 height 254
click at [508, 245] on img at bounding box center [496, 246] width 34 height 26
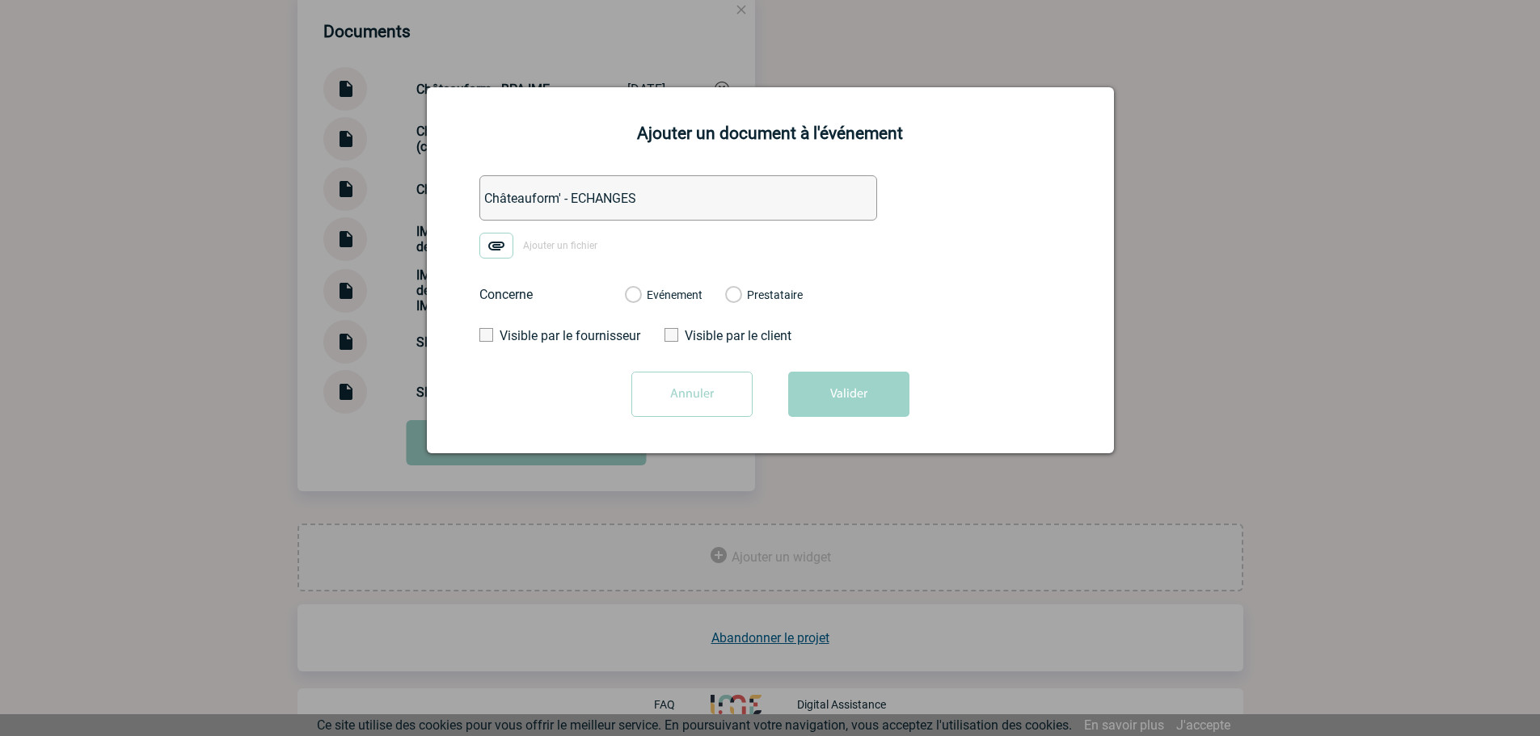
click at [0, 0] on input "Ajouter un fichier" at bounding box center [0, 0] width 0 height 0
click at [632, 294] on label "Evénement" at bounding box center [632, 296] width 15 height 15
click at [0, 0] on input "Evénement" at bounding box center [0, 0] width 0 height 0
click at [854, 382] on button "Valider" at bounding box center [848, 394] width 121 height 45
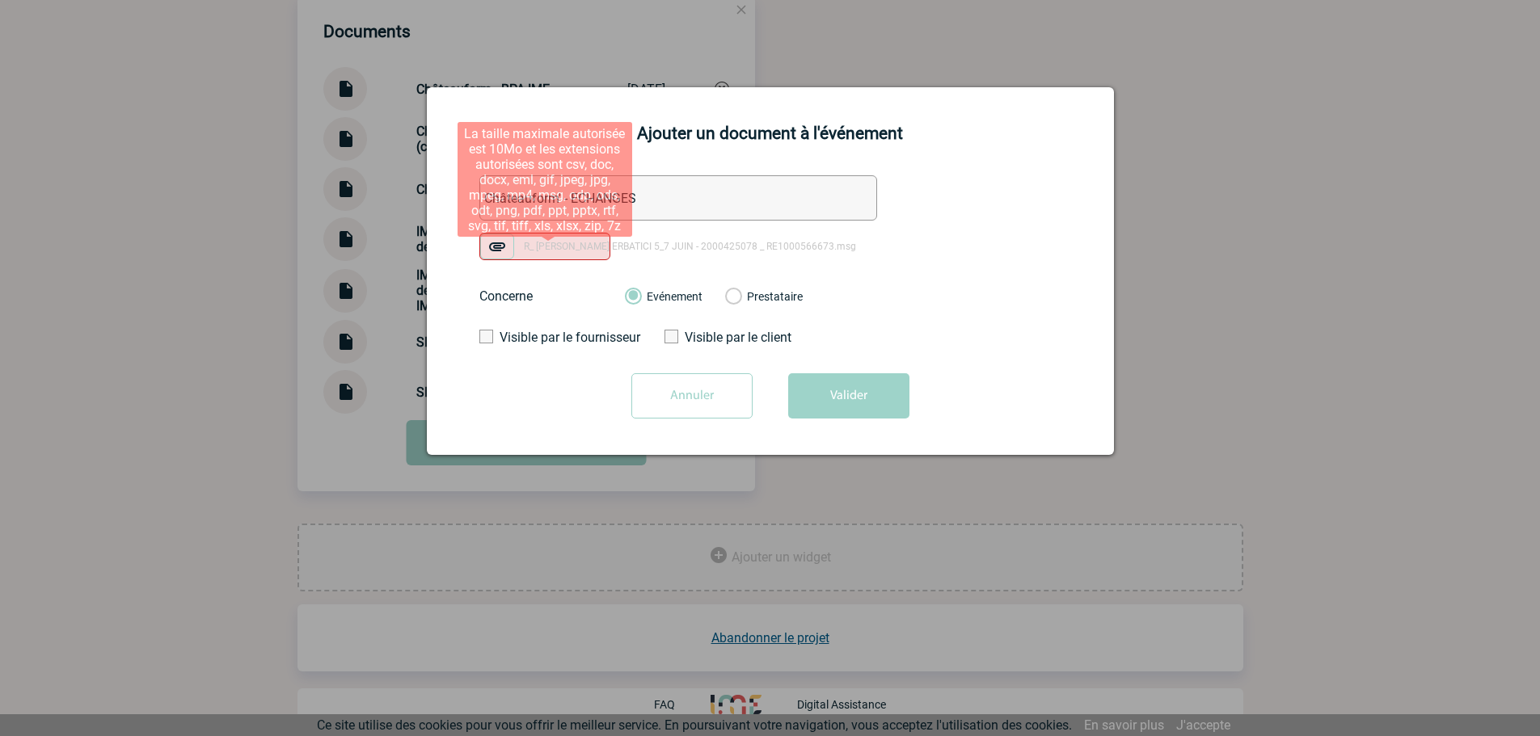
click at [499, 246] on img at bounding box center [497, 247] width 34 height 26
click at [0, 0] on input "R_ MILAN CASCINA ERBATICI 5_7 JUIN - 2000425078 _ RE1000566673.msg" at bounding box center [0, 0] width 0 height 0
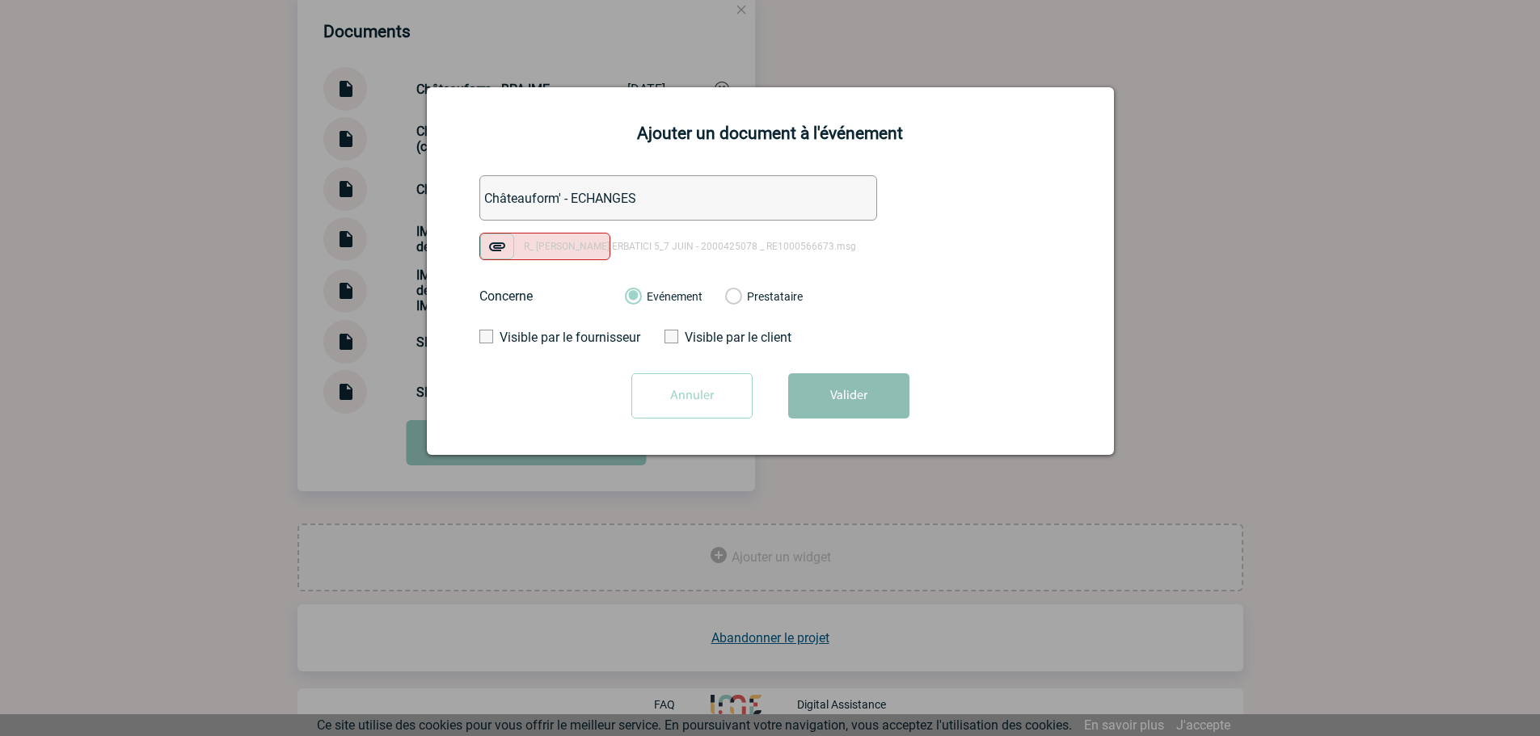
click at [862, 382] on button "Valider" at bounding box center [848, 395] width 121 height 45
click at [749, 401] on input "Annuler" at bounding box center [691, 395] width 121 height 45
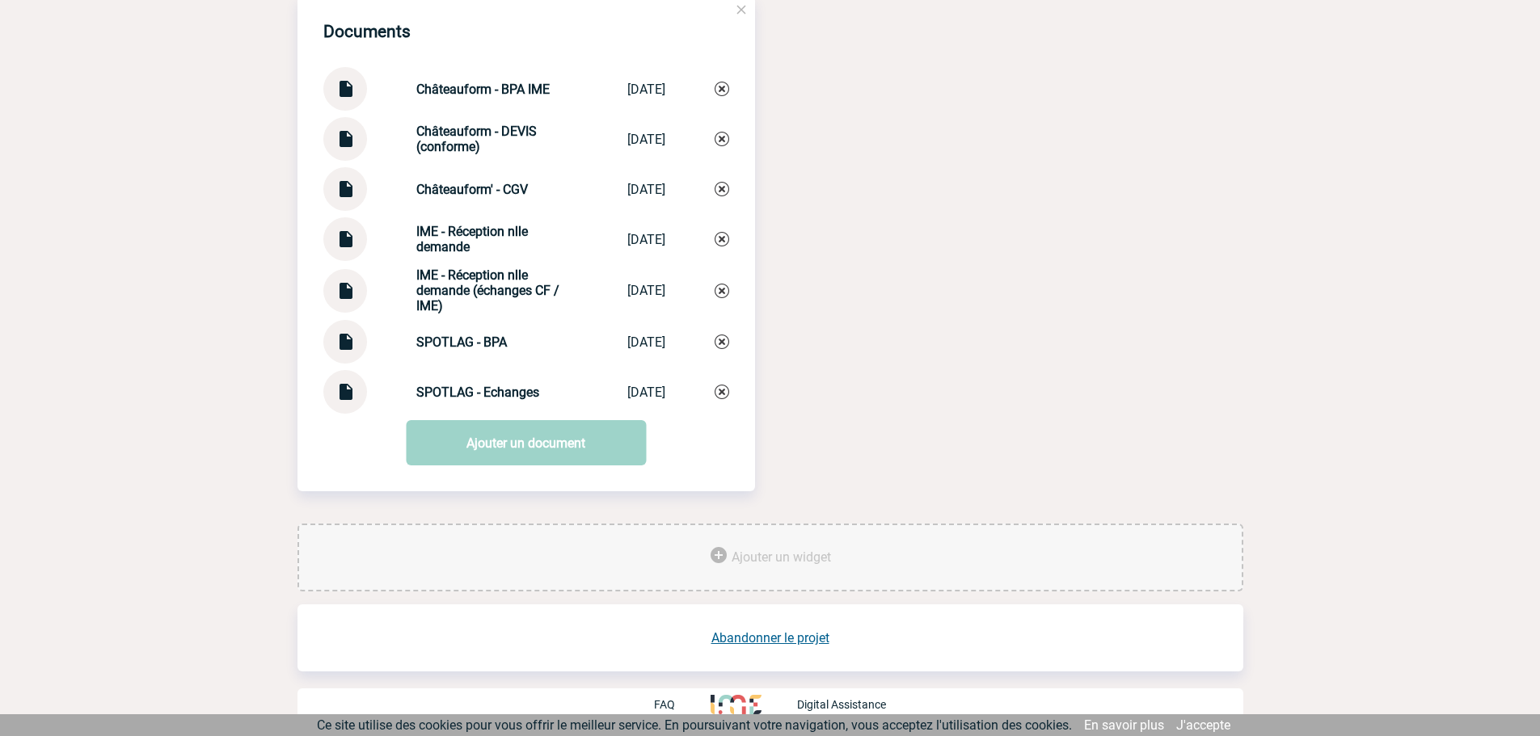
click at [1233, 362] on div "Documents Châteauform - BPA IME Châteauform - ... 11/08/2025 Châteauform - DEVI…" at bounding box center [770, 260] width 946 height 528
click at [479, 445] on link "Ajouter un document" at bounding box center [526, 442] width 240 height 45
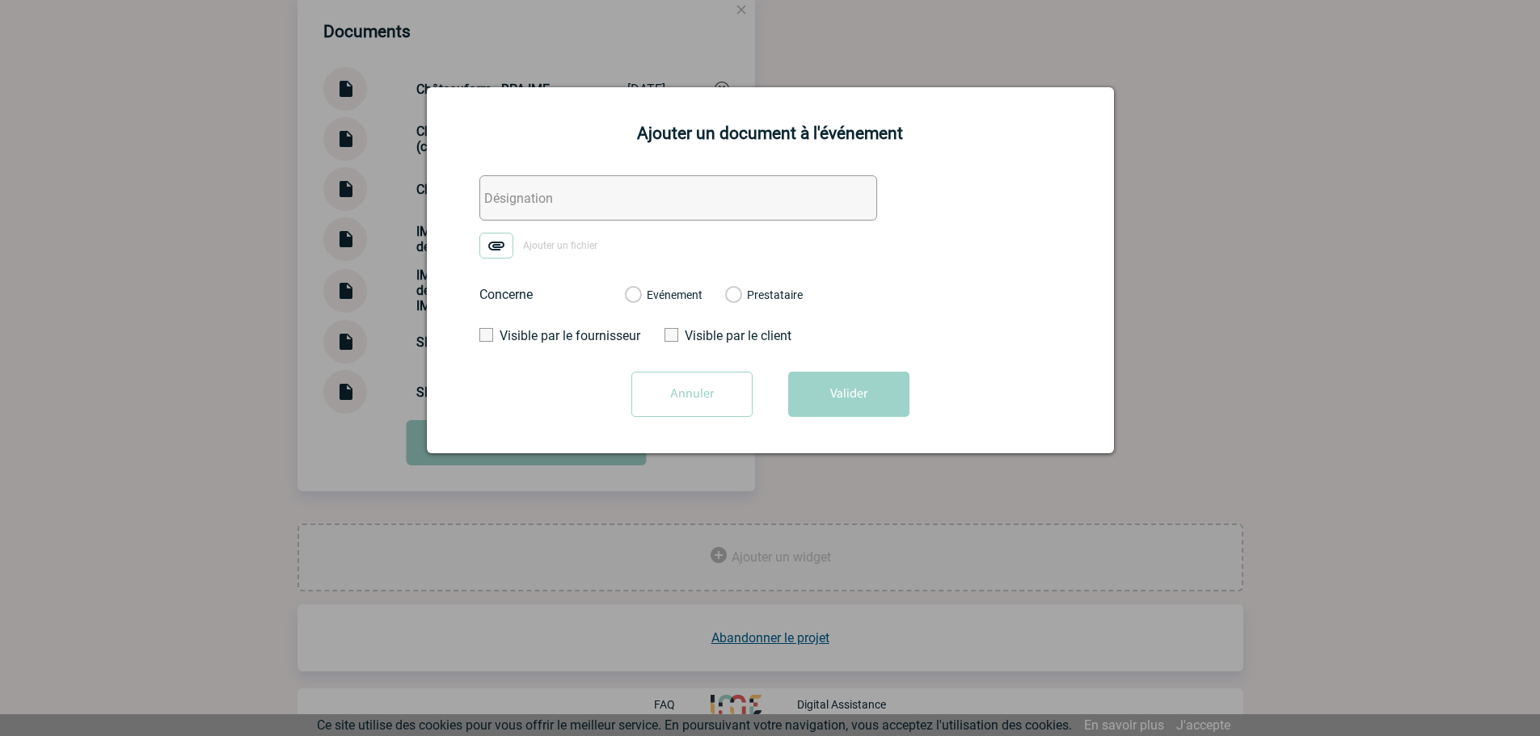
click at [521, 202] on input "text" at bounding box center [678, 197] width 398 height 45
paste input "Châteauform' - ECHANGES"
type input "Châteauform' - ECHANGES"
click at [504, 239] on img at bounding box center [496, 246] width 34 height 26
click at [0, 0] on input "Ajouter un fichier" at bounding box center [0, 0] width 0 height 0
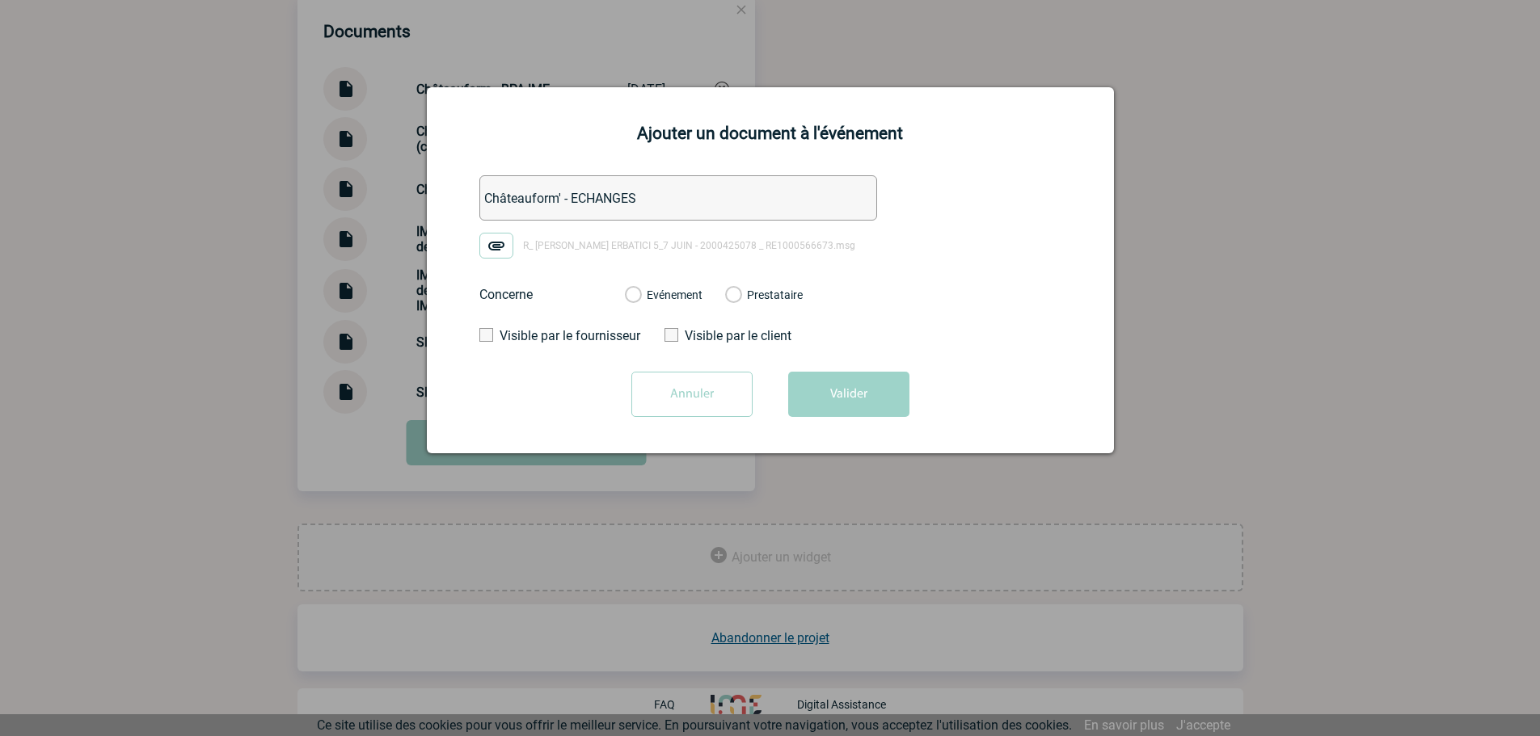
click at [639, 292] on label "Evénement" at bounding box center [632, 296] width 15 height 15
click at [0, 0] on input "Evénement" at bounding box center [0, 0] width 0 height 0
click at [850, 381] on button "Valider" at bounding box center [848, 394] width 121 height 45
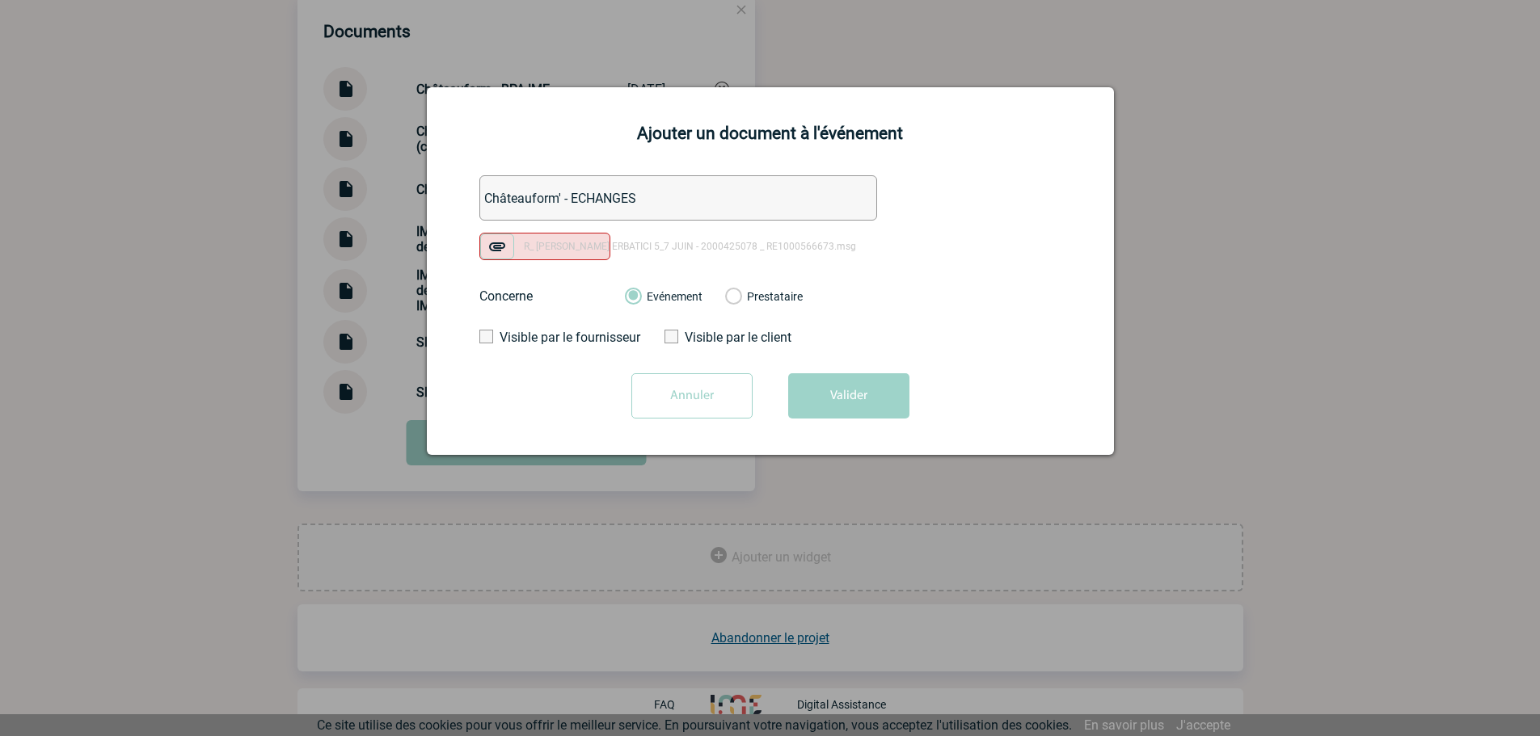
click at [712, 418] on input "Annuler" at bounding box center [691, 395] width 121 height 45
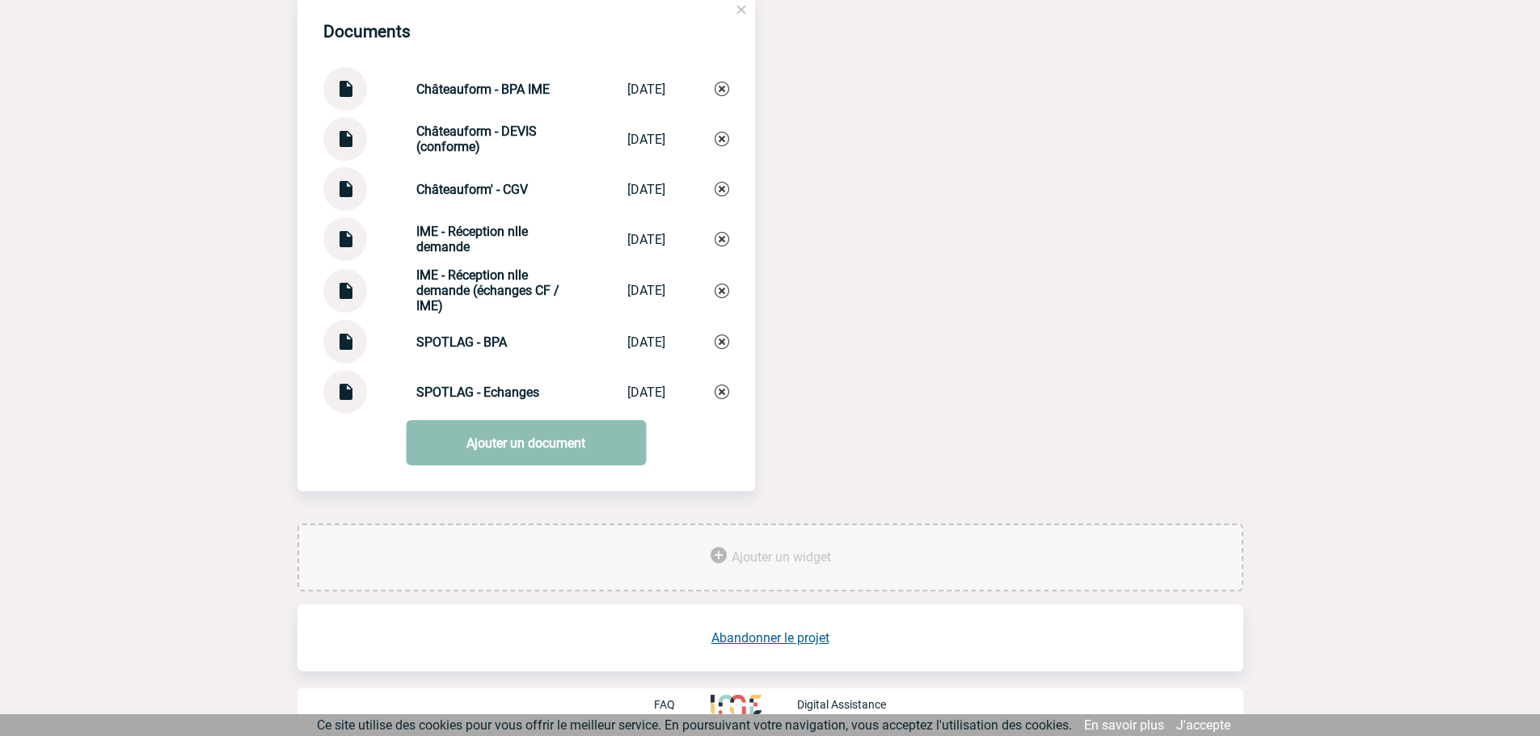
click at [609, 433] on link "Ajouter un document" at bounding box center [526, 442] width 240 height 45
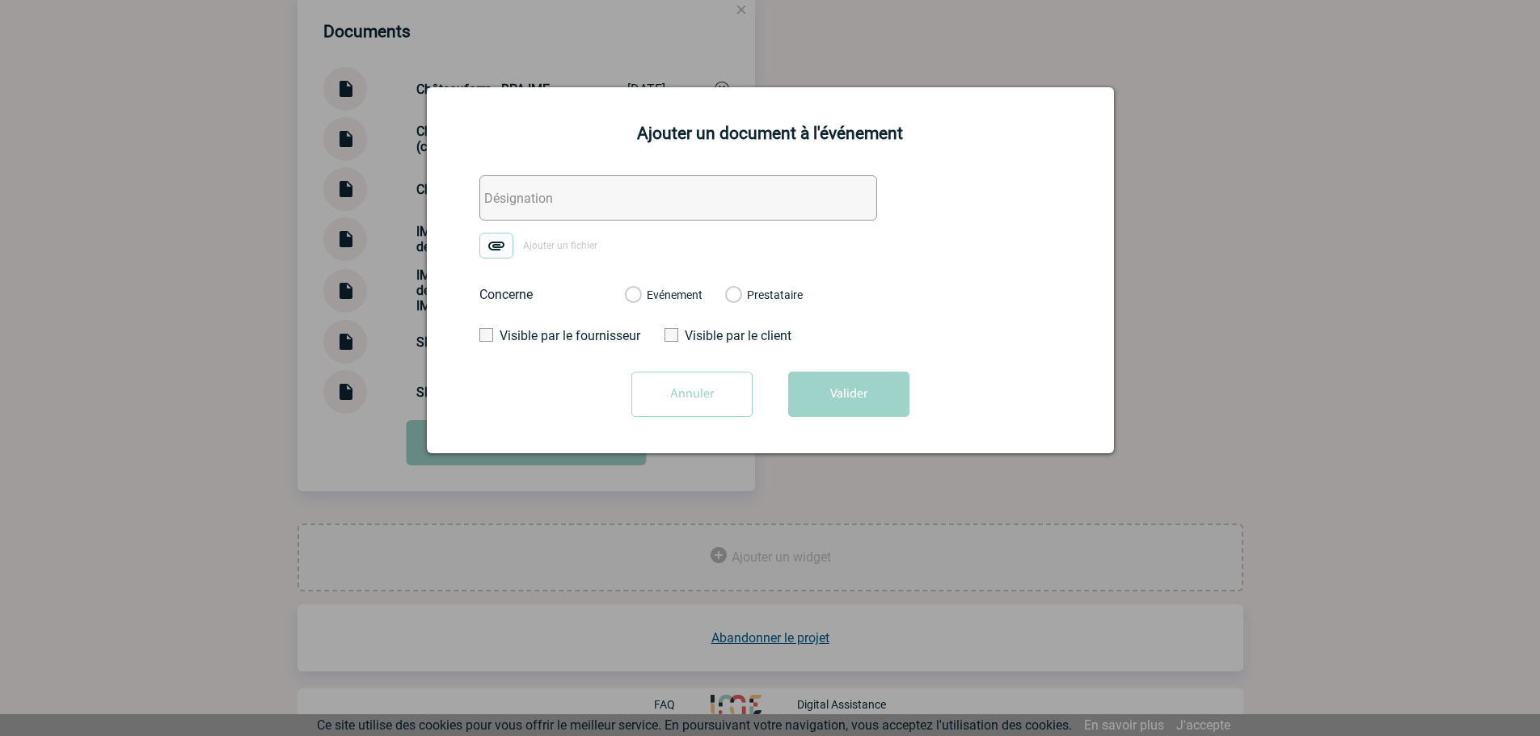
click at [529, 193] on input "text" at bounding box center [678, 197] width 398 height 45
paste input "Châteauform' - ECHANGES"
type input "Châteauform' - ECHANGES"
click at [495, 252] on img at bounding box center [496, 246] width 34 height 26
click at [0, 0] on input "Ajouter un fichier" at bounding box center [0, 0] width 0 height 0
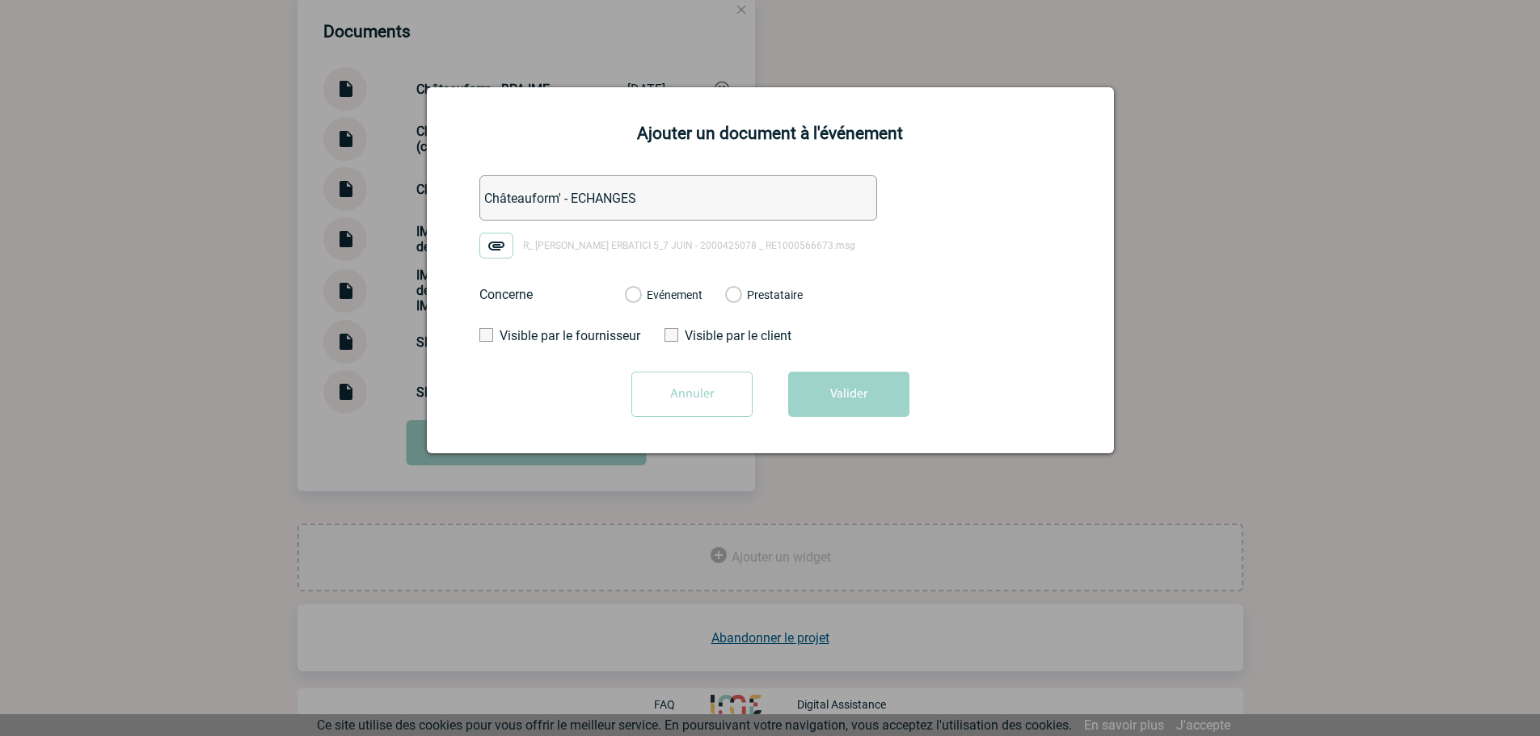
click at [637, 297] on label "Evénement" at bounding box center [632, 296] width 15 height 15
click at [0, 0] on input "Evénement" at bounding box center [0, 0] width 0 height 0
click at [850, 398] on button "Valider" at bounding box center [848, 394] width 121 height 45
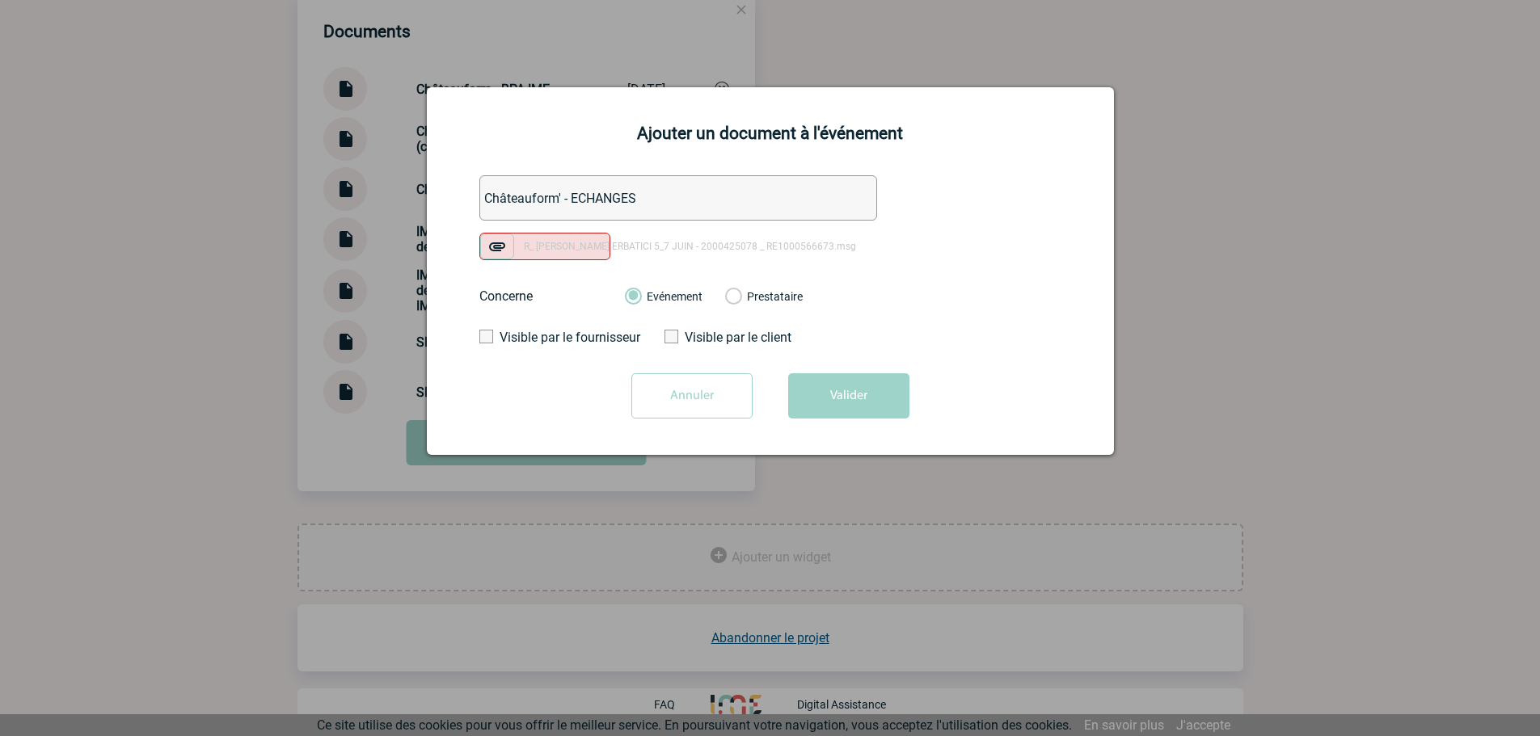
click at [692, 392] on input "Annuler" at bounding box center [691, 395] width 121 height 45
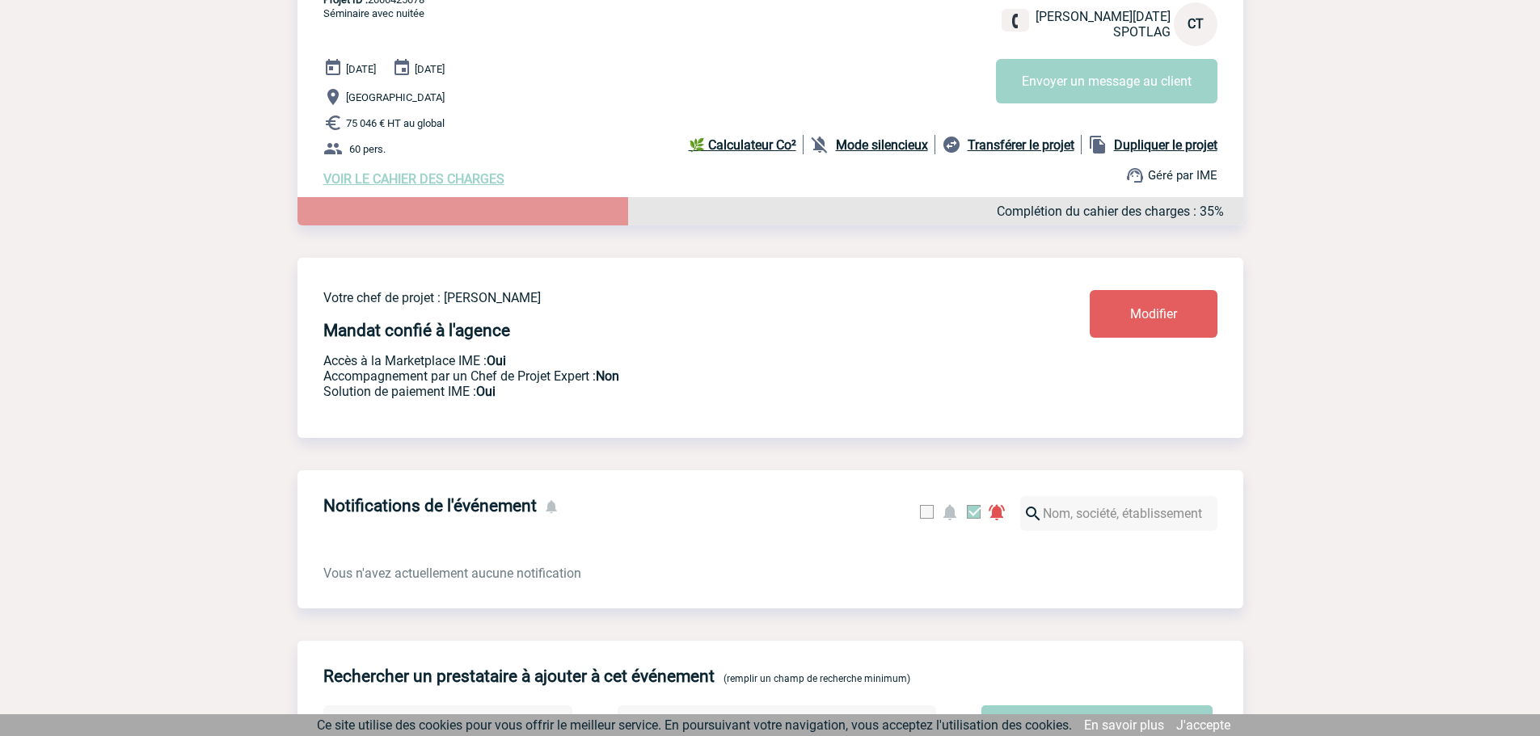
scroll to position [0, 0]
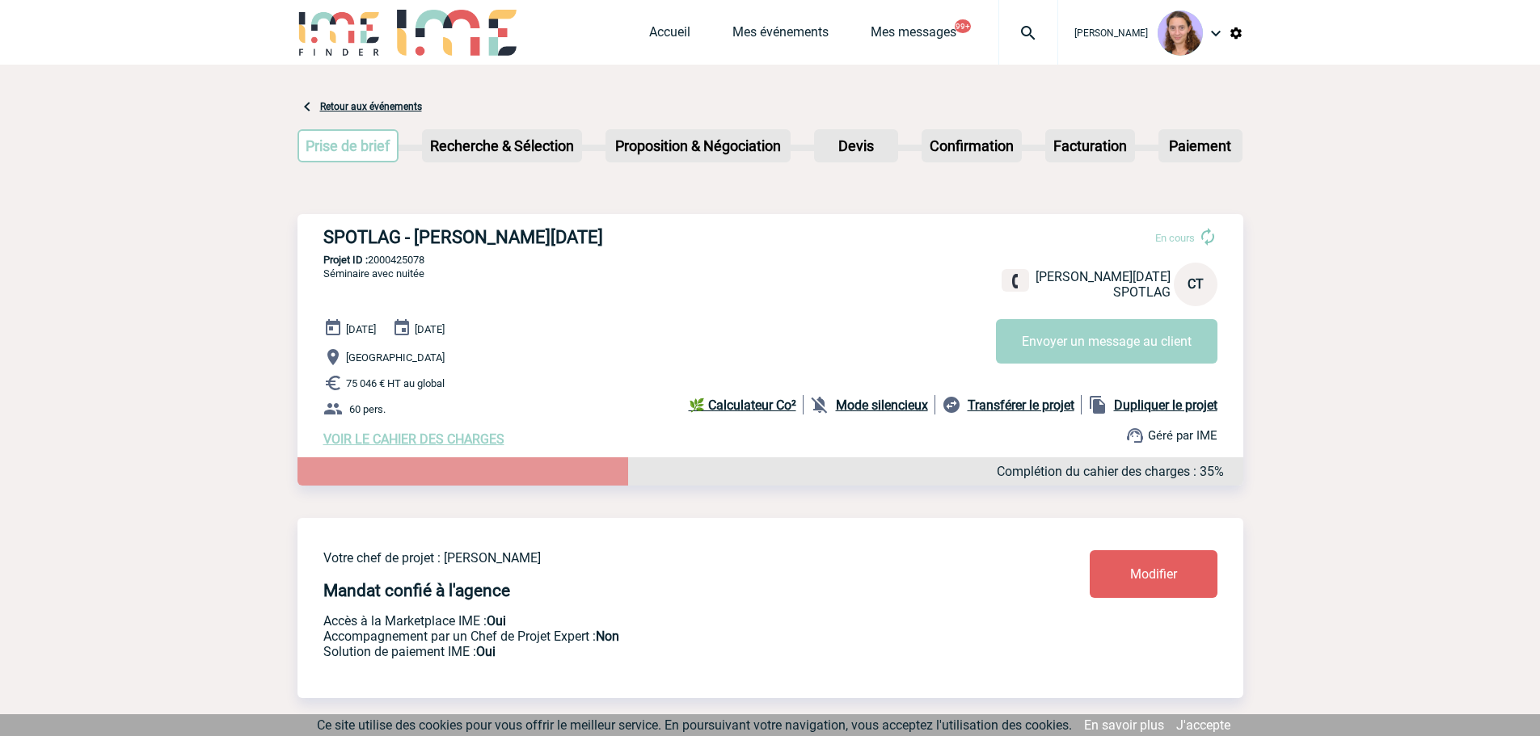
click at [1024, 35] on img at bounding box center [1028, 32] width 58 height 19
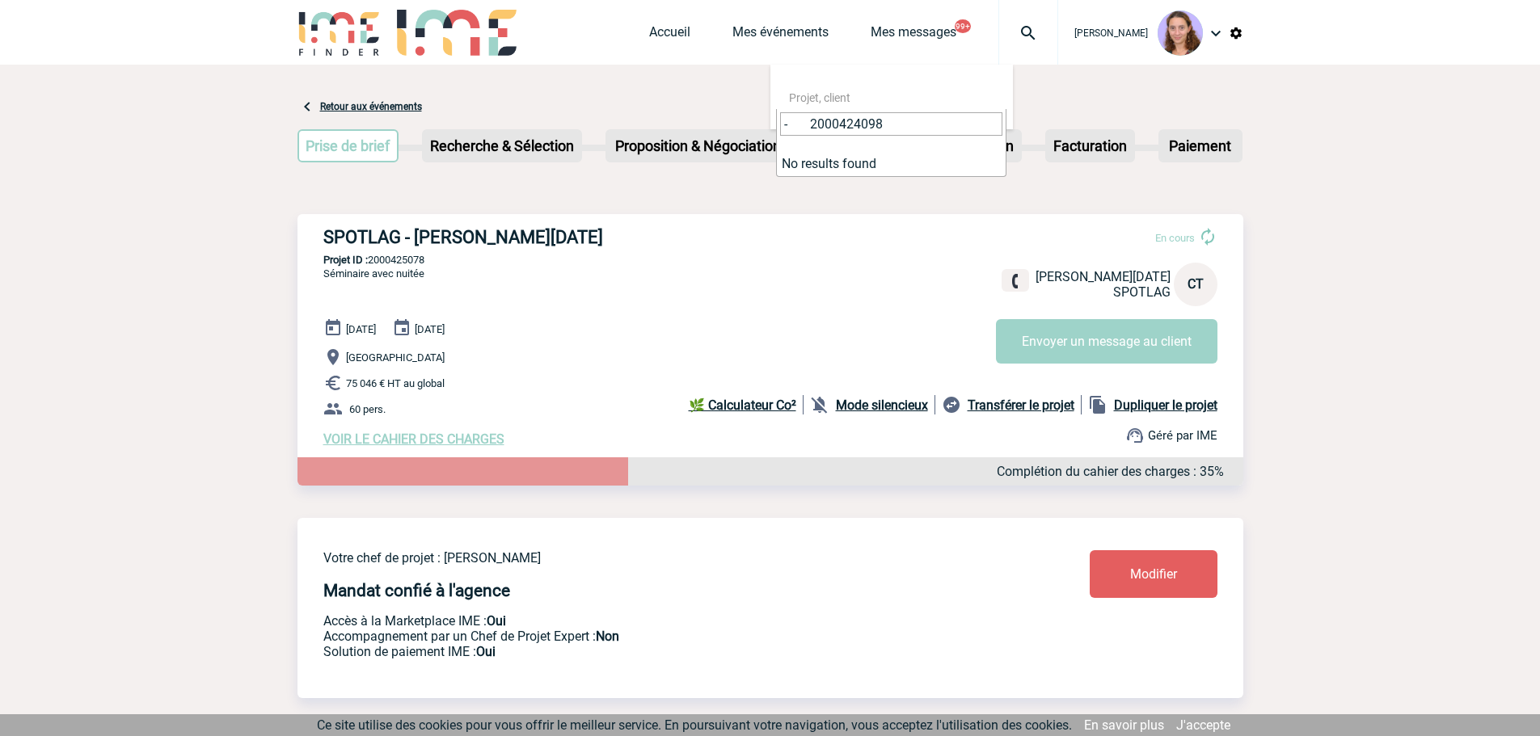
drag, startPoint x: 806, startPoint y: 119, endPoint x: 714, endPoint y: 112, distance: 91.6
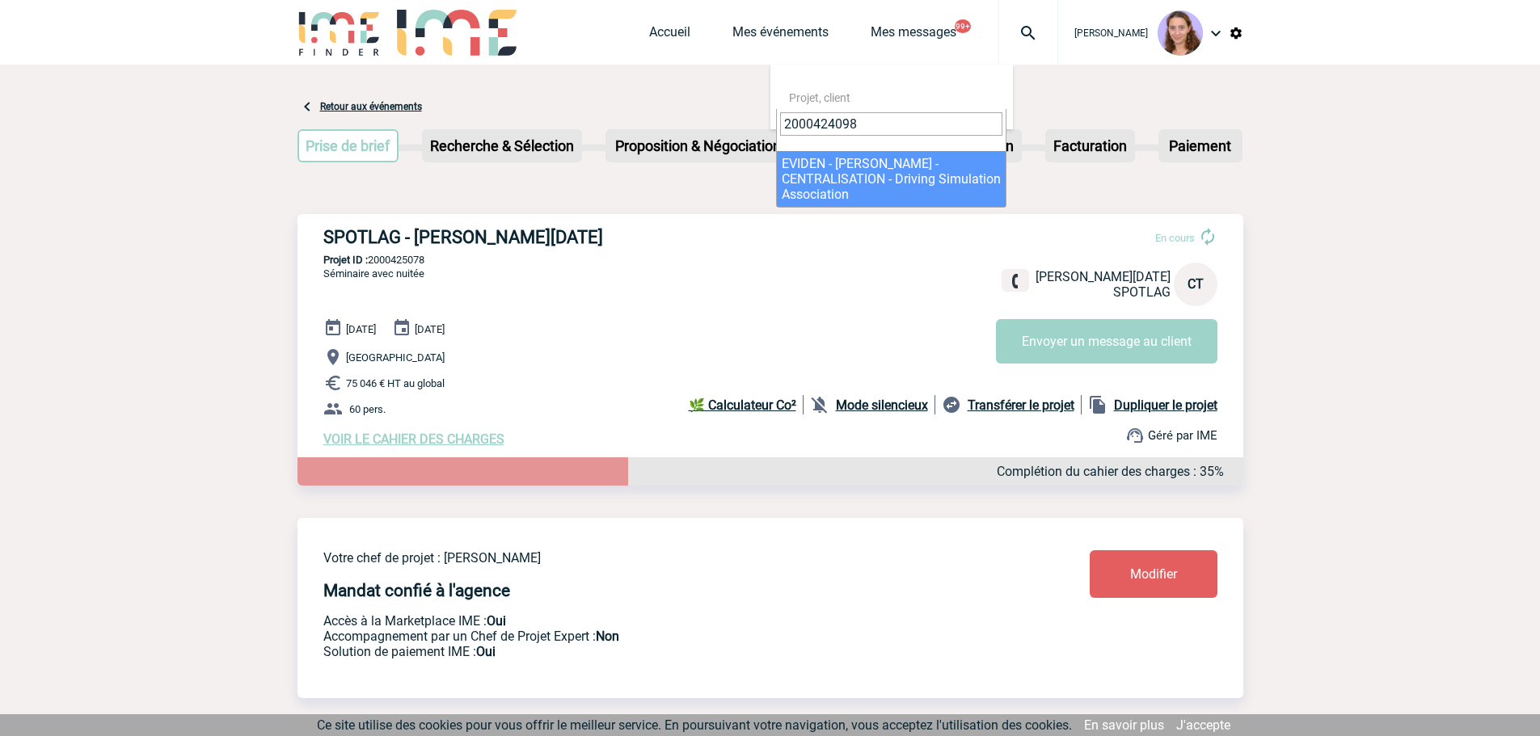
type input "2000424098"
select select "23599"
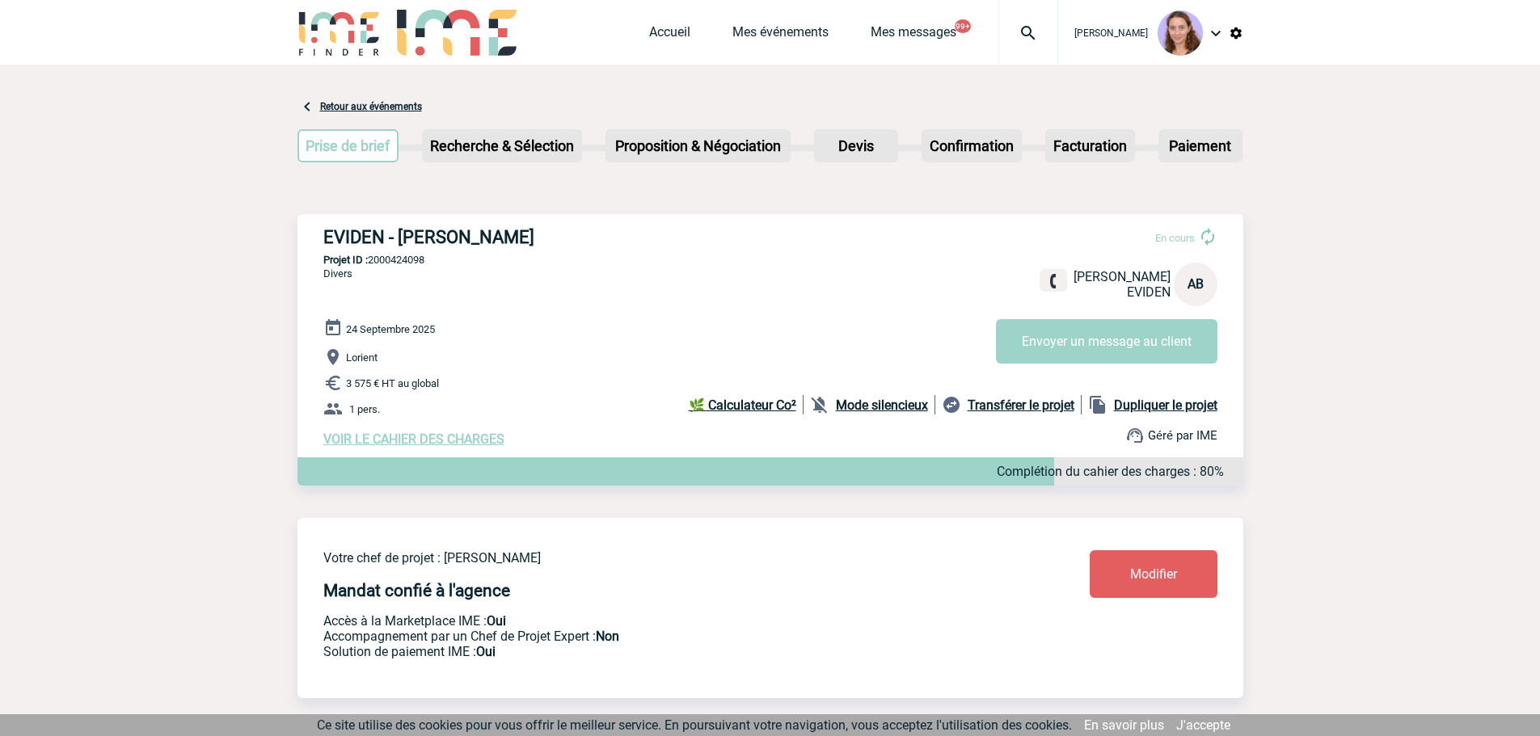
click at [1164, 579] on span "Modifier" at bounding box center [1153, 574] width 47 height 15
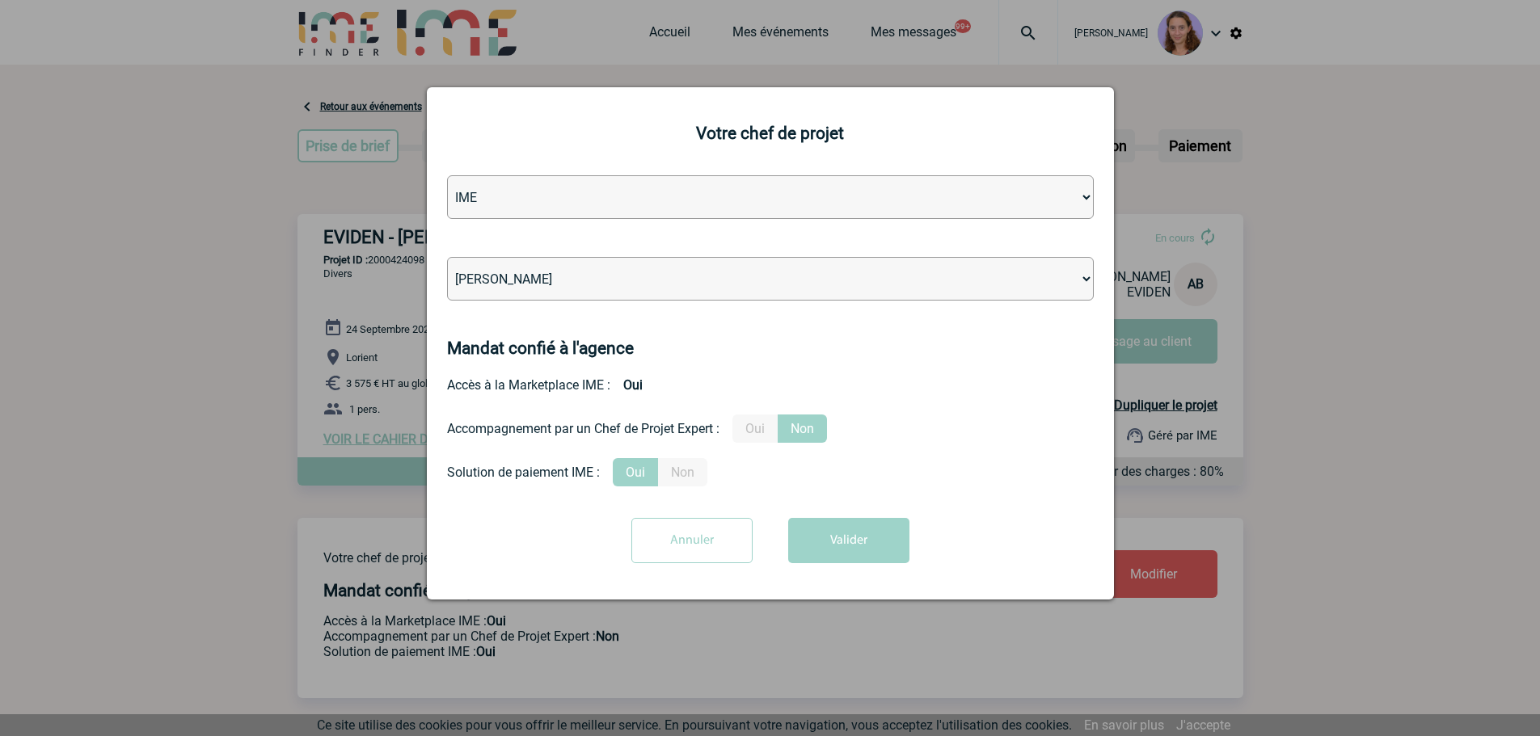
click at [518, 273] on select "Léa PITTIGLIO Yanis DE CLERCQ Victor KALB Jean-Chris NTAMACK Stefan MILADINOVIC…" at bounding box center [770, 279] width 647 height 44
select select "132114"
click at [447, 258] on select "Léa PITTIGLIO Yanis DE CLERCQ Victor KALB Jean-Chris NTAMACK Stefan MILADINOVIC…" at bounding box center [770, 279] width 647 height 44
click at [850, 545] on button "Valider" at bounding box center [848, 540] width 121 height 45
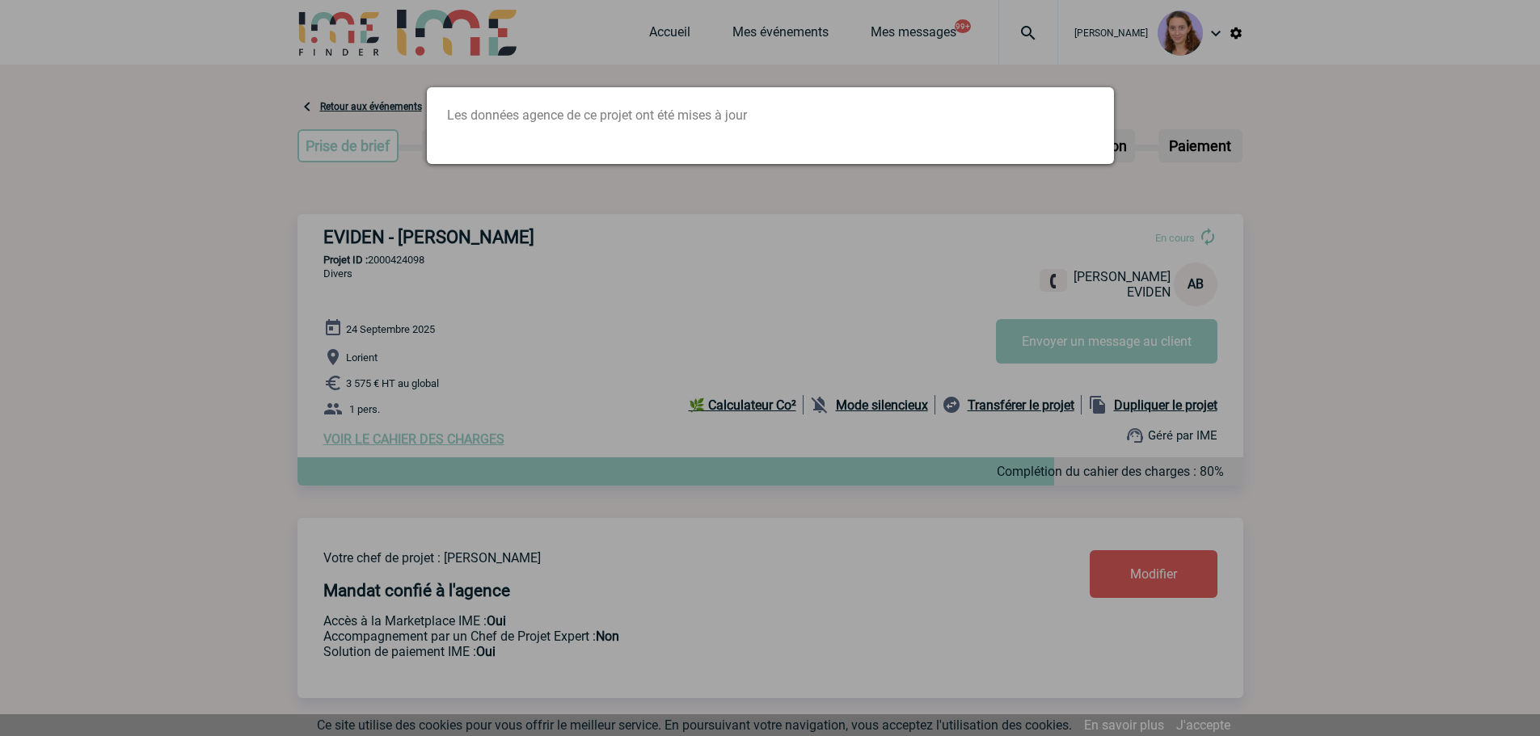
click at [694, 45] on div at bounding box center [770, 368] width 1540 height 736
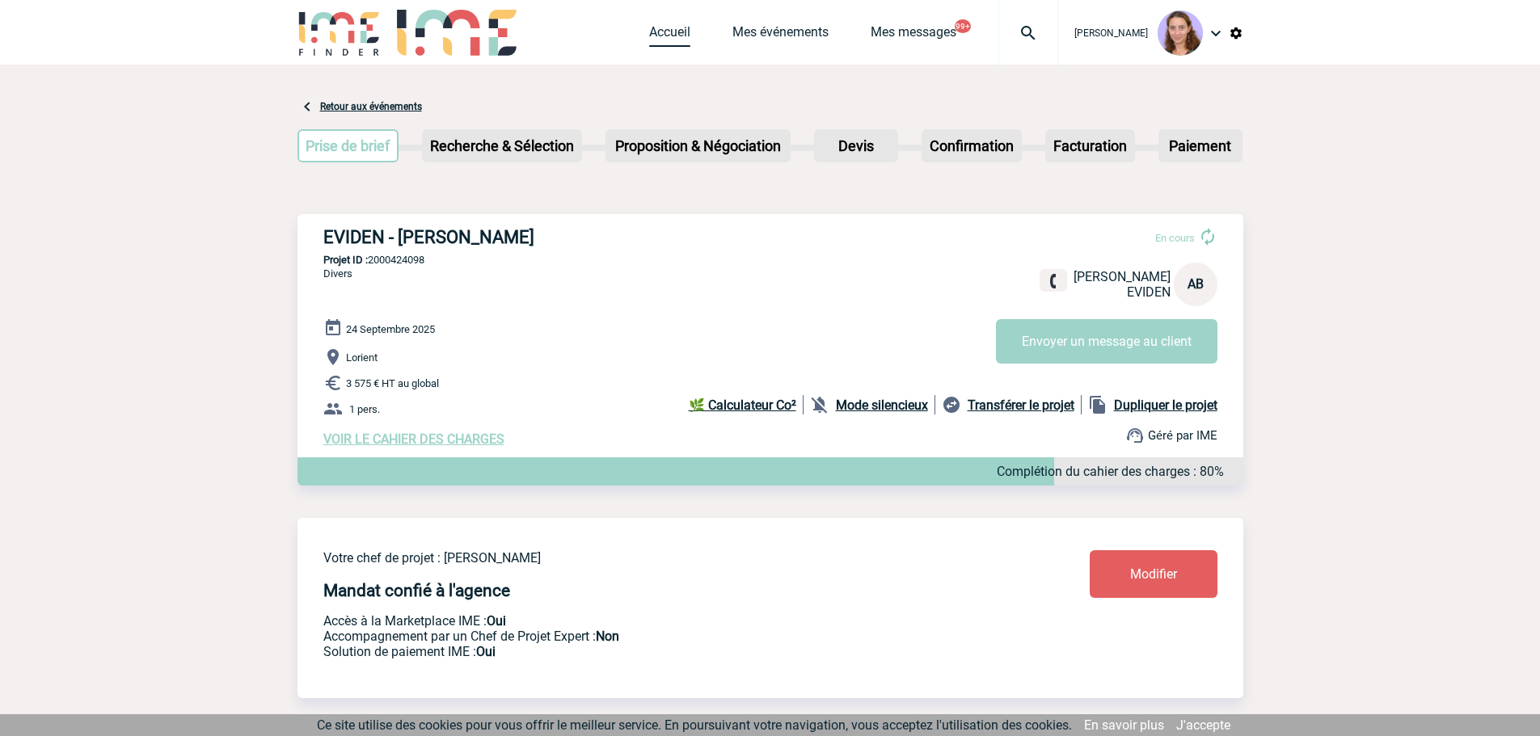
click at [675, 40] on link "Accueil" at bounding box center [669, 35] width 41 height 23
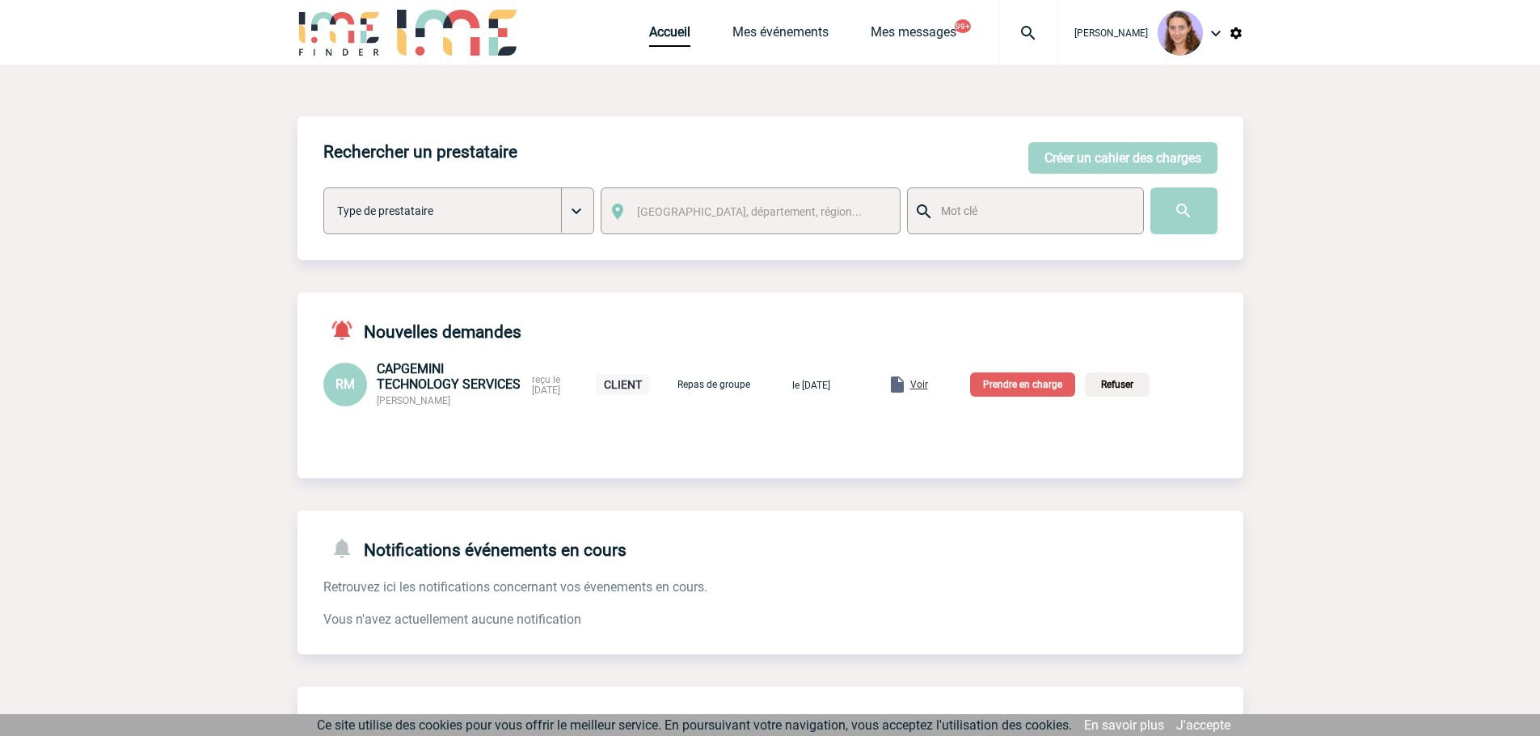
click at [928, 391] on div "Voir" at bounding box center [907, 384] width 40 height 19
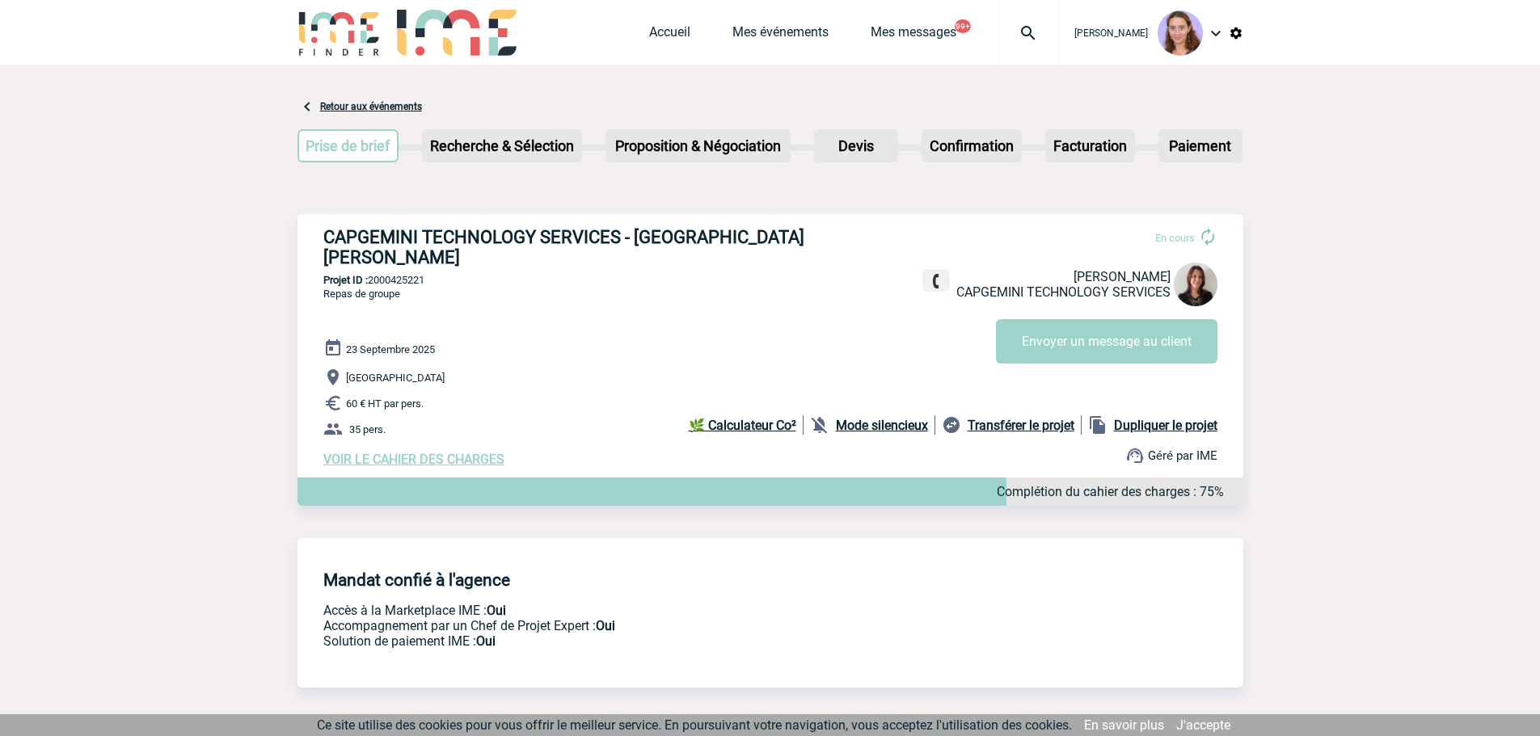
click at [446, 452] on span "VOIR LE CAHIER DES CHARGES" at bounding box center [413, 459] width 181 height 15
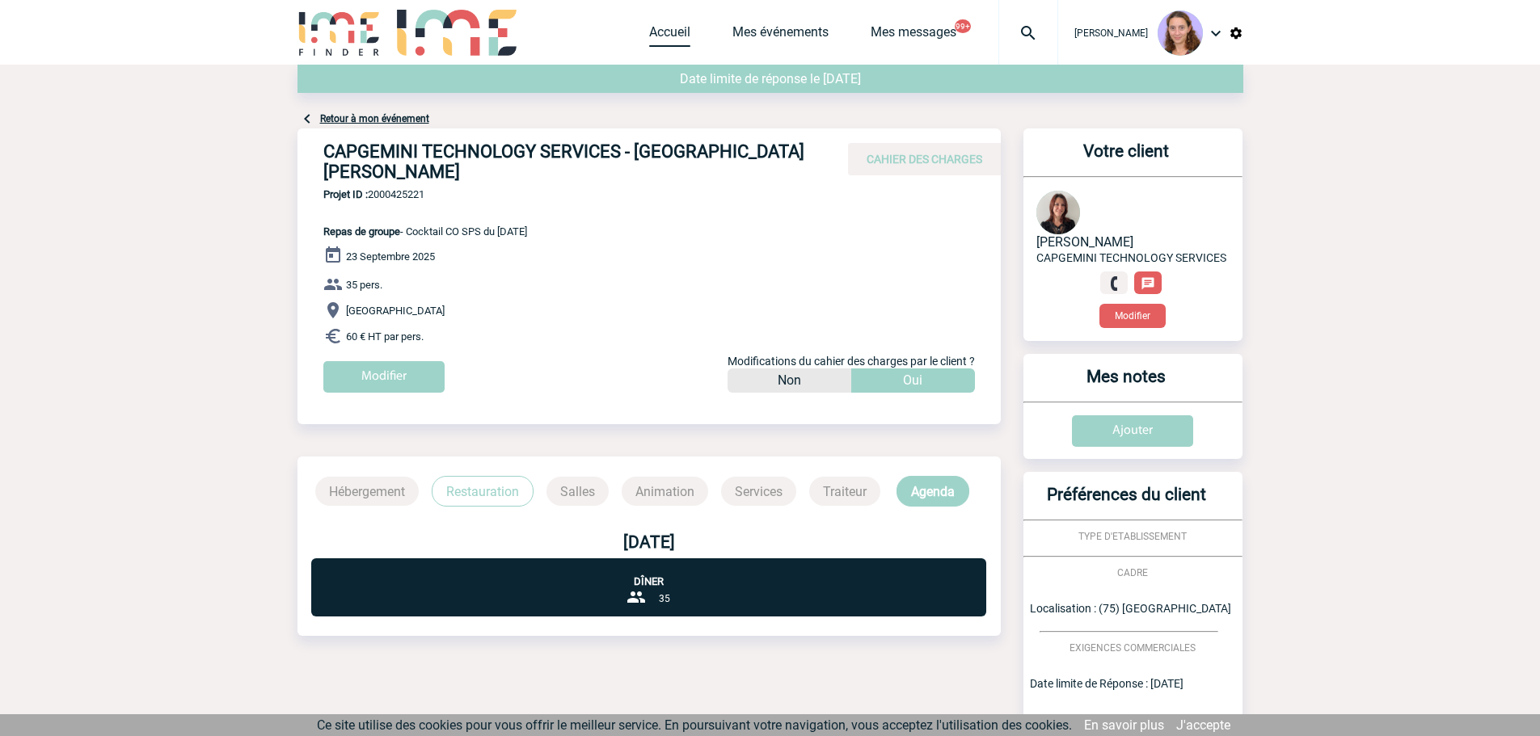
click at [655, 39] on link "Accueil" at bounding box center [669, 35] width 41 height 23
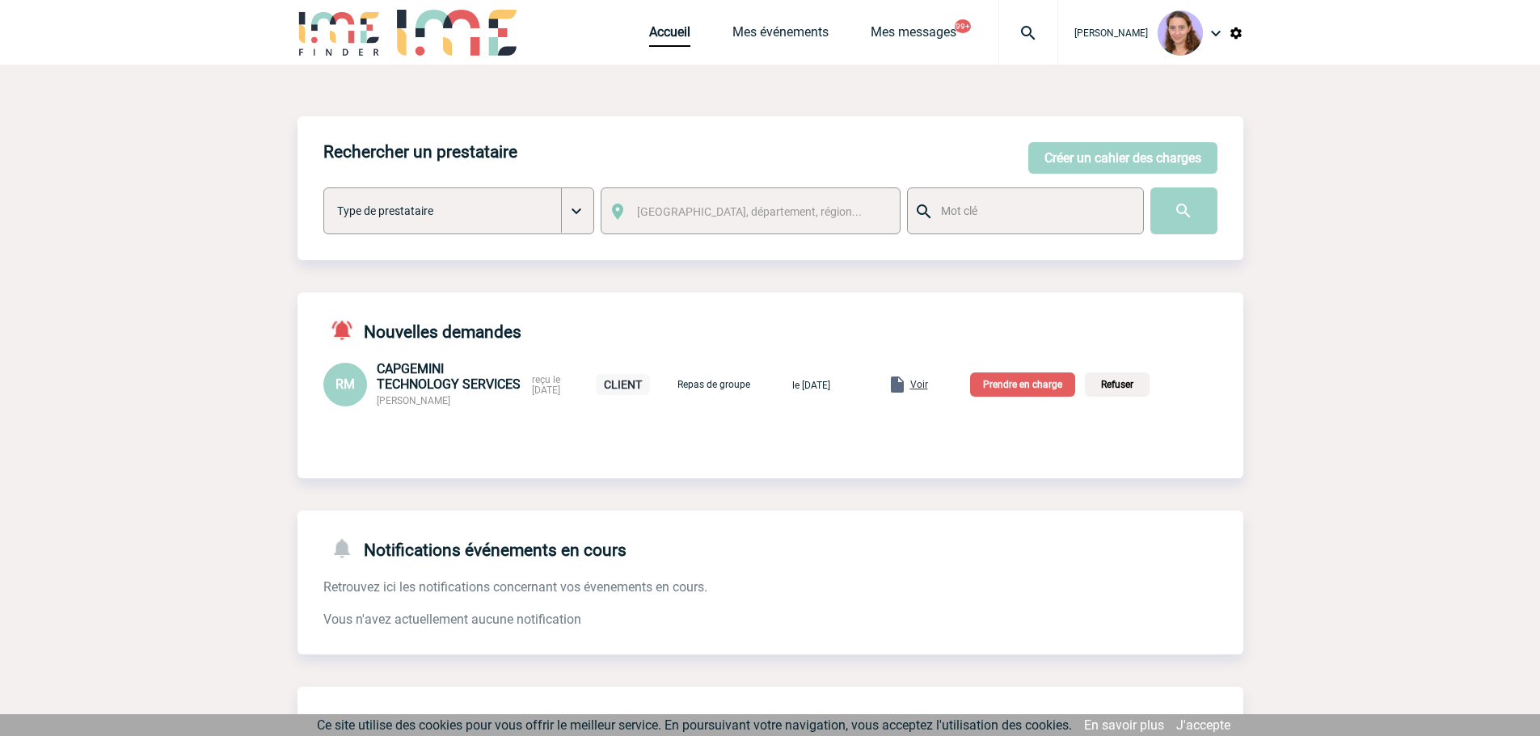
click at [1046, 377] on p "Prendre en charge" at bounding box center [1022, 385] width 105 height 24
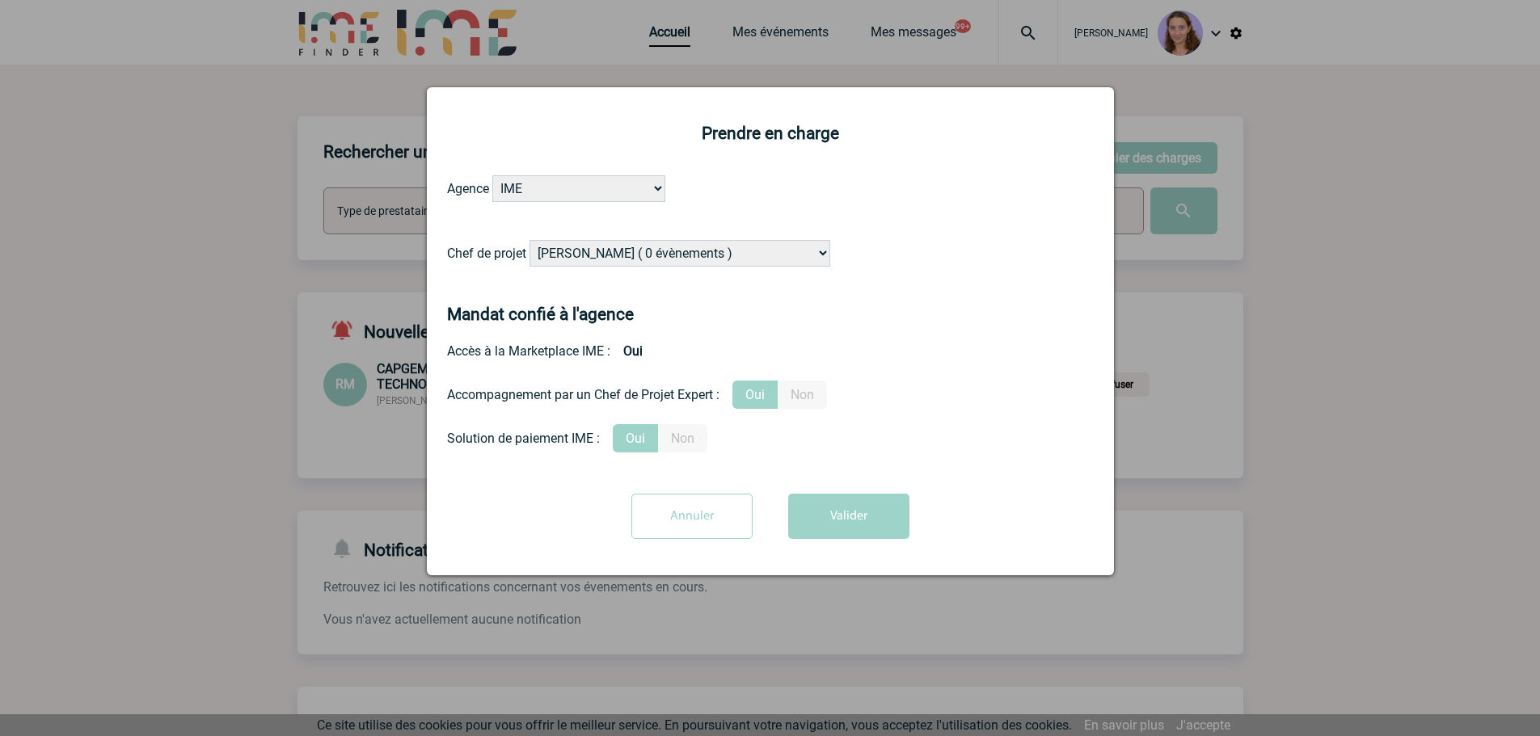
click at [803, 251] on select "[PERSON_NAME] ( 0 évènements ) [PERSON_NAME] ( 1196 évènements ) [PERSON_NAME] …" at bounding box center [679, 253] width 301 height 27
select select "131347"
click at [530, 241] on select "[PERSON_NAME] ( 0 évènements ) [PERSON_NAME] ( 1196 évènements ) [PERSON_NAME] …" at bounding box center [679, 253] width 301 height 27
click at [862, 525] on button "Valider" at bounding box center [848, 516] width 121 height 45
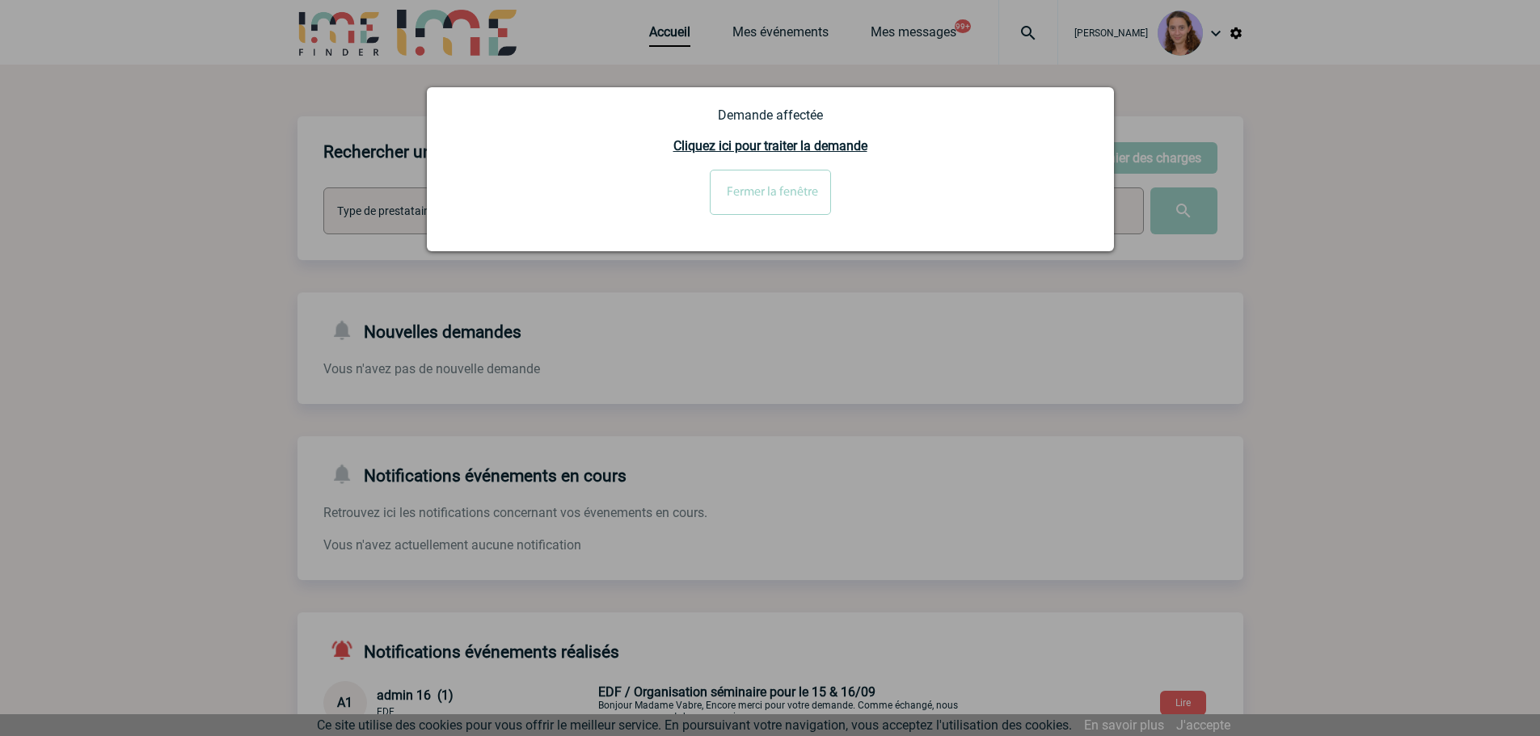
click at [770, 191] on input "Fermer la fenêtre" at bounding box center [770, 192] width 121 height 45
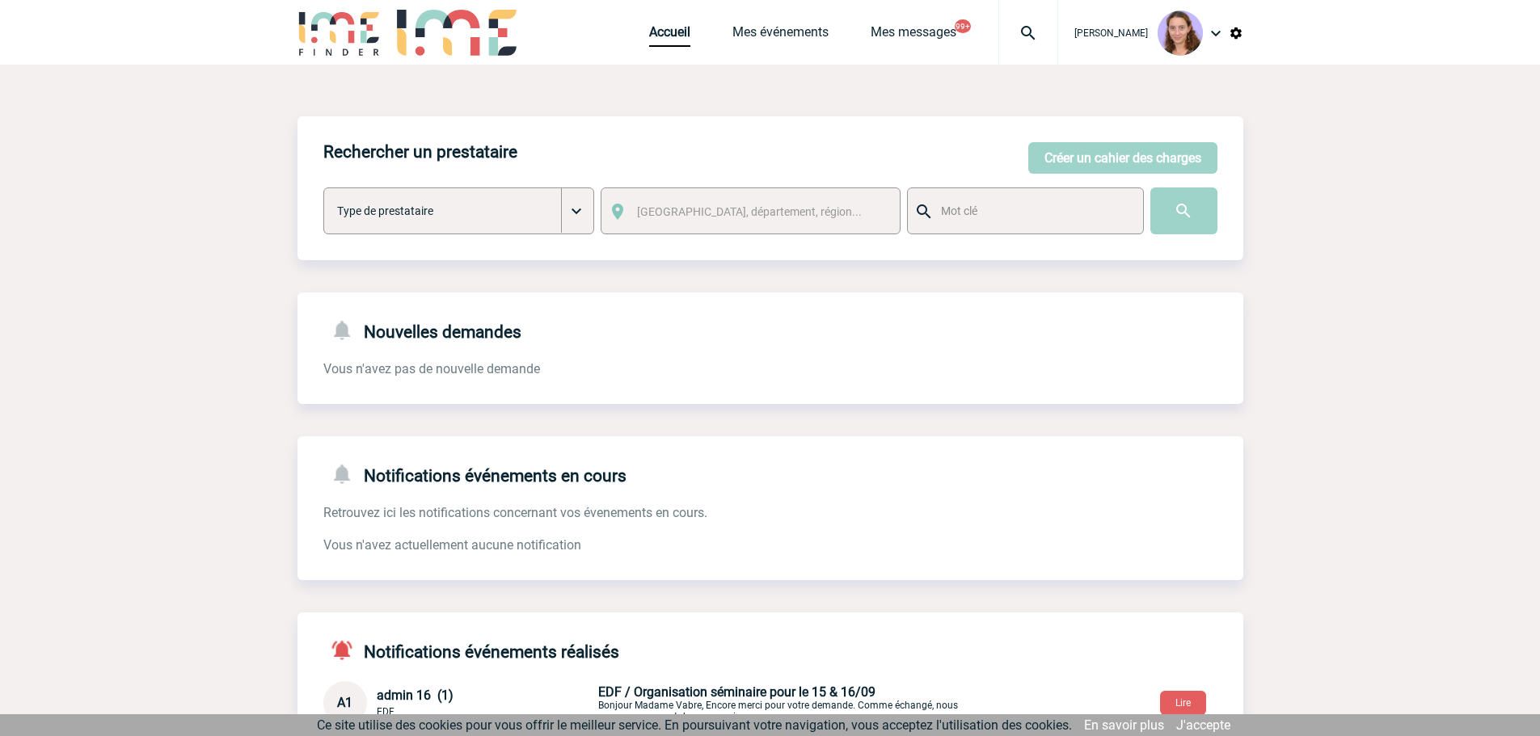
click at [1036, 47] on div at bounding box center [1028, 32] width 60 height 65
drag, startPoint x: 804, startPoint y: 120, endPoint x: 732, endPoint y: 110, distance: 72.6
click at [732, 110] on body "[PERSON_NAME] Accueil Mes événements 99+ 99+" at bounding box center [770, 500] width 1540 height 1000
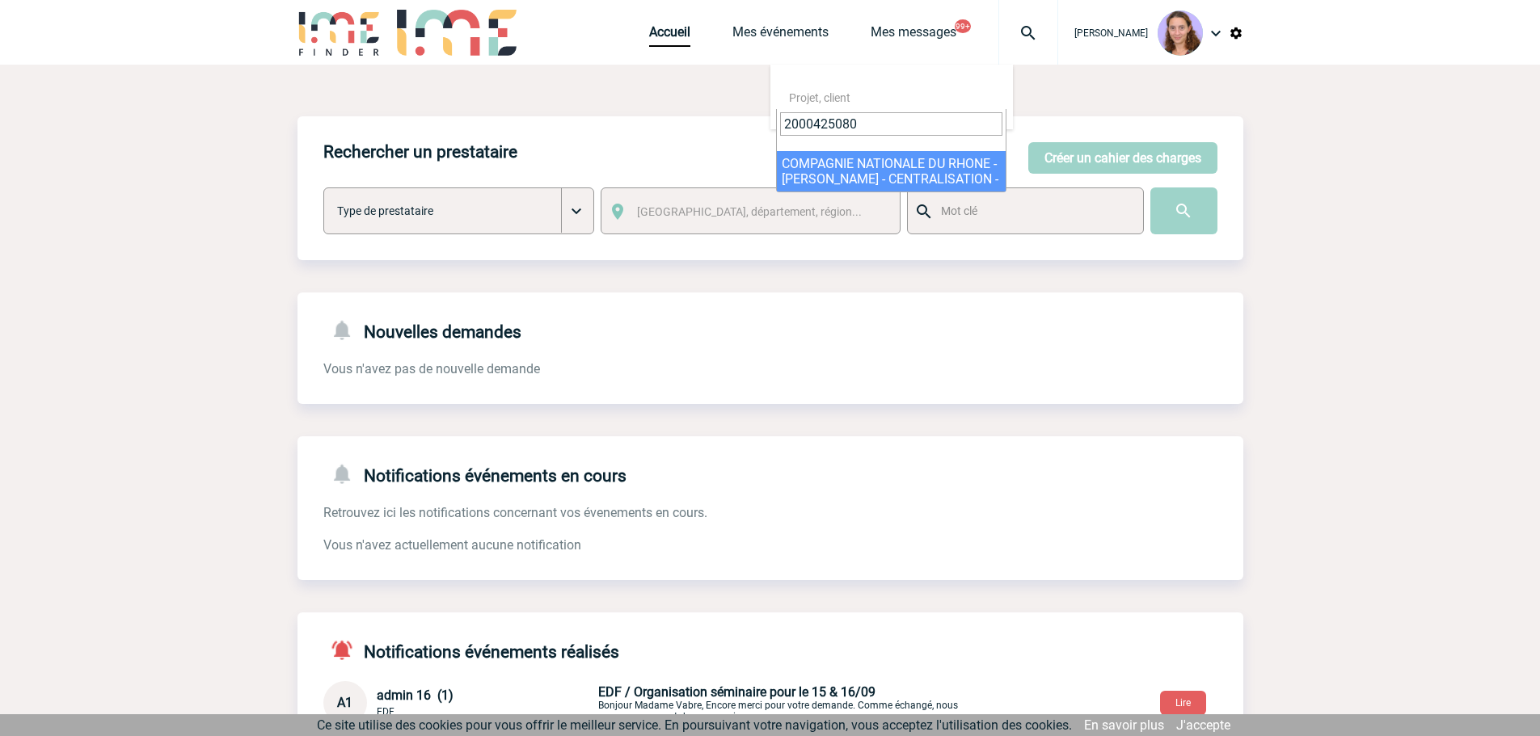
type input "2000425080"
select select "24581"
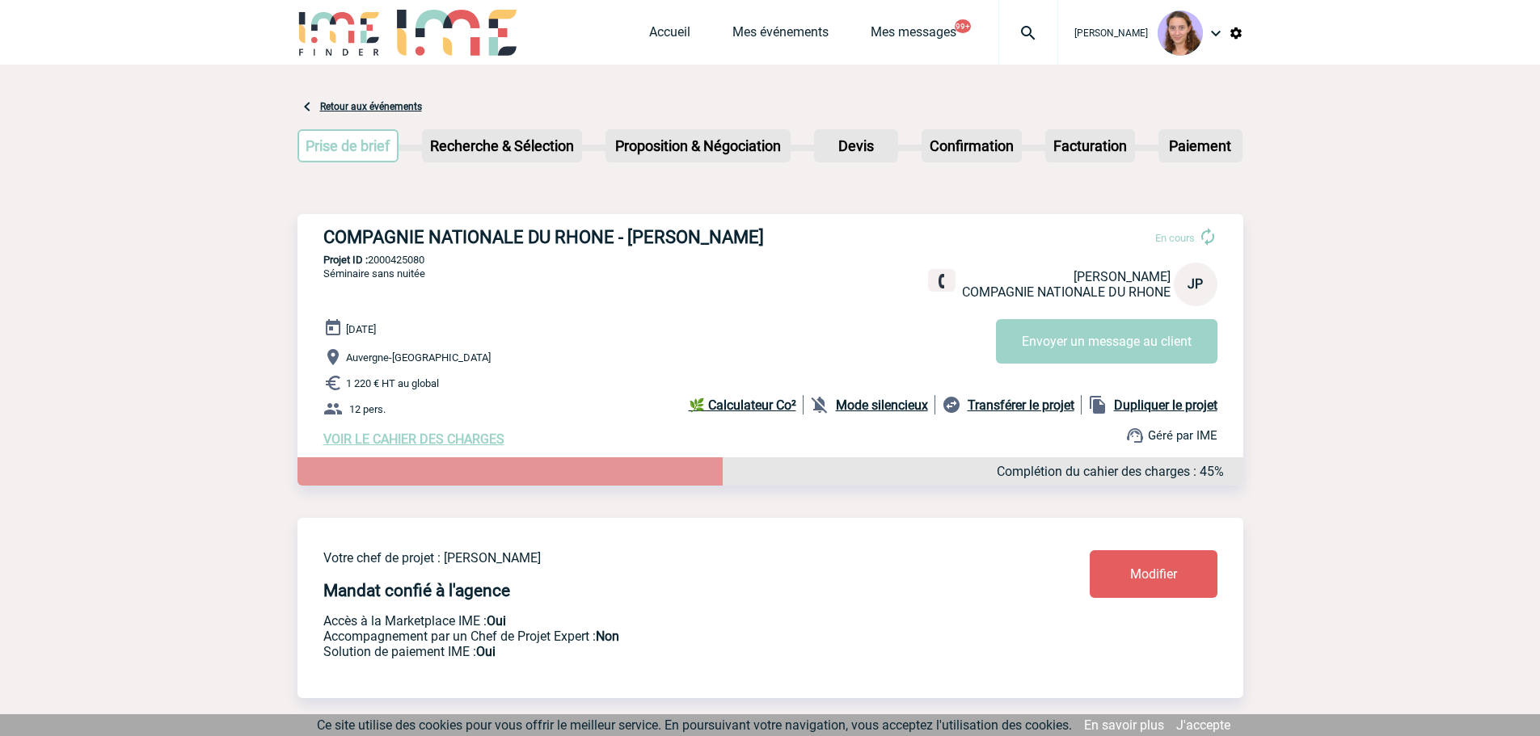
click at [1161, 572] on span "Modifier" at bounding box center [1153, 574] width 47 height 15
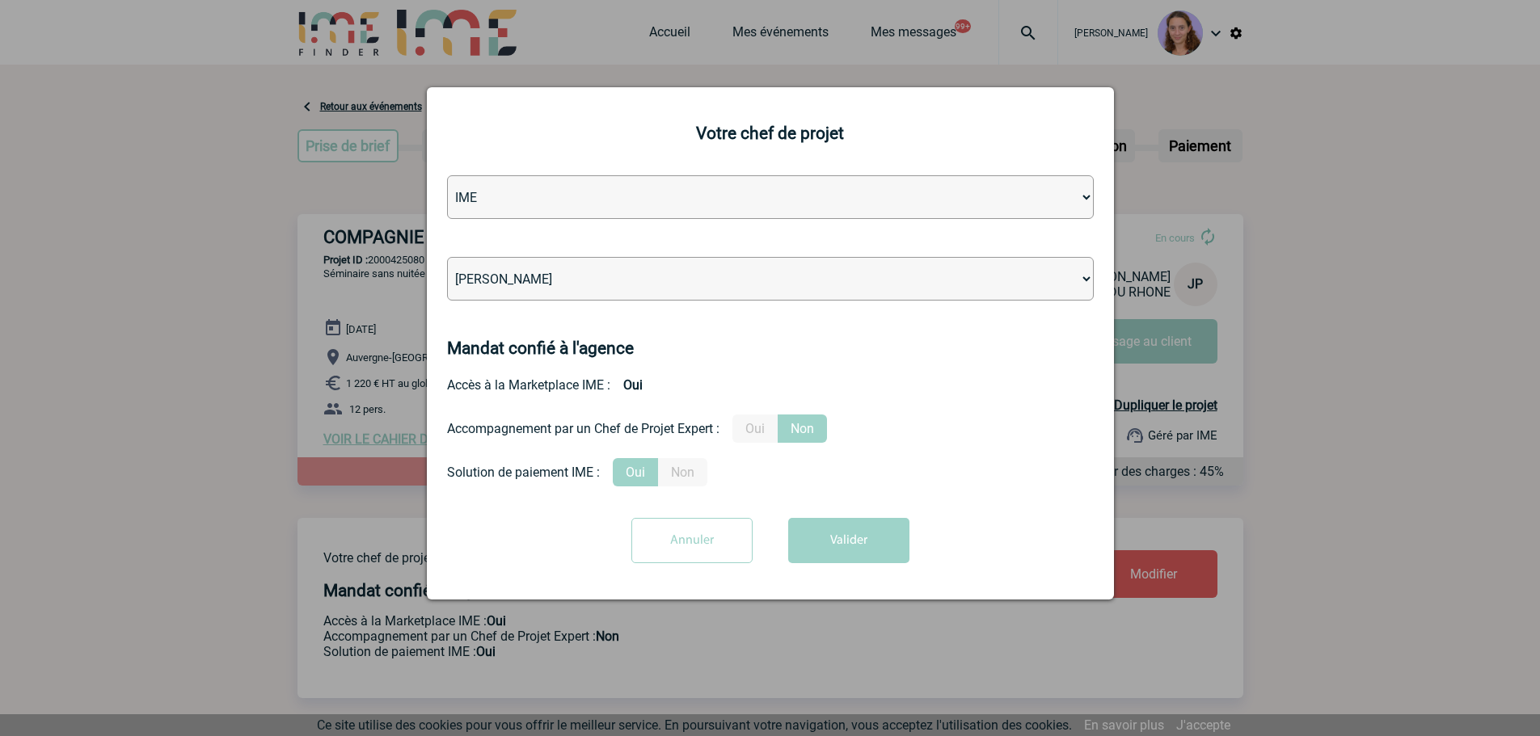
click at [551, 291] on select "[PERSON_NAME] [PERSON_NAME] [PERSON_NAME] Jean-[PERSON_NAME] [PERSON_NAME] [PER…" at bounding box center [770, 279] width 647 height 44
select select "122719"
click at [447, 258] on select "[PERSON_NAME] [PERSON_NAME] [PERSON_NAME] Jean-[PERSON_NAME] [PERSON_NAME] [PER…" at bounding box center [770, 279] width 647 height 44
click at [855, 515] on form "Agence IME IME Nantes IME Aix-Marseille Léa PITTIGLIO Yanis DE CLERCQ Victor KA…" at bounding box center [770, 375] width 647 height 400
click at [849, 554] on button "Valider" at bounding box center [848, 540] width 121 height 45
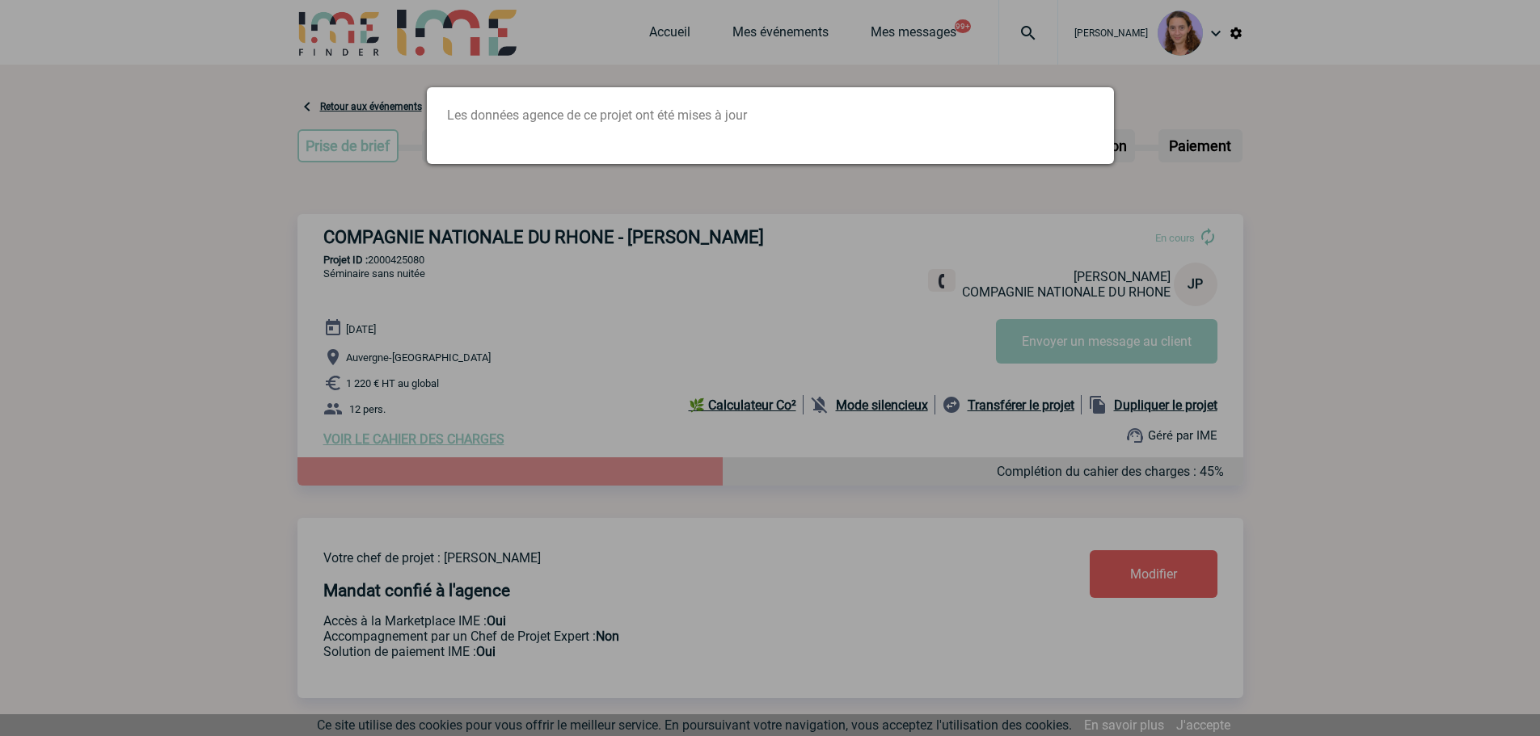
click at [918, 596] on div at bounding box center [770, 368] width 1540 height 736
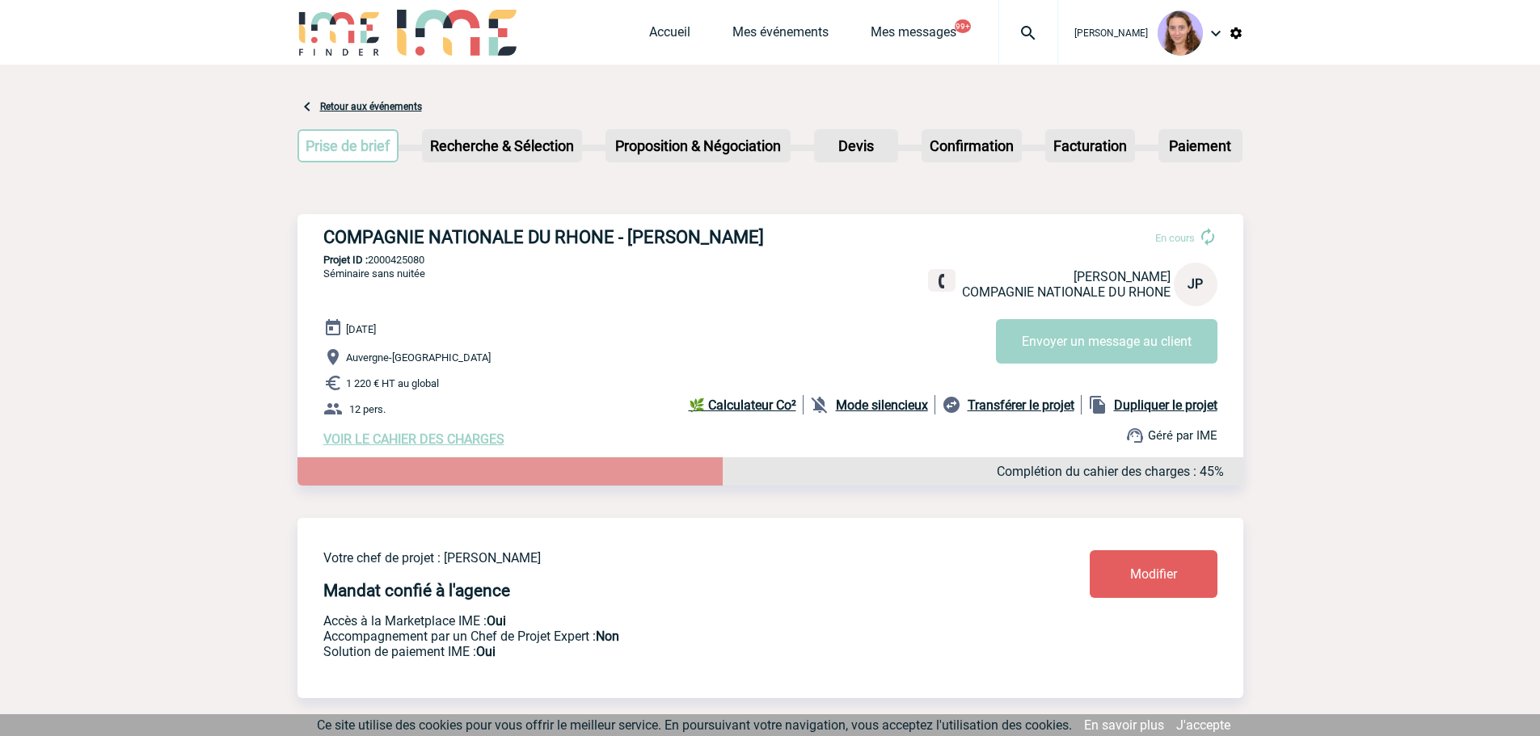
click at [1033, 28] on img at bounding box center [1028, 32] width 58 height 19
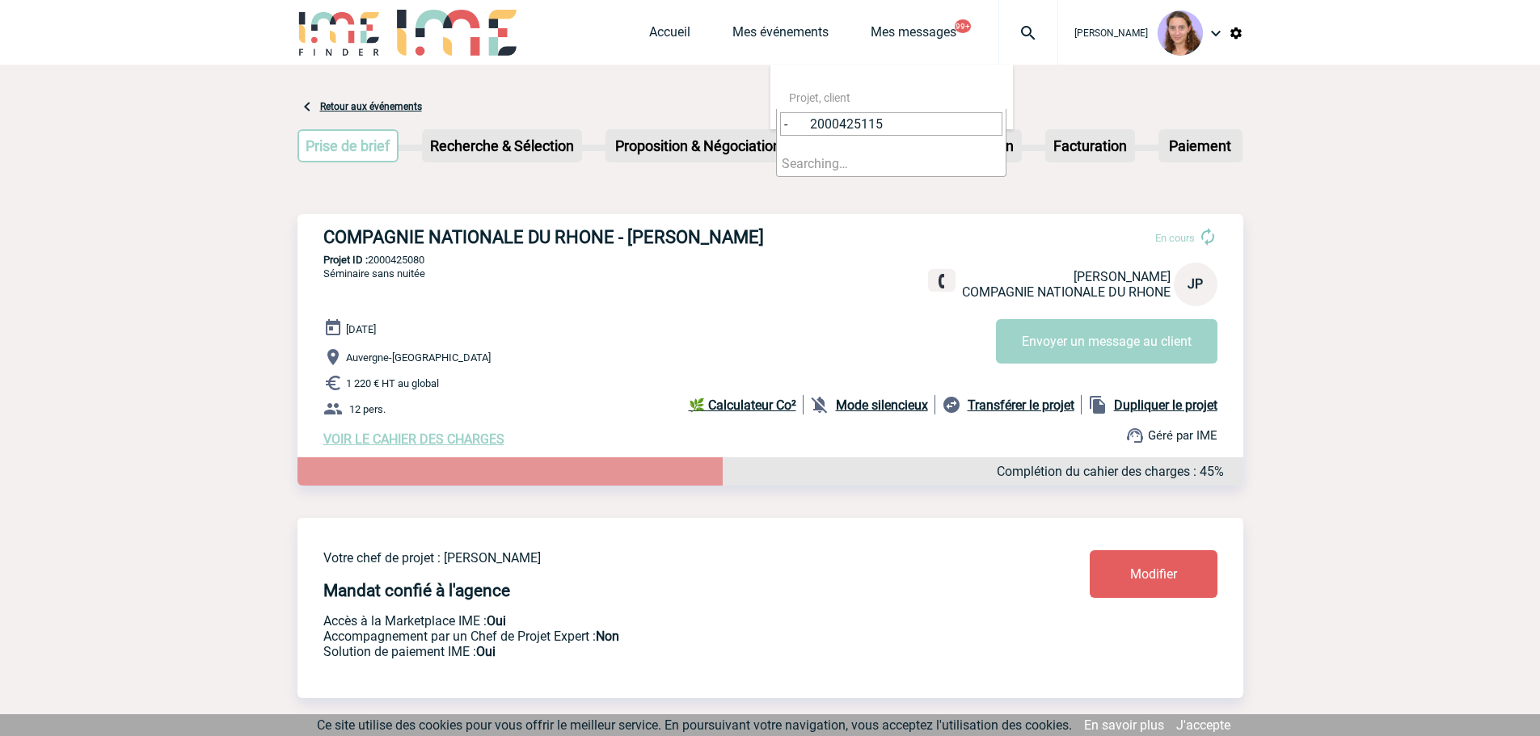
drag, startPoint x: 807, startPoint y: 124, endPoint x: 731, endPoint y: 101, distance: 80.3
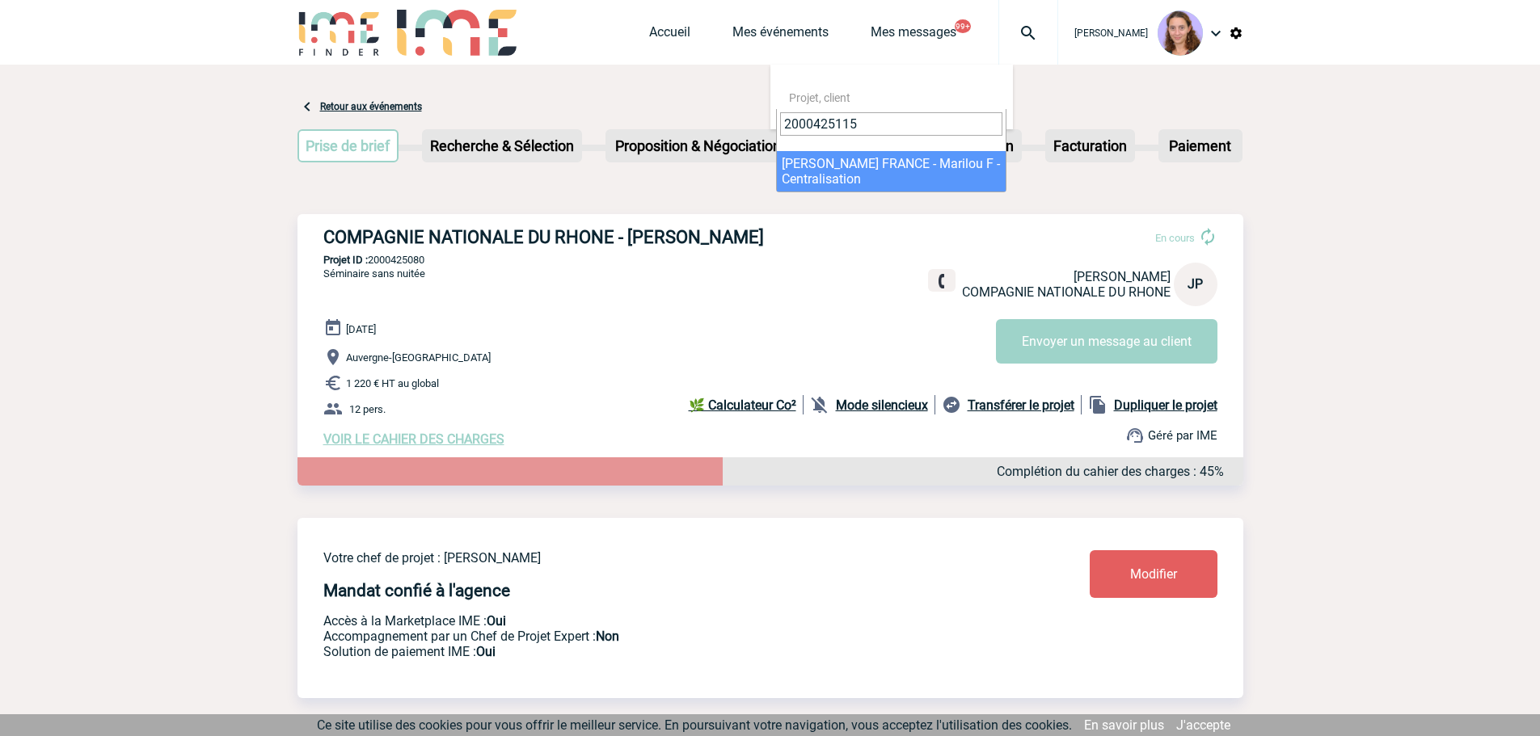
type input "2000425115"
select select "24616"
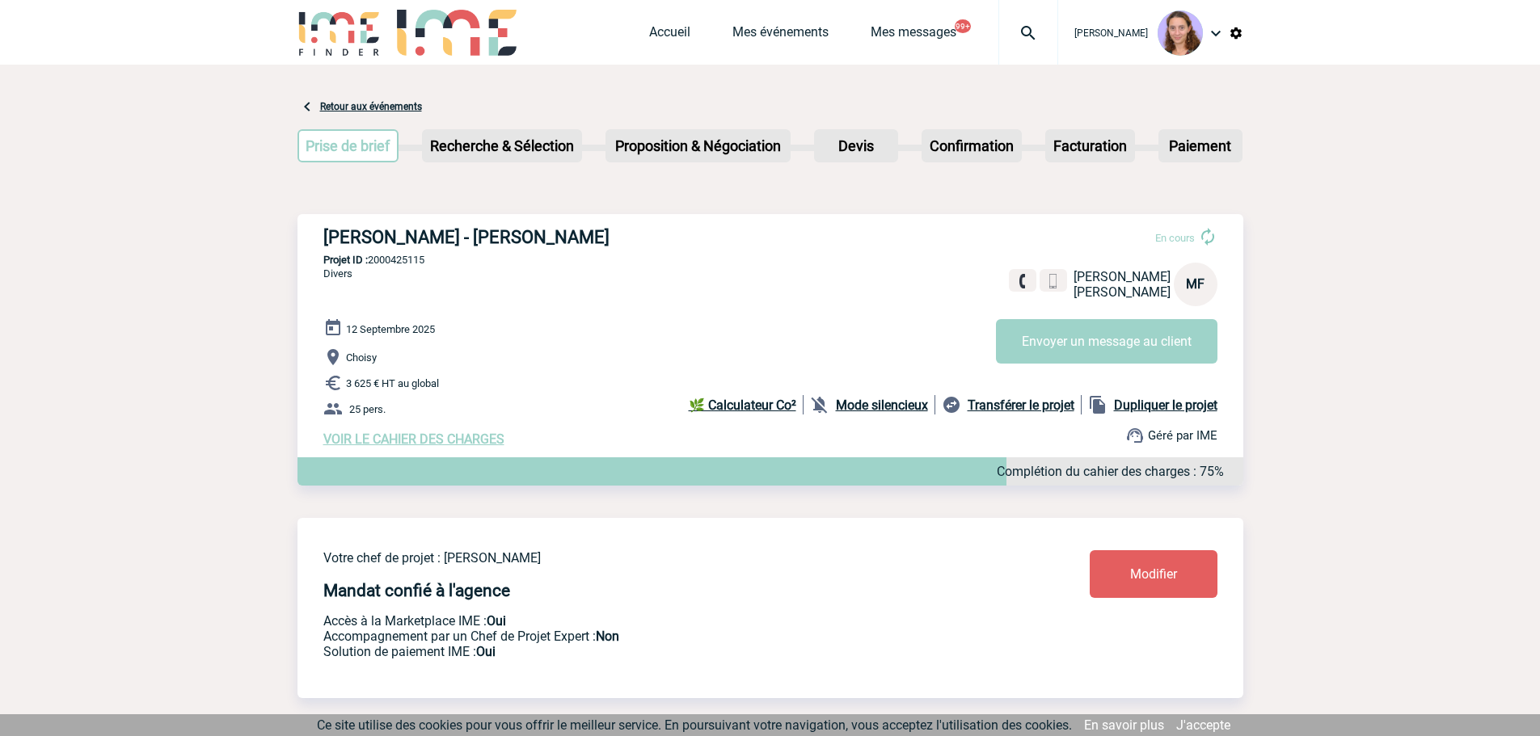
click at [1164, 566] on link "Modifier" at bounding box center [1153, 574] width 128 height 48
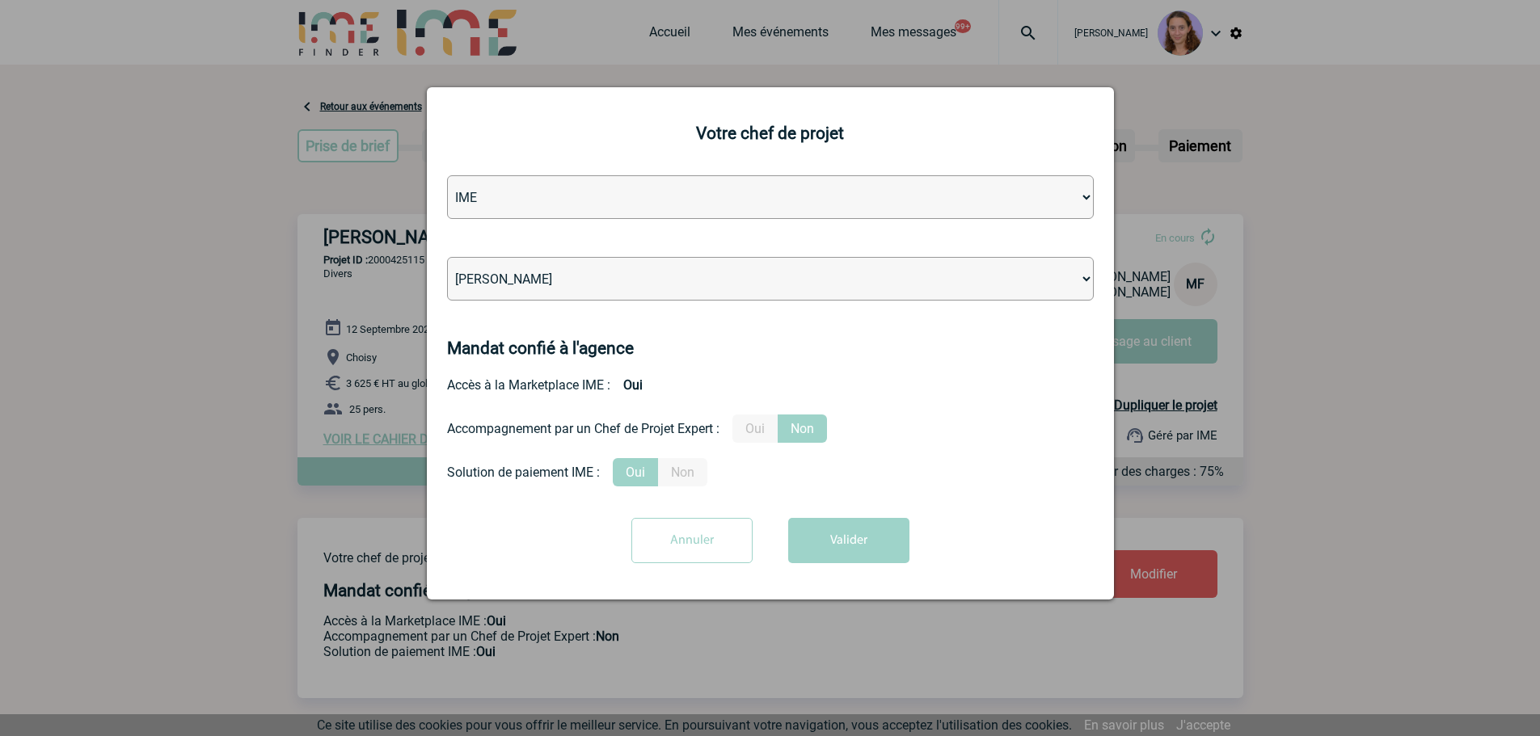
click at [631, 296] on select "[PERSON_NAME] [PERSON_NAME] [PERSON_NAME] [PERSON_NAME] [PERSON_NAME] [PERSON_N…" at bounding box center [770, 279] width 647 height 44
select select "131347"
click at [447, 258] on select "[PERSON_NAME] [PERSON_NAME] [PERSON_NAME] [PERSON_NAME] [PERSON_NAME] [PERSON_N…" at bounding box center [770, 279] width 647 height 44
click at [874, 538] on button "Valider" at bounding box center [848, 540] width 121 height 45
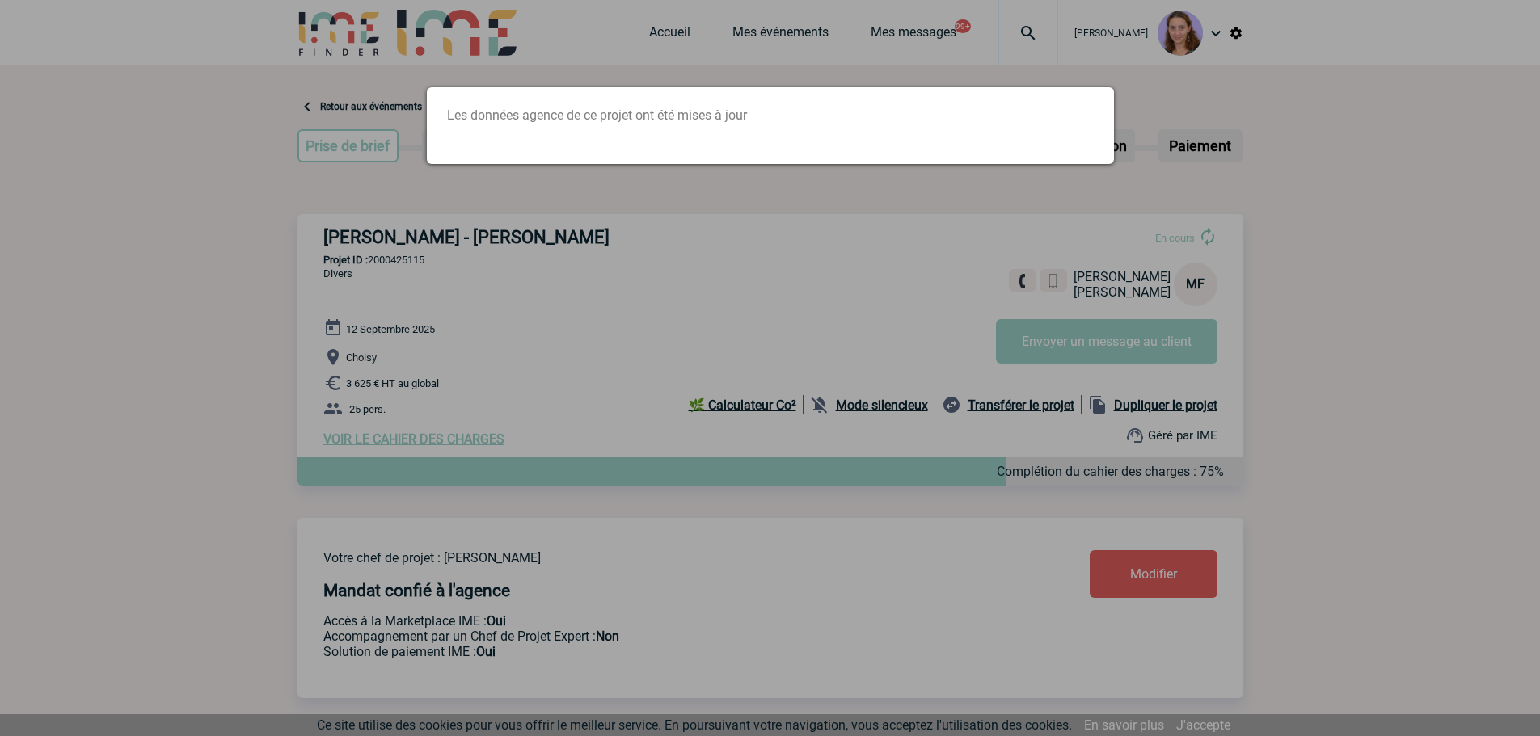
click at [921, 57] on div at bounding box center [770, 368] width 1540 height 736
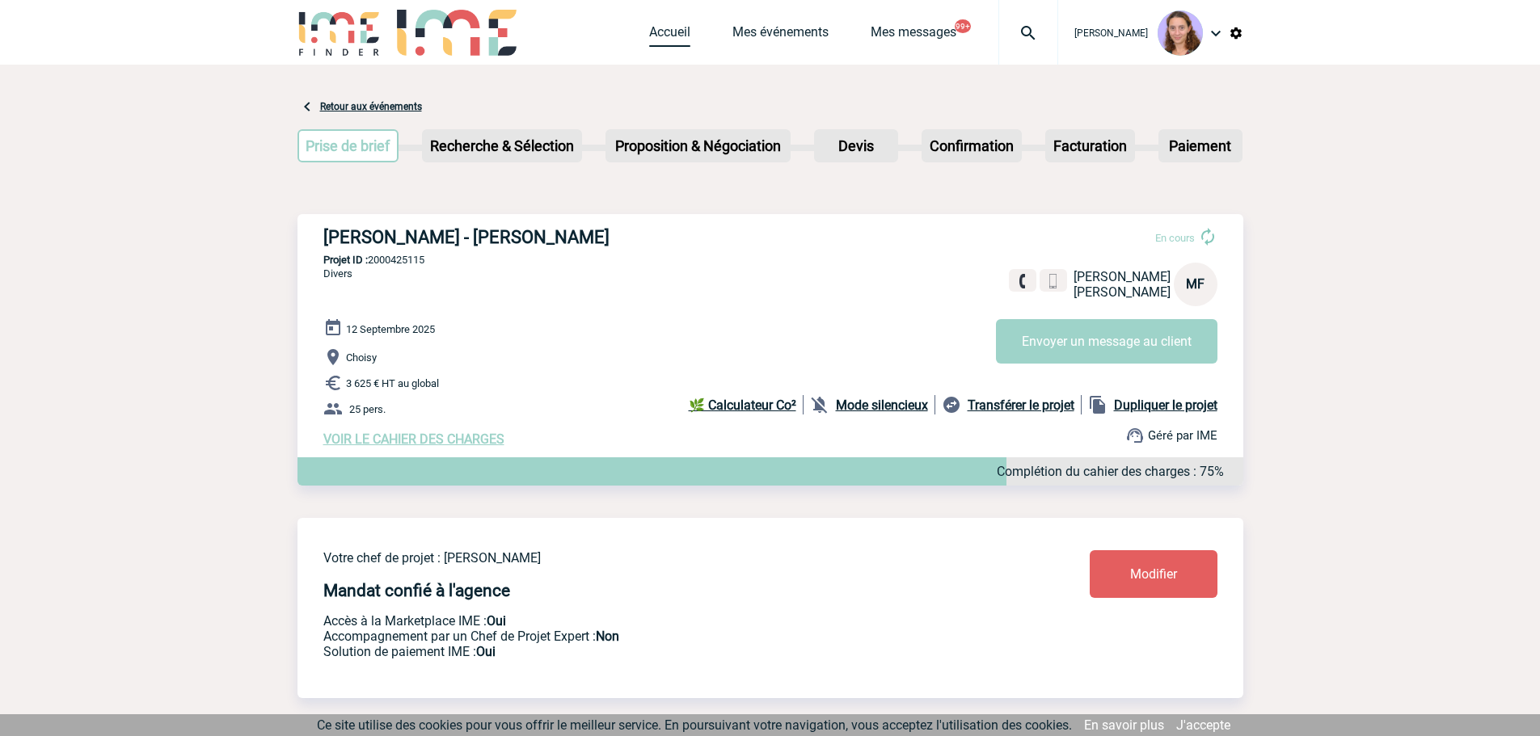
click at [666, 35] on link "Accueil" at bounding box center [669, 35] width 41 height 23
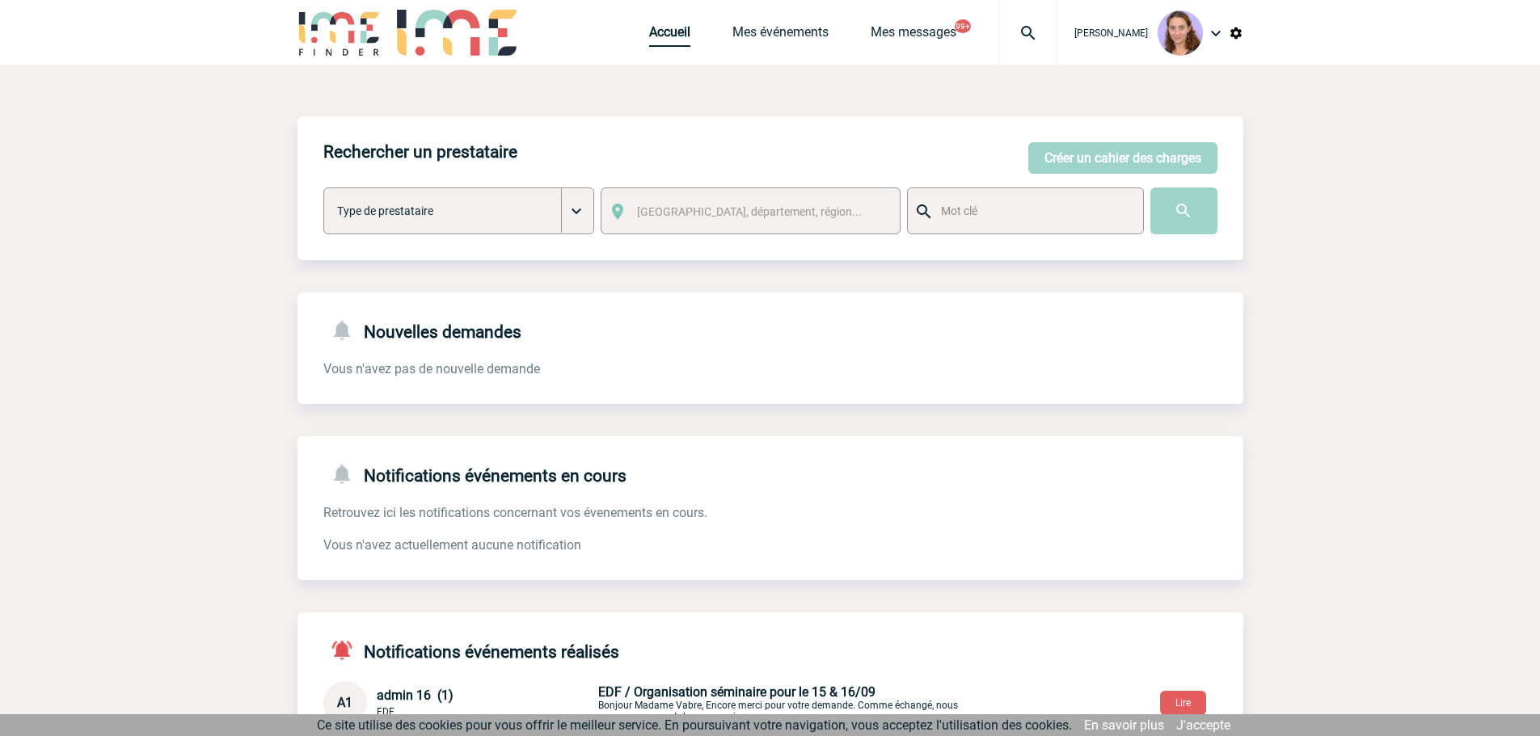
click at [660, 36] on link "Accueil" at bounding box center [669, 35] width 41 height 23
click at [744, 32] on link "Mes événements" at bounding box center [780, 35] width 96 height 23
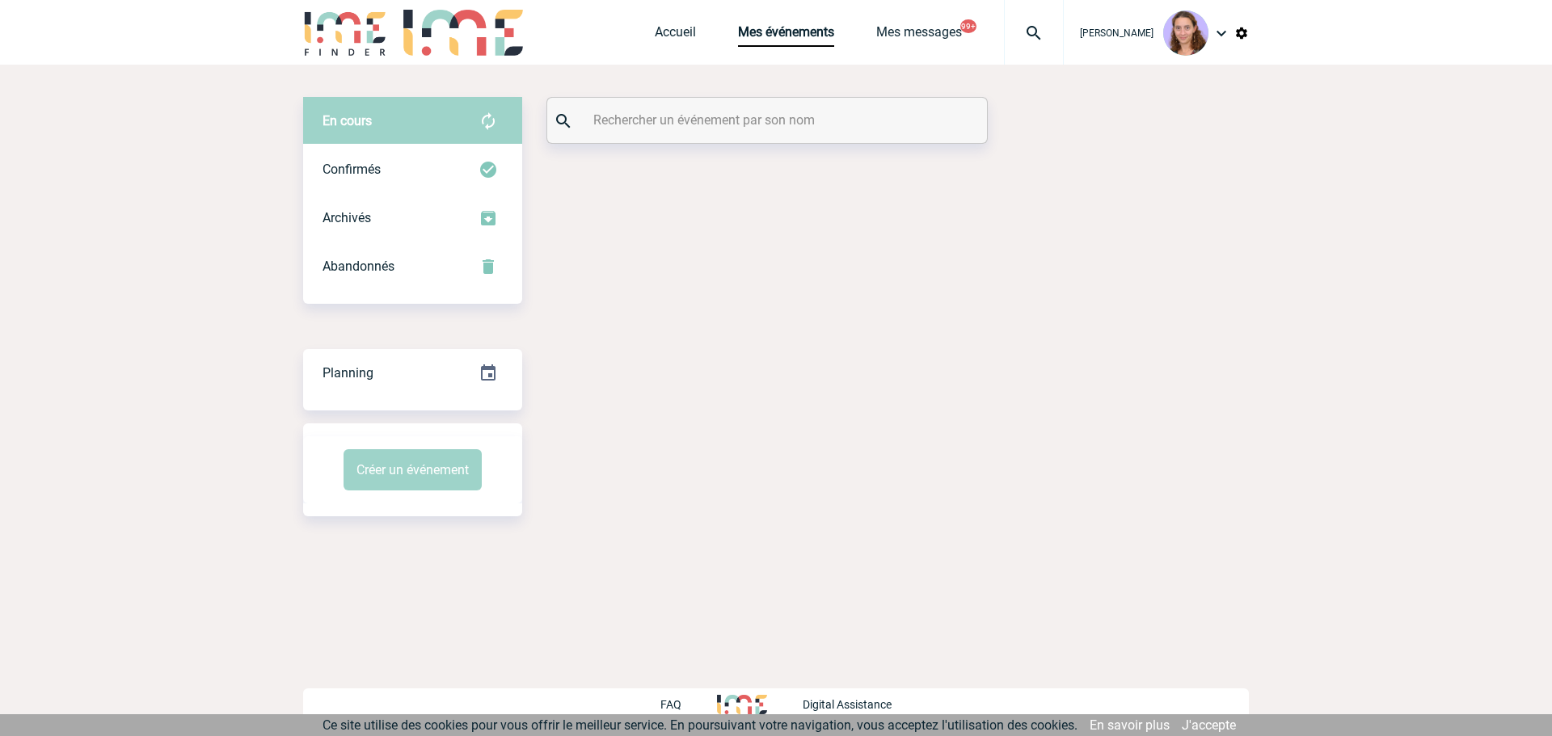
click at [652, 118] on input "text" at bounding box center [769, 119] width 360 height 23
paste input "SARTRE"
click at [652, 118] on input "SARTRE" at bounding box center [769, 119] width 360 height 23
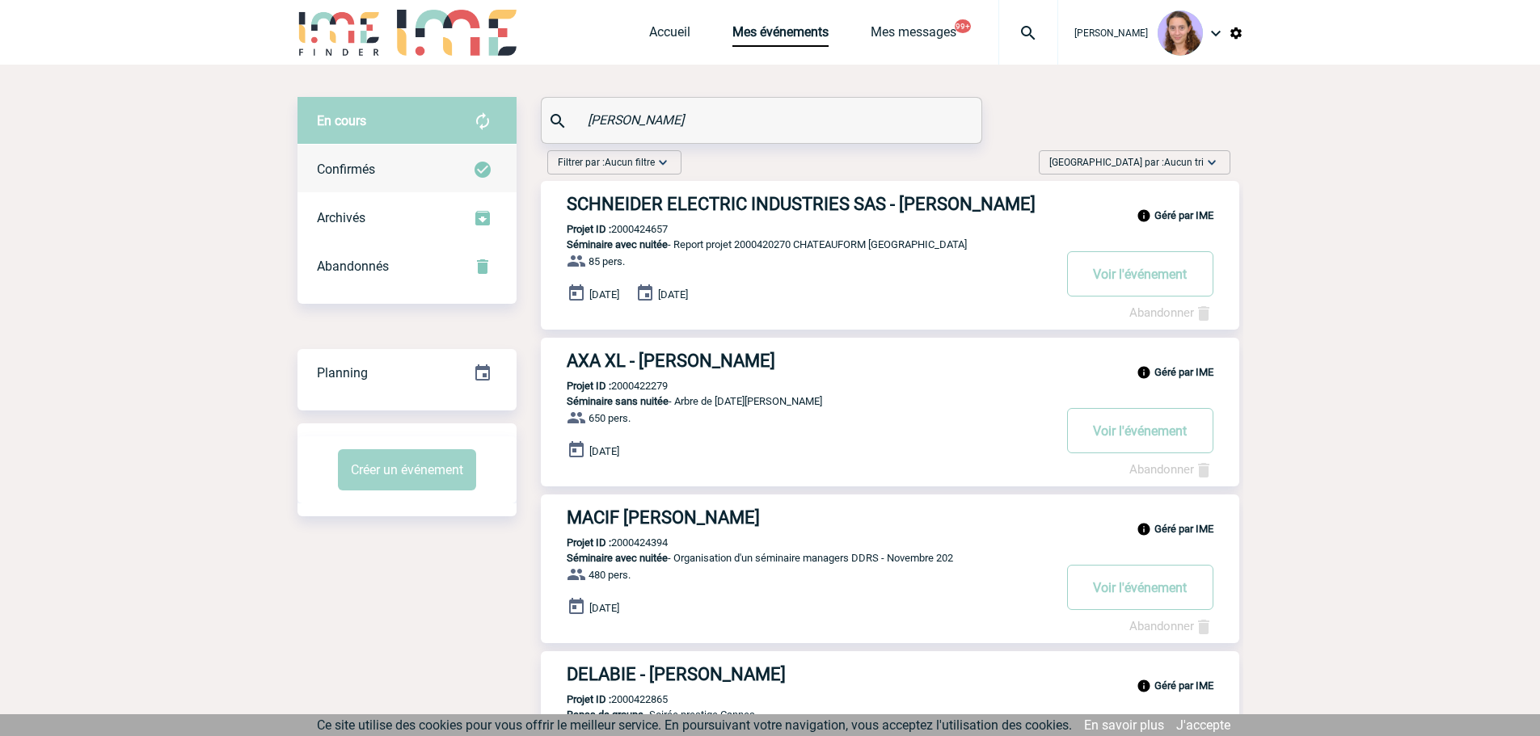
type input "SARTRE"
click at [480, 151] on div "Confirmés" at bounding box center [406, 169] width 219 height 48
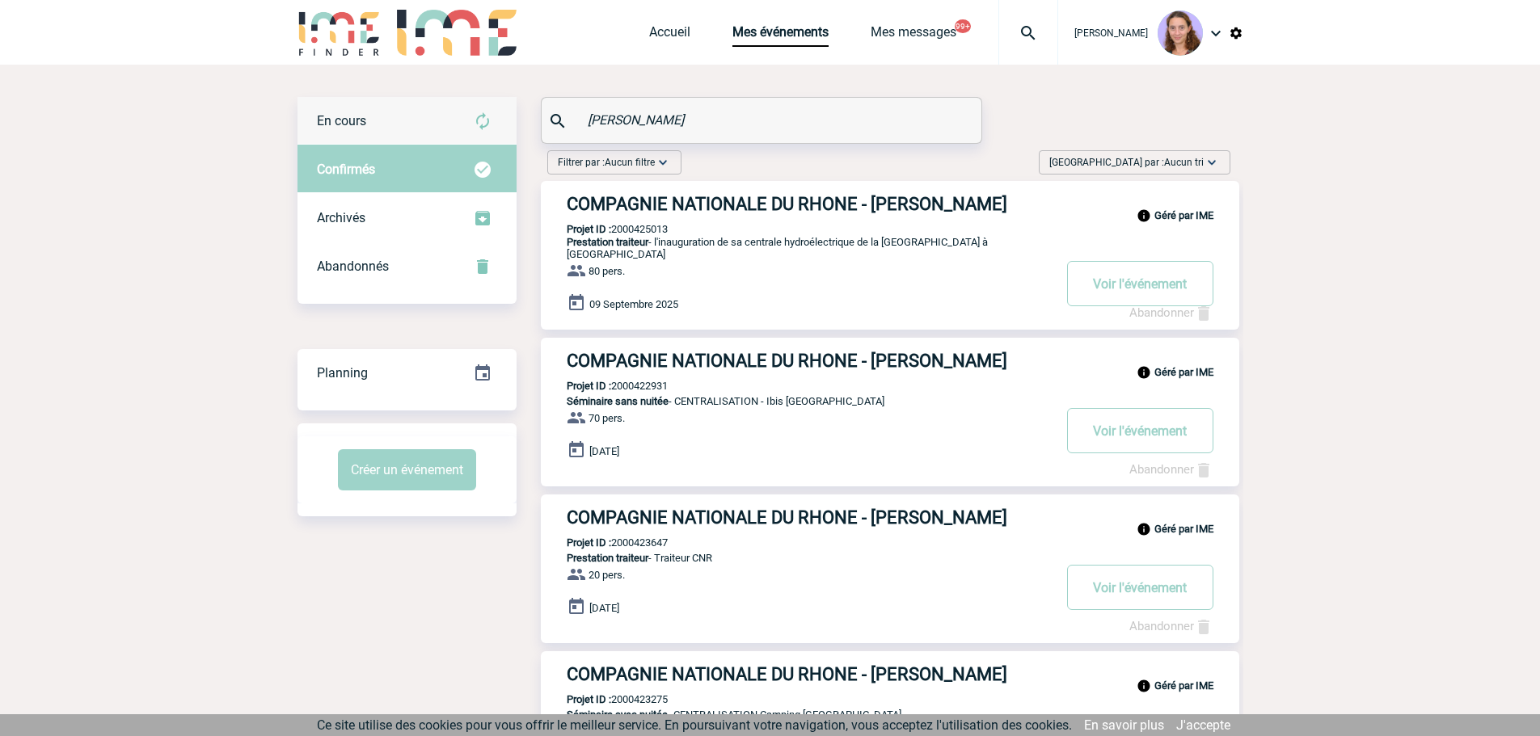
click at [432, 125] on div "En cours" at bounding box center [406, 121] width 219 height 48
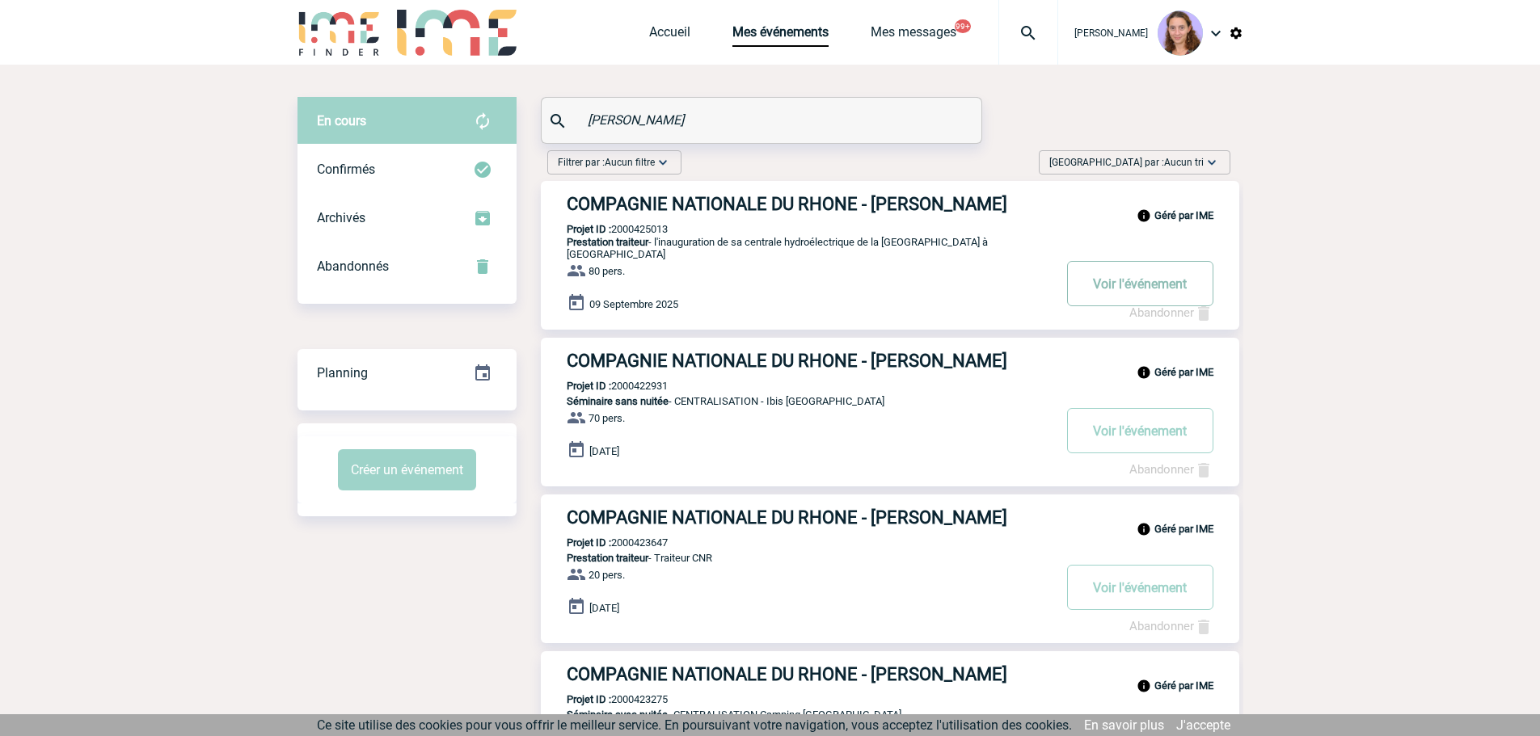
click at [1136, 284] on button "Voir l'événement" at bounding box center [1140, 283] width 146 height 45
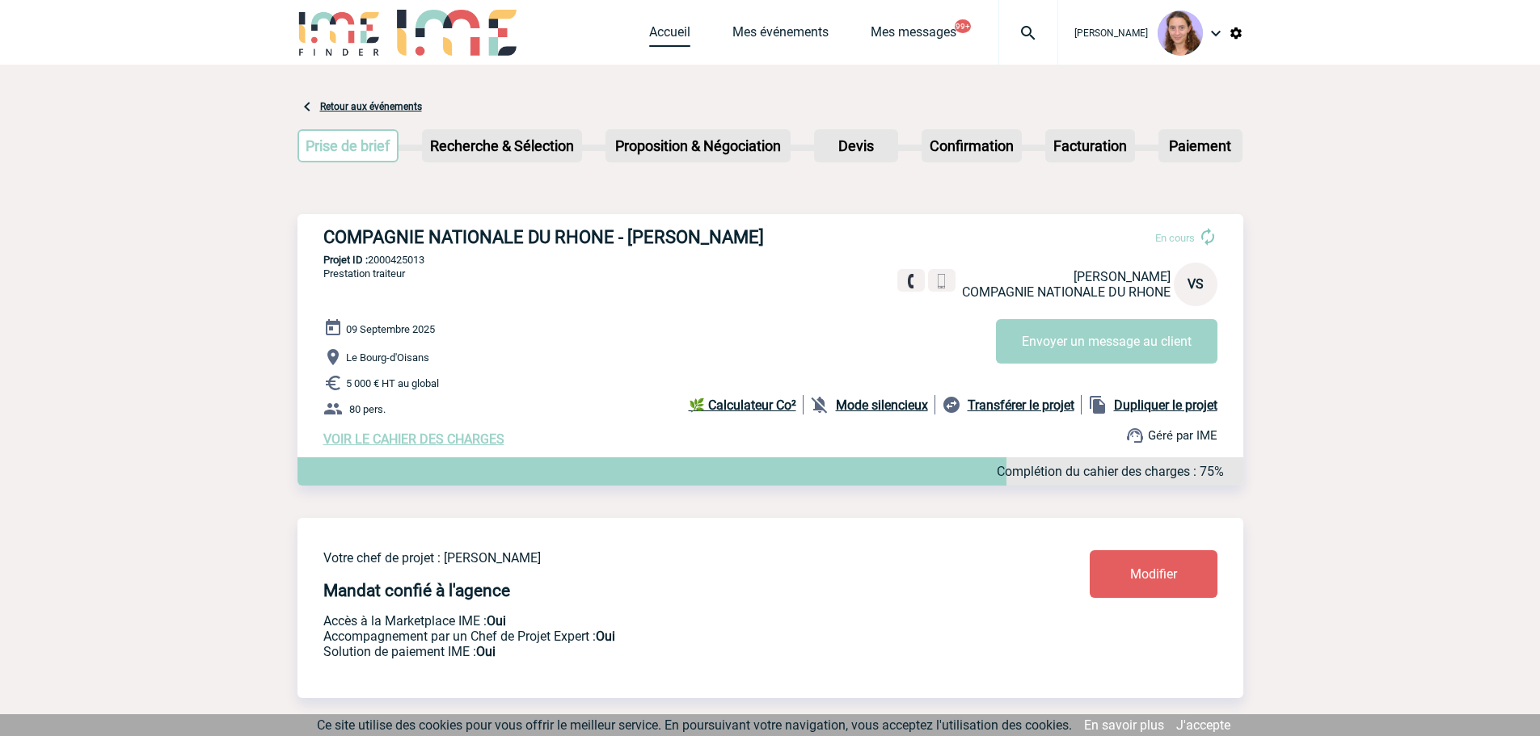
click at [660, 38] on link "Accueil" at bounding box center [669, 35] width 41 height 23
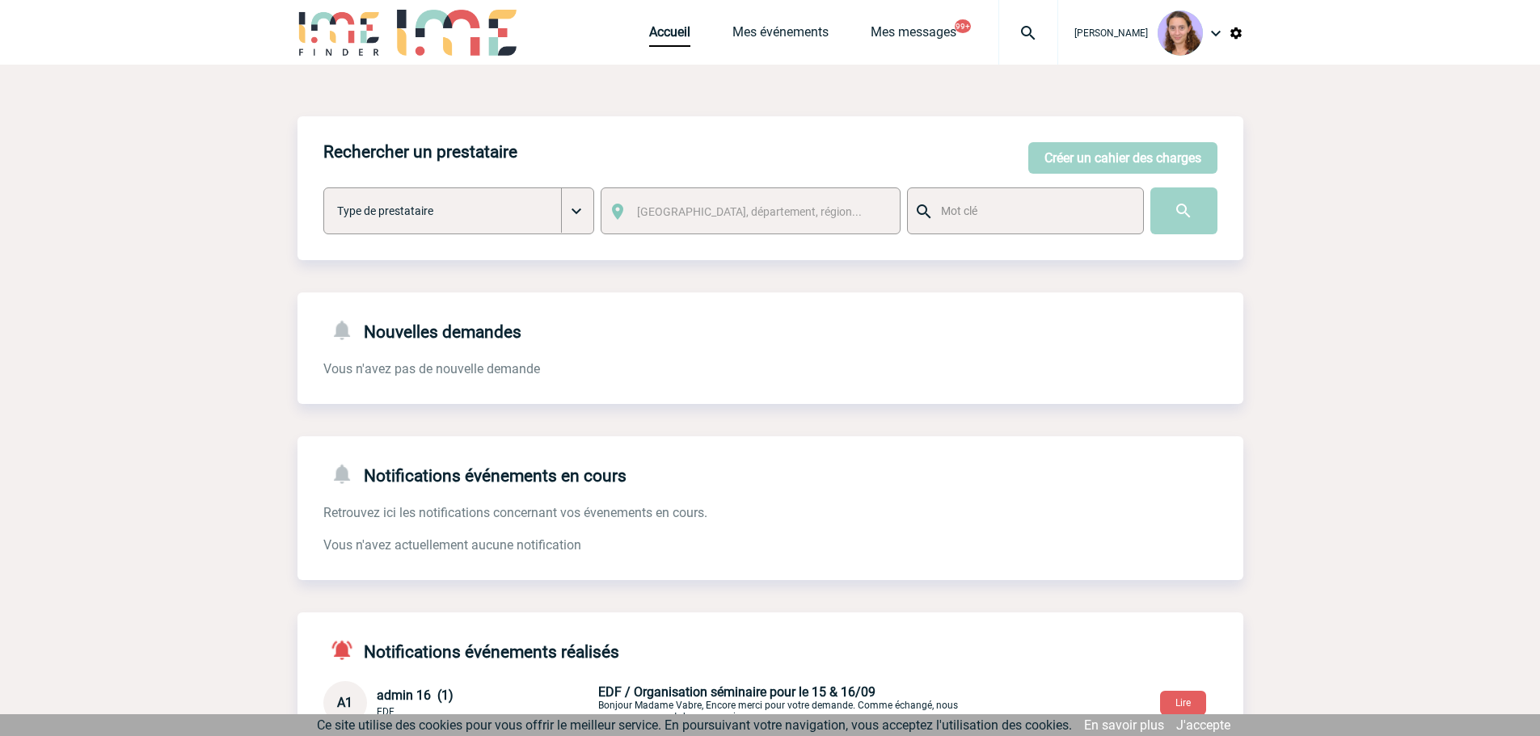
click at [1021, 23] on img at bounding box center [1028, 32] width 58 height 19
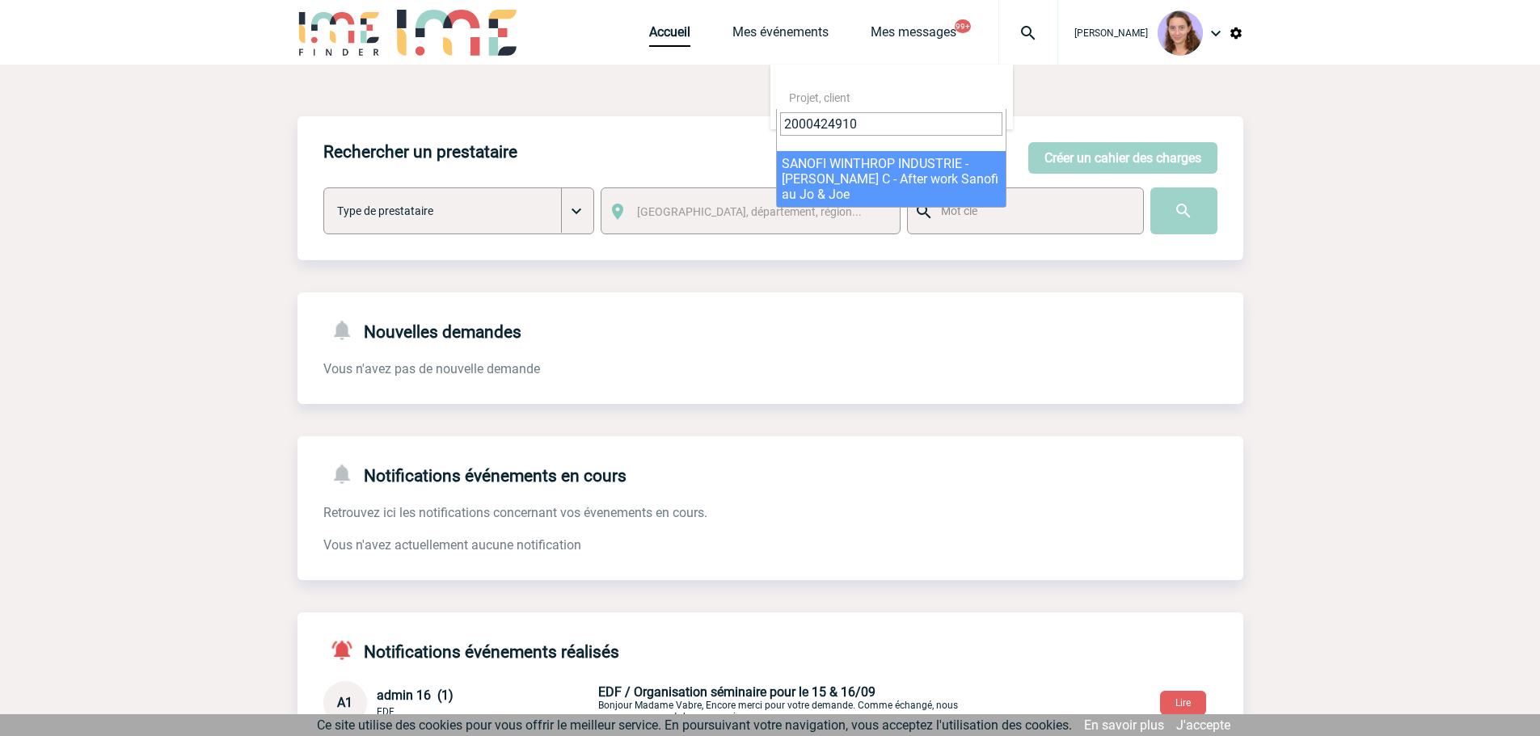
type input "2000424910"
select select "24411"
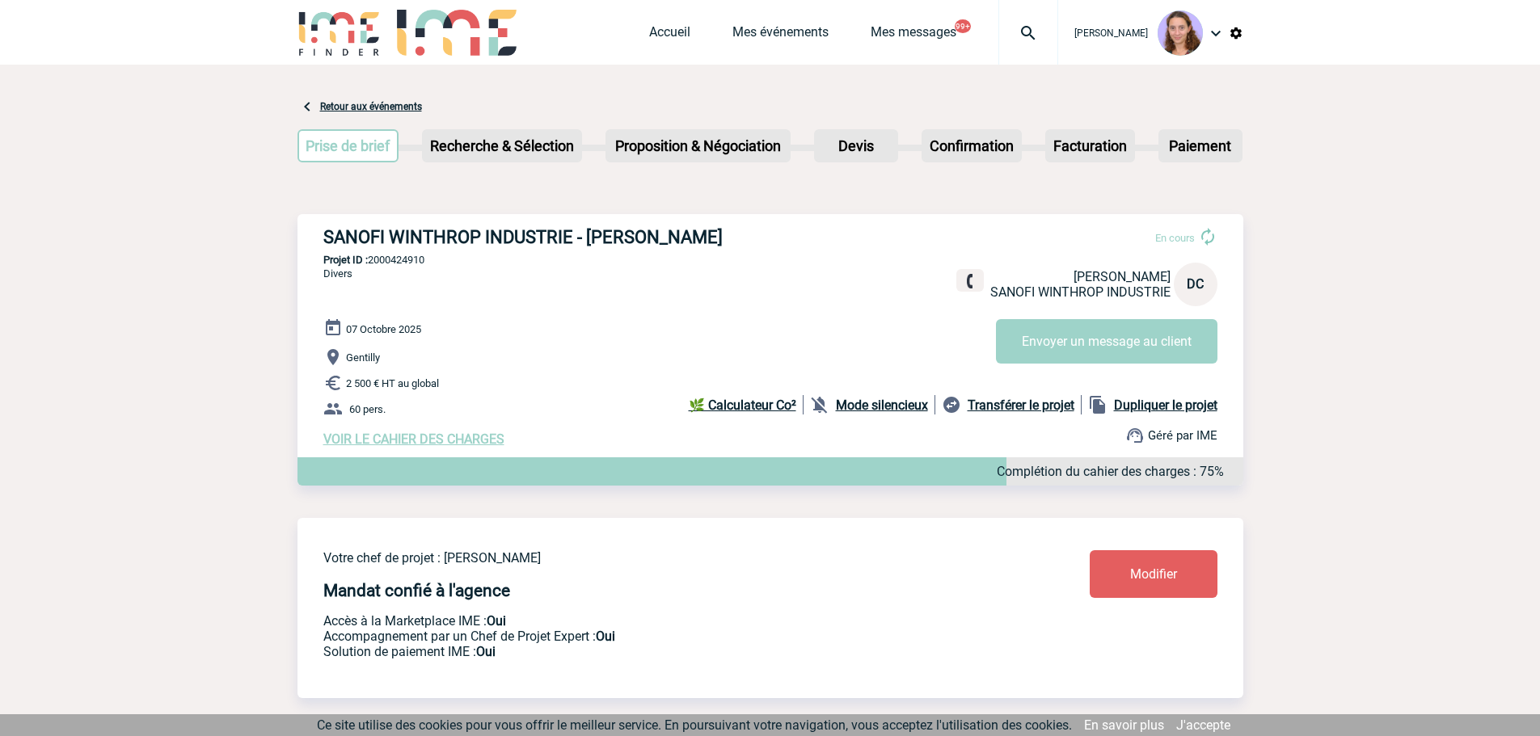
click at [1015, 24] on img at bounding box center [1028, 32] width 58 height 19
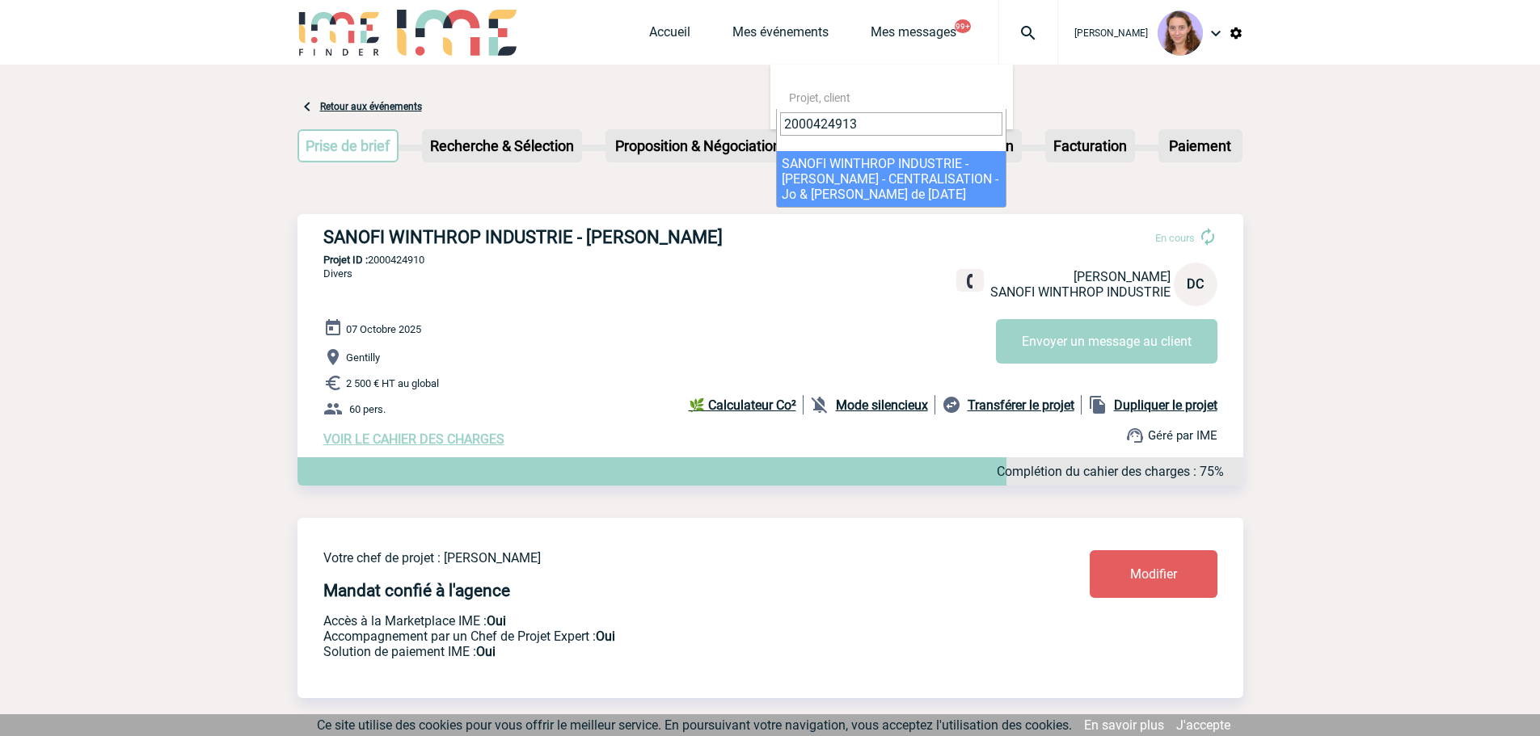
type input "2000424913"
select select "24414"
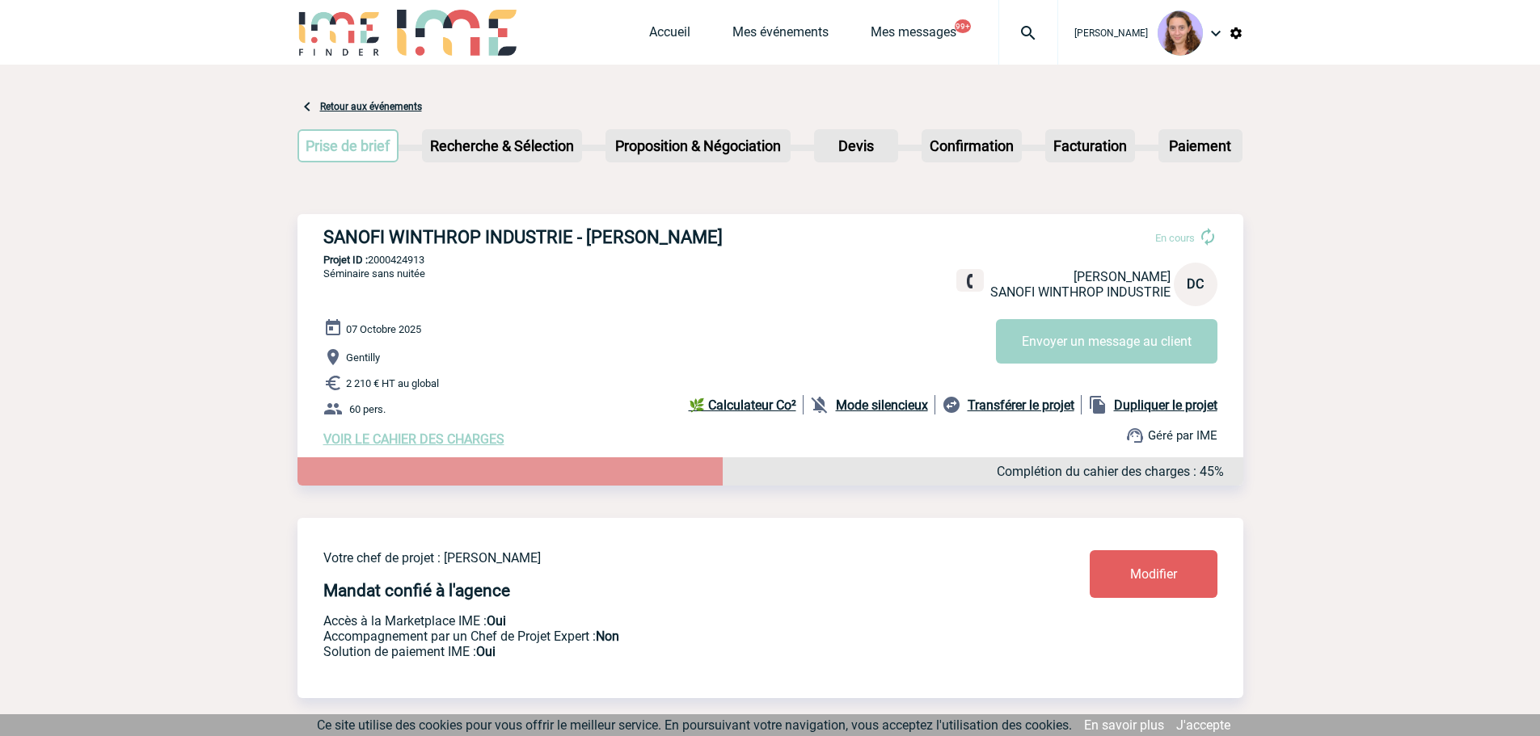
click at [1030, 27] on img at bounding box center [1028, 32] width 58 height 19
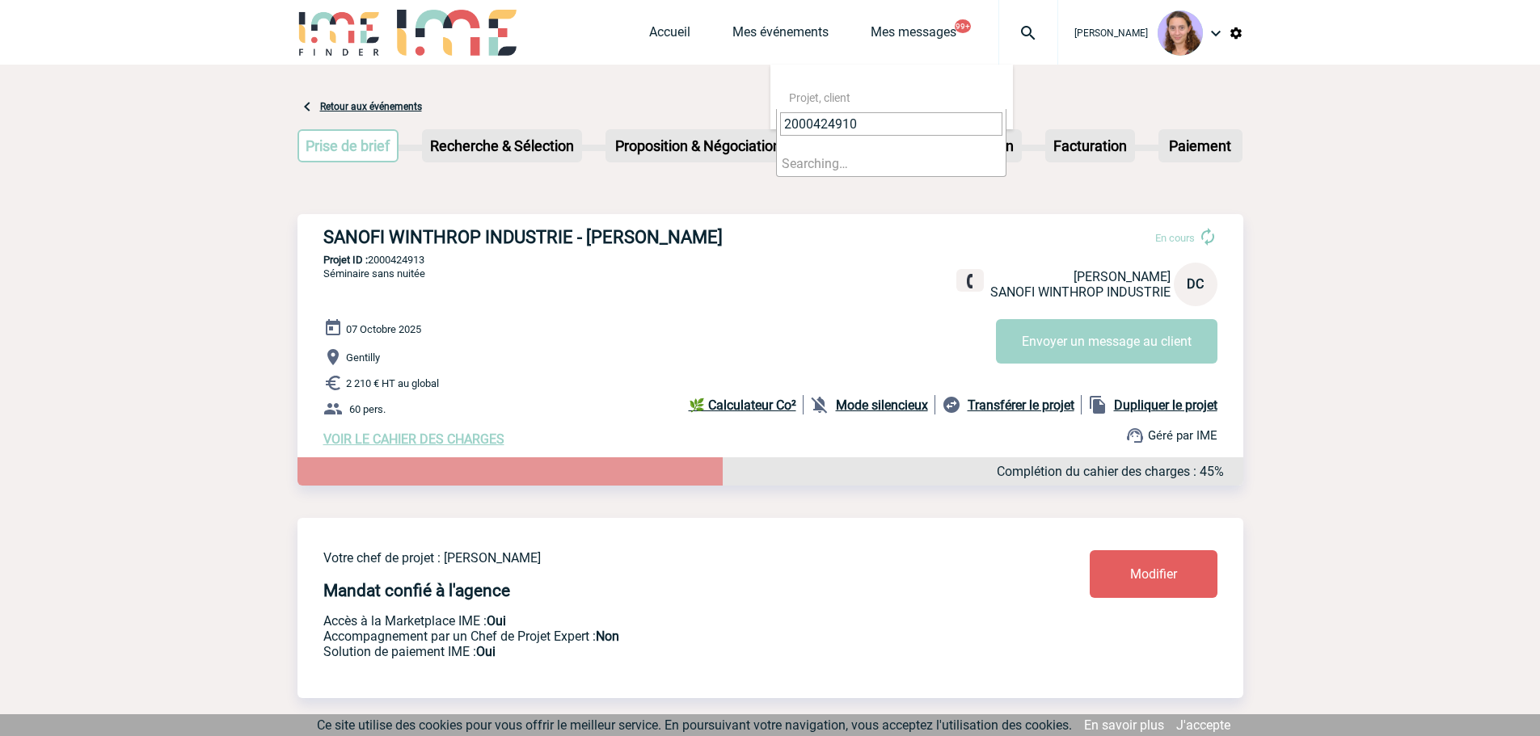
type input "2000424910"
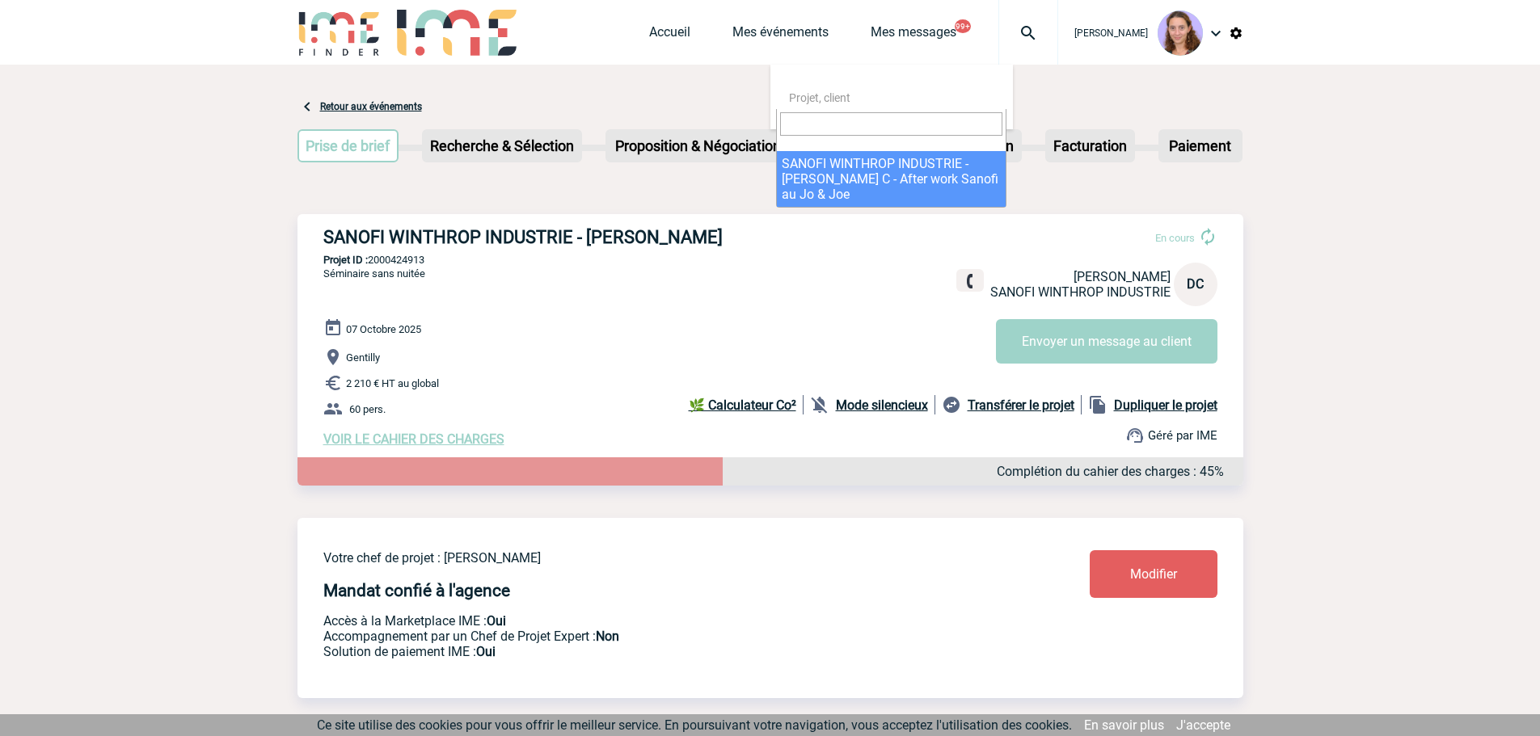
select select "24411"
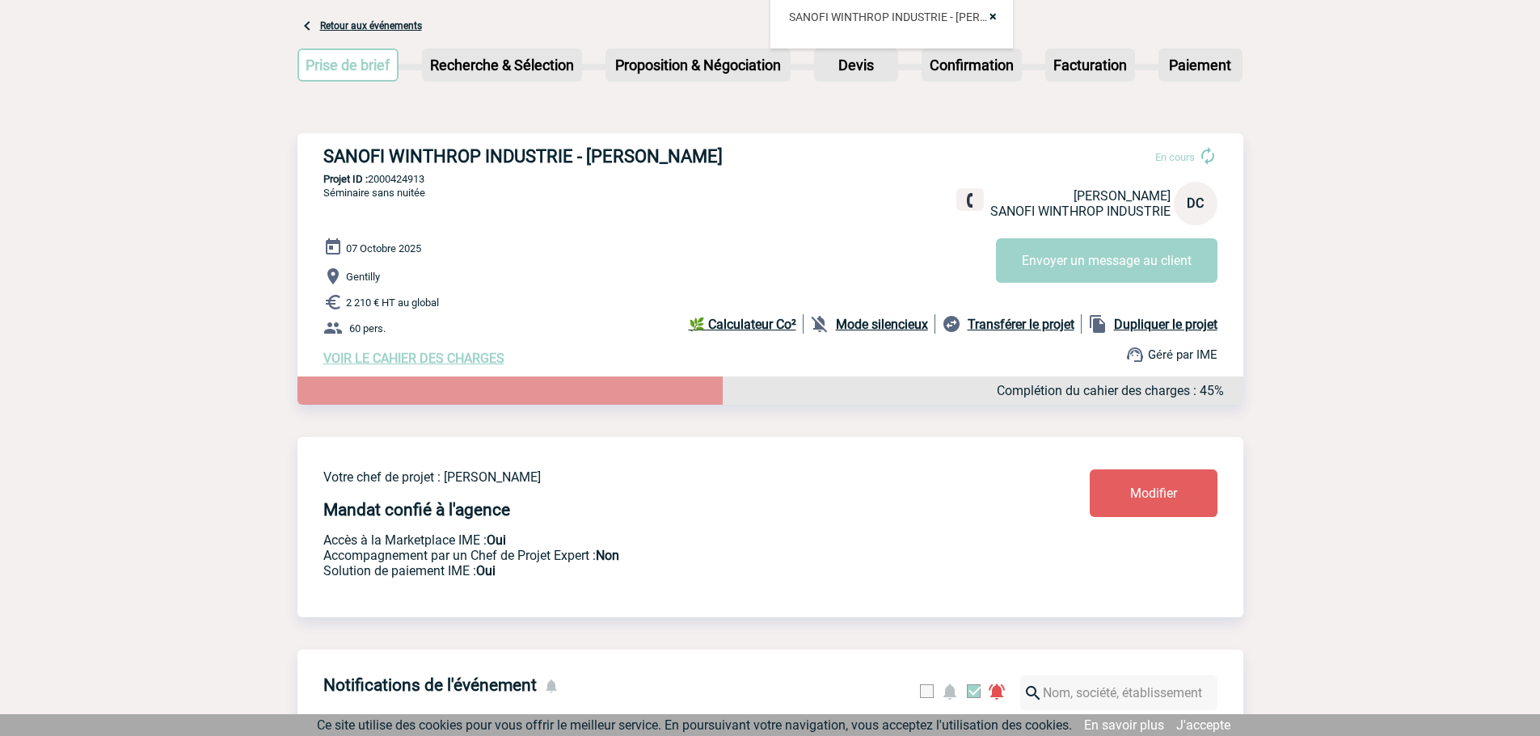
scroll to position [469, 0]
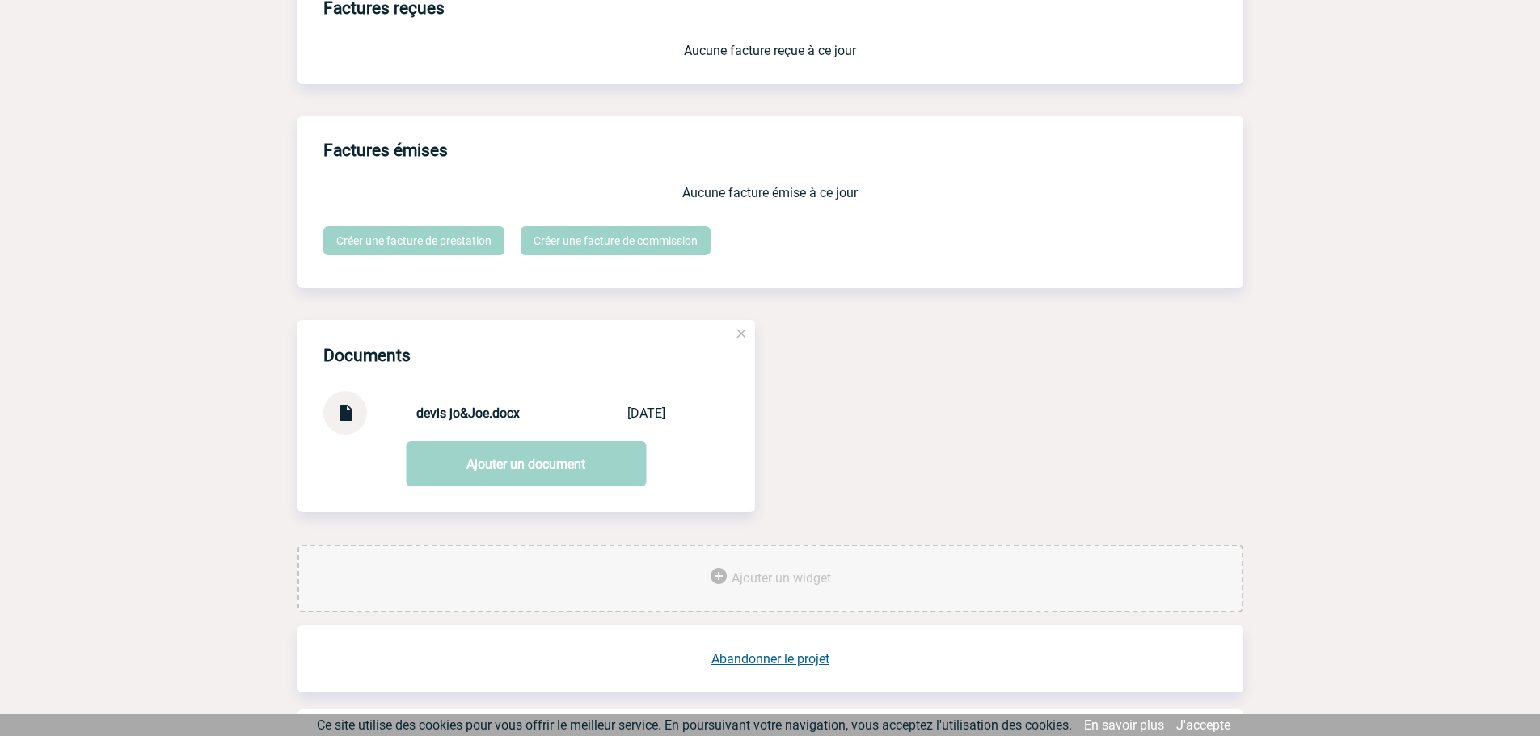
scroll to position [1430, 0]
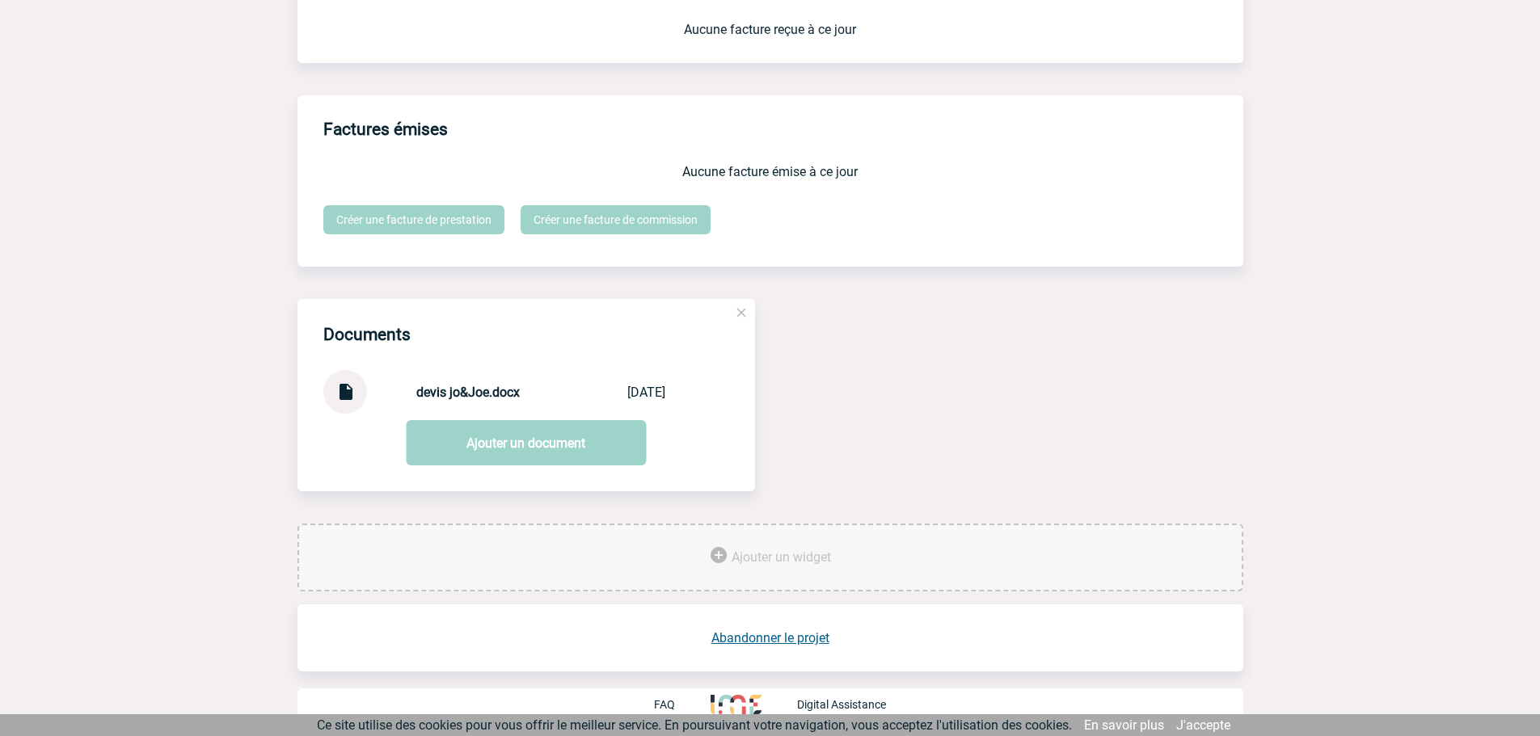
click at [789, 638] on link "Abandonner le projet" at bounding box center [770, 637] width 118 height 15
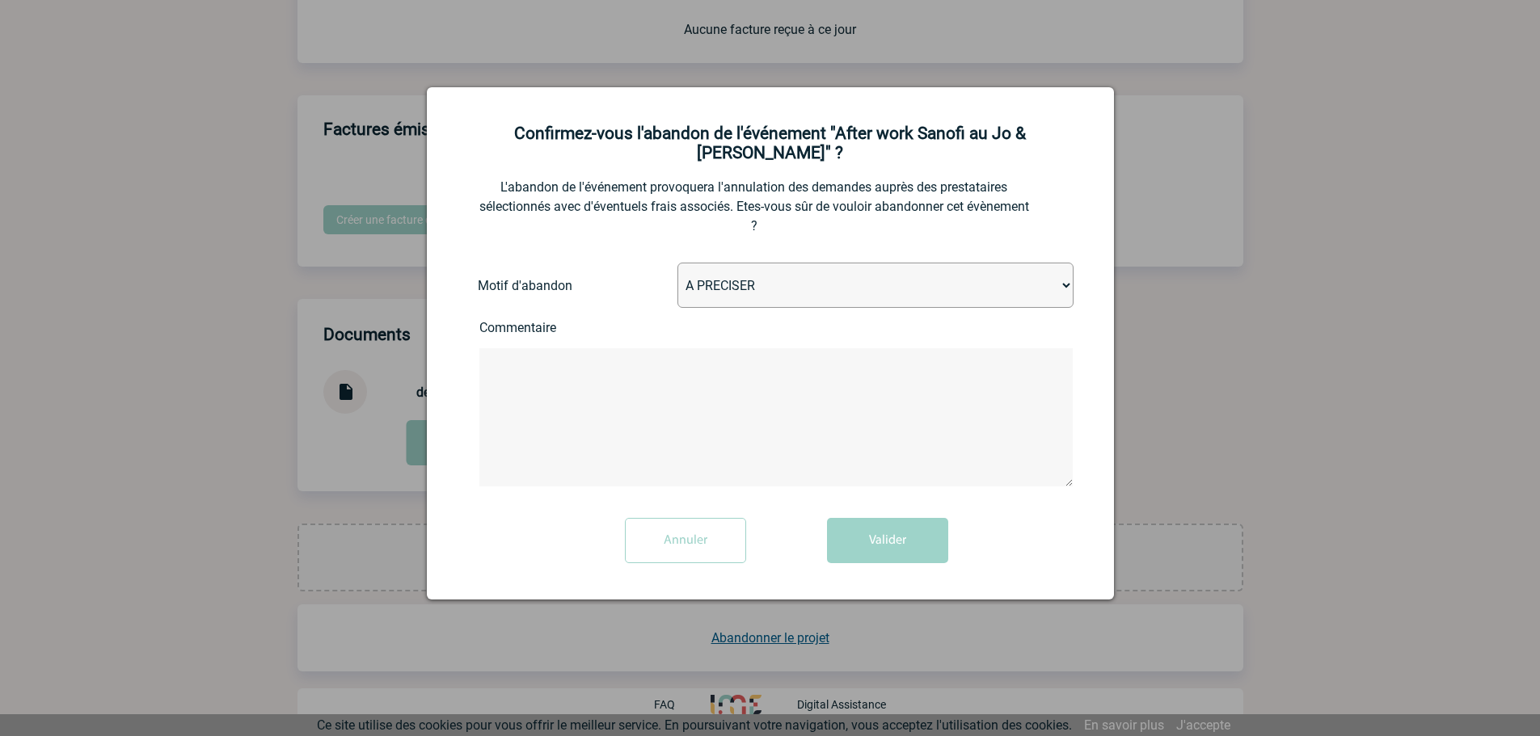
click at [704, 277] on select "A PRECISER Projet annulé Projet reporté Evénement organisé en interne A fait ap…" at bounding box center [875, 285] width 396 height 45
select select "ABANDON_PROJET_15"
click at [677, 263] on select "A PRECISER Projet annulé Projet reporté Evénement organisé en interne A fait ap…" at bounding box center [875, 285] width 396 height 45
drag, startPoint x: 551, startPoint y: 386, endPoint x: 602, endPoint y: 399, distance: 52.7
click at [551, 386] on textarea at bounding box center [775, 417] width 593 height 138
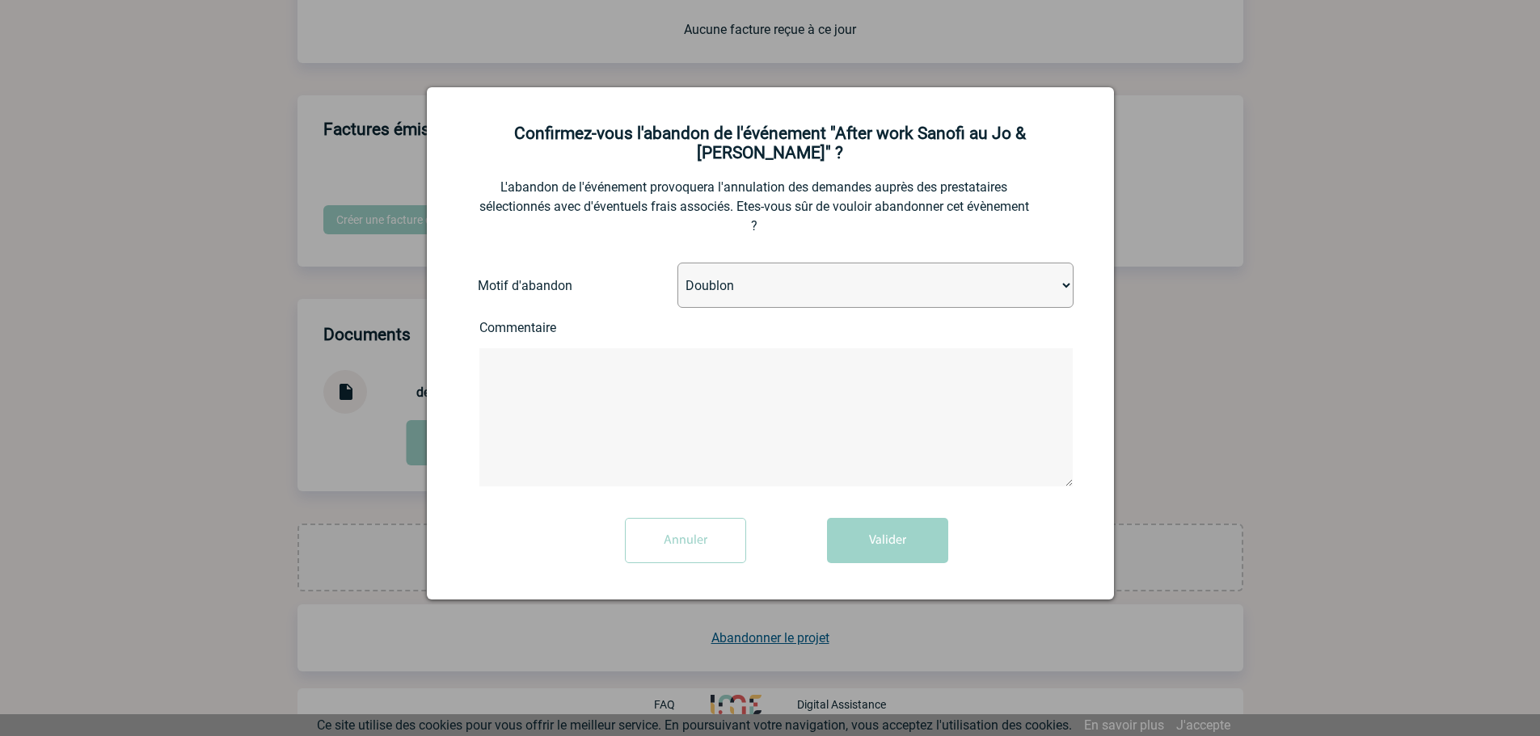
paste textarea "2000424913"
type textarea "2000424913"
click at [887, 518] on button "Valider" at bounding box center [887, 540] width 121 height 45
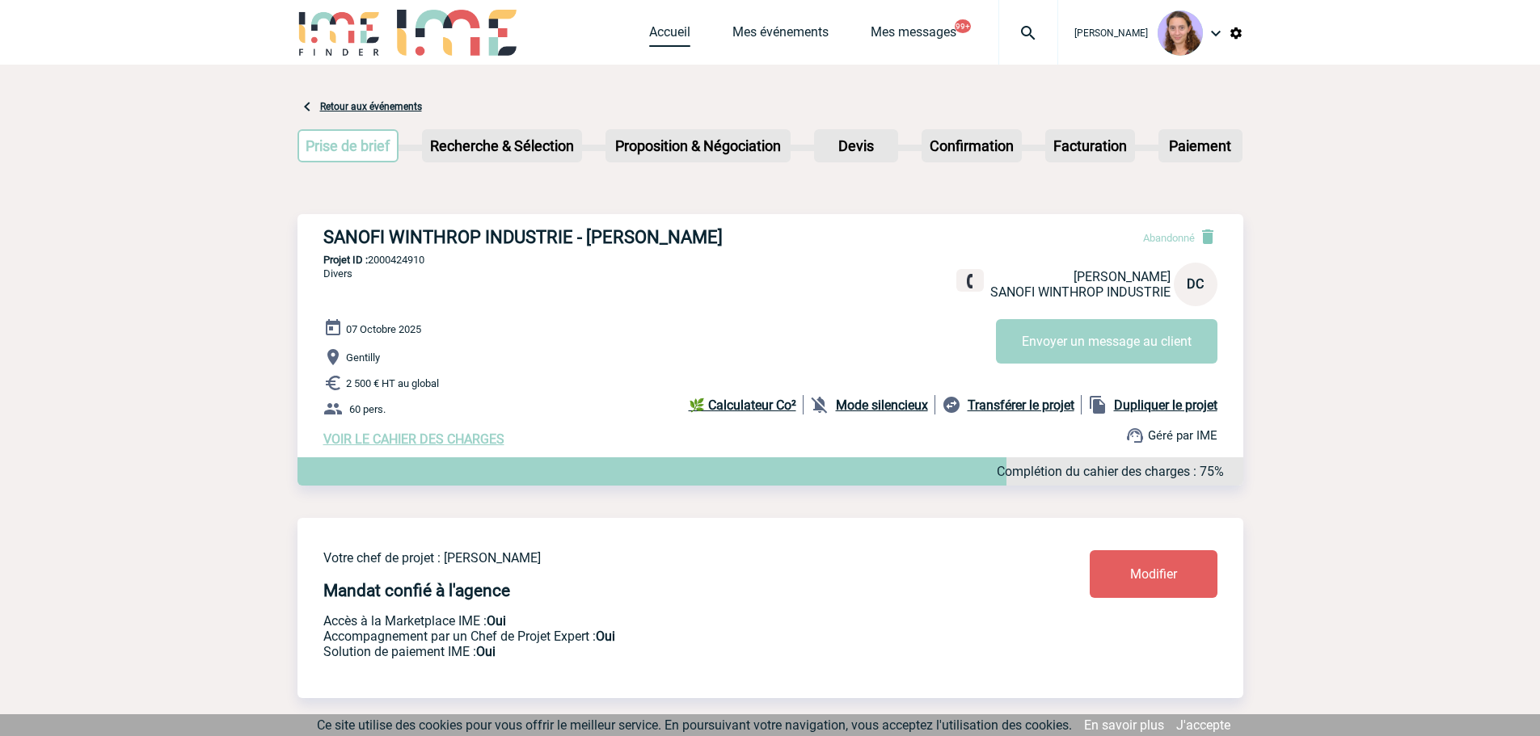
click at [664, 34] on link "Accueil" at bounding box center [669, 35] width 41 height 23
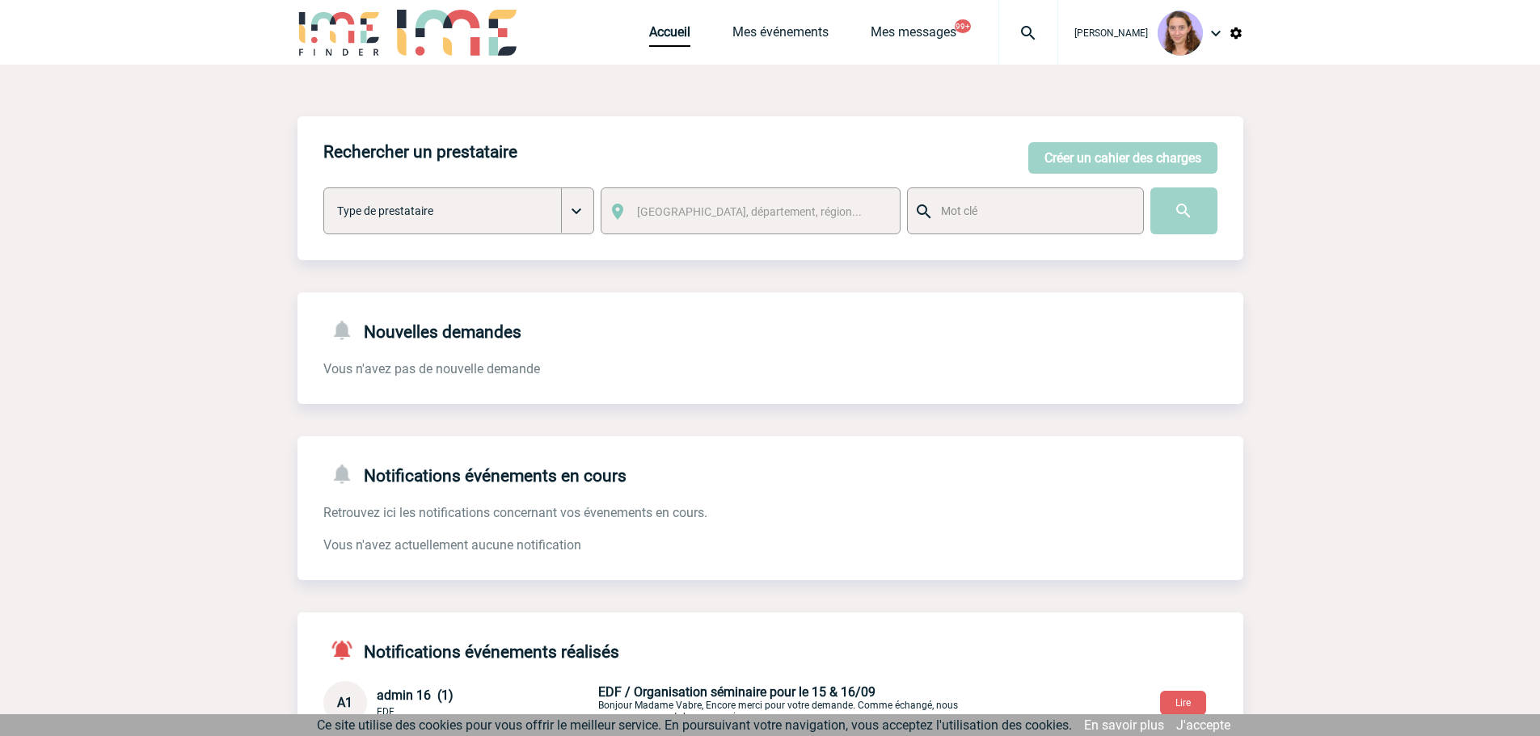
click at [1008, 34] on img at bounding box center [1028, 32] width 58 height 19
paste input "- 2000425046"
drag, startPoint x: 815, startPoint y: 121, endPoint x: 744, endPoint y: 122, distance: 71.9
click at [744, 122] on body "[PERSON_NAME] Accueil Mes événements 99+ 99+" at bounding box center [770, 500] width 1540 height 1000
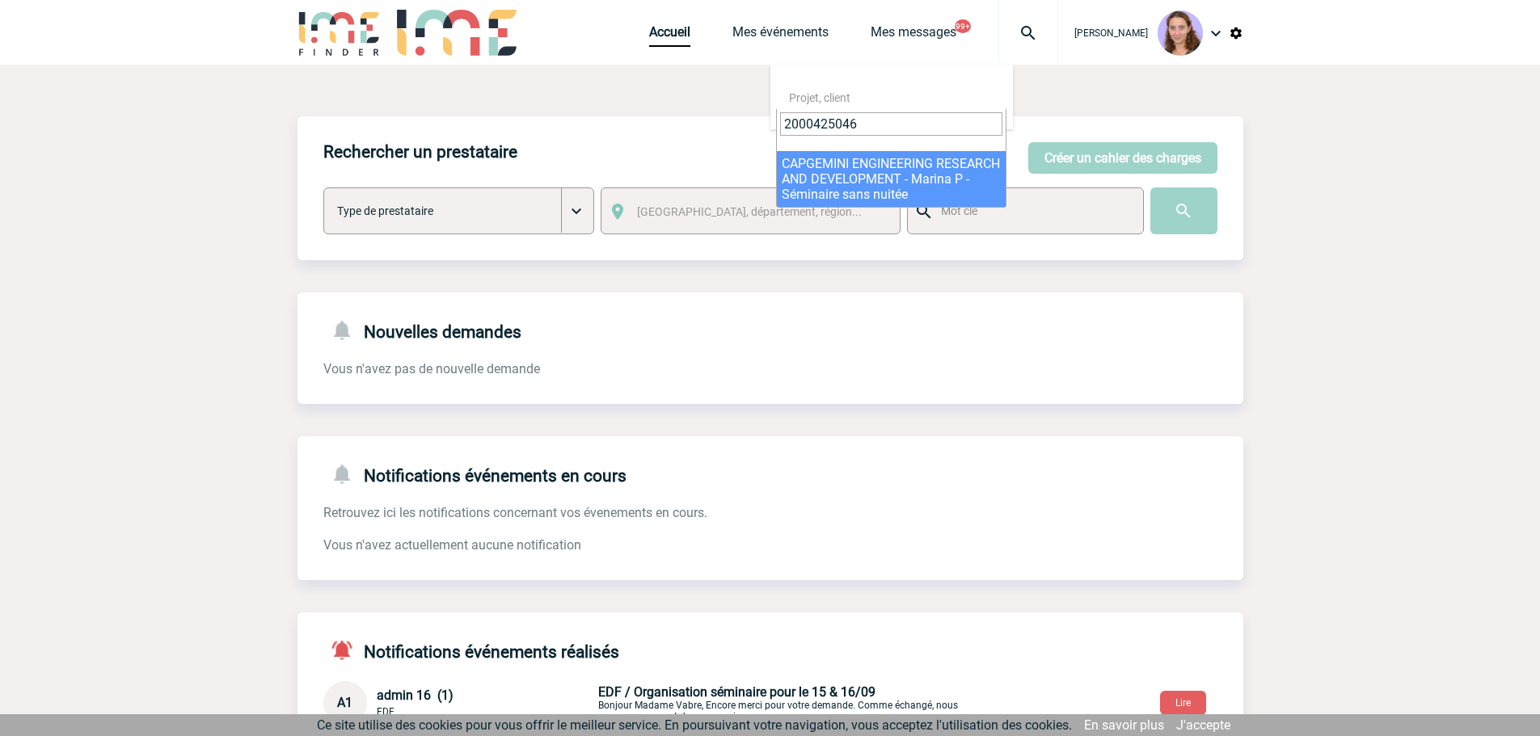
type input "2000425046"
select select "24547"
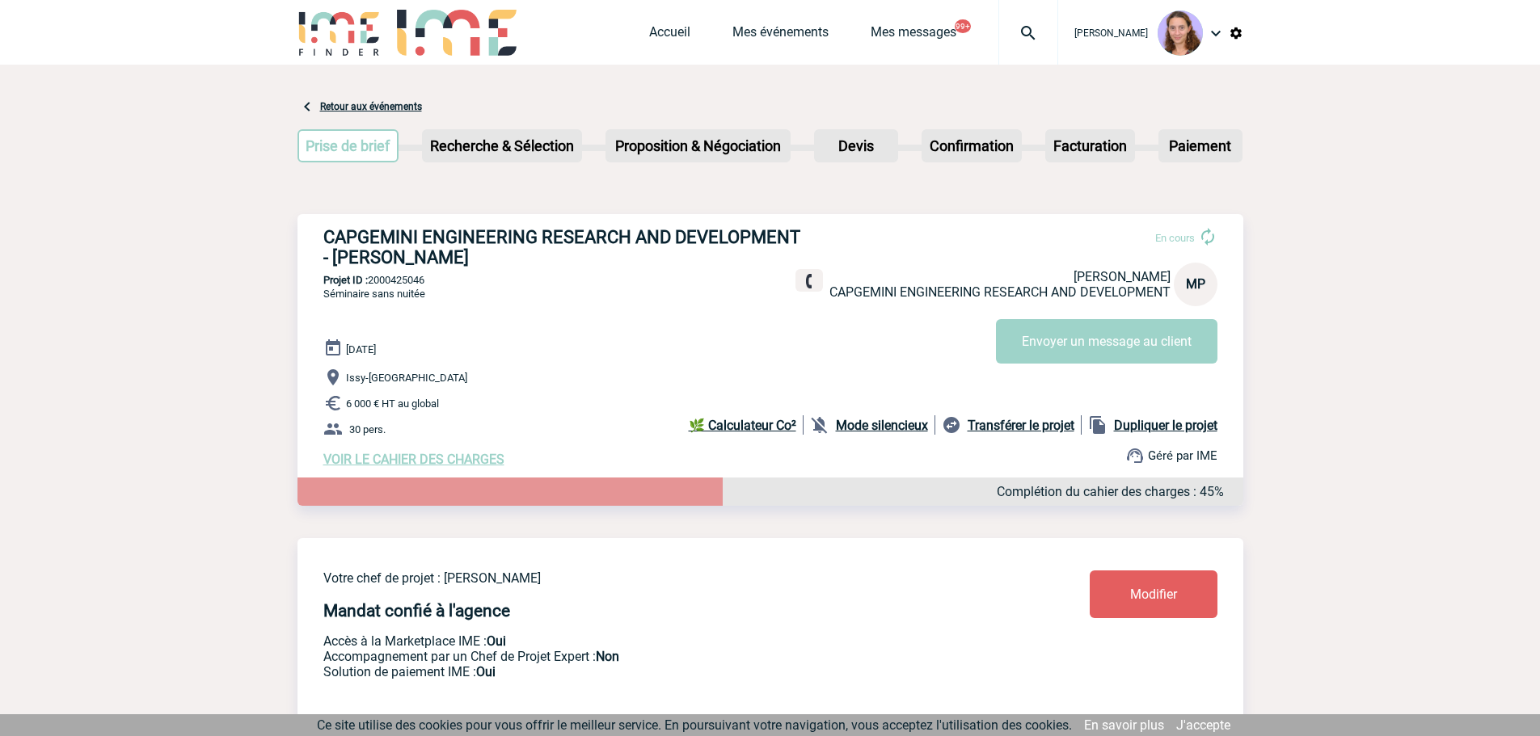
click at [1173, 588] on link "Modifier" at bounding box center [1153, 595] width 128 height 48
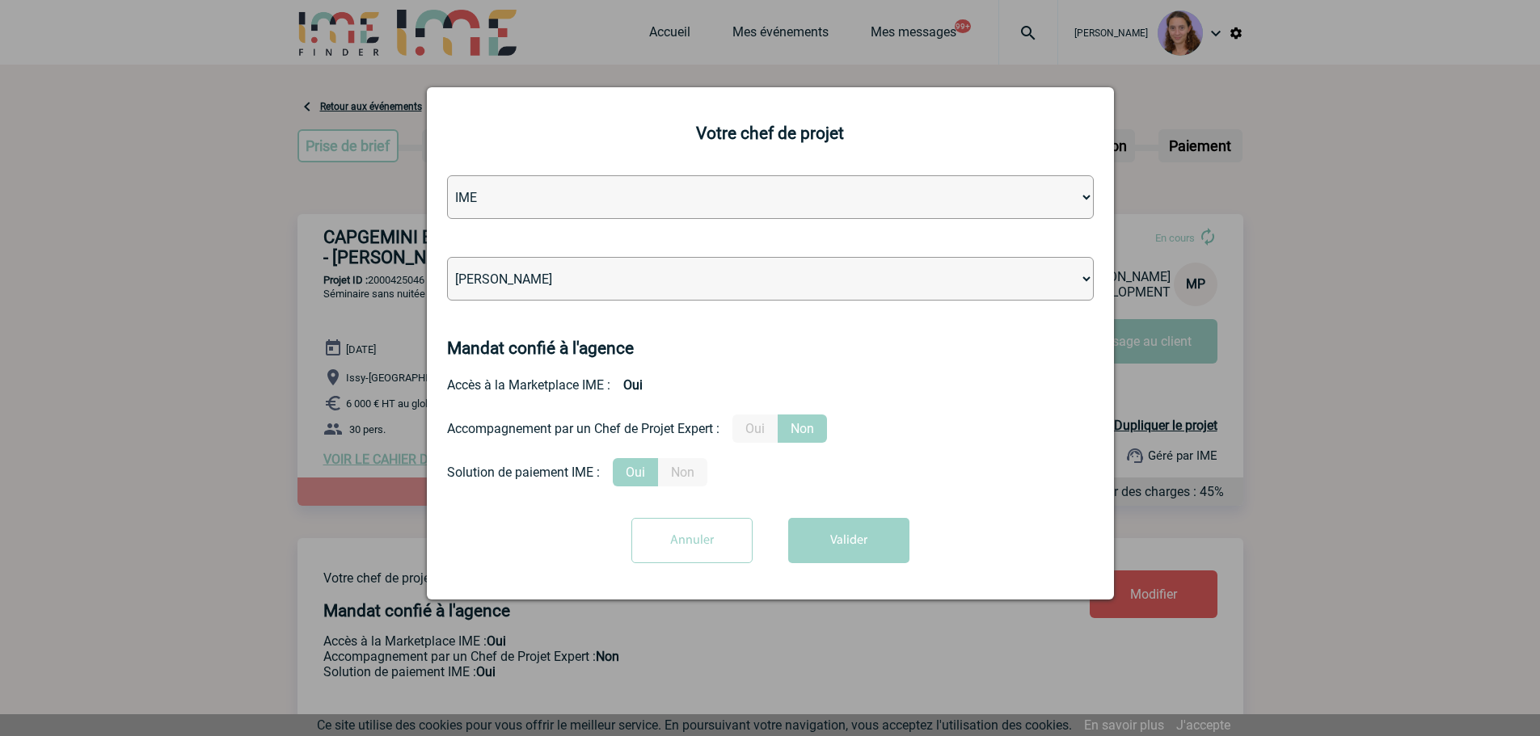
click at [552, 290] on select "[PERSON_NAME] [PERSON_NAME] [PERSON_NAME] Jean-[PERSON_NAME] [PERSON_NAME] [PER…" at bounding box center [770, 279] width 647 height 44
select select "121547"
click at [447, 258] on select "[PERSON_NAME] [PERSON_NAME] [PERSON_NAME] Jean-[PERSON_NAME] [PERSON_NAME] [PER…" at bounding box center [770, 279] width 647 height 44
click at [839, 545] on button "Valider" at bounding box center [848, 540] width 121 height 45
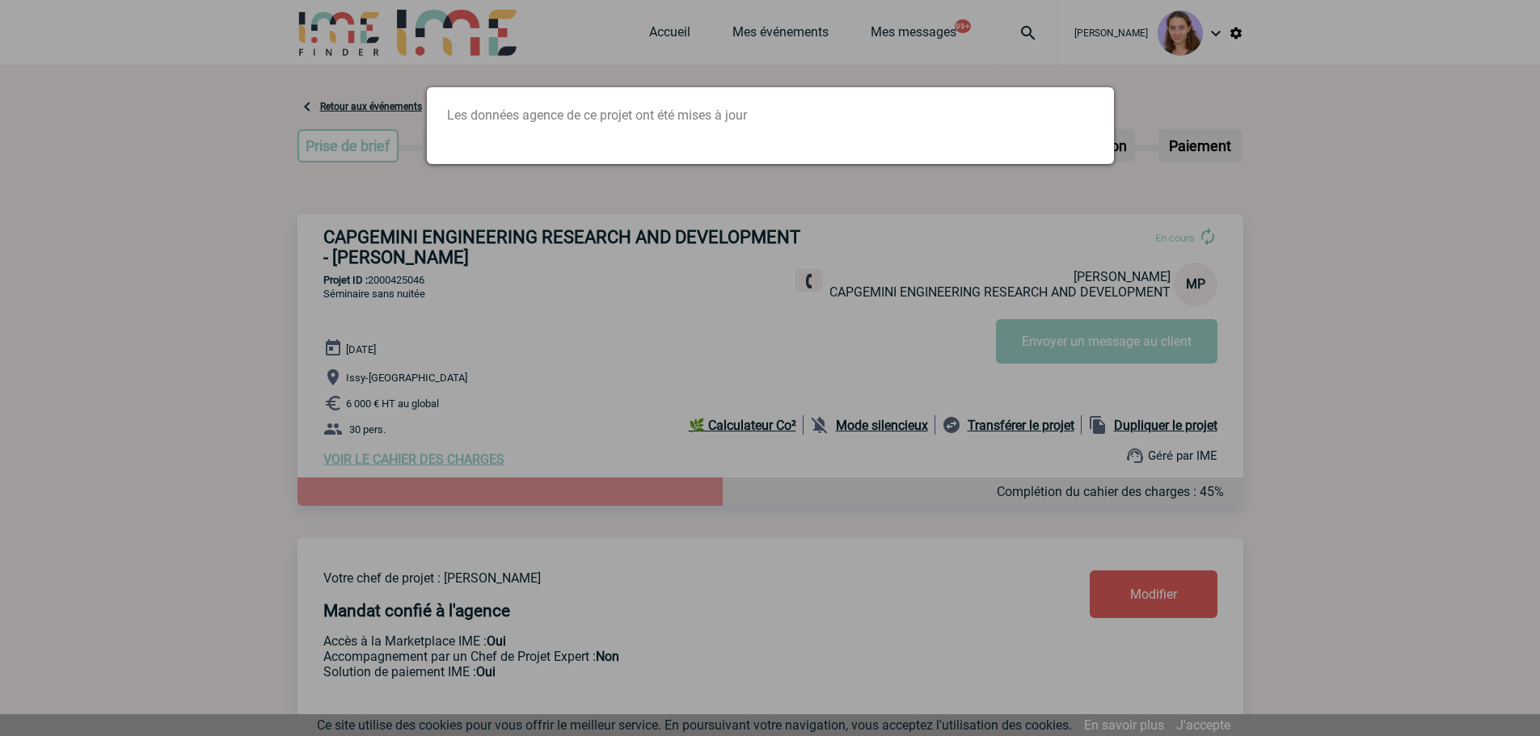
click at [969, 40] on div at bounding box center [770, 368] width 1540 height 736
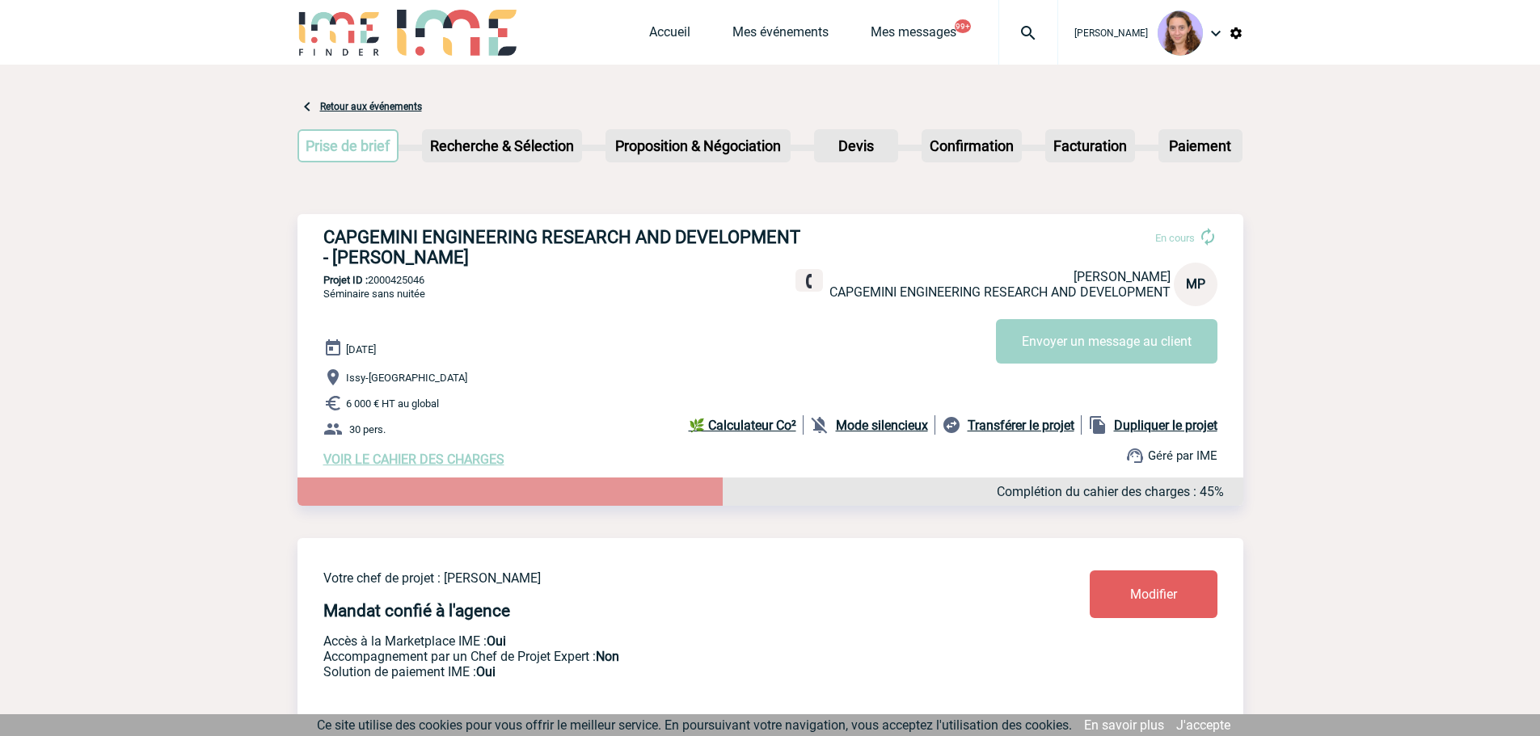
click at [1029, 40] on img at bounding box center [1028, 32] width 58 height 19
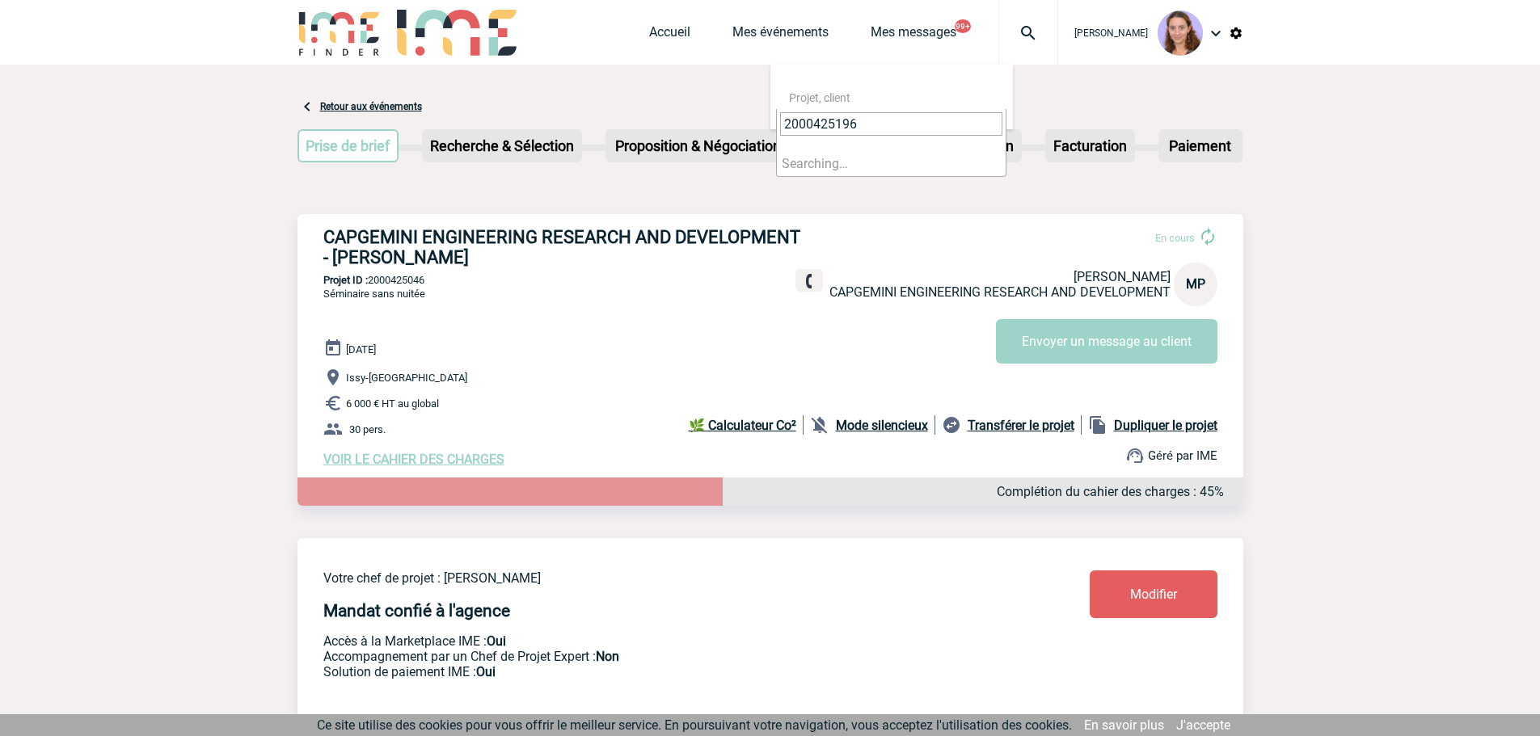
type input "2000425196"
select select "24697"
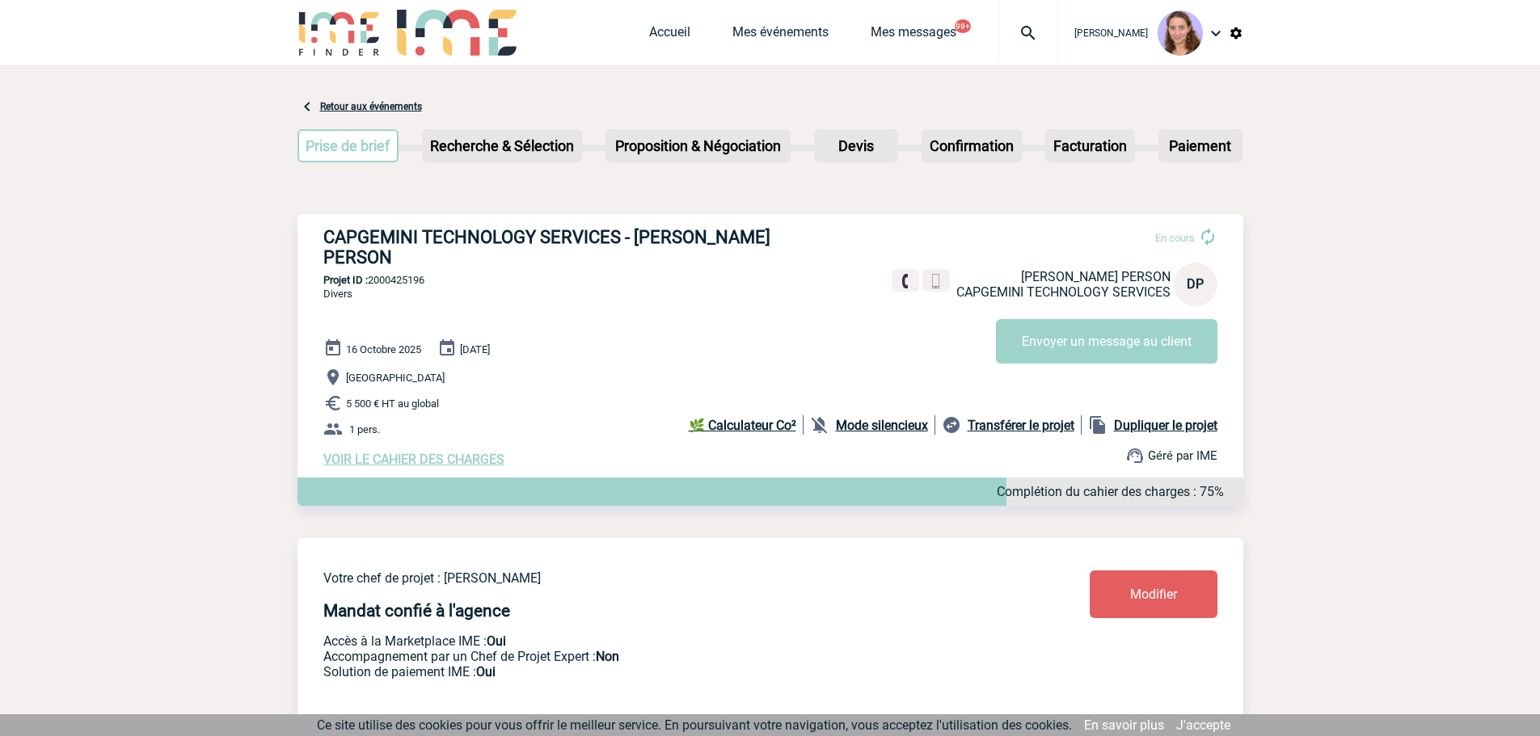
click at [1136, 587] on span "Modifier" at bounding box center [1153, 594] width 47 height 15
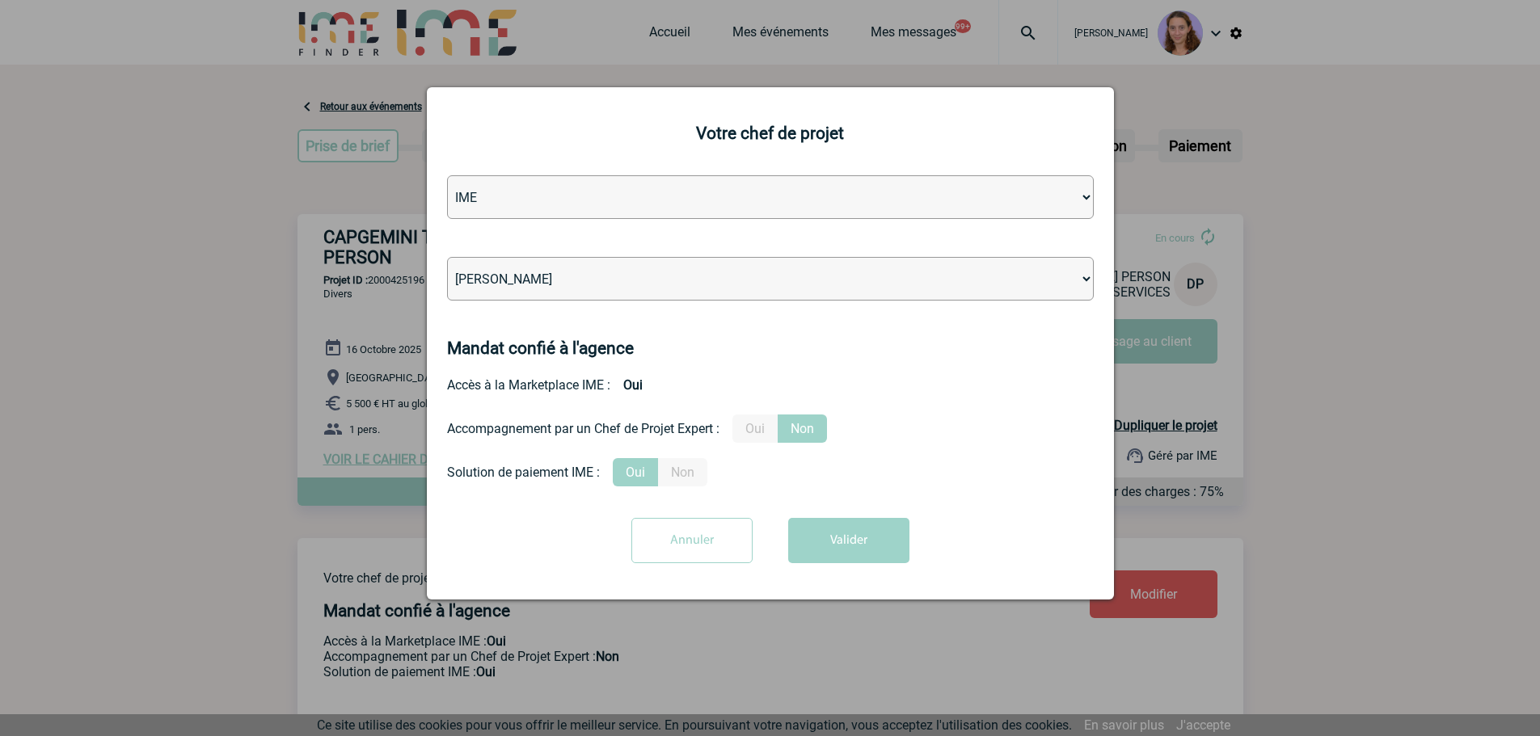
click at [547, 289] on select "[PERSON_NAME] [PERSON_NAME] [PERSON_NAME] Jean-[PERSON_NAME] [PERSON_NAME] [PER…" at bounding box center [770, 279] width 647 height 44
select select "121547"
click at [447, 258] on select "[PERSON_NAME] [PERSON_NAME] [PERSON_NAME] Jean-[PERSON_NAME] [PERSON_NAME] [PER…" at bounding box center [770, 279] width 647 height 44
click at [832, 534] on button "Valider" at bounding box center [848, 540] width 121 height 45
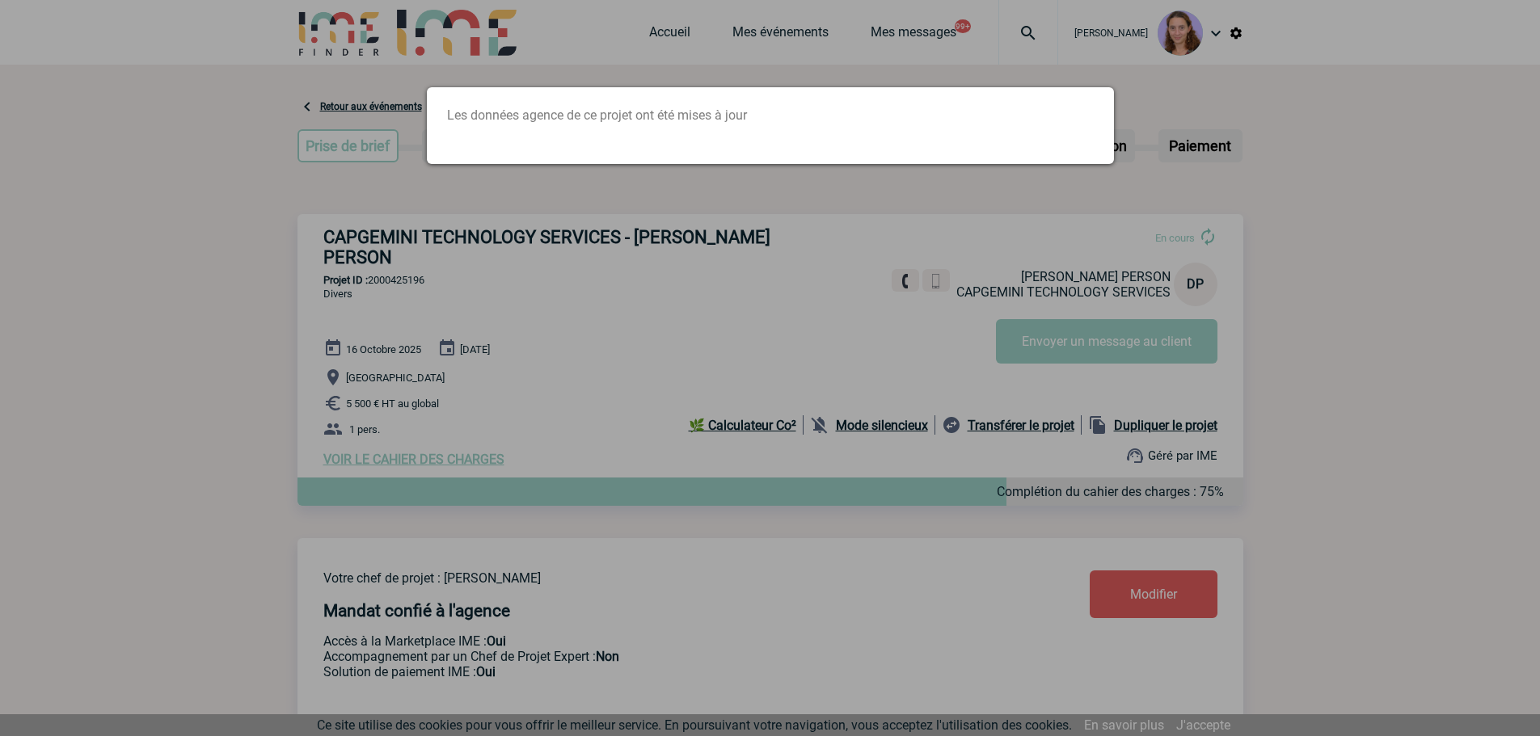
drag, startPoint x: 533, startPoint y: 373, endPoint x: 645, endPoint y: 193, distance: 212.0
click at [541, 373] on div at bounding box center [770, 368] width 1540 height 736
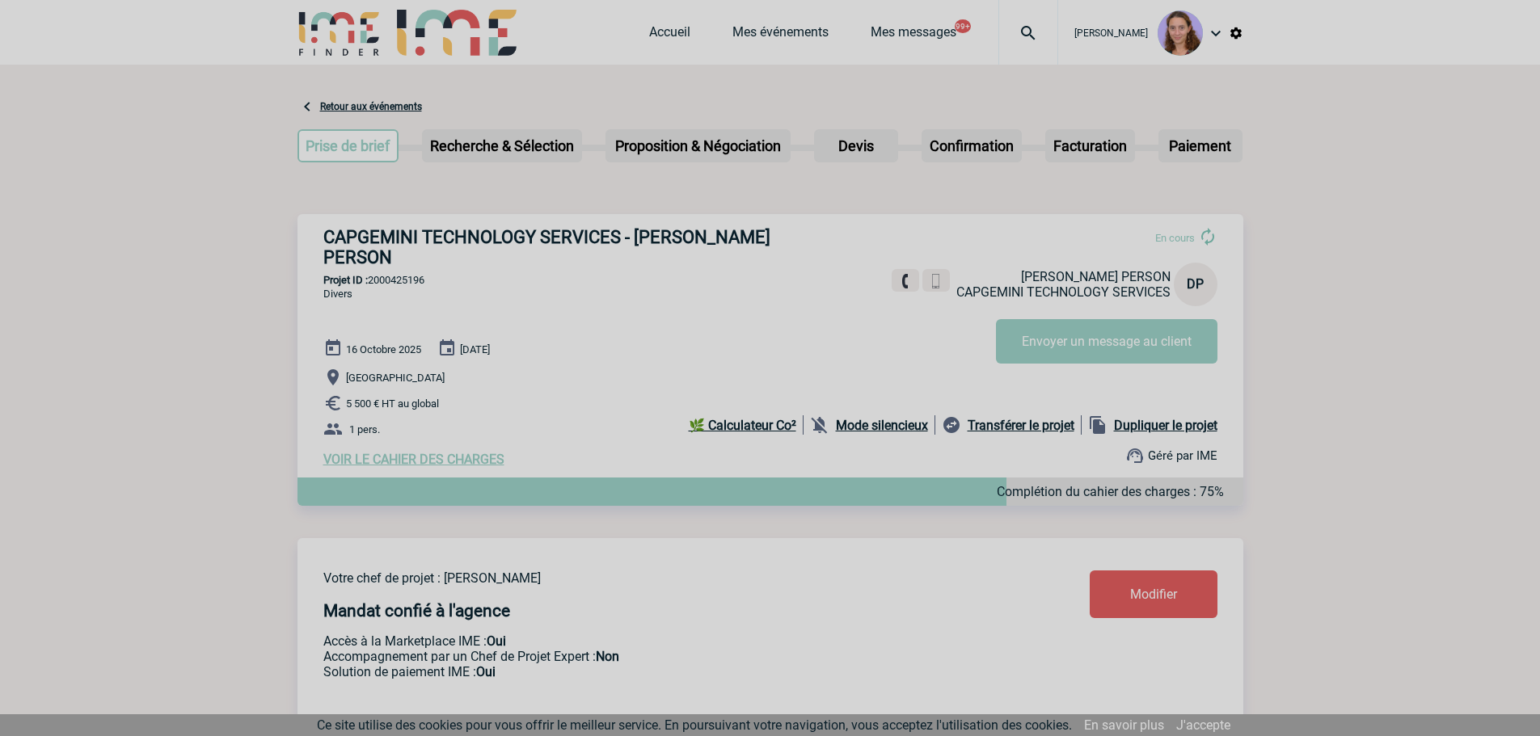
click at [1015, 48] on div at bounding box center [1028, 32] width 60 height 65
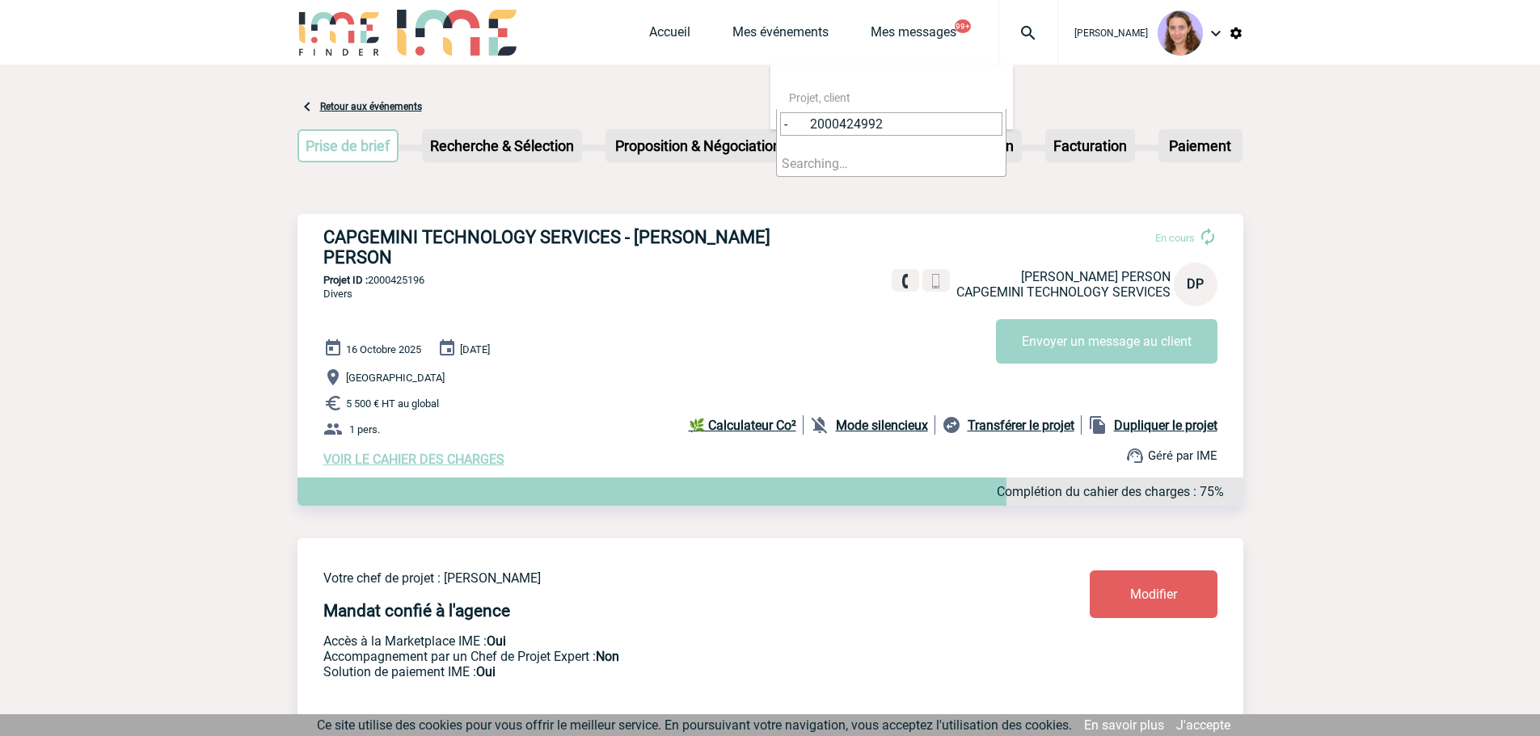
drag, startPoint x: 806, startPoint y: 126, endPoint x: 765, endPoint y: 126, distance: 40.4
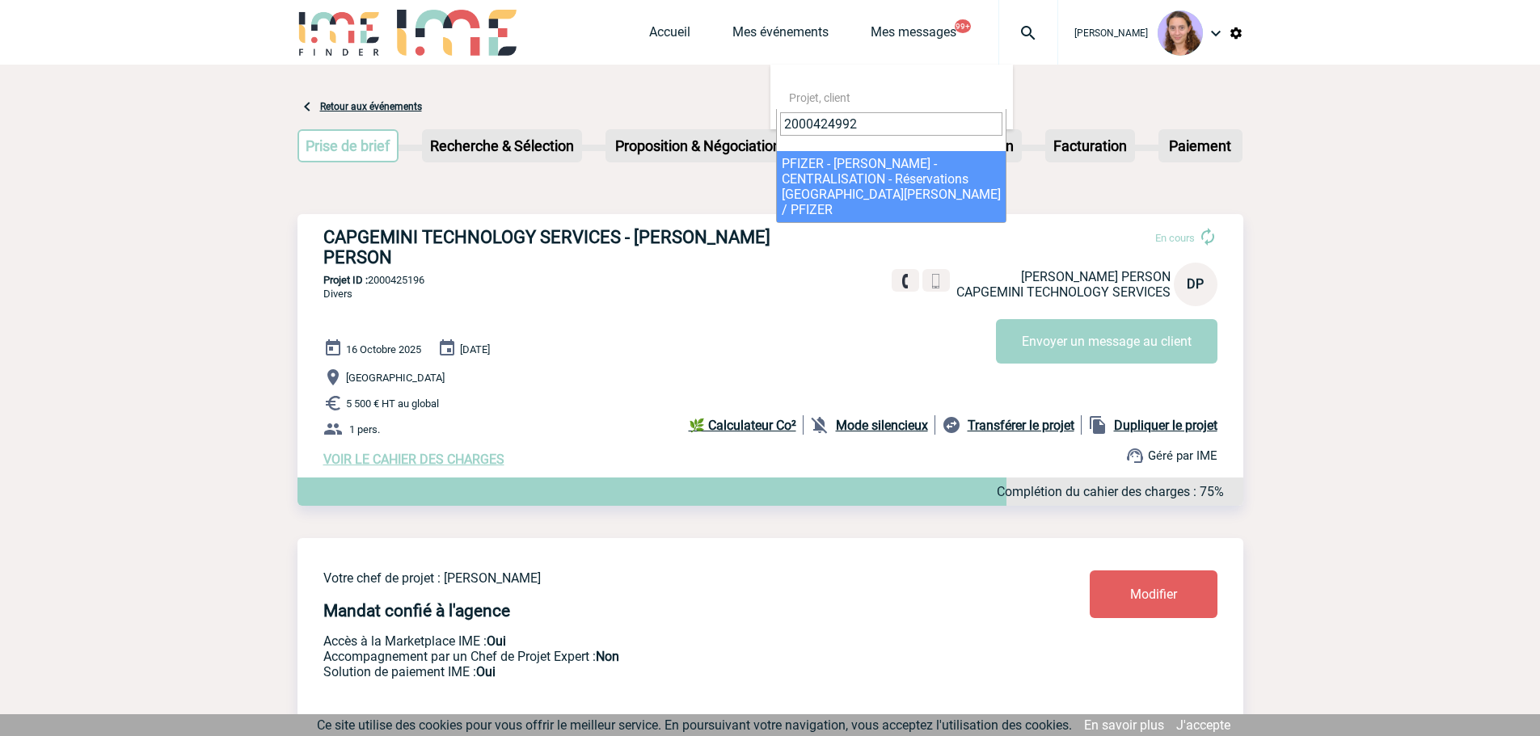
type input "2000424992"
select select "24493"
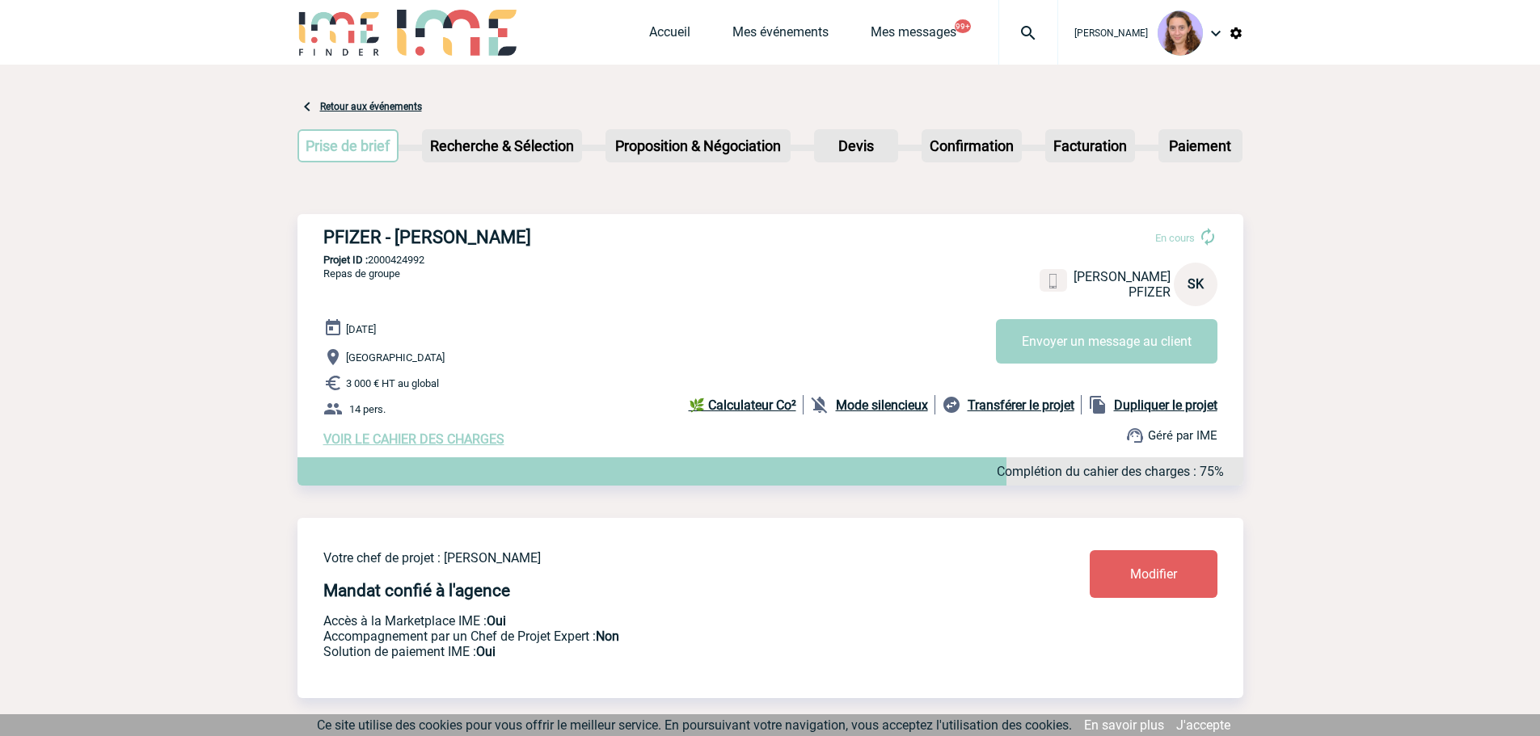
click at [398, 263] on p "Projet ID : 2000424992" at bounding box center [770, 260] width 946 height 12
copy p "2000424992"
click at [1094, 588] on link "Modifier" at bounding box center [1153, 574] width 128 height 48
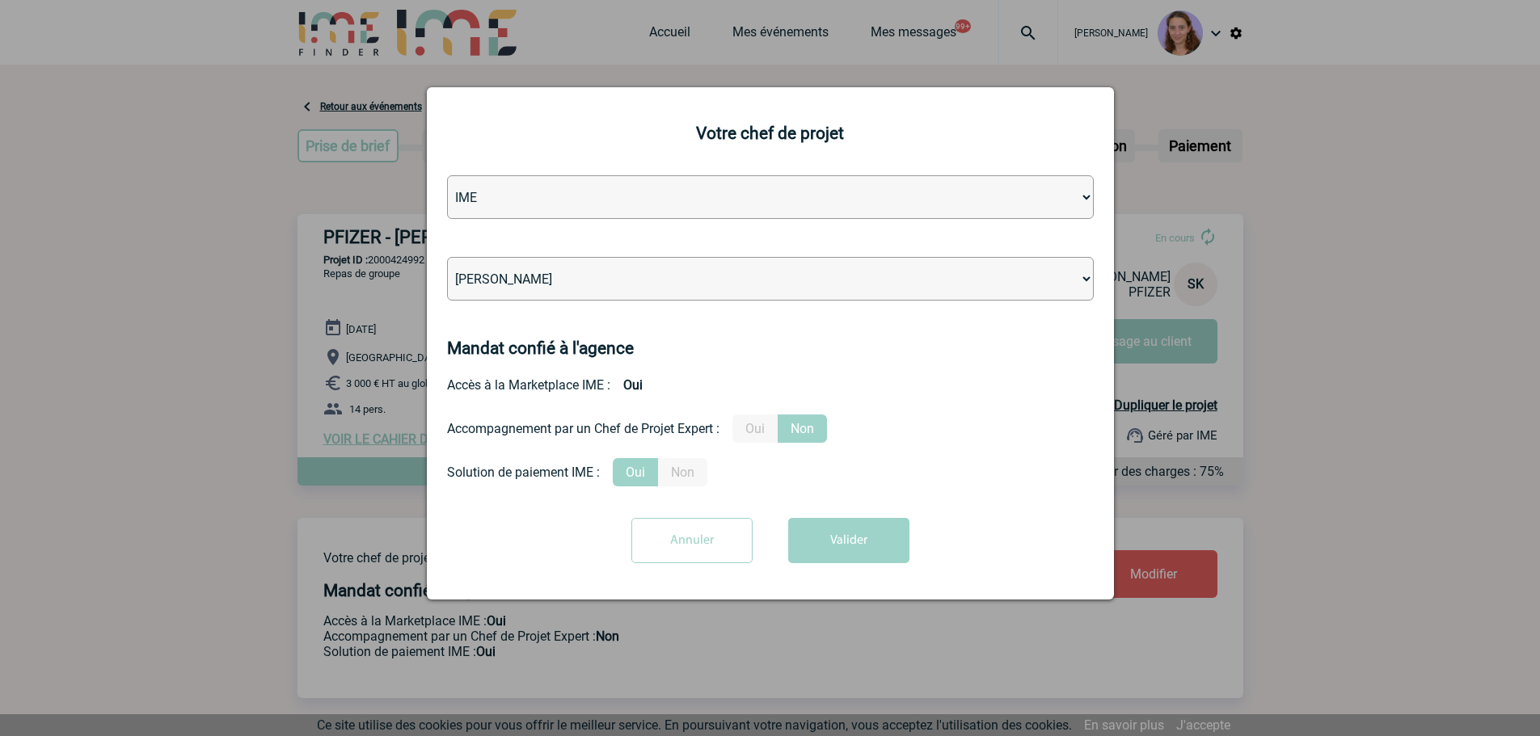
click at [491, 269] on select "[PERSON_NAME] [PERSON_NAME] [PERSON_NAME] Jean-[PERSON_NAME] [PERSON_NAME] [PER…" at bounding box center [770, 279] width 647 height 44
select select "121547"
click at [447, 258] on select "[PERSON_NAME] [PERSON_NAME] [PERSON_NAME] Jean-[PERSON_NAME] [PERSON_NAME] [PER…" at bounding box center [770, 279] width 647 height 44
click at [855, 537] on button "Valider" at bounding box center [848, 540] width 121 height 45
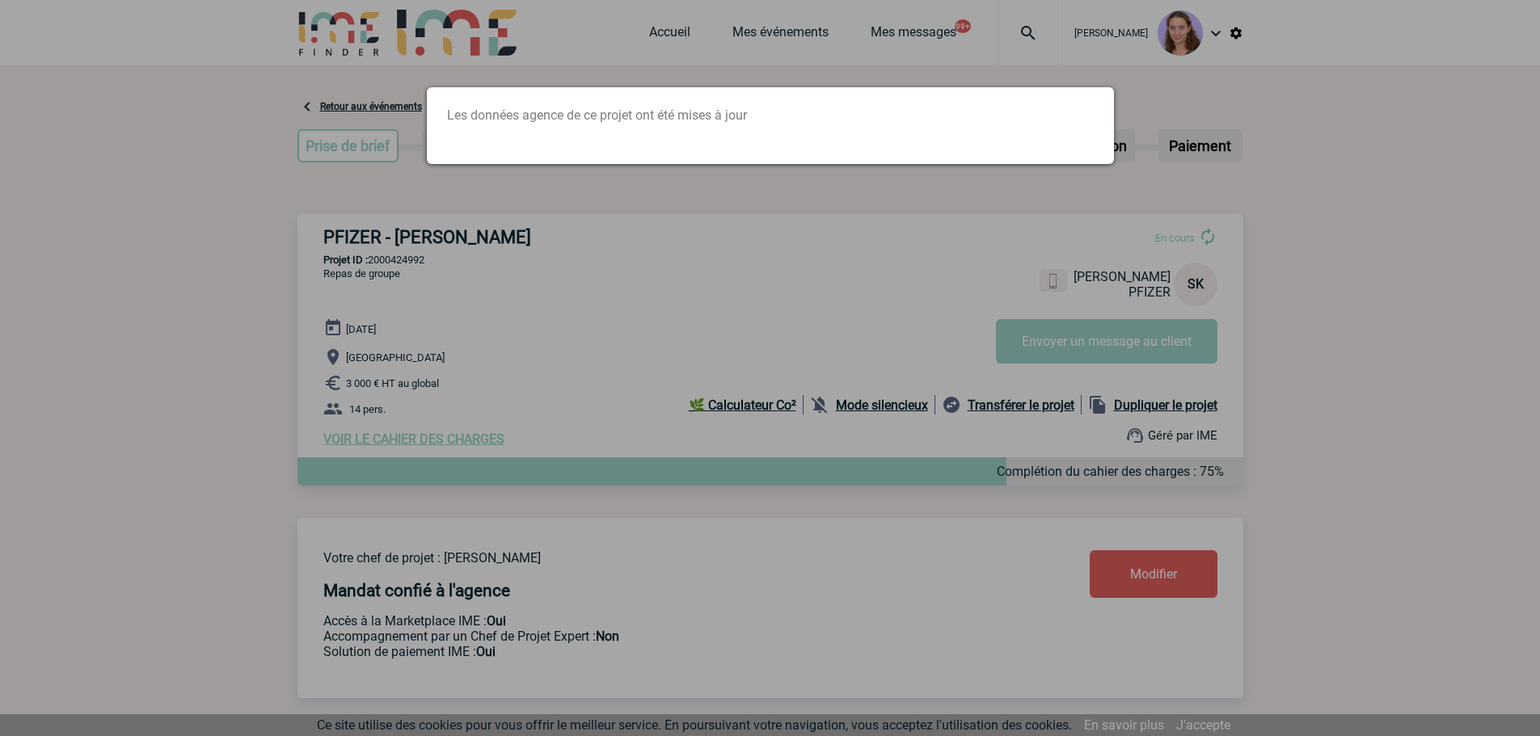
click at [1033, 41] on div at bounding box center [770, 368] width 1540 height 736
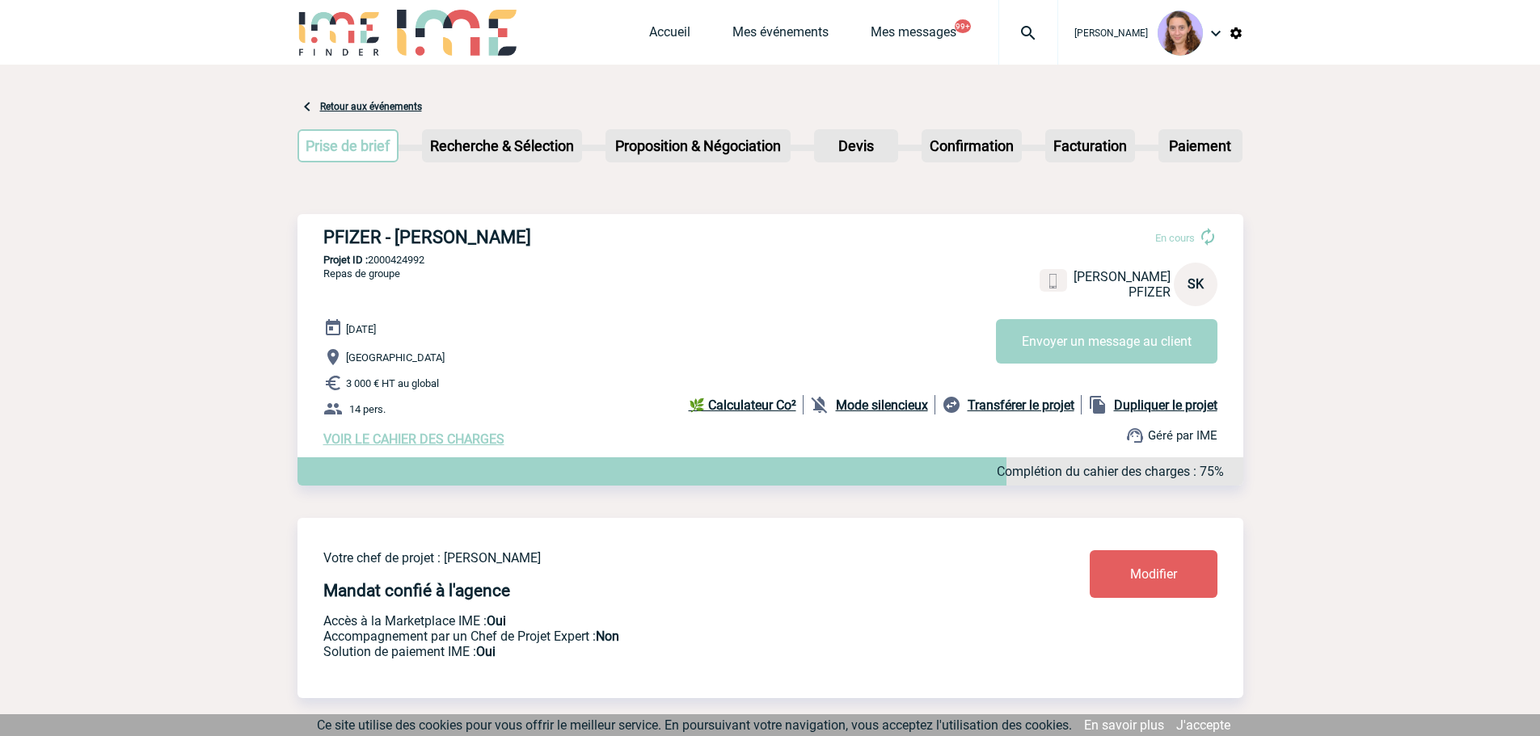
click at [1036, 39] on img at bounding box center [1028, 32] width 58 height 19
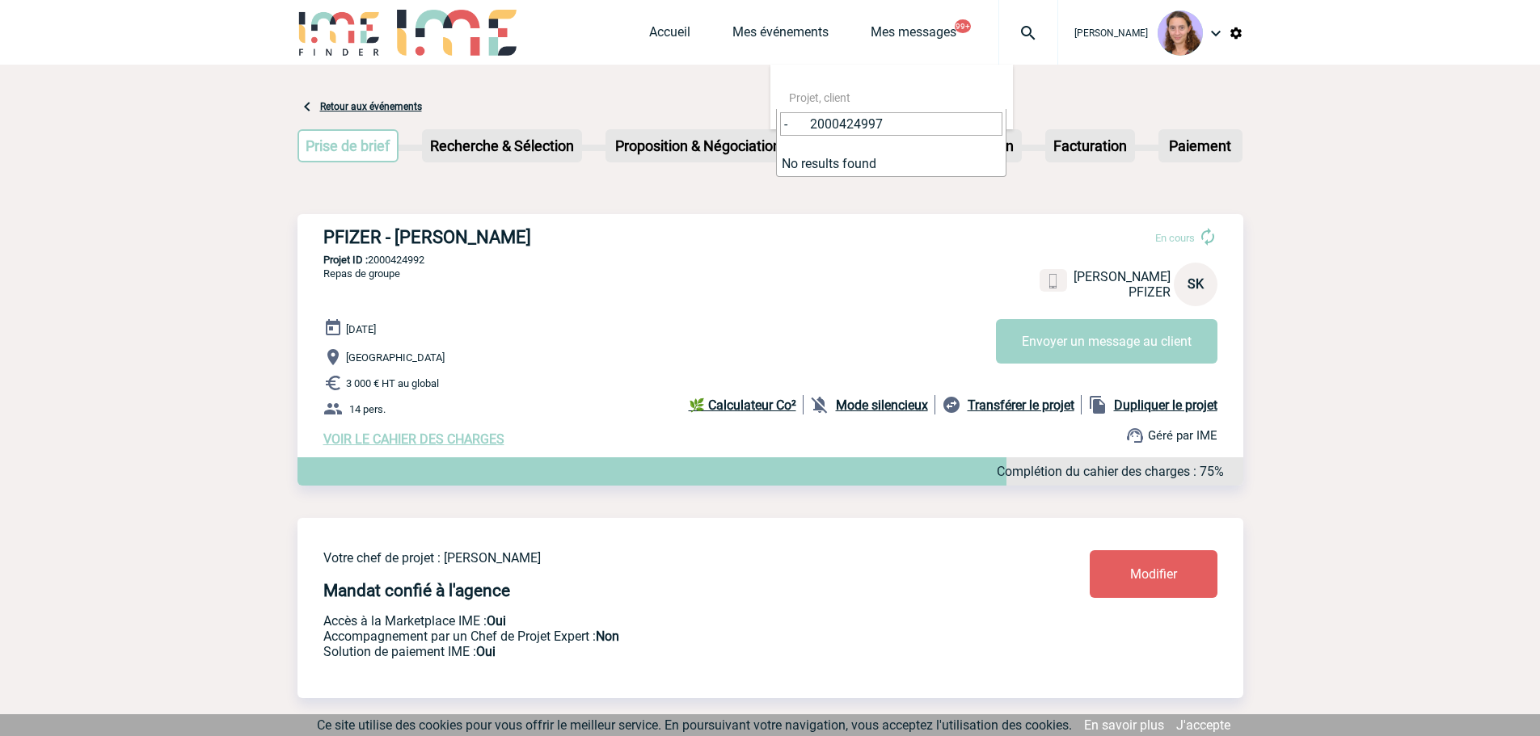
drag, startPoint x: 810, startPoint y: 123, endPoint x: 669, endPoint y: 96, distance: 143.1
type input "2000424997"
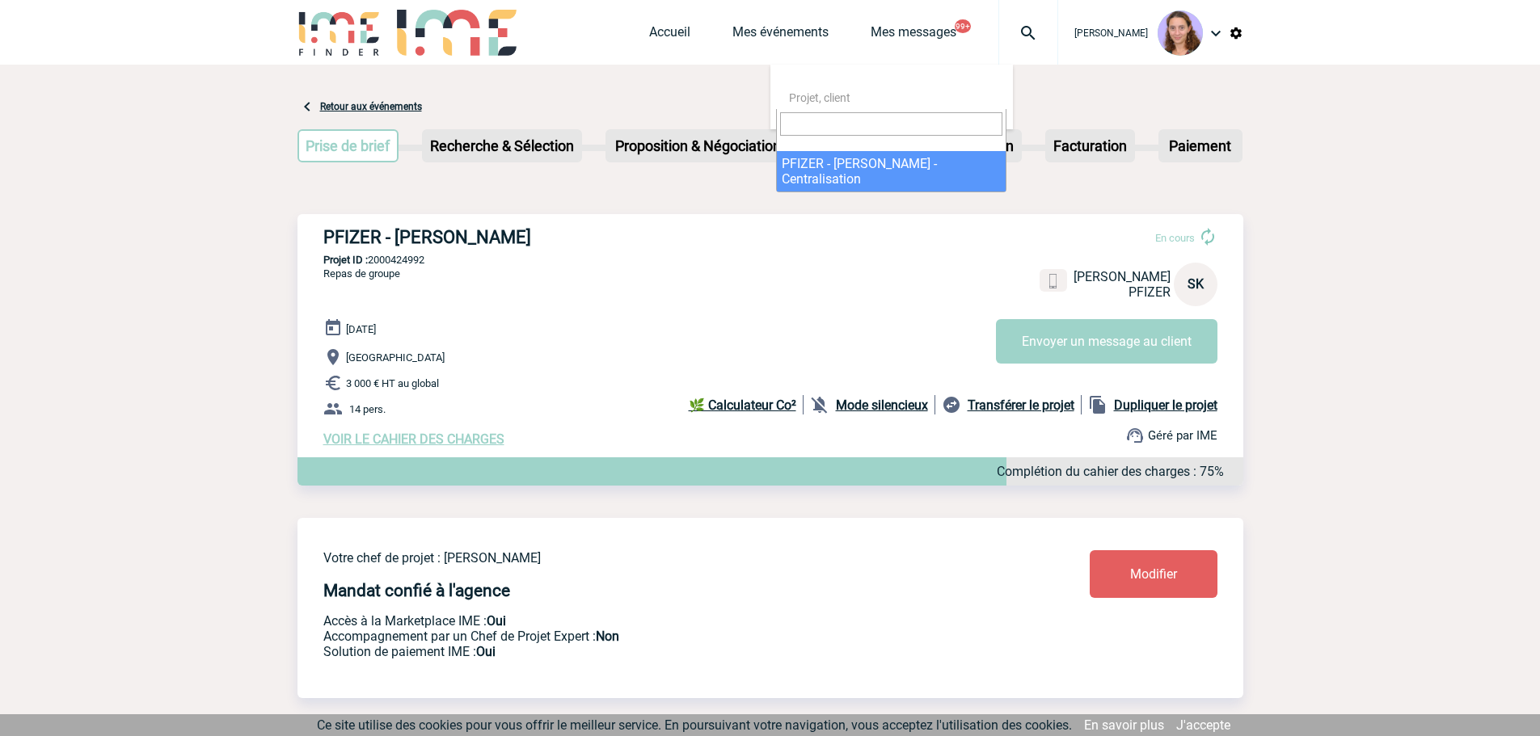
select select "24498"
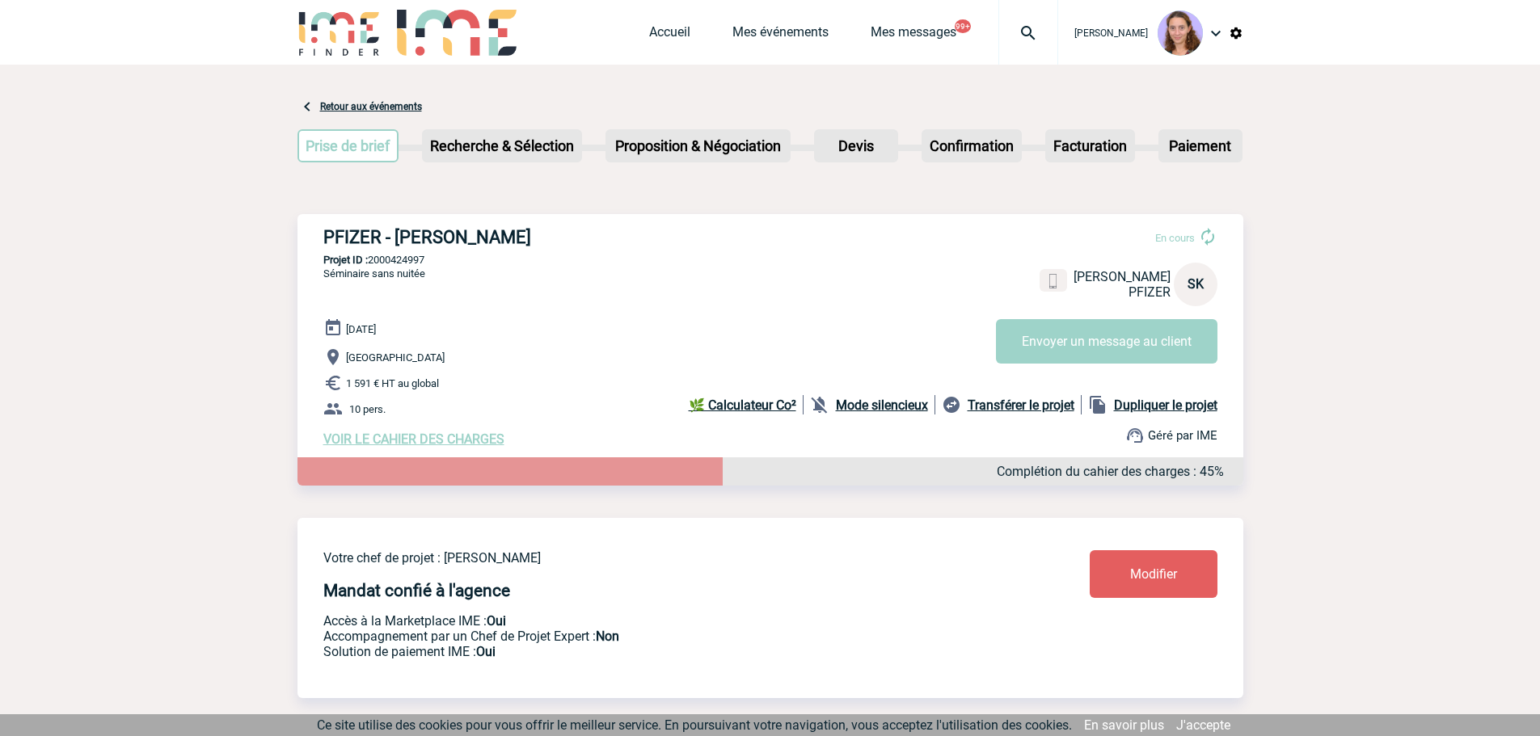
click at [1165, 587] on link "Modifier" at bounding box center [1153, 574] width 128 height 48
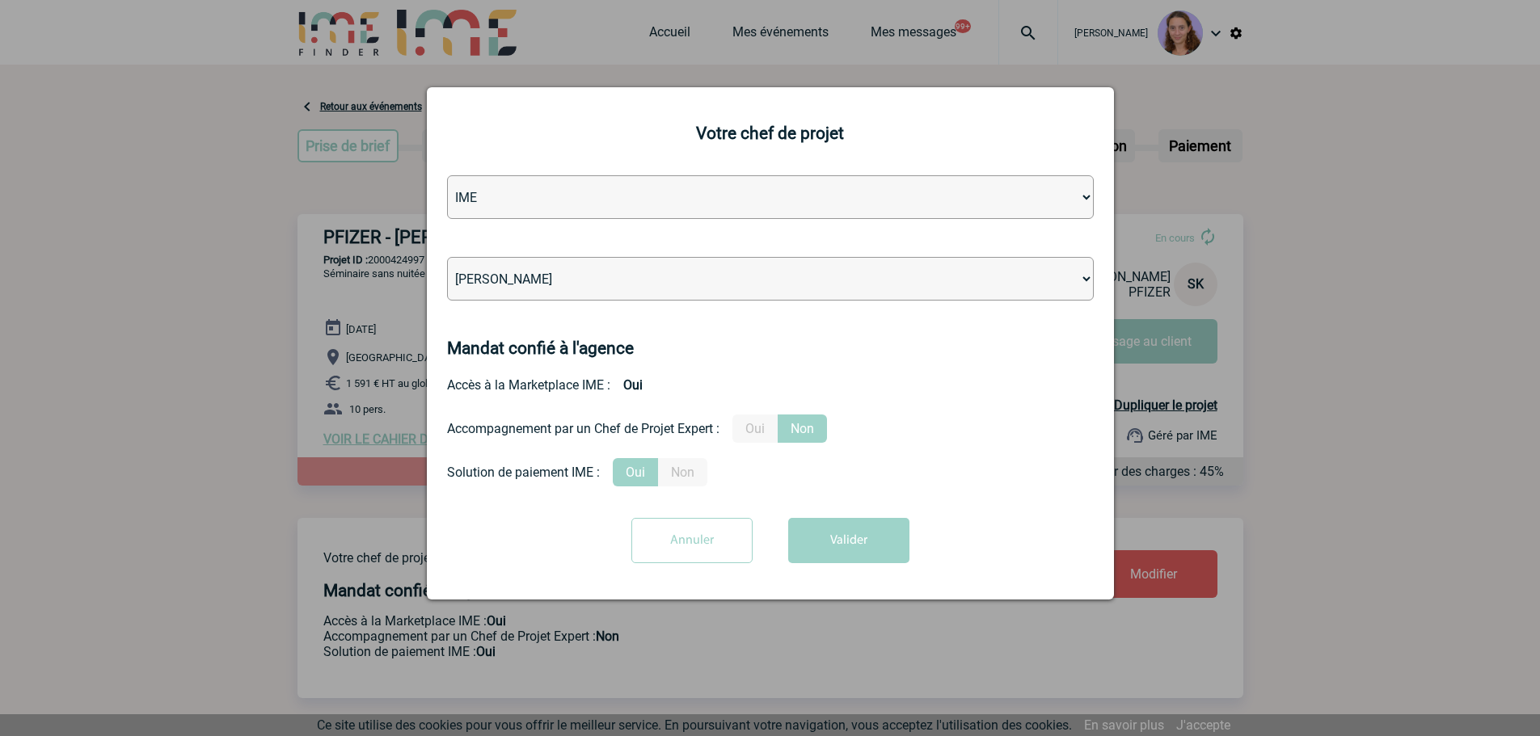
drag, startPoint x: 584, startPoint y: 239, endPoint x: 588, endPoint y: 262, distance: 23.1
click at [584, 242] on form "Agence IME IME Nantes IME [GEOGRAPHIC_DATA] [PERSON_NAME] [PERSON_NAME] [PERSON…" at bounding box center [770, 375] width 647 height 400
drag, startPoint x: 588, startPoint y: 262, endPoint x: 596, endPoint y: 271, distance: 12.0
click at [596, 271] on select "[PERSON_NAME] [PERSON_NAME] [PERSON_NAME] Jean-[PERSON_NAME] [PERSON_NAME] [PER…" at bounding box center [770, 279] width 647 height 44
click at [447, 258] on select "[PERSON_NAME] [PERSON_NAME] [PERSON_NAME] Jean-[PERSON_NAME] [PERSON_NAME] [PER…" at bounding box center [770, 279] width 647 height 44
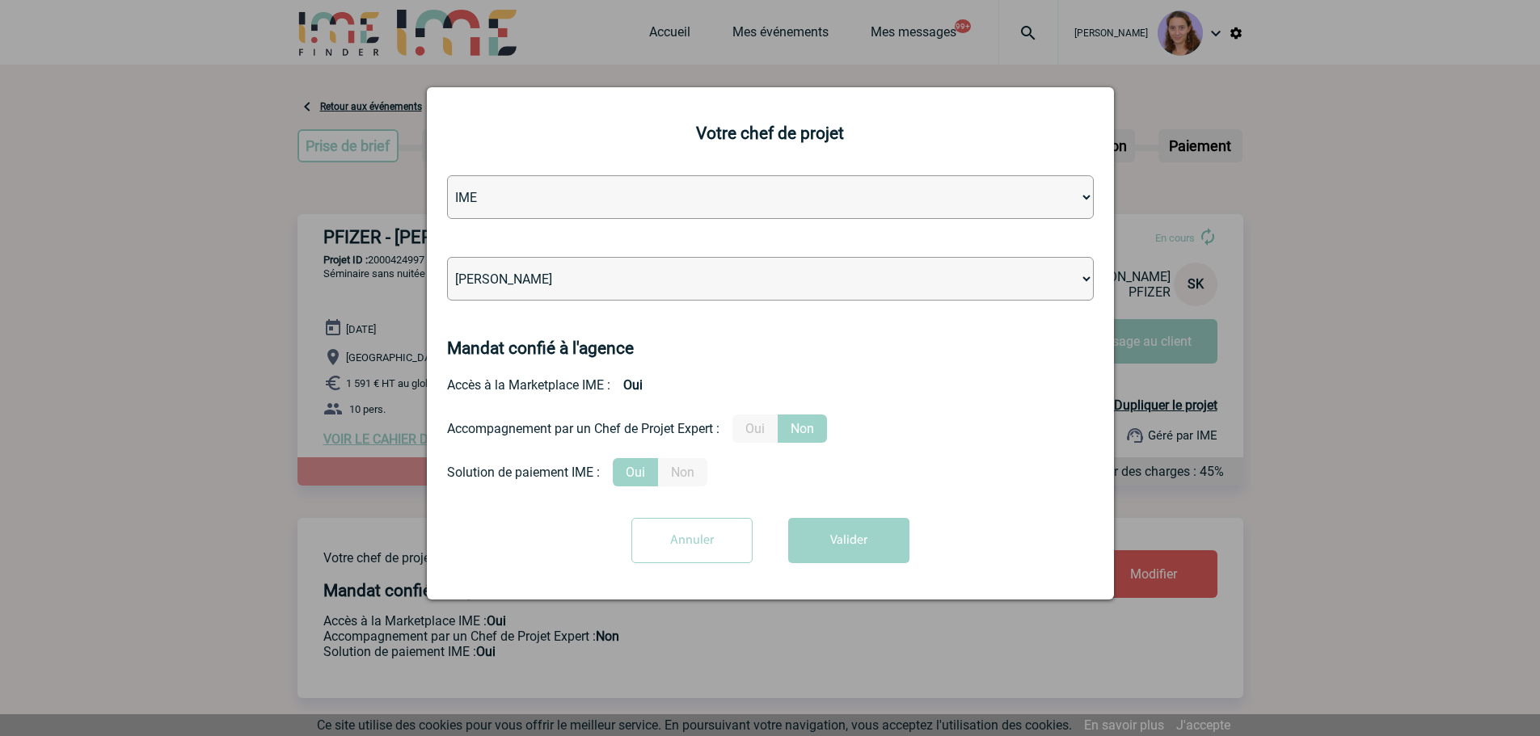
click at [598, 272] on select "[PERSON_NAME] [PERSON_NAME] [PERSON_NAME] Jean-[PERSON_NAME] [PERSON_NAME] [PER…" at bounding box center [770, 279] width 647 height 44
select select "121547"
click at [447, 258] on select "[PERSON_NAME] [PERSON_NAME] [PERSON_NAME] Jean-[PERSON_NAME] [PERSON_NAME] [PER…" at bounding box center [770, 279] width 647 height 44
click at [865, 534] on button "Valider" at bounding box center [848, 540] width 121 height 45
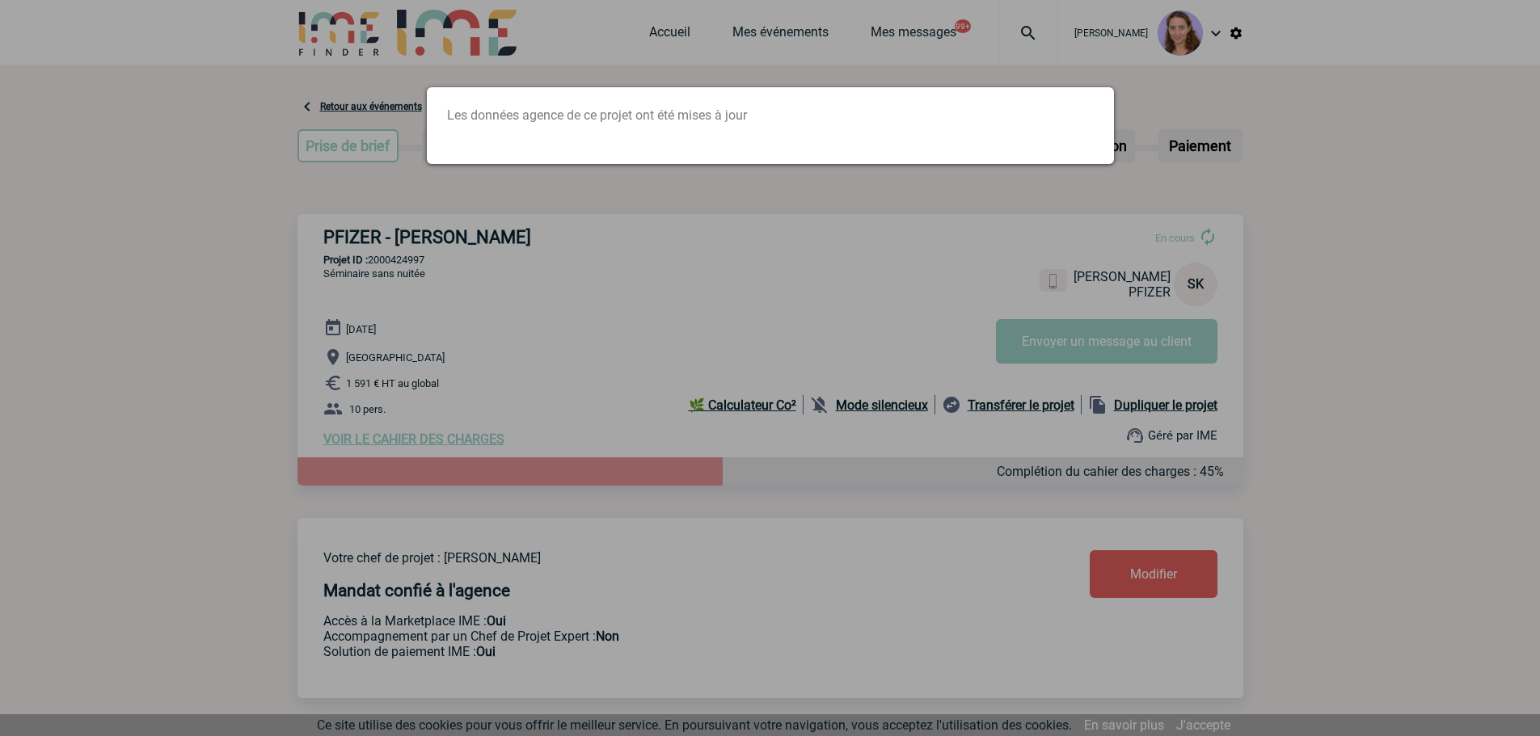
click at [1043, 26] on div at bounding box center [770, 368] width 1540 height 736
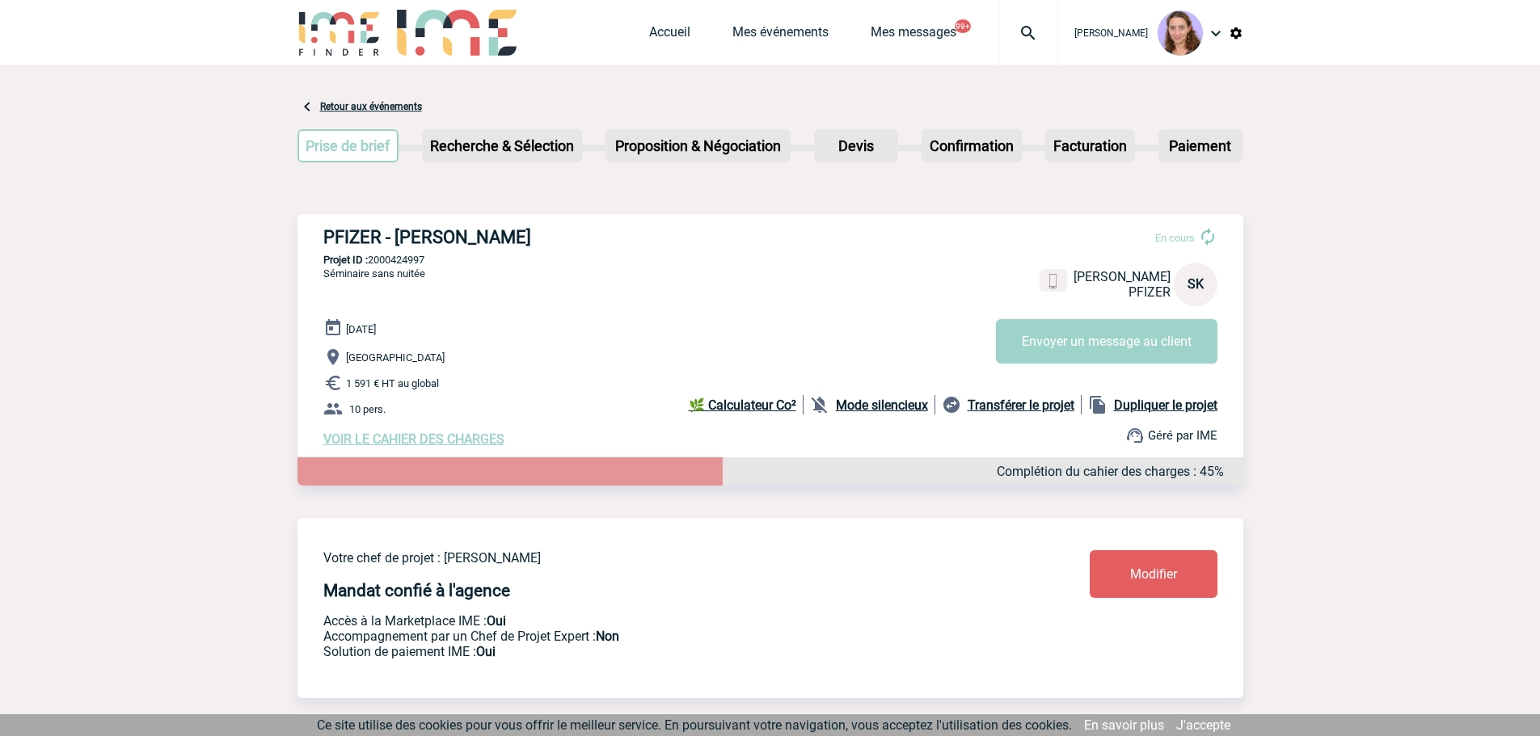
click at [1027, 43] on div at bounding box center [1028, 32] width 60 height 65
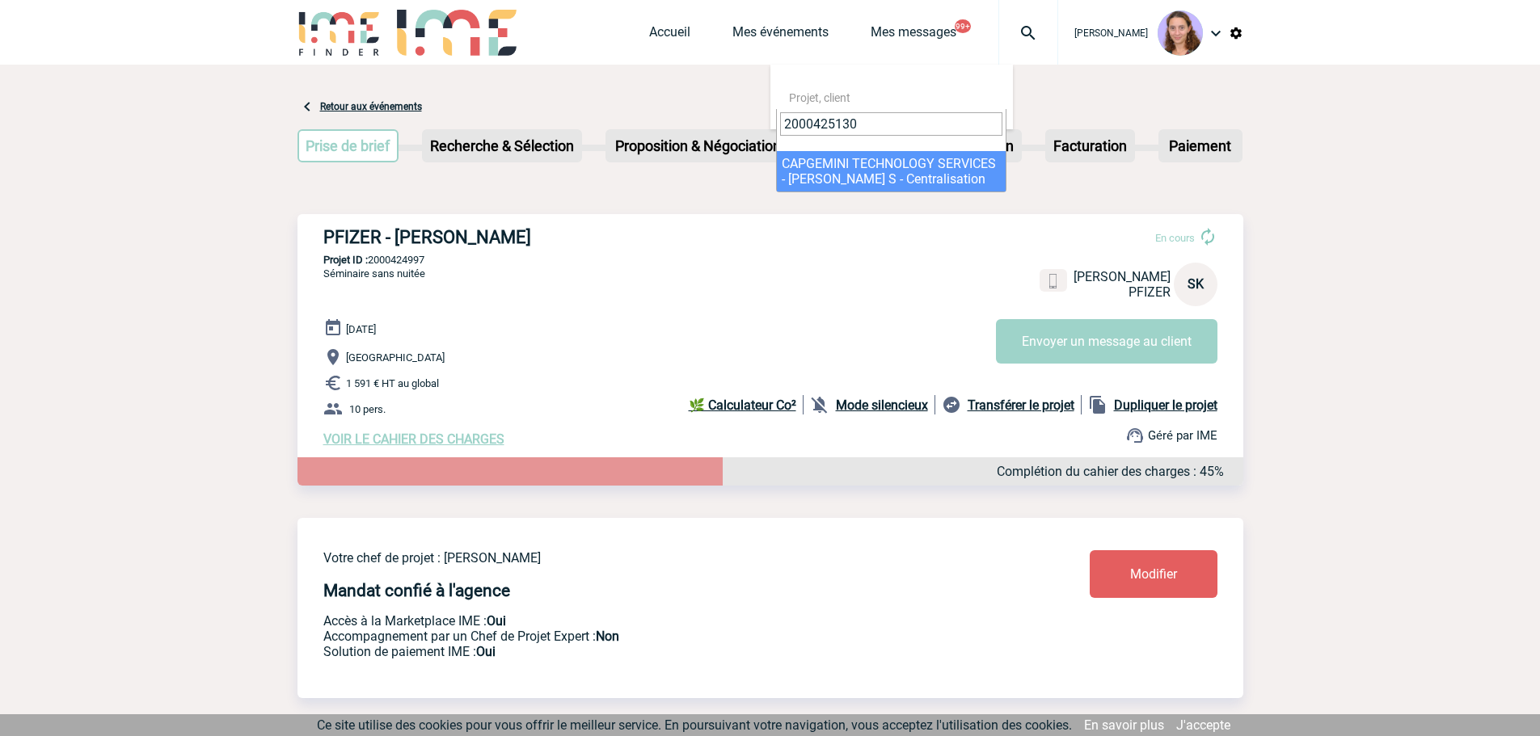
type input "2000425130"
select select "24631"
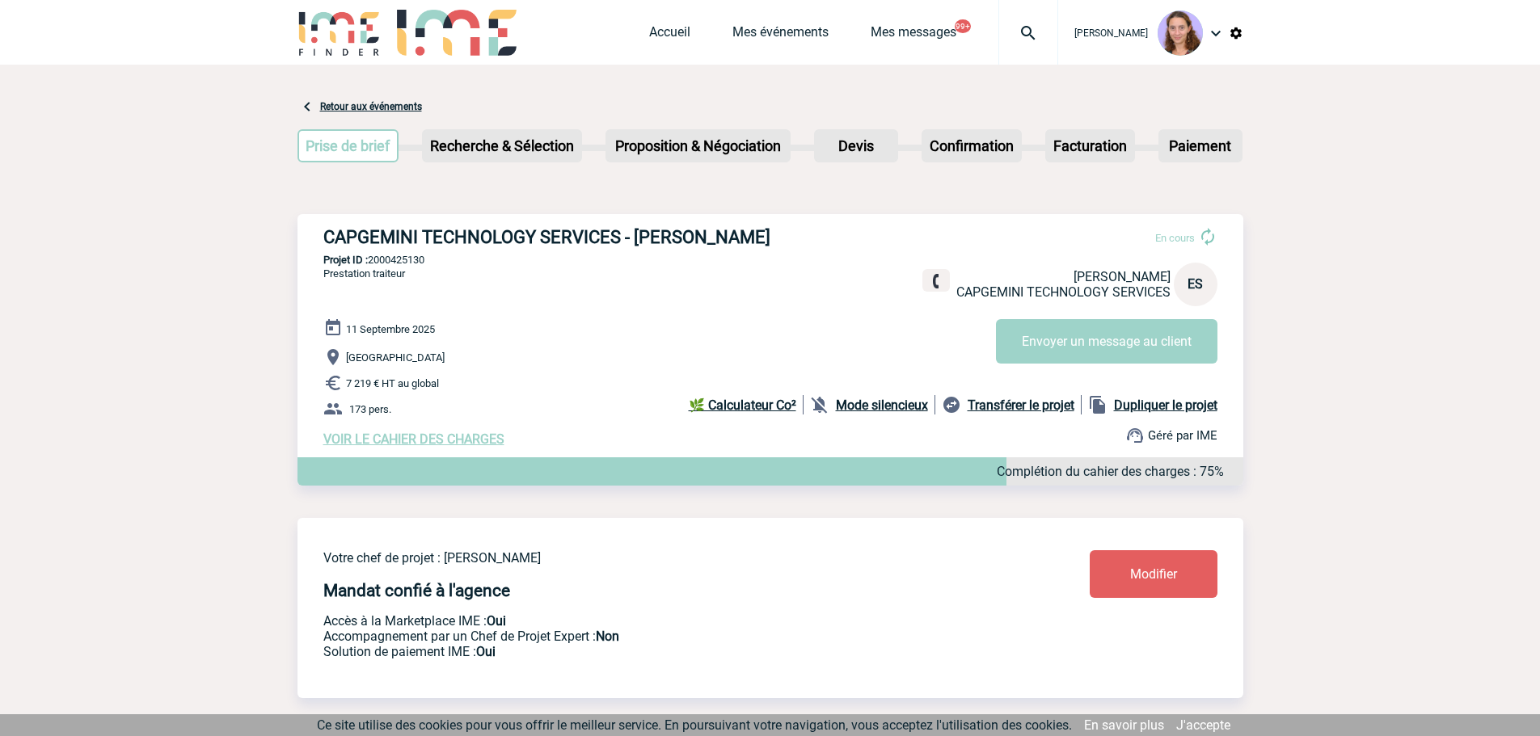
click at [1126, 574] on link "Modifier" at bounding box center [1153, 574] width 128 height 48
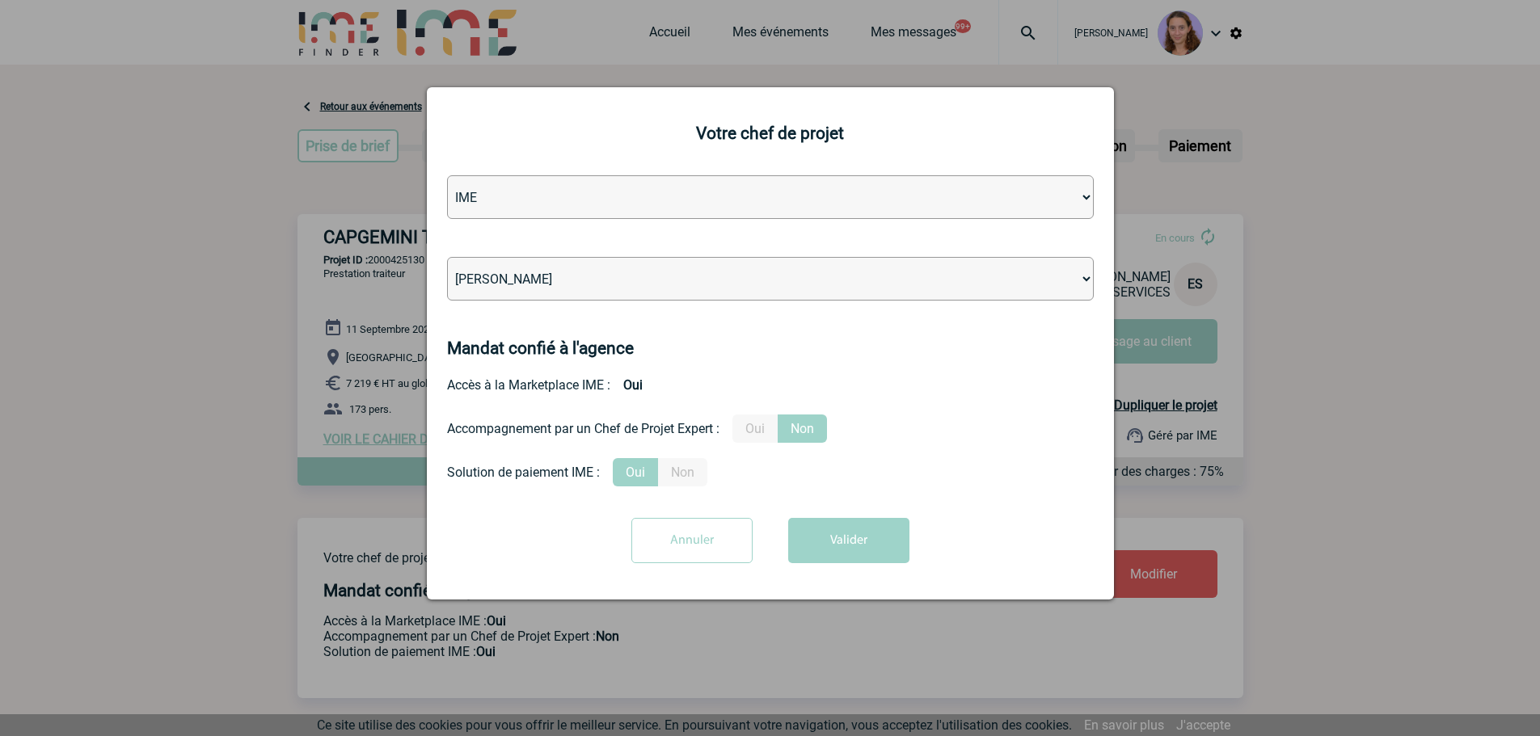
click at [621, 299] on select "Léa PITTIGLIO Yanis DE CLERCQ Victor KALB Jean-Chris NTAMACK Stefan MILADINOVIC…" at bounding box center [770, 279] width 647 height 44
select select "121547"
click at [447, 258] on select "Léa PITTIGLIO Yanis DE CLERCQ Victor KALB Jean-Chris NTAMACK Stefan MILADINOVIC…" at bounding box center [770, 279] width 647 height 44
click at [867, 540] on button "Valider" at bounding box center [848, 540] width 121 height 45
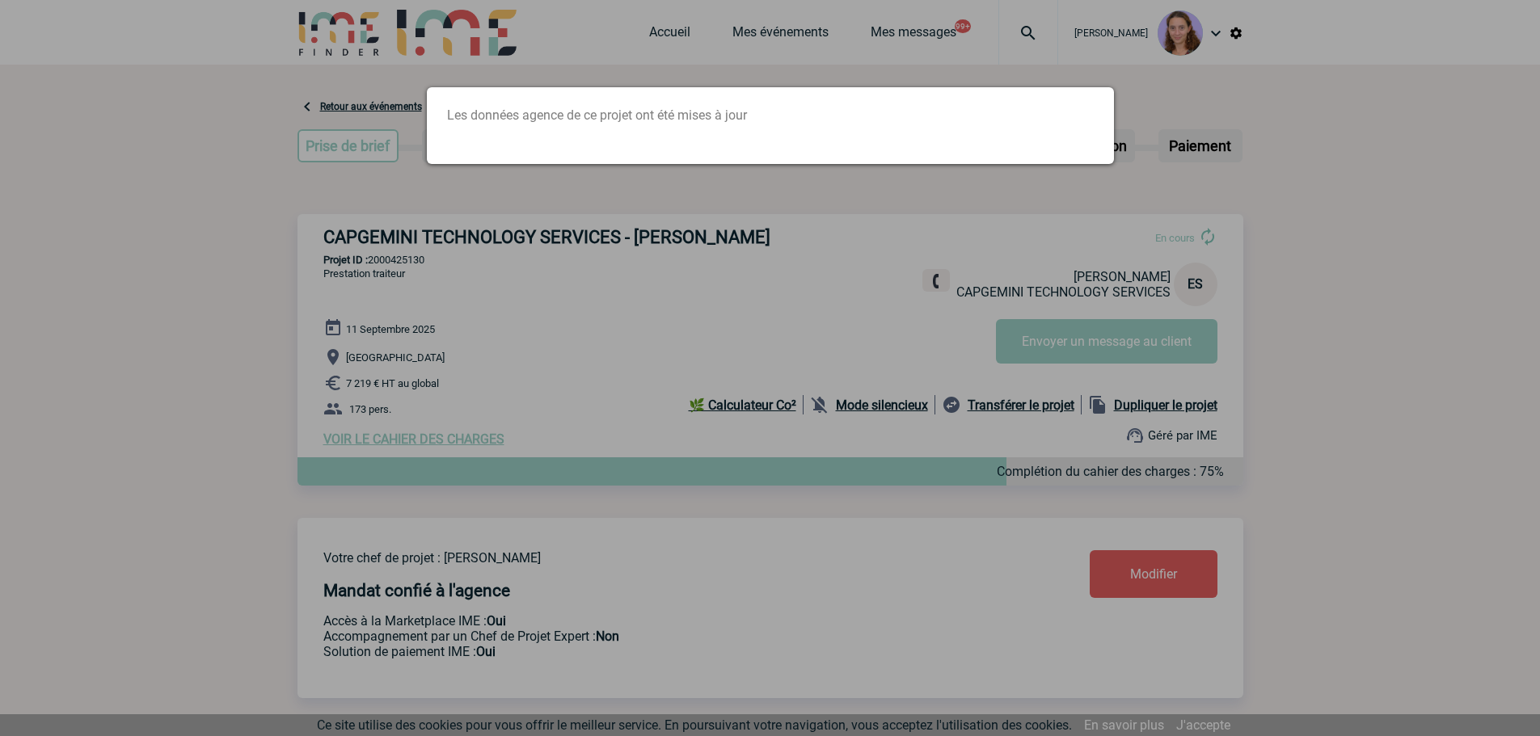
drag, startPoint x: 578, startPoint y: 255, endPoint x: 866, endPoint y: 157, distance: 304.7
click at [591, 251] on div at bounding box center [770, 368] width 1540 height 736
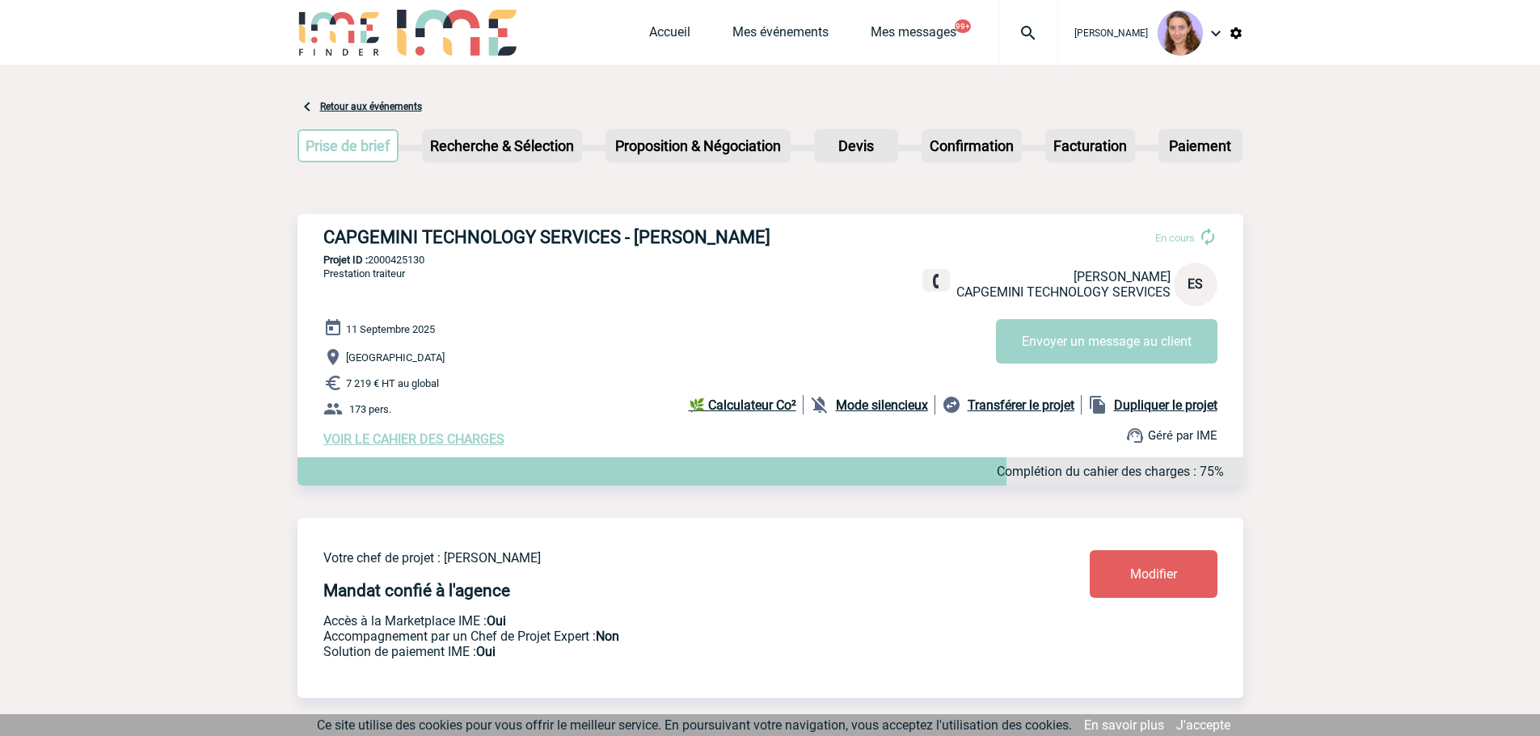
click at [1028, 23] on img at bounding box center [1028, 32] width 58 height 19
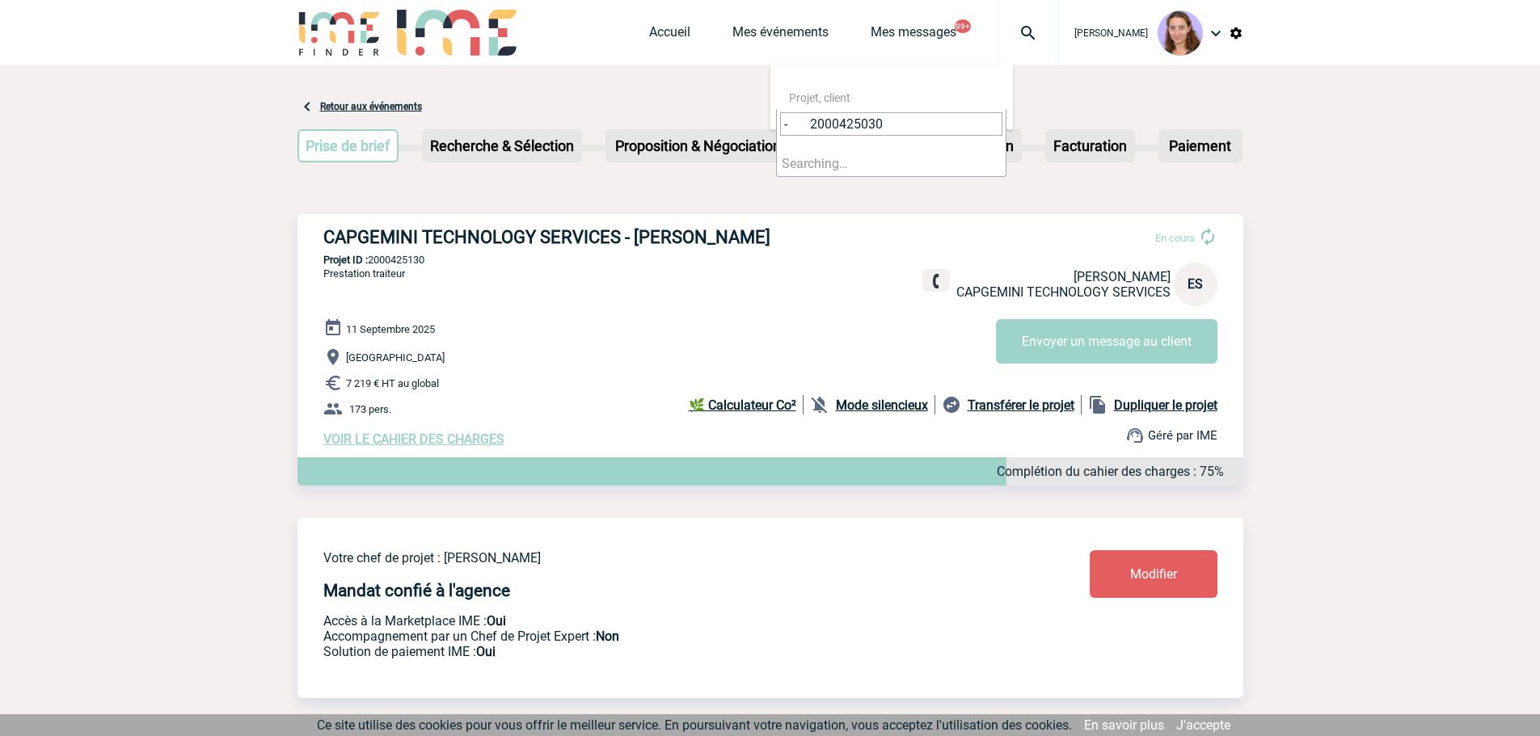
drag, startPoint x: 811, startPoint y: 129, endPoint x: 744, endPoint y: 108, distance: 70.3
click at [814, 127] on input "2000425030" at bounding box center [891, 123] width 222 height 23
click at [813, 127] on input "2000425030" at bounding box center [891, 123] width 222 height 23
type input "2000425030"
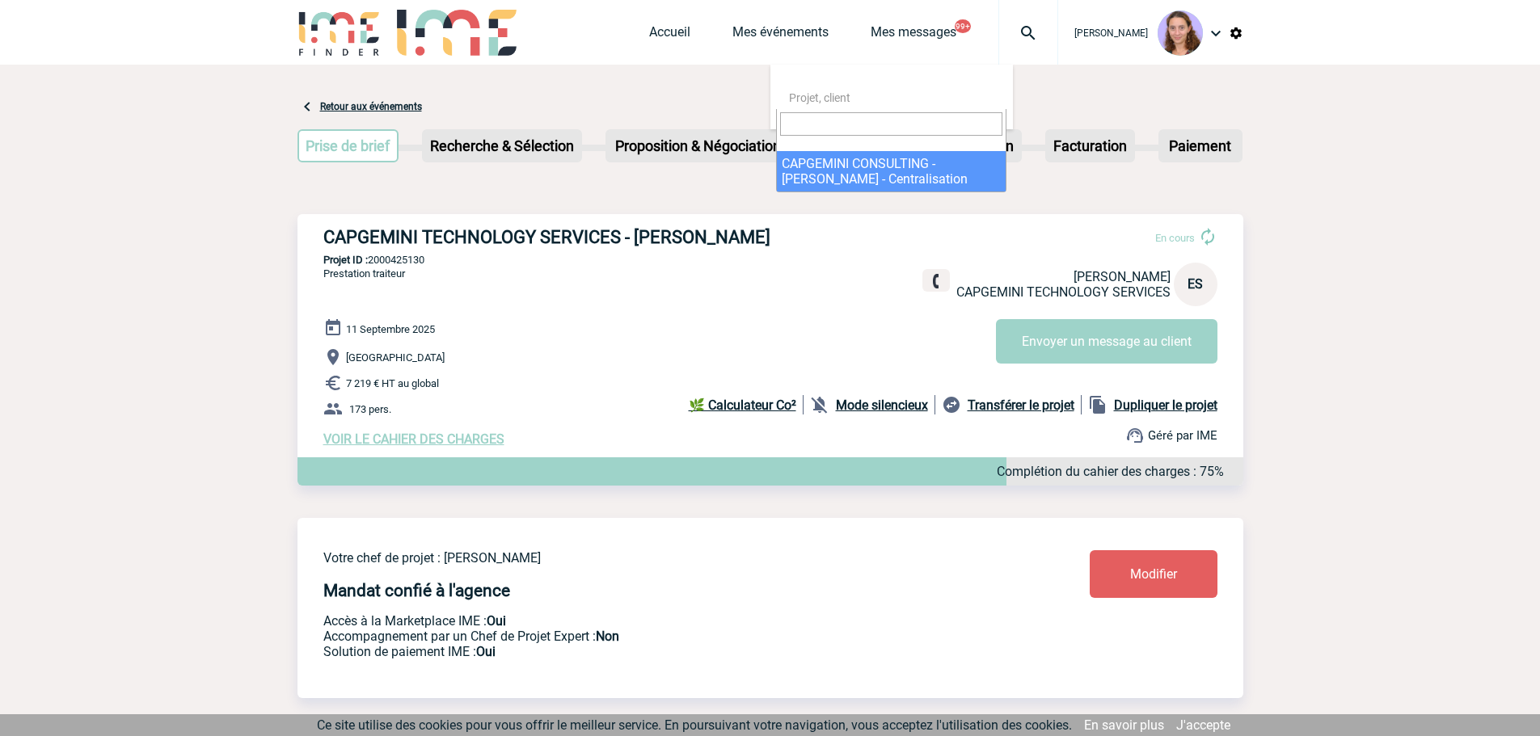
select select "24531"
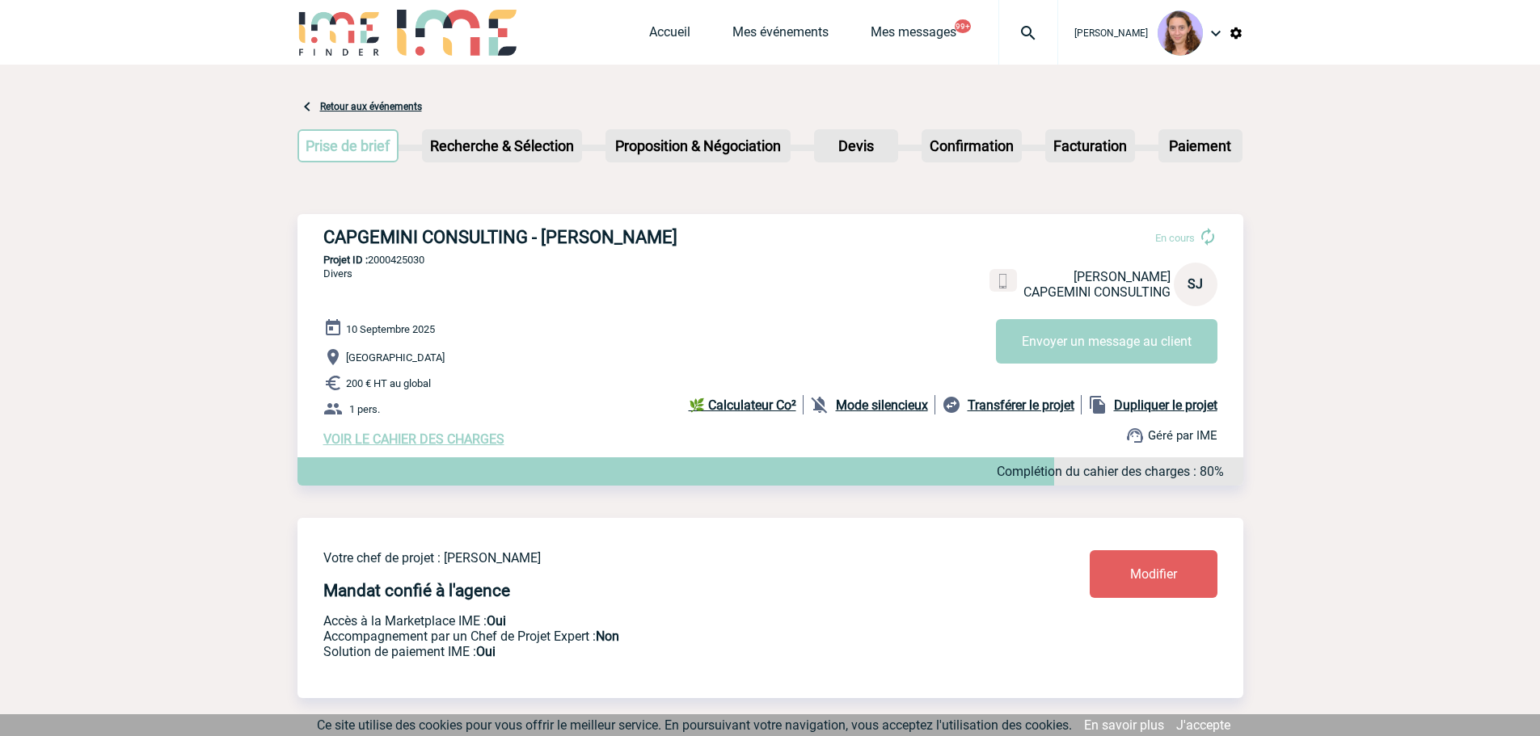
click at [1141, 582] on span "Modifier" at bounding box center [1153, 574] width 47 height 15
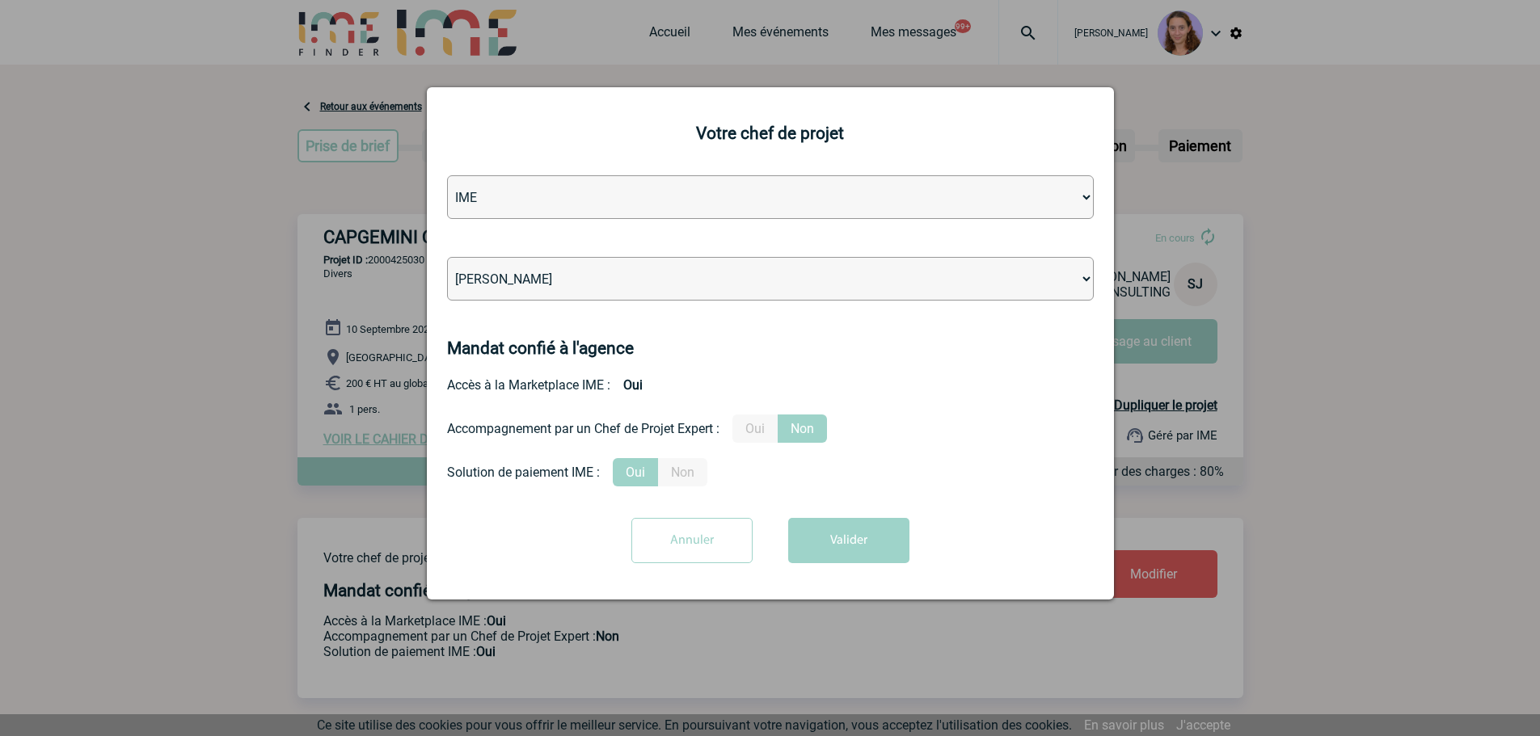
click at [530, 272] on select "Léa PITTIGLIO Yanis DE CLERCQ Victor KALB Jean-Chris NTAMACK Stefan MILADINOVIC…" at bounding box center [770, 279] width 647 height 44
select select "121547"
click at [447, 258] on select "Léa PITTIGLIO Yanis DE CLERCQ Victor KALB Jean-Chris NTAMACK Stefan MILADINOVIC…" at bounding box center [770, 279] width 647 height 44
click at [820, 571] on div "Annuler Valider" at bounding box center [770, 546] width 647 height 57
click at [819, 529] on button "Valider" at bounding box center [848, 540] width 121 height 45
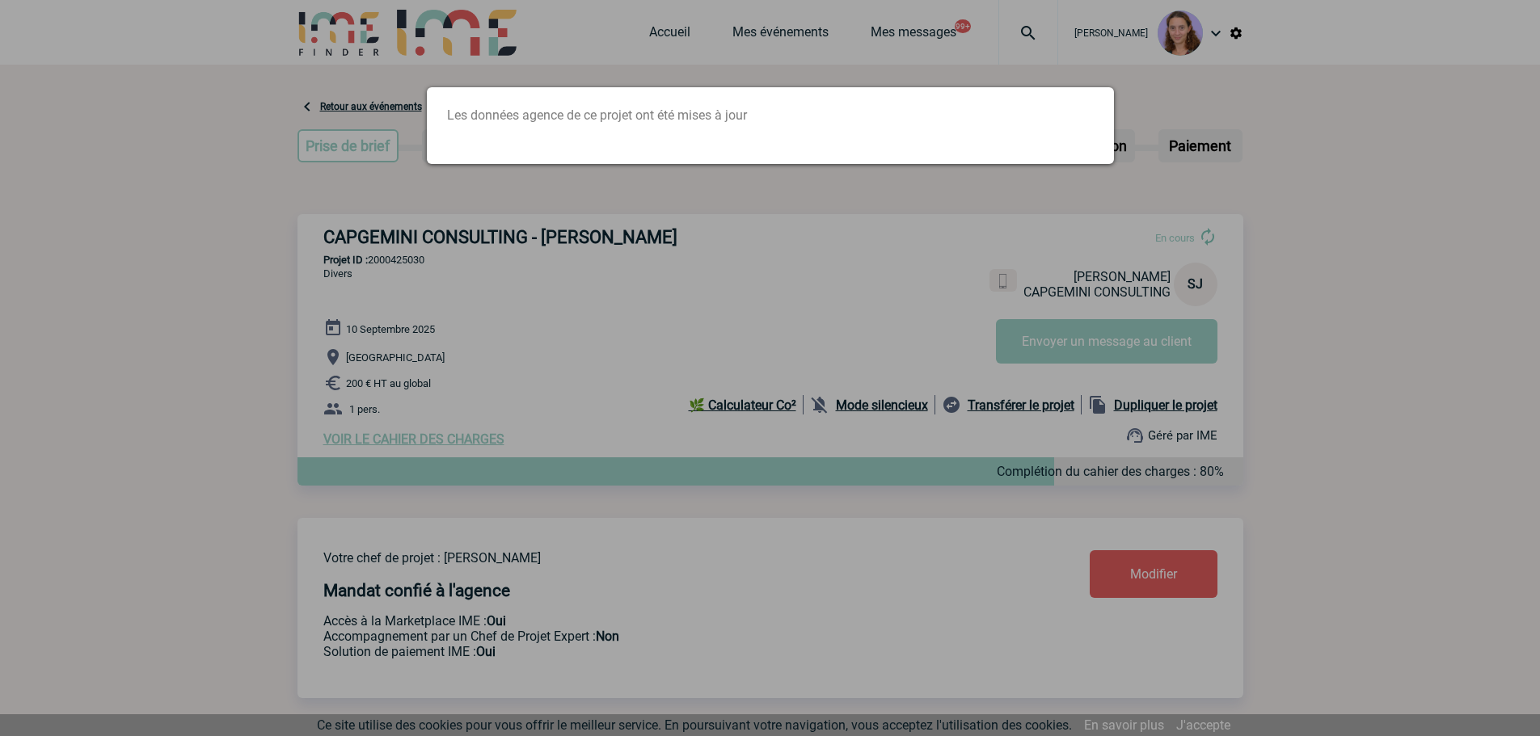
click at [1077, 44] on div at bounding box center [770, 368] width 1540 height 736
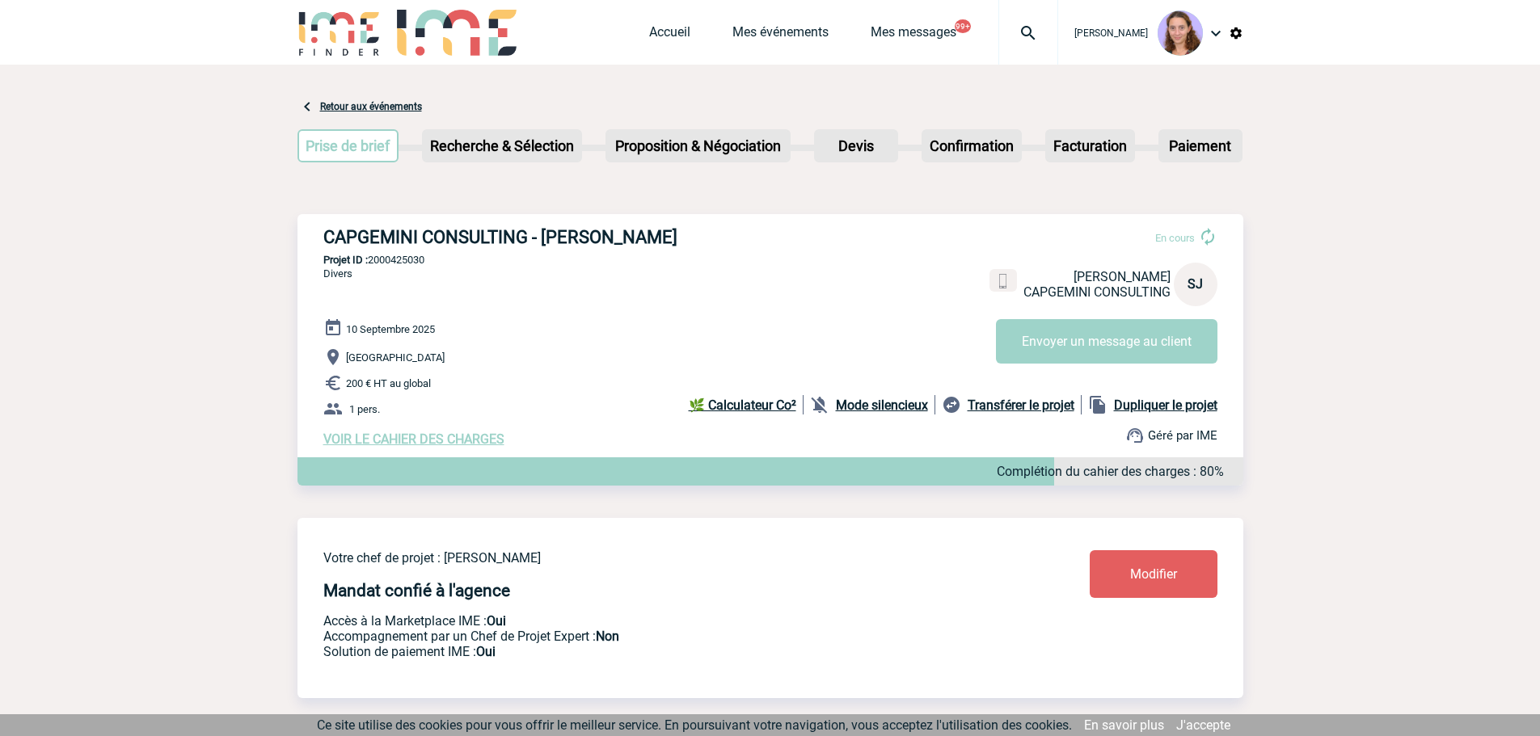
click at [1016, 29] on img at bounding box center [1028, 32] width 58 height 19
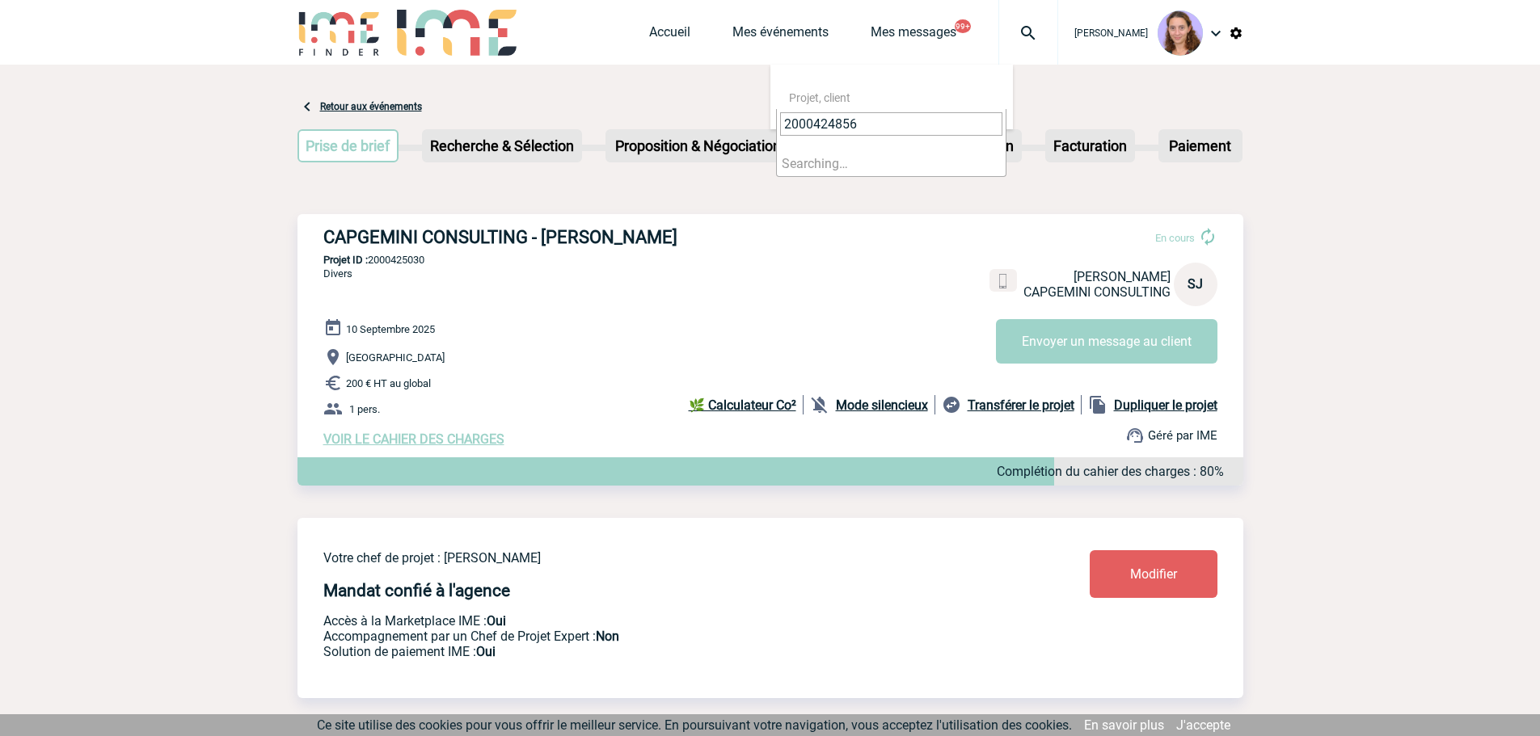
drag, startPoint x: 926, startPoint y: 125, endPoint x: 740, endPoint y: 213, distance: 205.7
type input "2000424856"
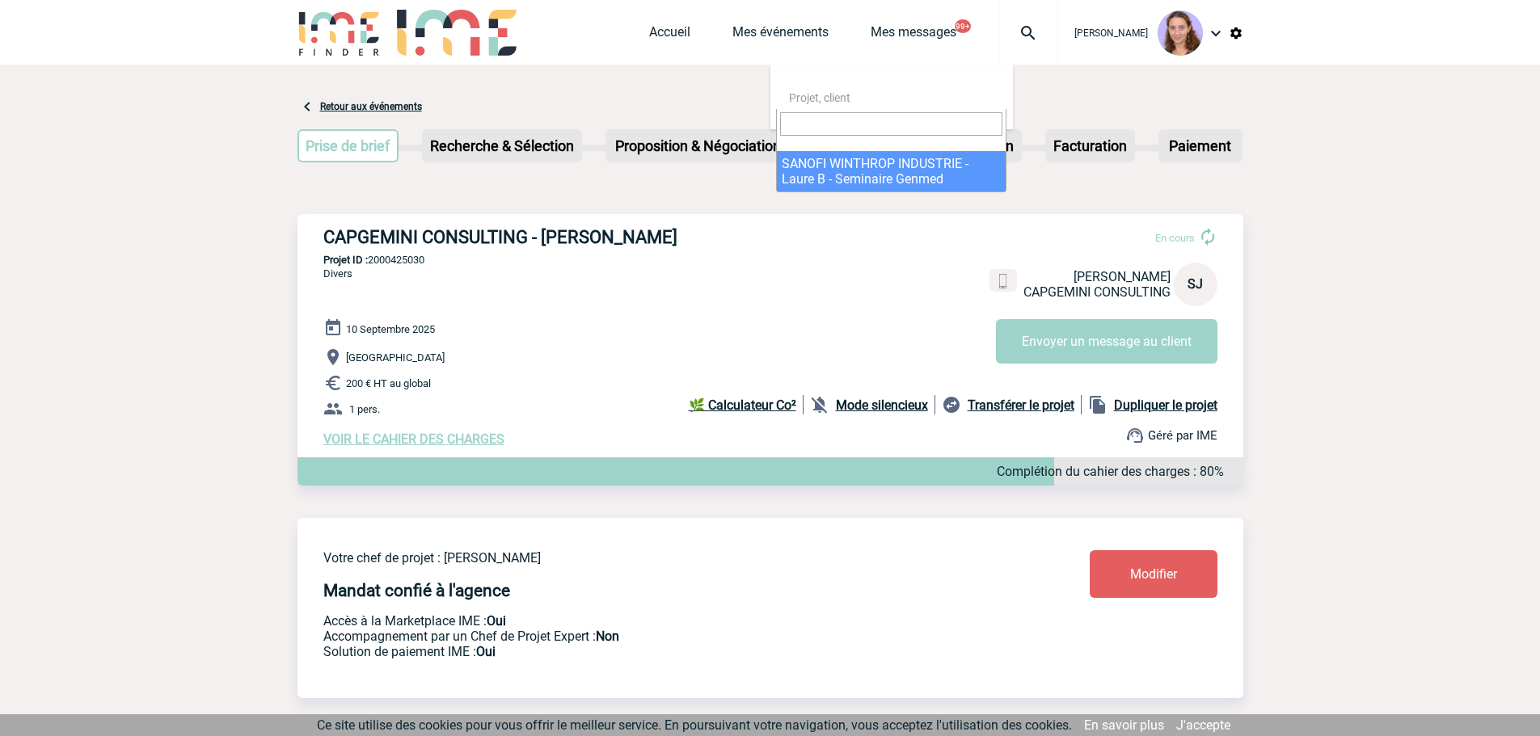
select select "24357"
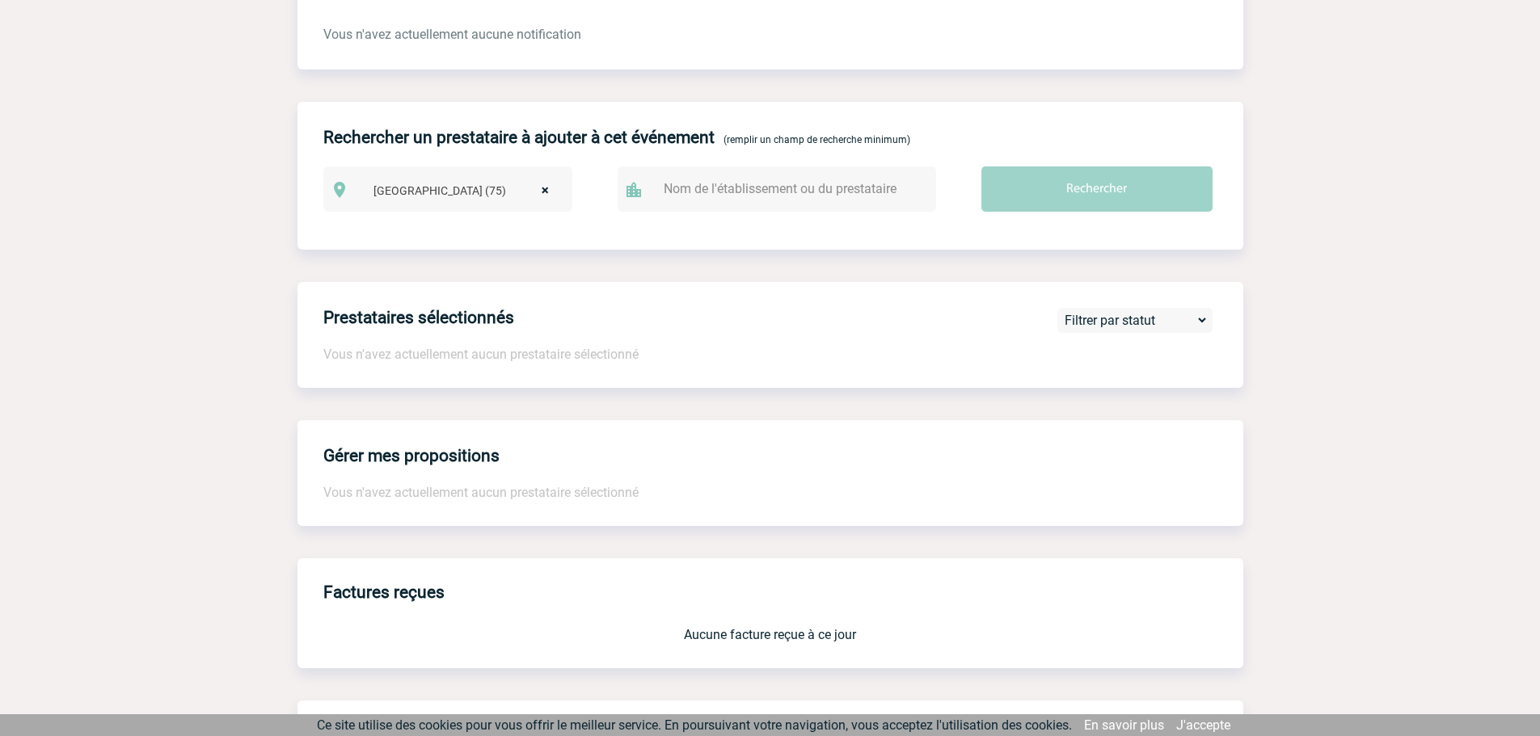
scroll to position [1186, 0]
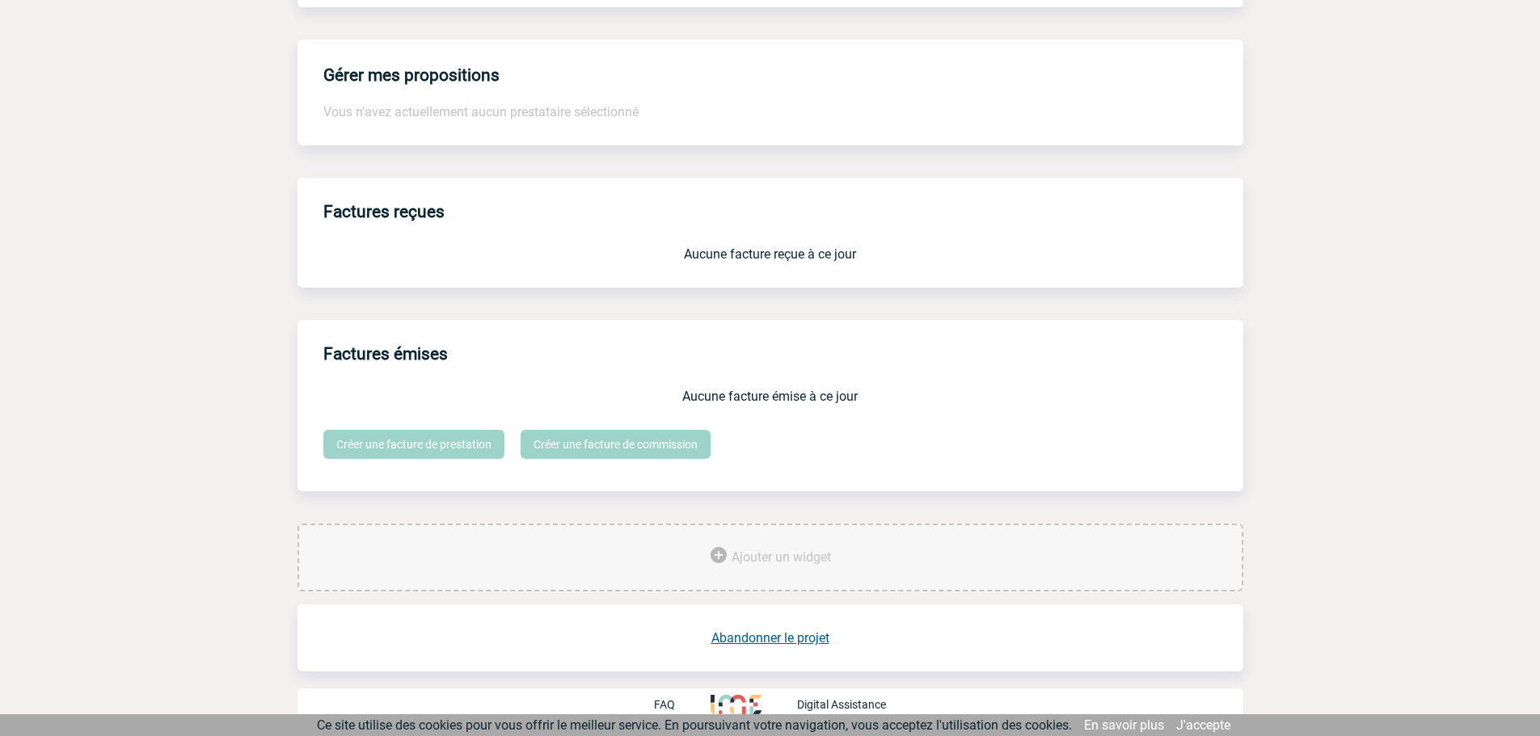
click at [831, 644] on div "Abandonner le projet" at bounding box center [770, 625] width 946 height 41
click at [815, 633] on link "Abandonner le projet" at bounding box center [770, 637] width 118 height 15
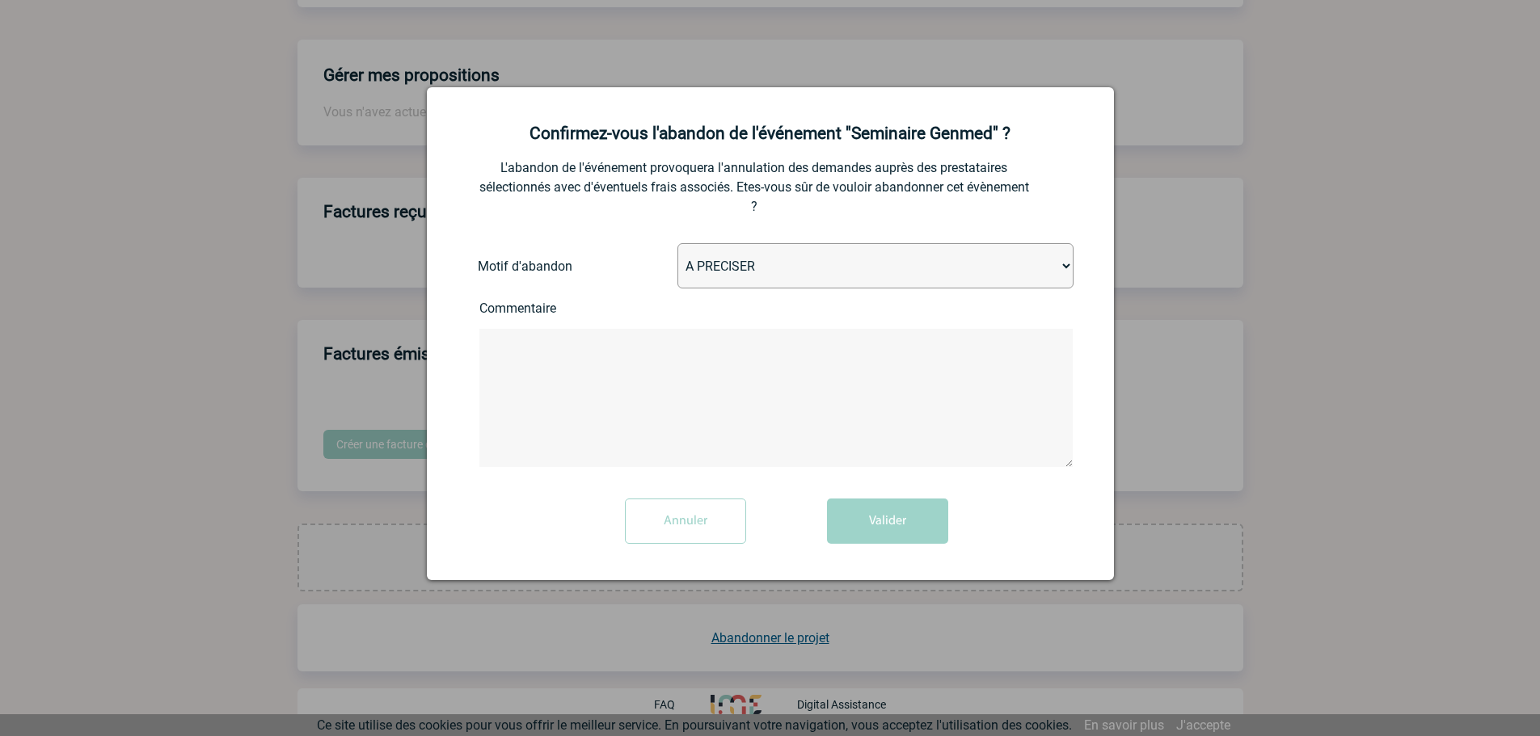
click at [731, 258] on select "A PRECISER Projet annulé Projet reporté Evénement organisé en interne A fait ap…" at bounding box center [875, 265] width 396 height 45
select select "ABANDON_PROJET_10"
click at [677, 244] on select "A PRECISER Projet annulé Projet reporté Evénement organisé en interne A fait ap…" at bounding box center [875, 265] width 396 height 45
click at [761, 438] on textarea at bounding box center [775, 398] width 593 height 138
click at [630, 358] on textarea "avec l'hôtel en direct" at bounding box center [775, 398] width 593 height 138
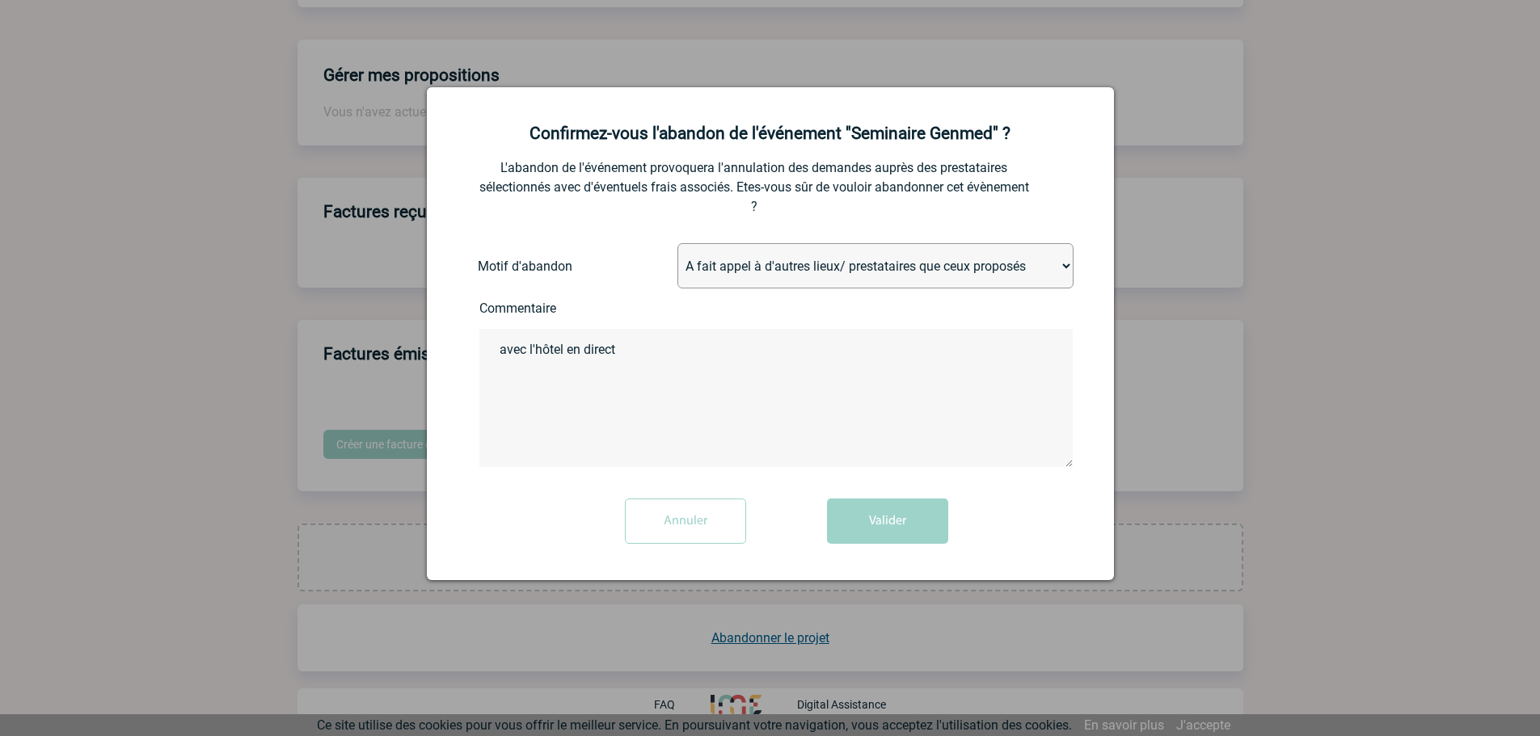
click at [510, 345] on textarea "avec l'hôtel en direct" at bounding box center [775, 398] width 593 height 138
type textarea "Transfert via l'hôtel"
click at [930, 532] on button "Valider" at bounding box center [887, 521] width 121 height 45
